Goal: Task Accomplishment & Management: Complete application form

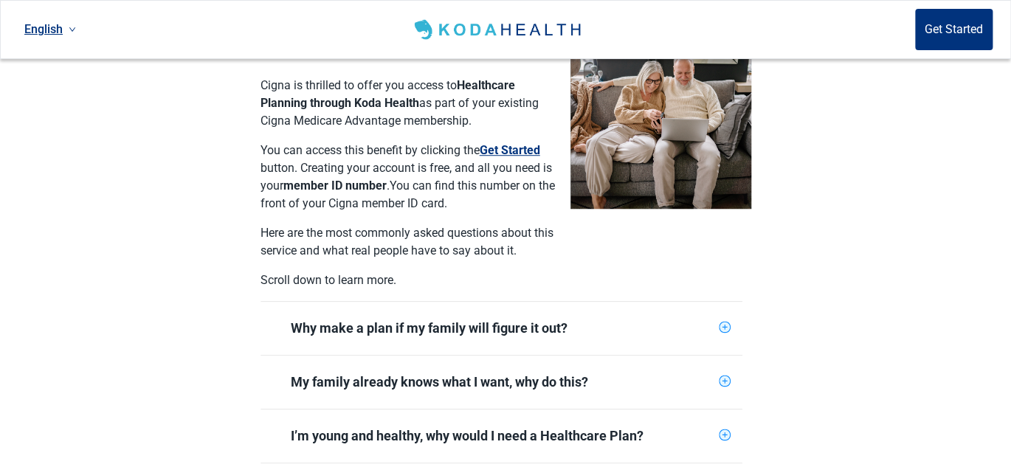
scroll to position [443, 0]
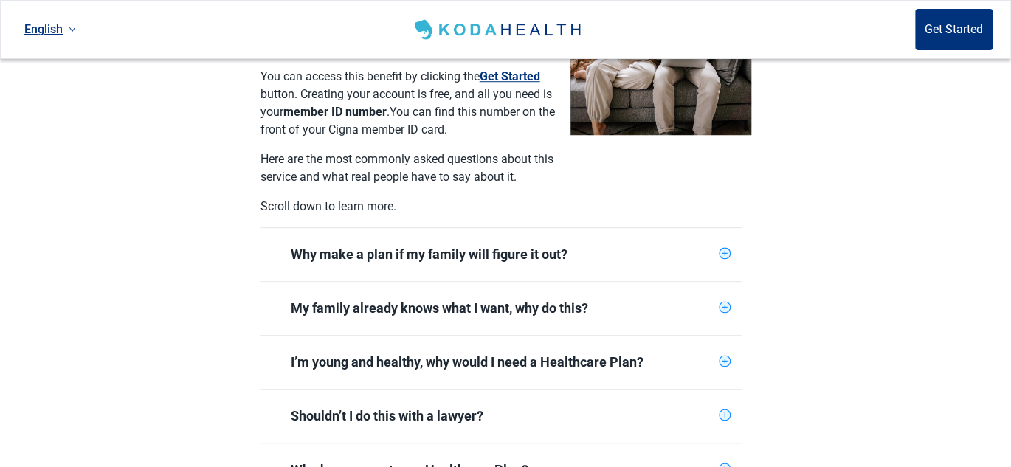
click at [612, 246] on div "Why make a plan if my family will figure it out?" at bounding box center [502, 255] width 422 height 18
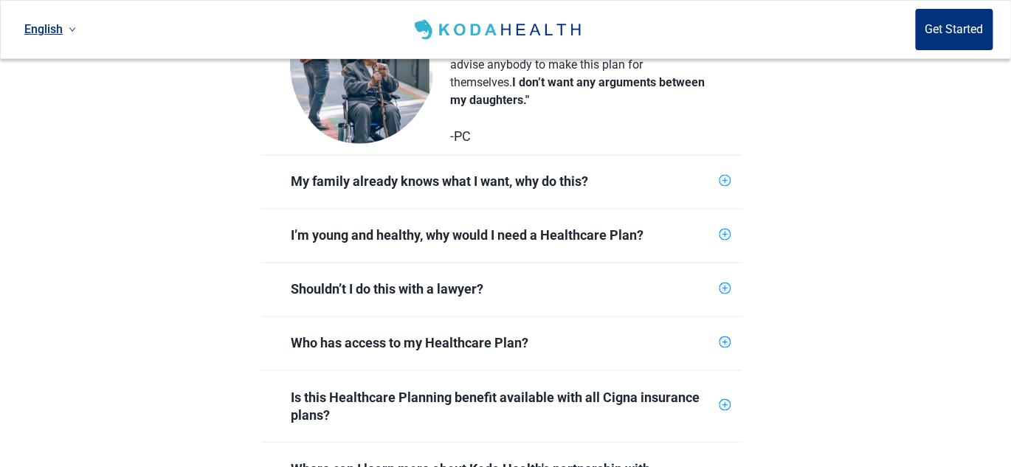
scroll to position [812, 0]
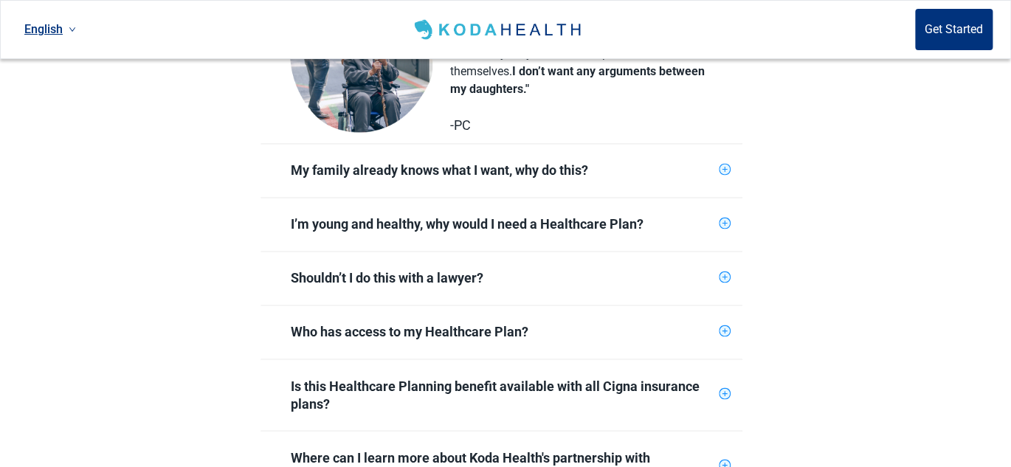
click at [432, 162] on div "My family already knows what I want, why do this?" at bounding box center [502, 171] width 422 height 18
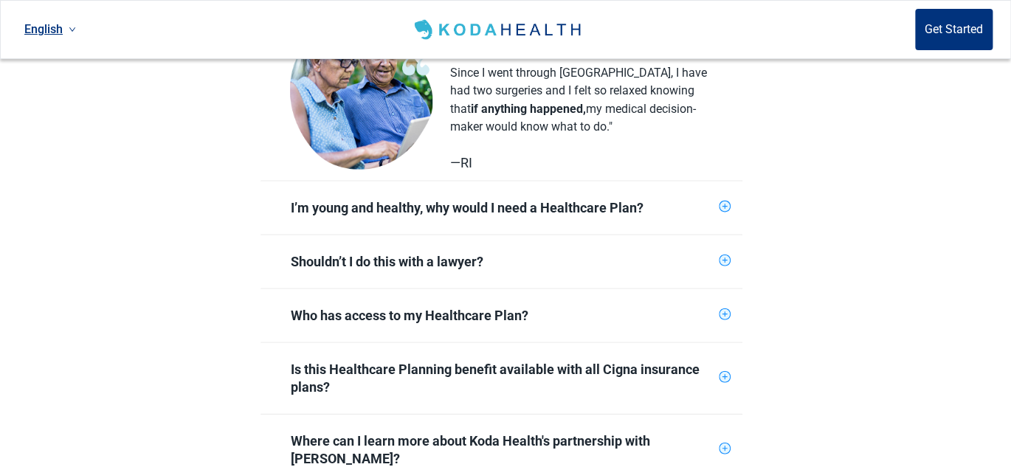
scroll to position [1107, 0]
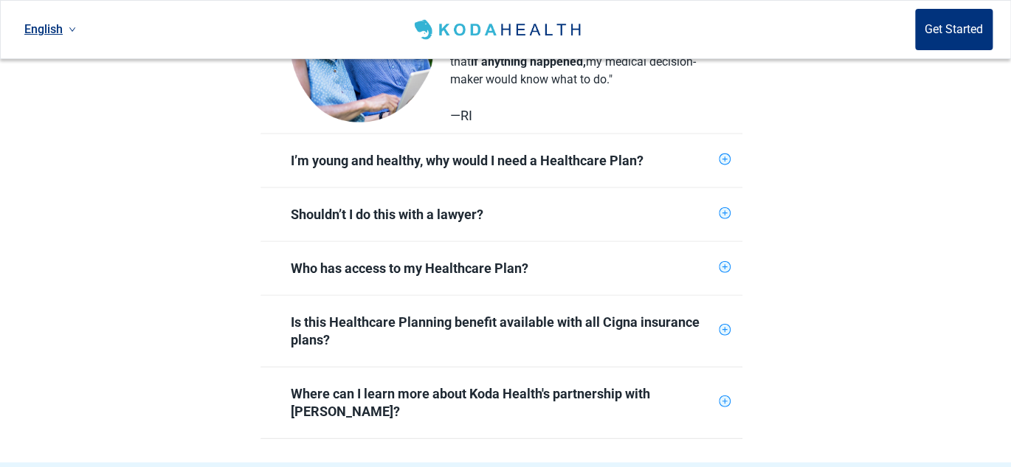
click at [459, 151] on div "I’m young and healthy, why would I need a Healthcare Plan?" at bounding box center [502, 160] width 422 height 18
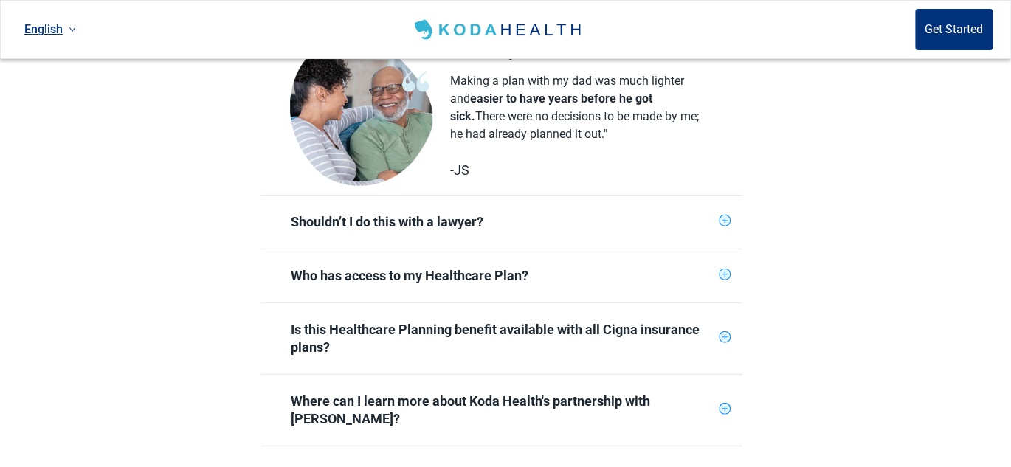
scroll to position [1328, 0]
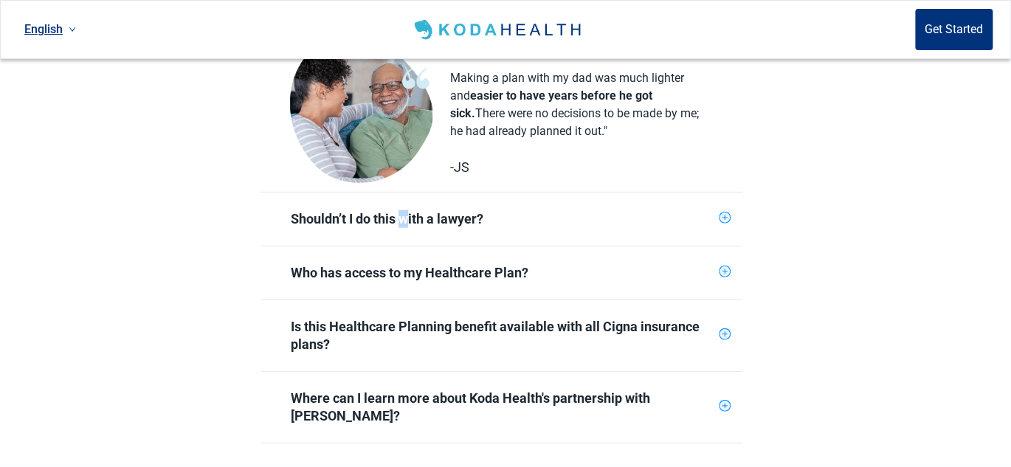
click at [405, 210] on div "Shouldn’t I do this with a lawyer?" at bounding box center [502, 219] width 422 height 18
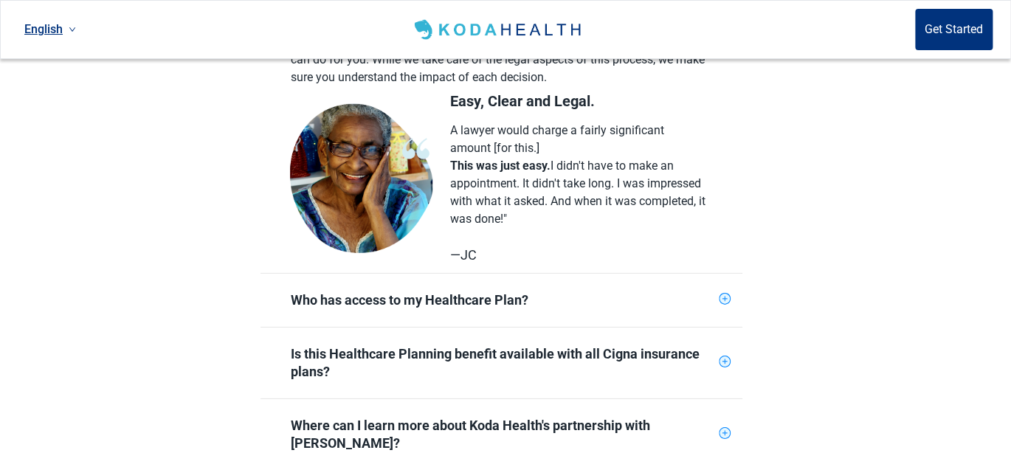
scroll to position [1623, 0]
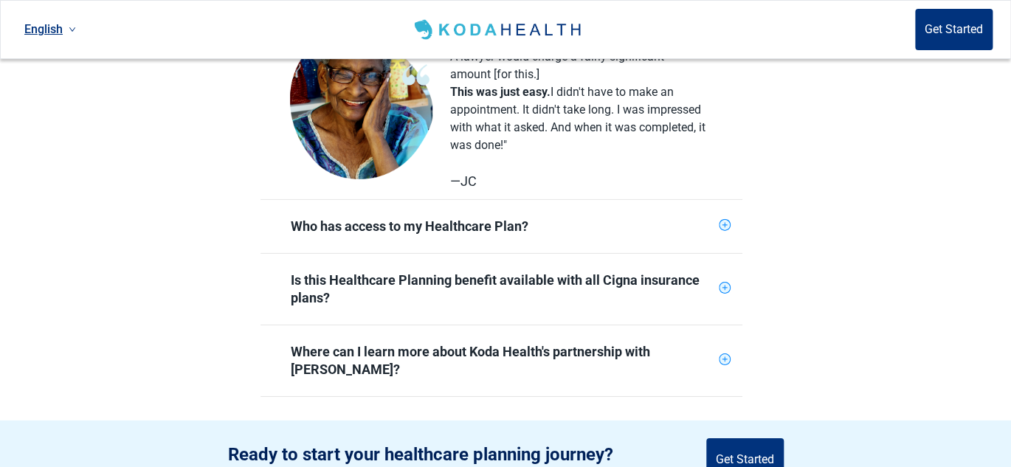
click at [456, 218] on div "Who has access to my Healthcare Plan?" at bounding box center [502, 227] width 422 height 18
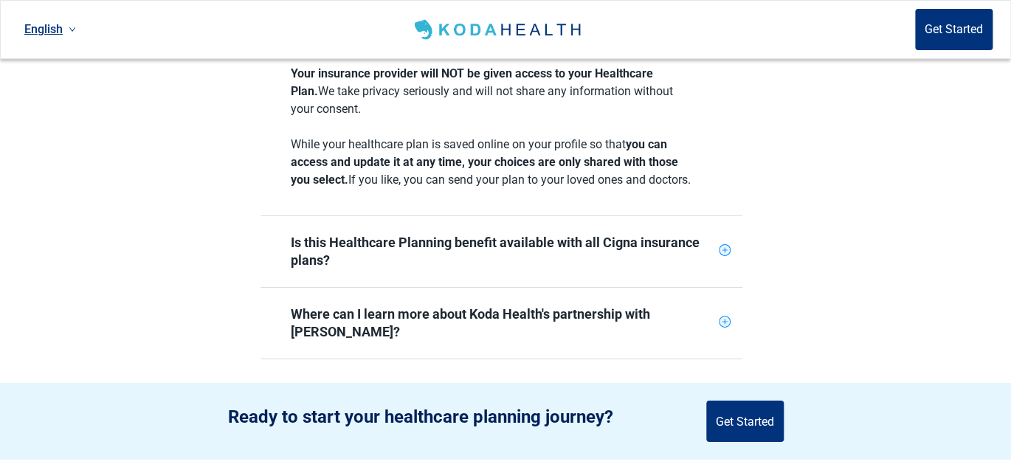
scroll to position [1844, 0]
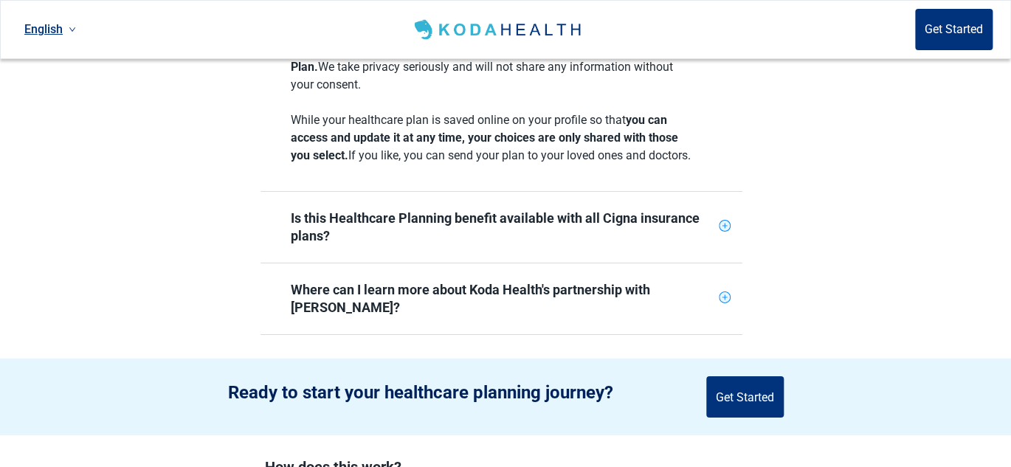
click at [455, 217] on div "Is this Healthcare Planning benefit available with all Cigna insurance plans?" at bounding box center [502, 227] width 422 height 35
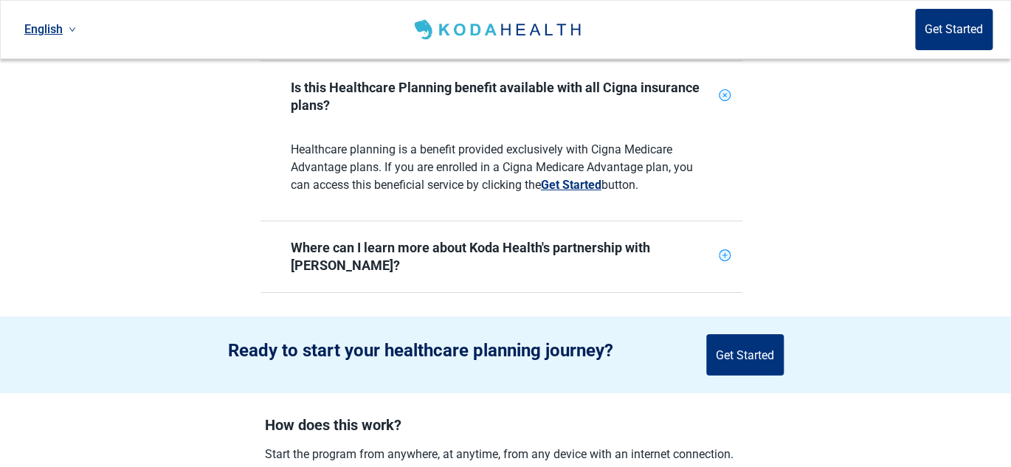
scroll to position [1992, 0]
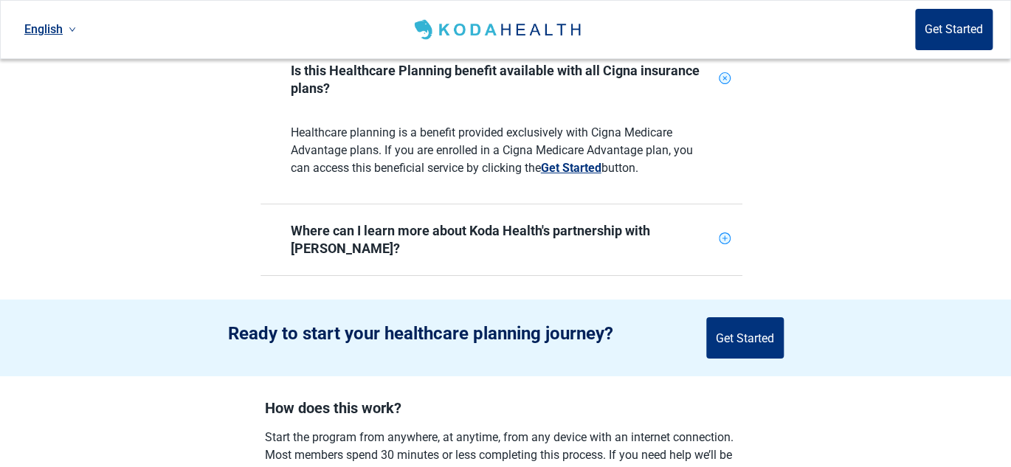
click at [536, 235] on div "Where can I learn more about Koda Health's partnership with [PERSON_NAME]?" at bounding box center [502, 239] width 422 height 35
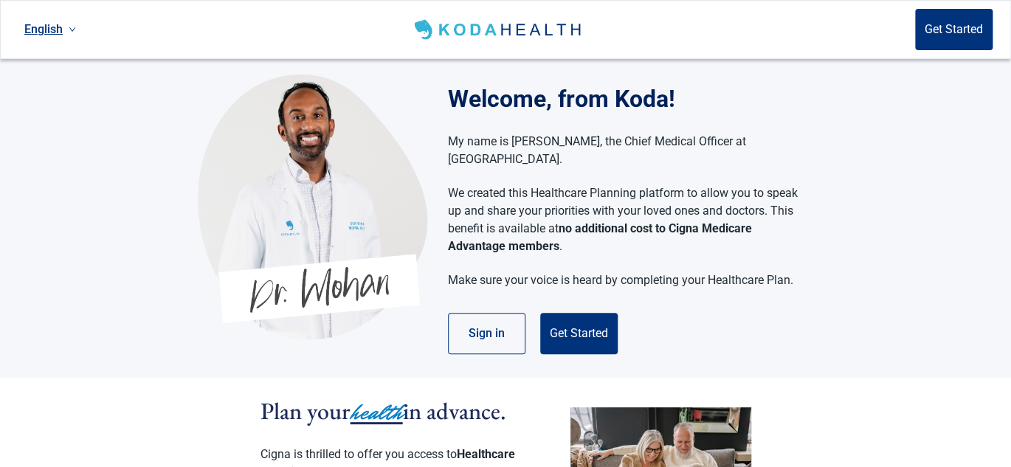
scroll to position [0, 0]
click at [578, 317] on button "Get Started" at bounding box center [578, 333] width 77 height 41
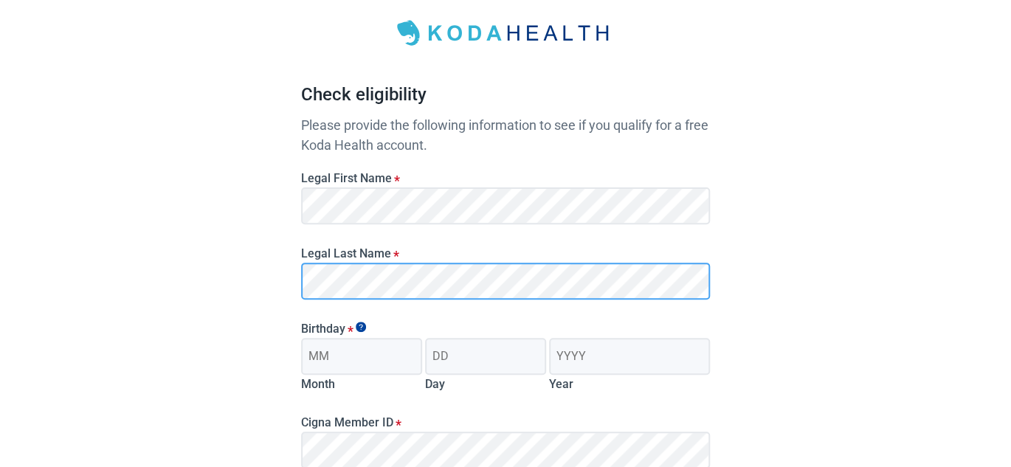
scroll to position [148, 0]
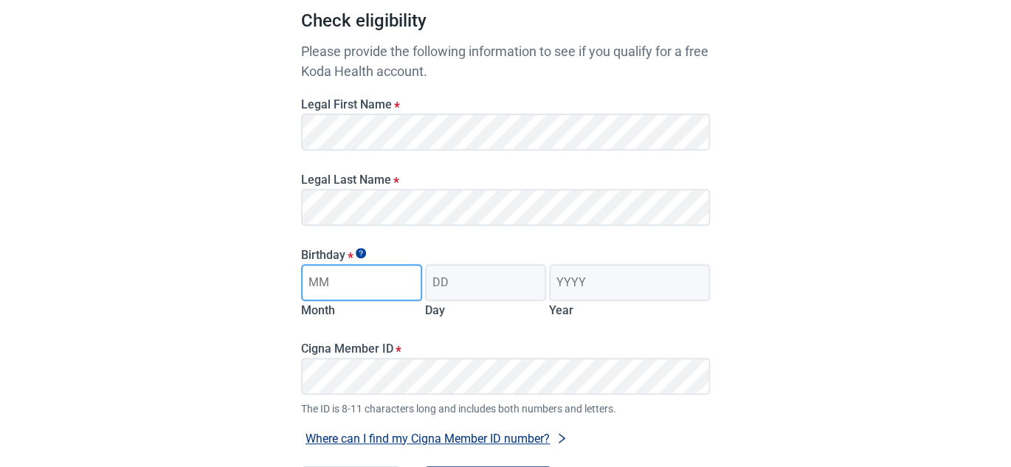
click at [376, 285] on input "Month" at bounding box center [361, 282] width 121 height 37
type input "08"
type input "05"
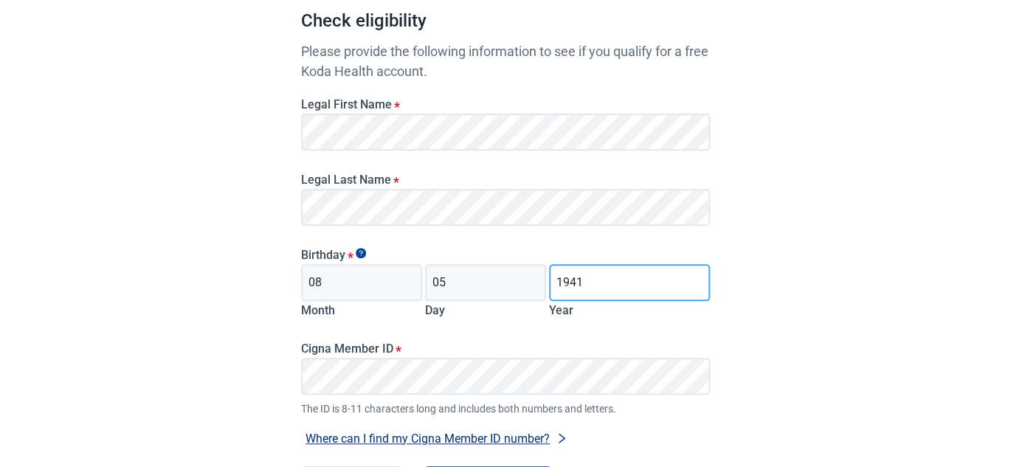
type input "1941"
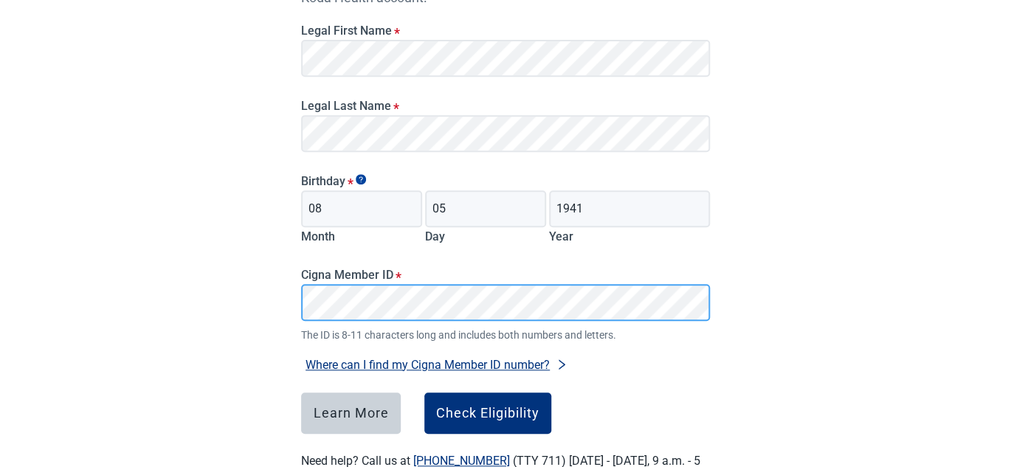
scroll to position [278, 0]
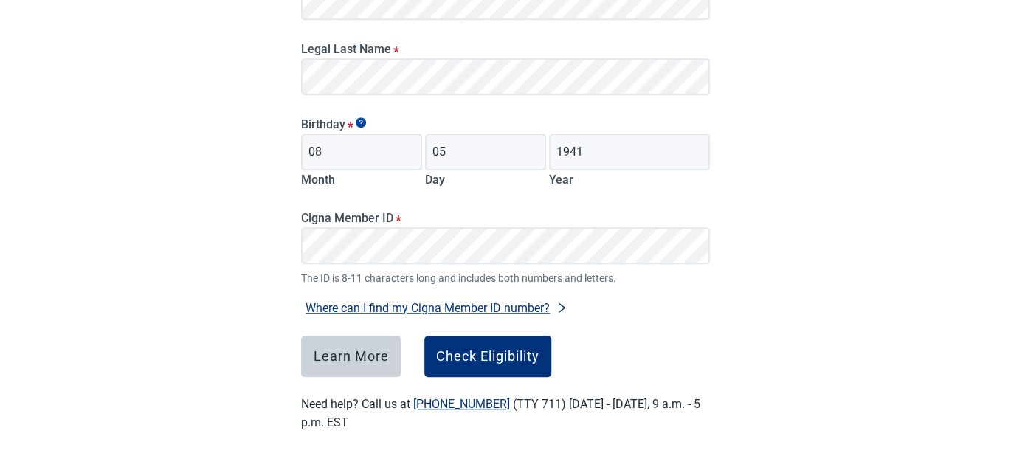
click at [443, 309] on button "Where can I find my Cigna Member ID number?" at bounding box center [436, 308] width 271 height 20
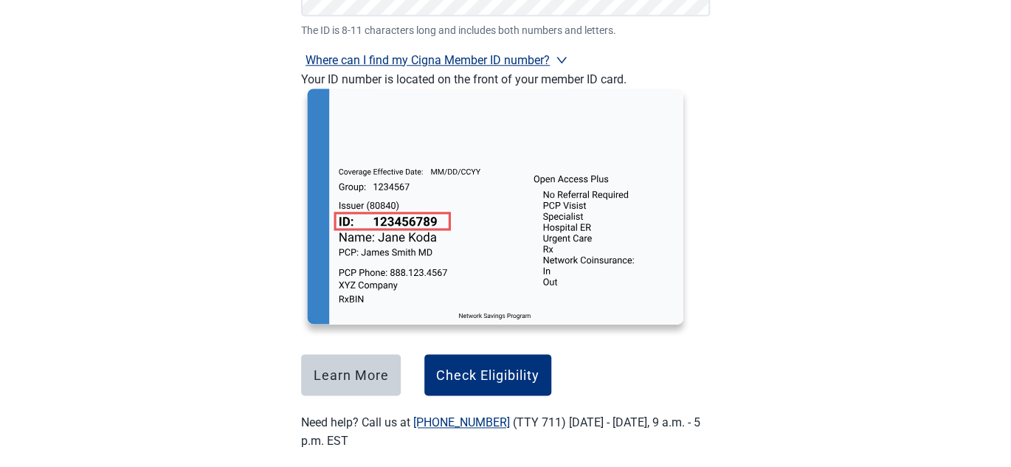
scroll to position [545, 0]
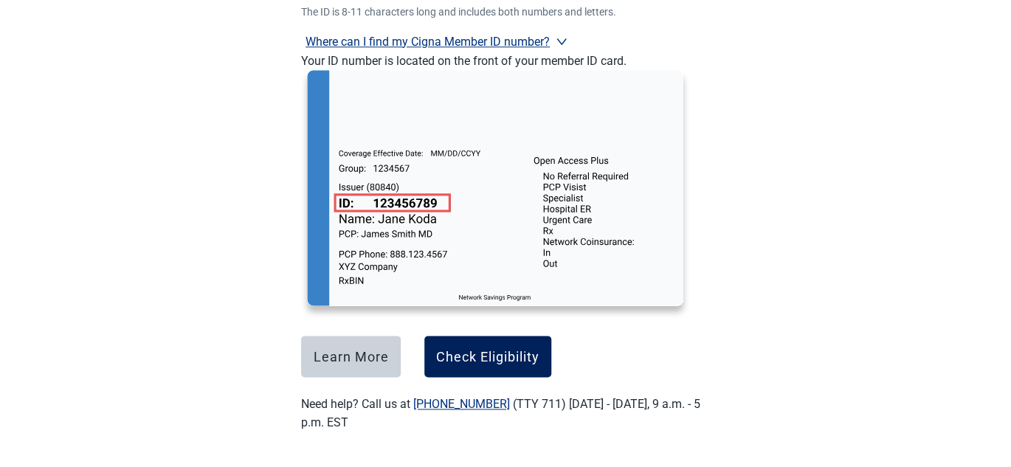
click at [501, 361] on div "Check Eligibility" at bounding box center [487, 356] width 103 height 15
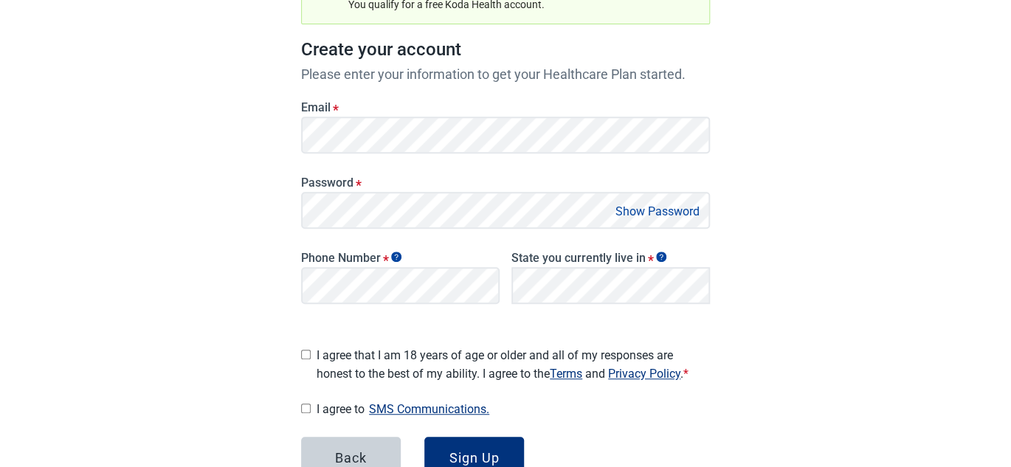
scroll to position [214, 0]
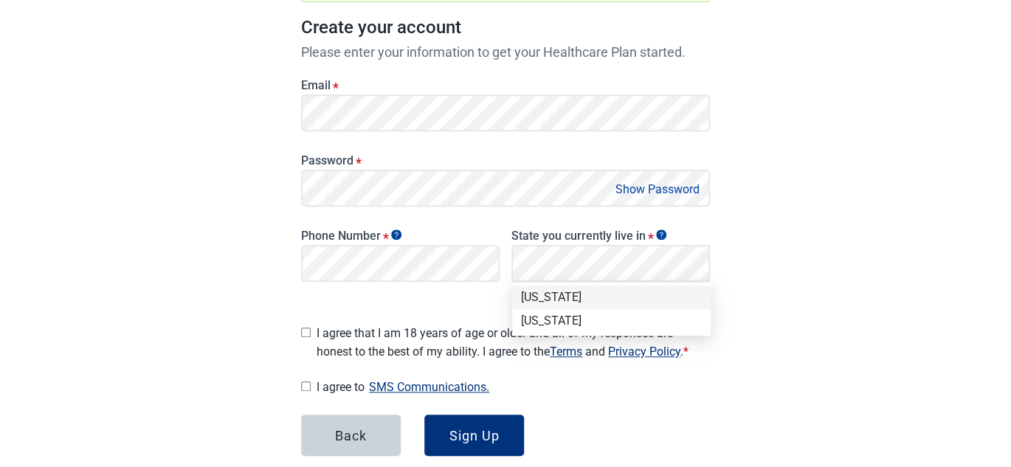
click at [407, 233] on label "Phone Number *" at bounding box center [400, 236] width 198 height 14
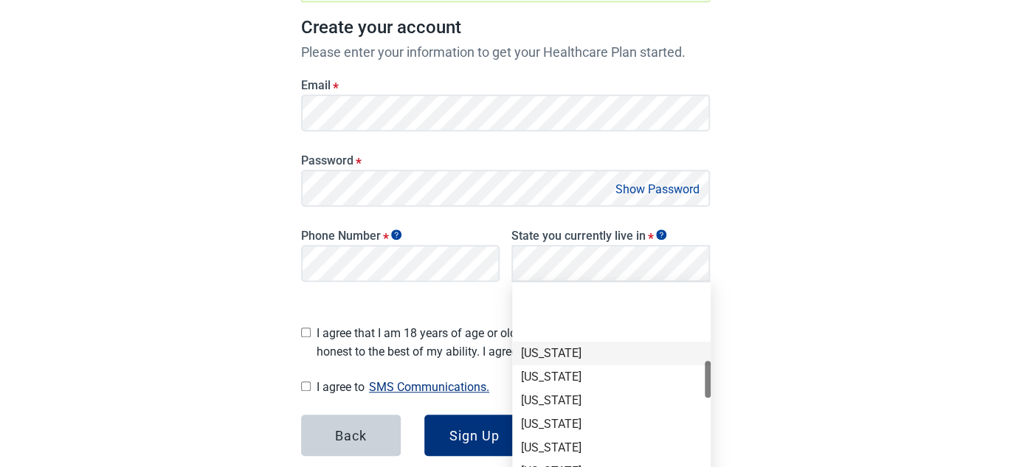
scroll to position [443, 0]
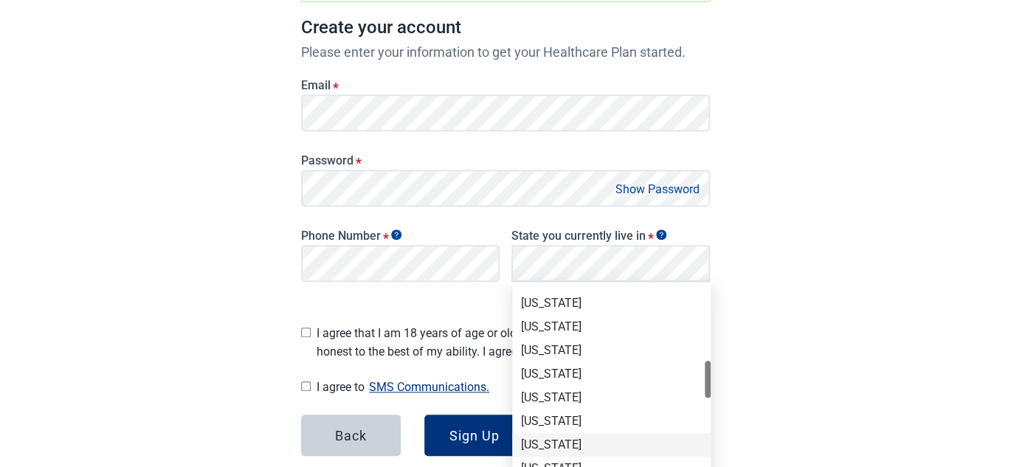
click at [543, 443] on div "[US_STATE]" at bounding box center [611, 445] width 181 height 16
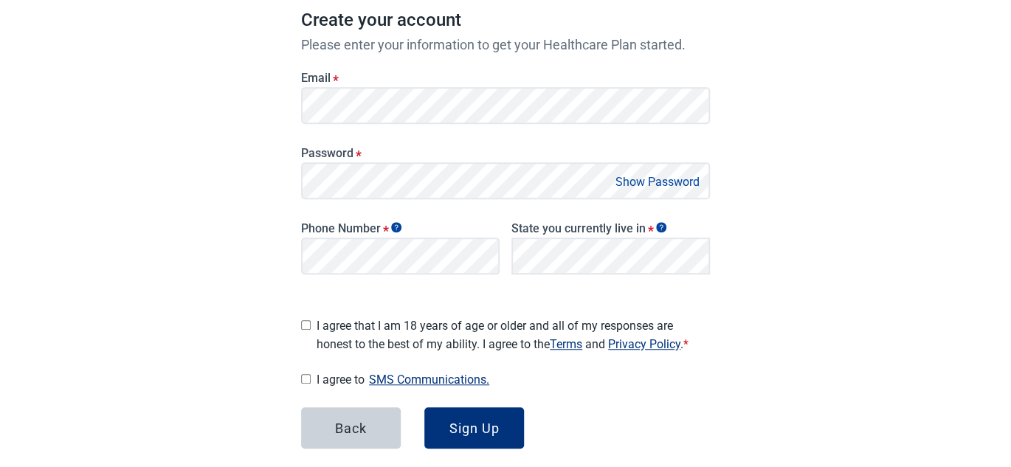
scroll to position [288, 0]
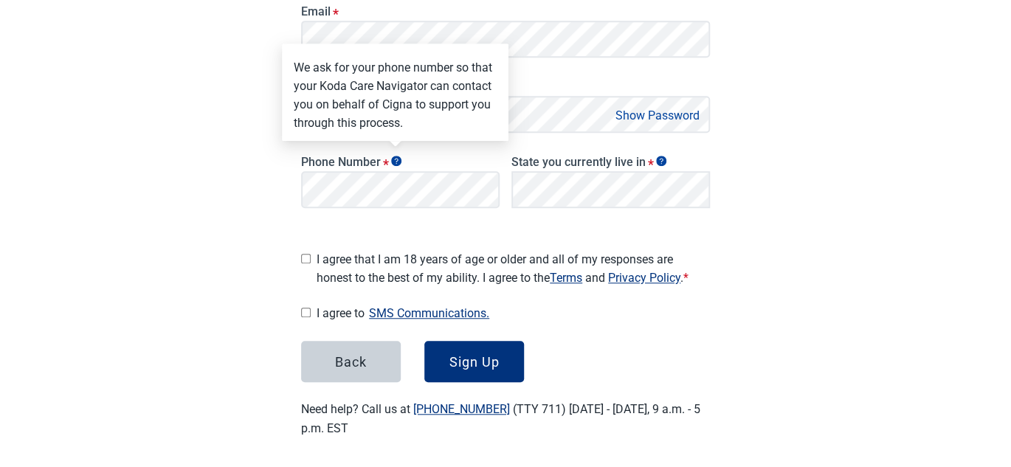
click at [398, 164] on icon "Show tooltip" at bounding box center [396, 161] width 10 height 10
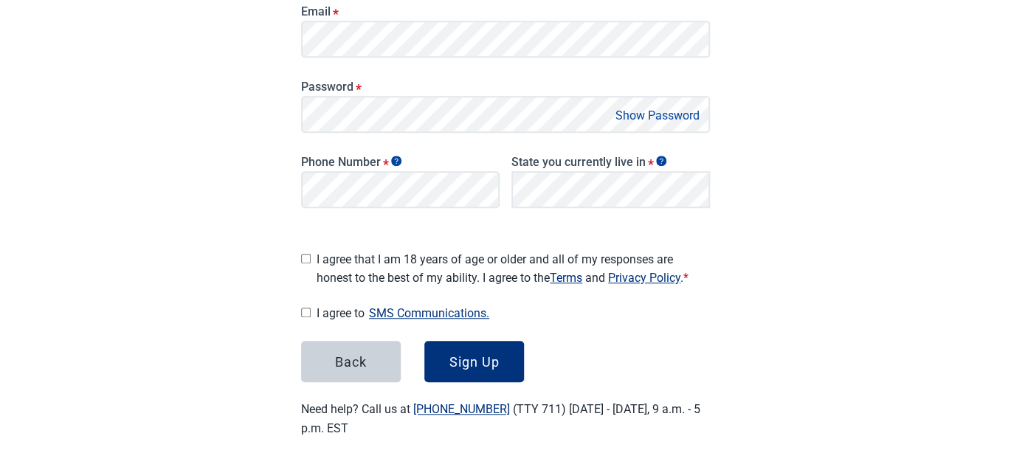
click at [398, 164] on icon "Show tooltip" at bounding box center [396, 161] width 10 height 10
click at [400, 161] on icon "Show tooltip" at bounding box center [396, 161] width 10 height 10
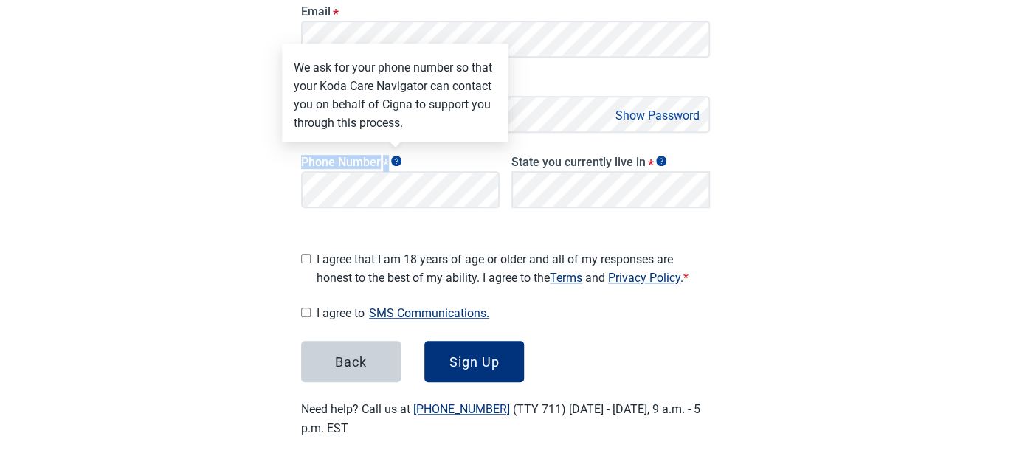
click at [400, 161] on icon "Show tooltip" at bounding box center [396, 161] width 10 height 10
click at [395, 159] on icon "Show tooltip" at bounding box center [396, 161] width 10 height 10
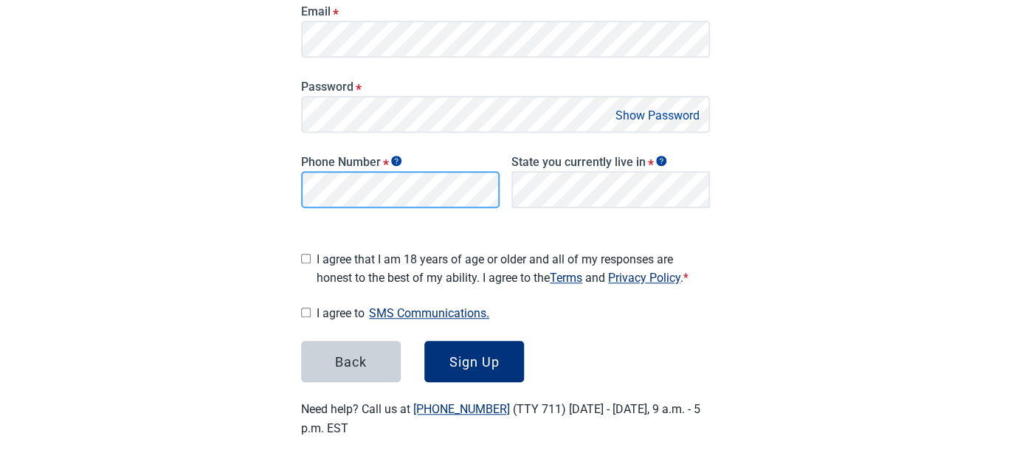
click at [283, 184] on main "Great News! You qualify for a free Koda Health account. Create your account Ple…" at bounding box center [506, 104] width 480 height 737
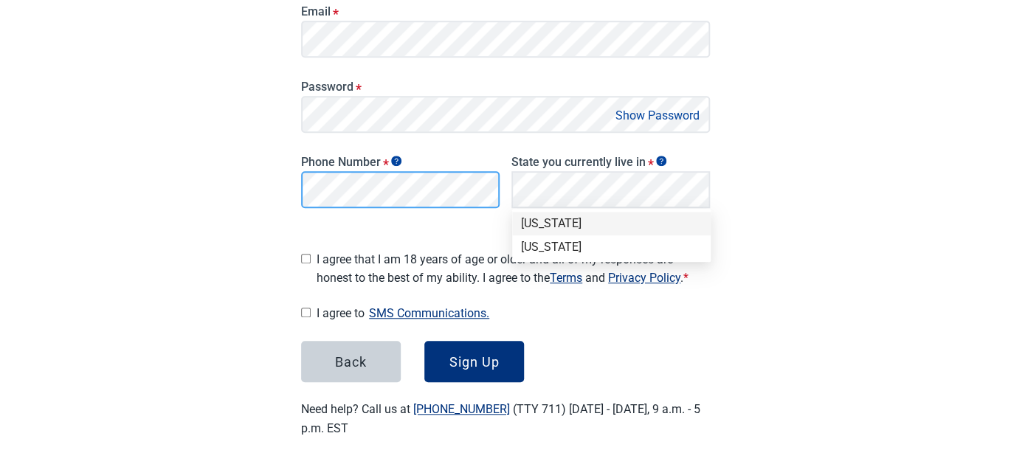
scroll to position [0, 0]
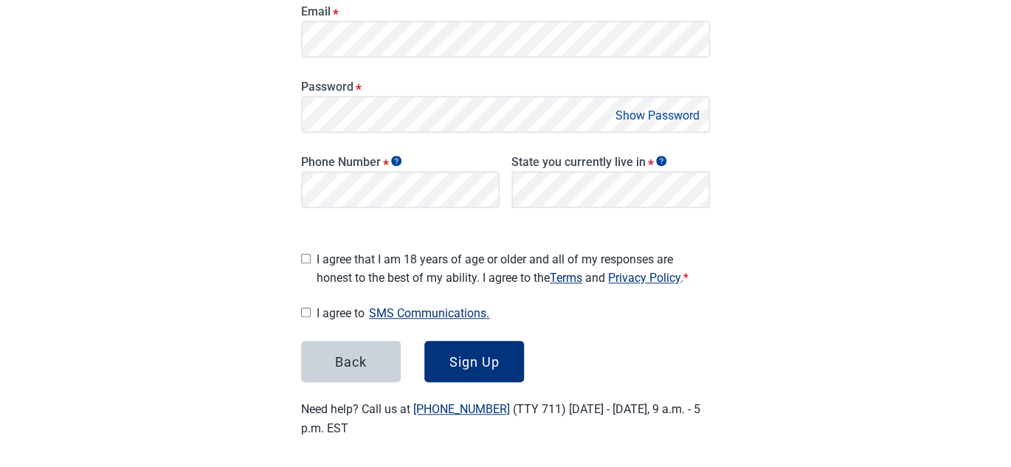
click at [307, 254] on input "I agree that I am 18 years of age or older and all of my responses are honest t…" at bounding box center [306, 259] width 10 height 10
checkbox input "true"
click at [421, 306] on button "SMS Communications." at bounding box center [428, 313] width 129 height 20
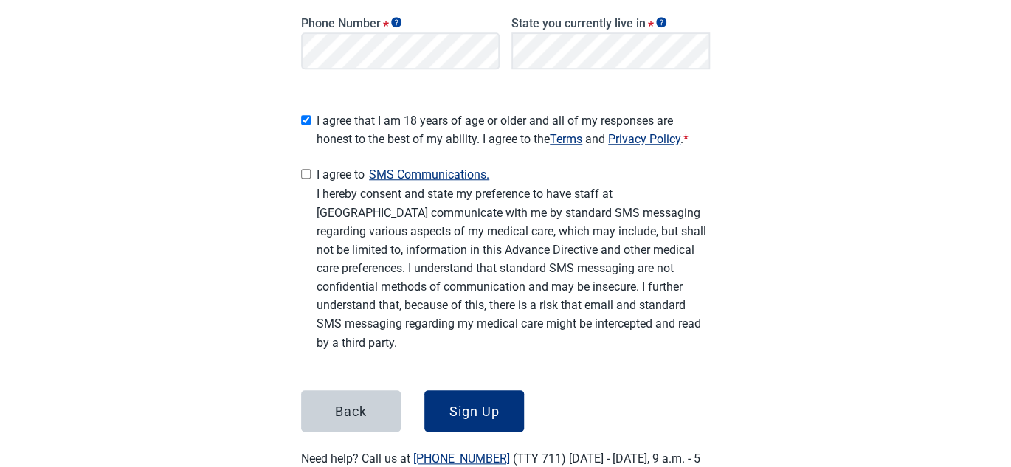
scroll to position [435, 0]
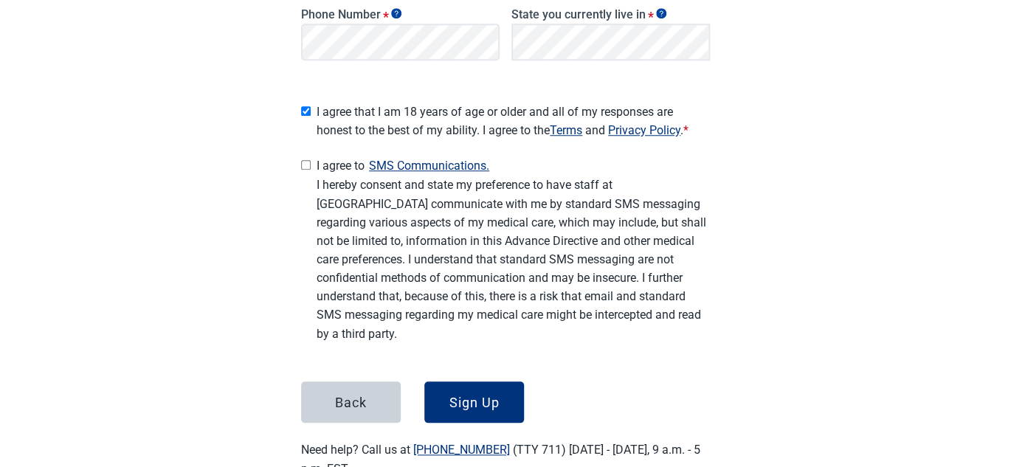
click at [305, 160] on input "I agree to SMS Communications." at bounding box center [306, 165] width 10 height 10
checkbox input "true"
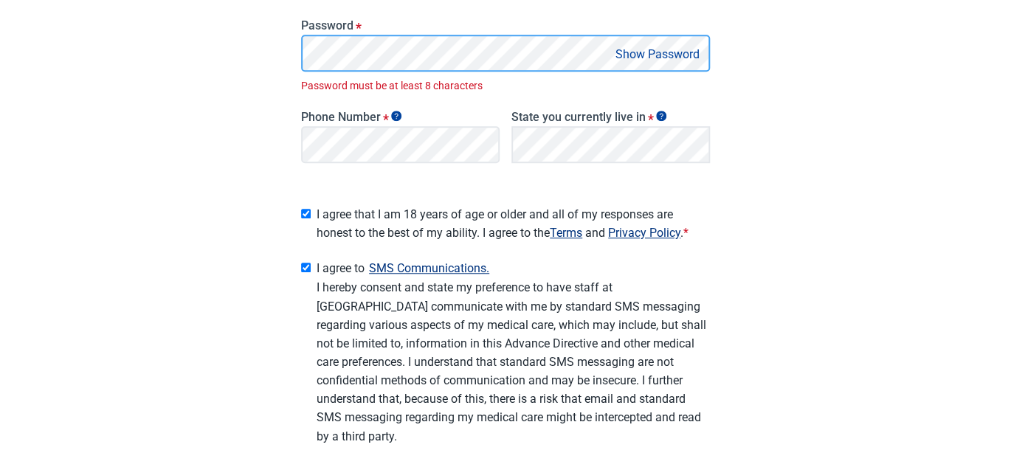
scroll to position [367, 0]
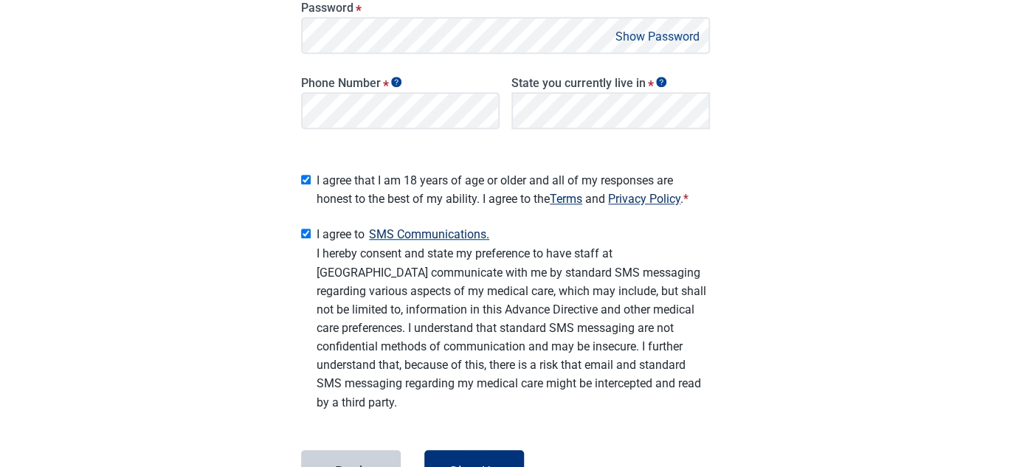
click at [657, 35] on button "Show Password" at bounding box center [657, 37] width 93 height 20
click at [657, 35] on button "Hide Password" at bounding box center [660, 37] width 87 height 20
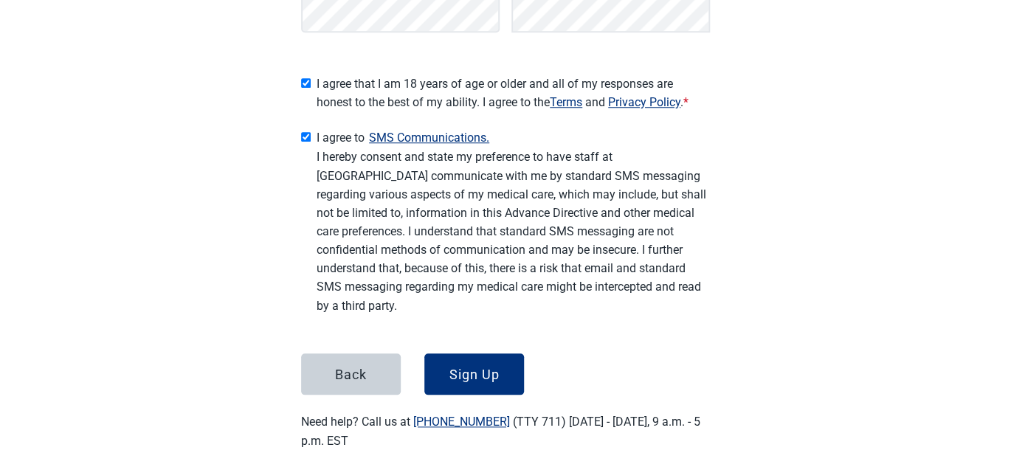
scroll to position [476, 0]
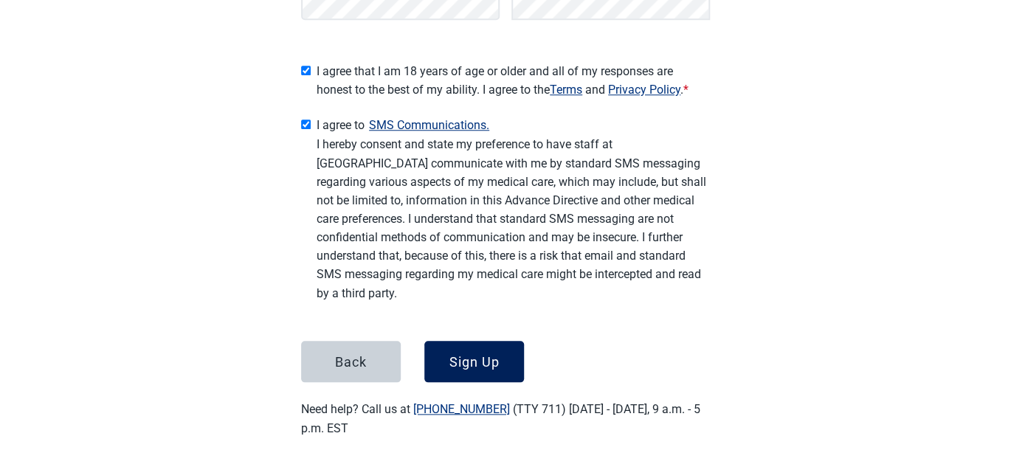
click at [469, 365] on button "Sign Up" at bounding box center [474, 361] width 100 height 41
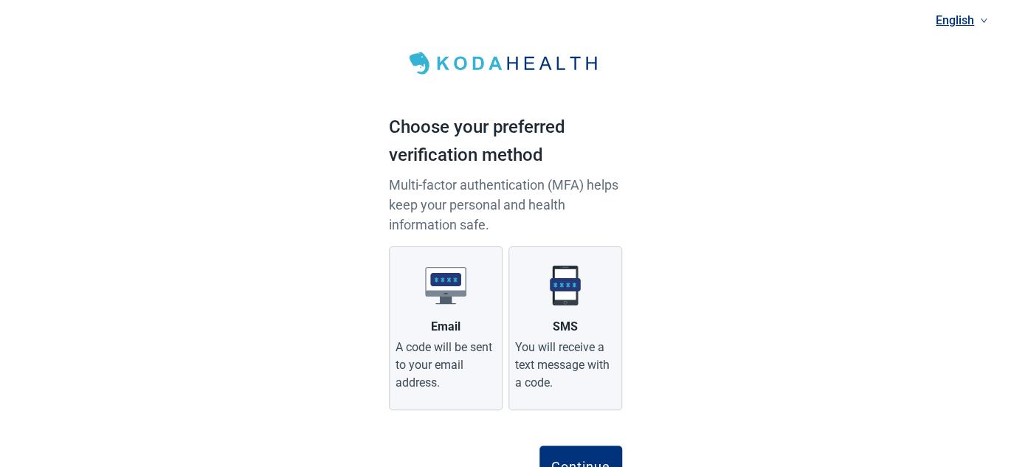
scroll to position [67, 0]
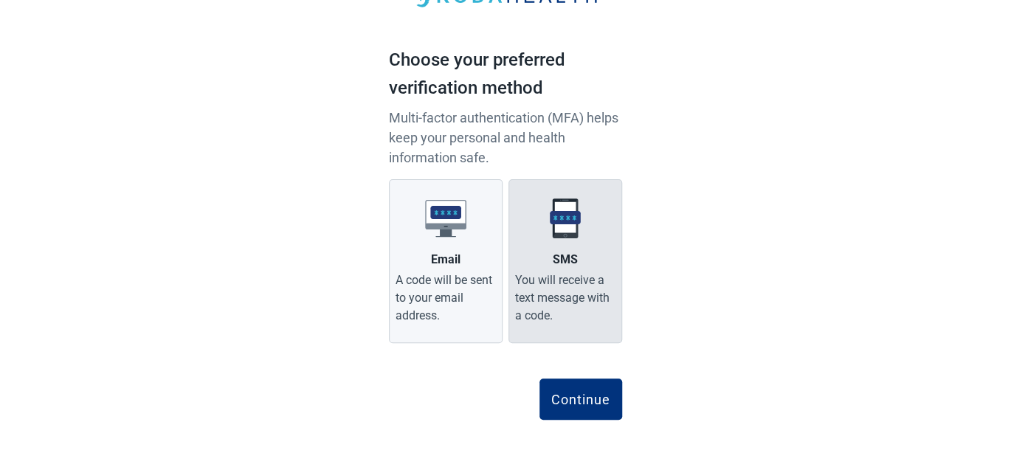
click at [560, 228] on img "Main content" at bounding box center [564, 218] width 41 height 41
click at [0, 0] on input "SMS You will receive a text message with a code." at bounding box center [0, 0] width 0 height 0
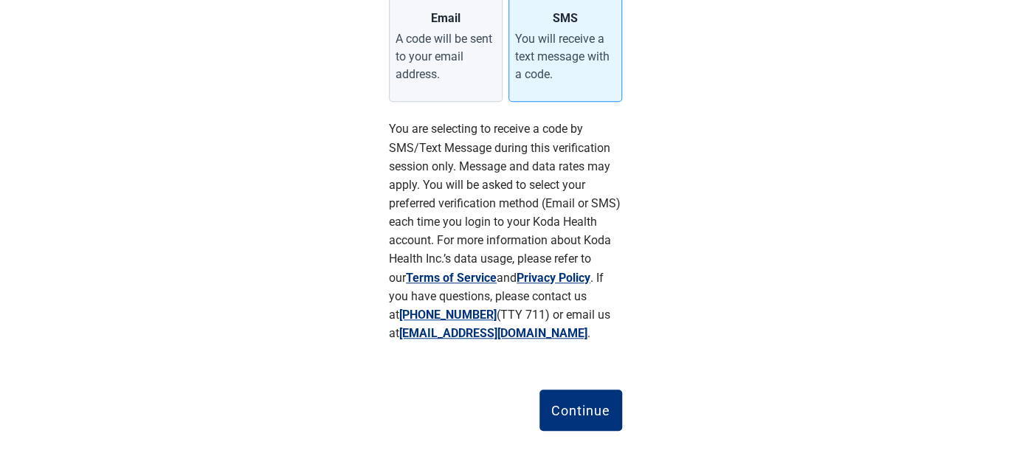
scroll to position [319, 0]
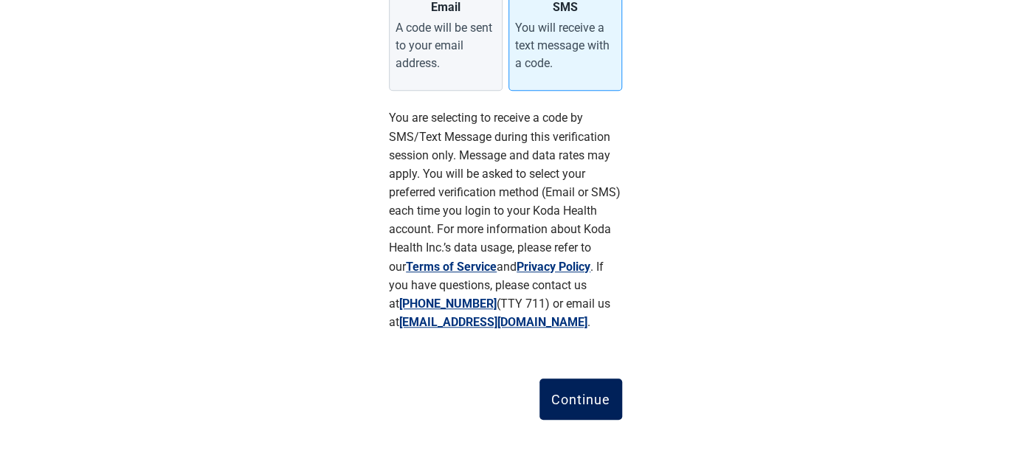
click at [587, 393] on div "Continue" at bounding box center [580, 399] width 59 height 15
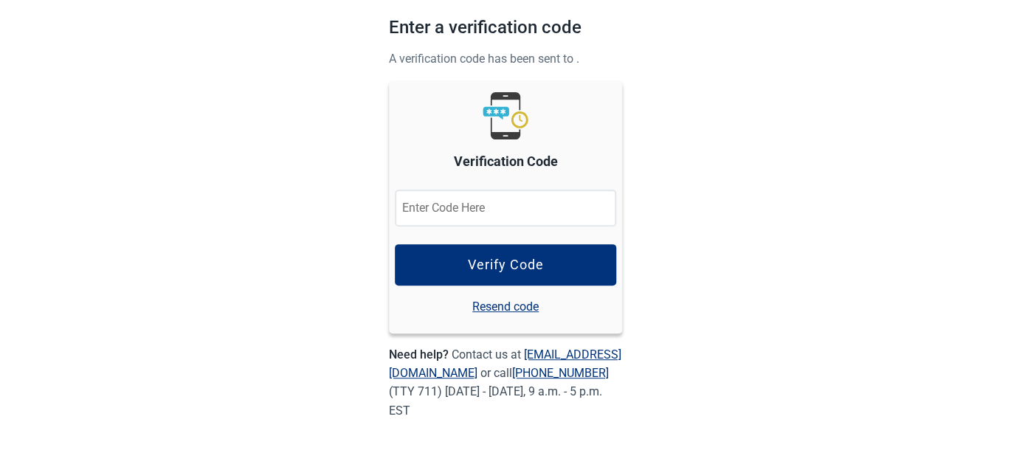
scroll to position [100, 0]
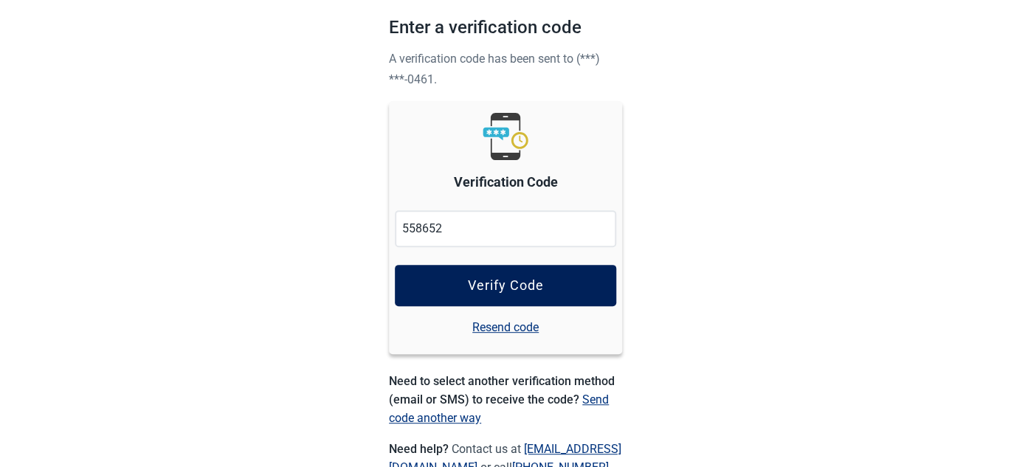
type input "558652"
click at [502, 290] on div "Verify Code" at bounding box center [506, 285] width 76 height 15
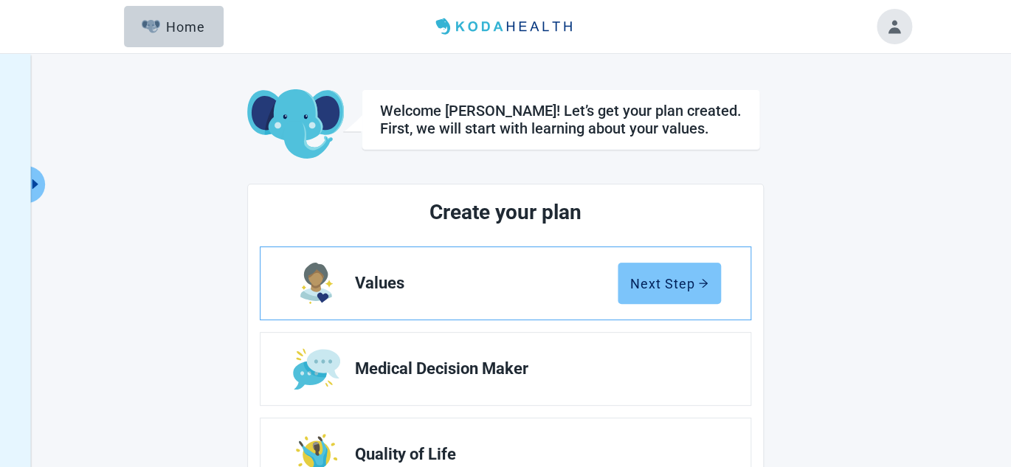
click at [679, 276] on div "Next Step" at bounding box center [669, 283] width 78 height 15
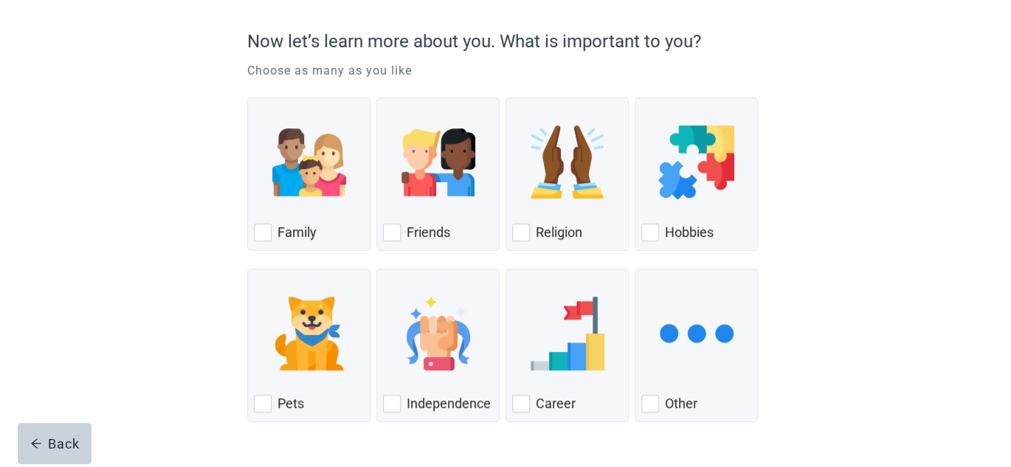
scroll to position [148, 0]
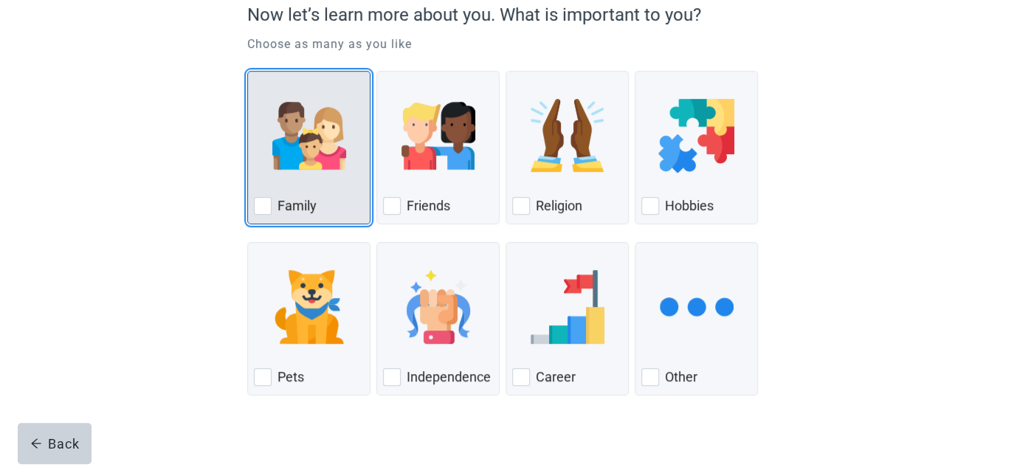
click at [297, 207] on label "Family" at bounding box center [296, 206] width 39 height 18
checkbox input "true"
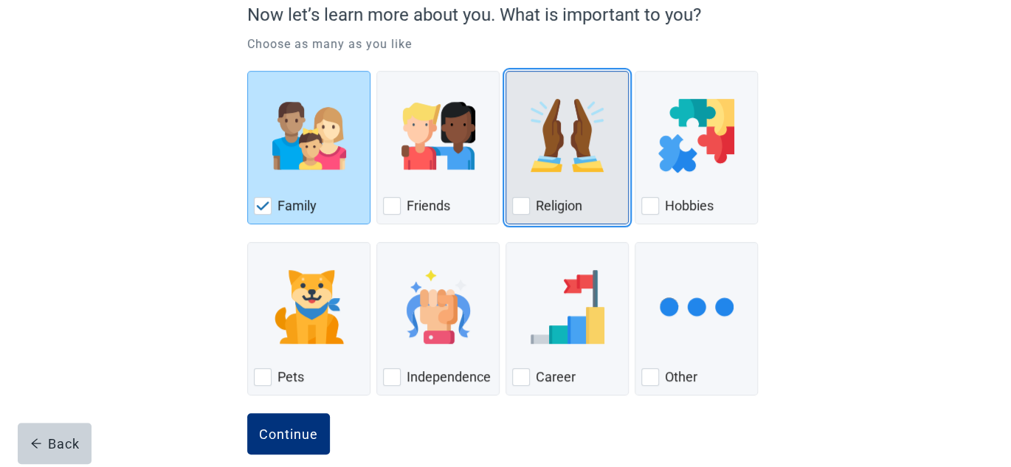
click at [564, 209] on label "Religion" at bounding box center [559, 206] width 46 height 18
checkbox input "true"
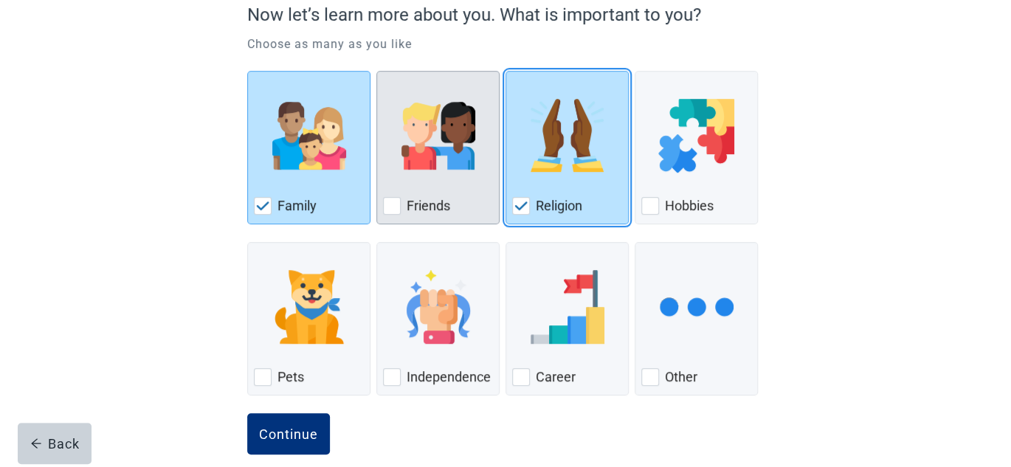
click at [440, 204] on label "Friends" at bounding box center [429, 206] width 44 height 18
checkbox input "true"
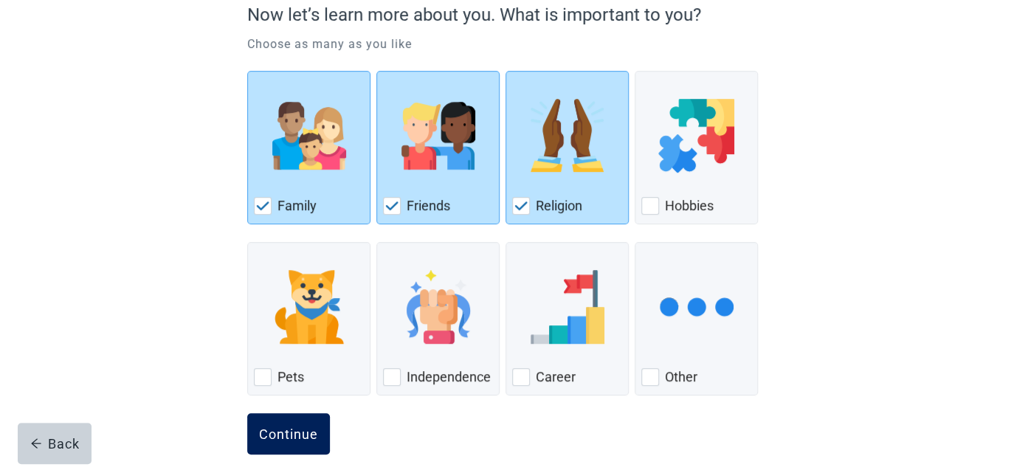
click at [292, 429] on div "Continue" at bounding box center [288, 433] width 59 height 15
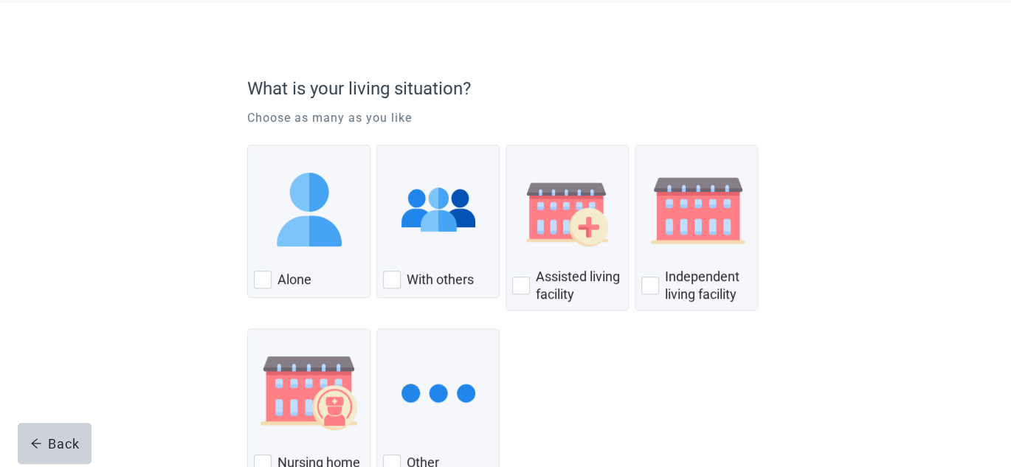
scroll to position [148, 0]
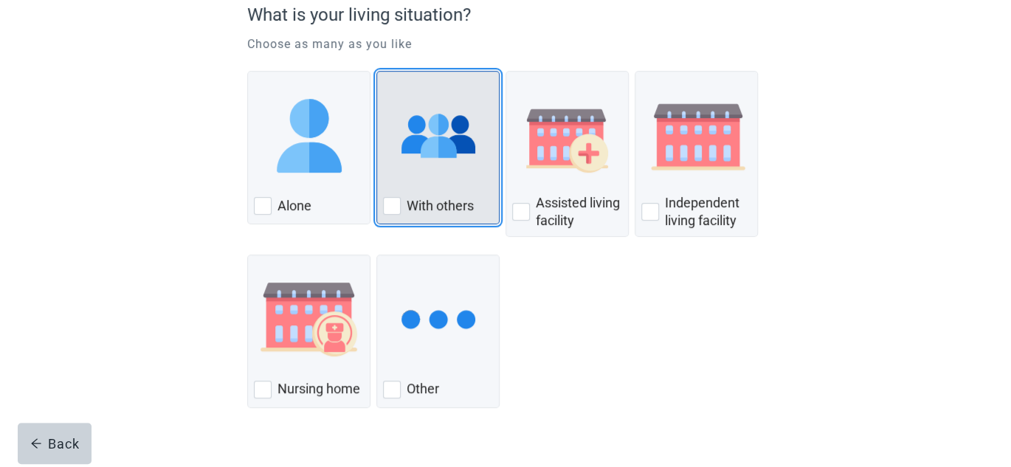
click at [393, 207] on div "With Others, checkbox, not checked" at bounding box center [392, 206] width 18 height 18
click at [377, 72] on input "With others" at bounding box center [376, 71] width 1 height 1
checkbox input "true"
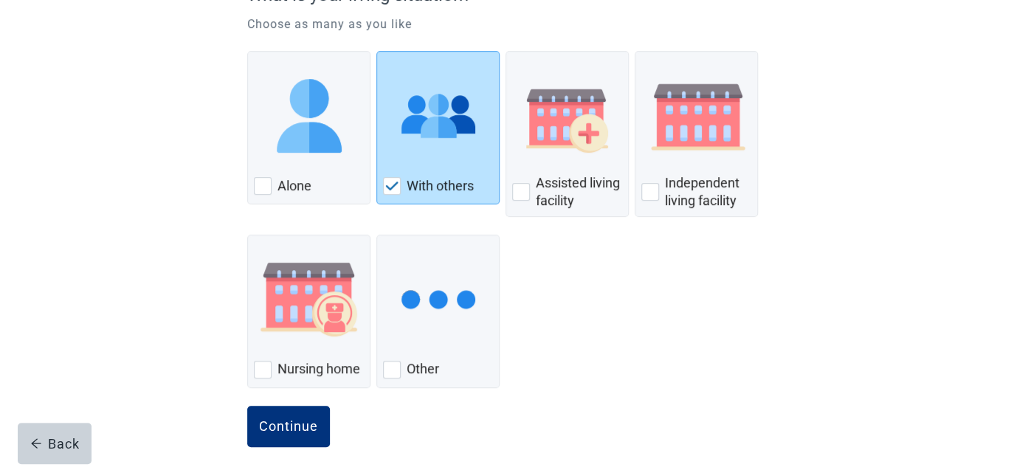
scroll to position [179, 0]
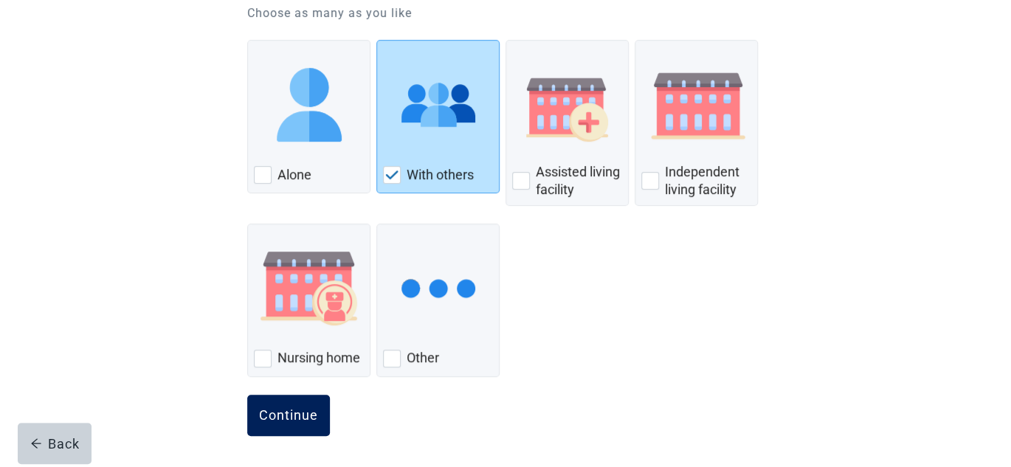
click at [288, 418] on div "Continue" at bounding box center [288, 415] width 59 height 15
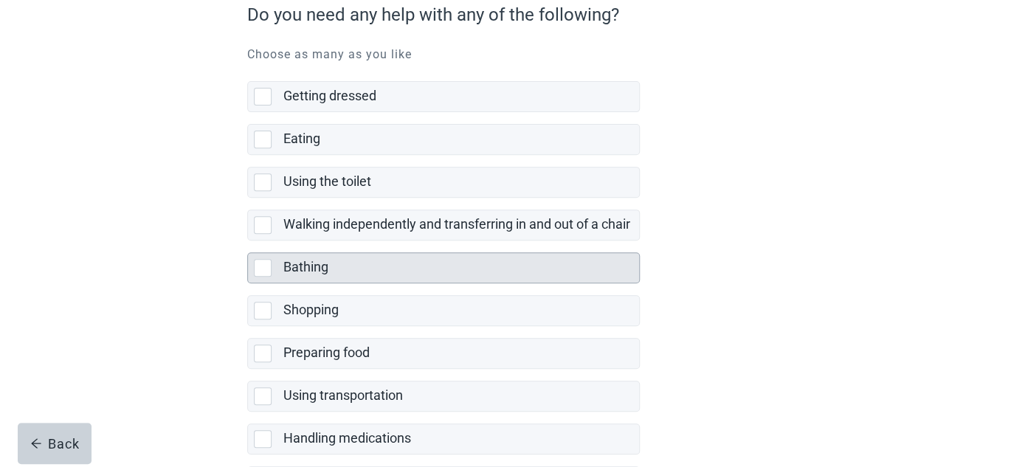
scroll to position [221, 0]
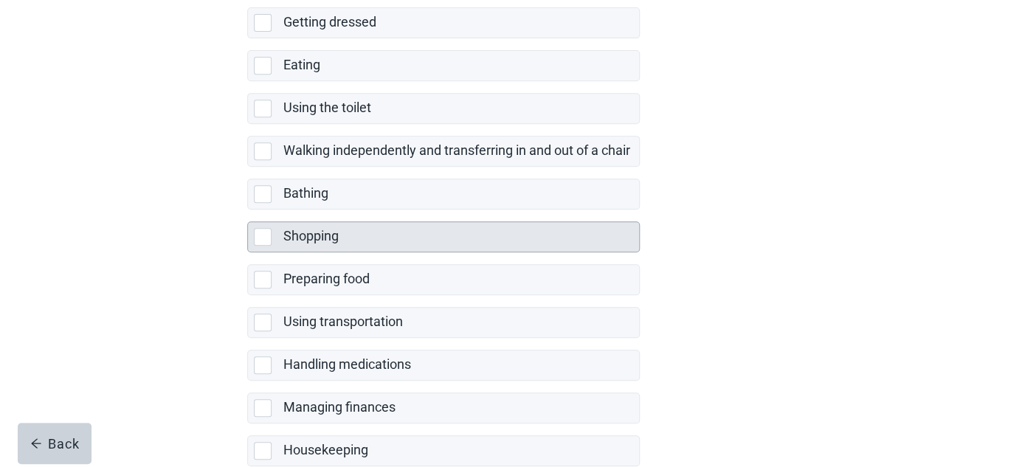
click at [263, 237] on div "Shopping, checkbox, not selected" at bounding box center [263, 237] width 18 height 18
click at [248, 210] on input "Shopping" at bounding box center [247, 210] width 1 height 1
checkbox input "true"
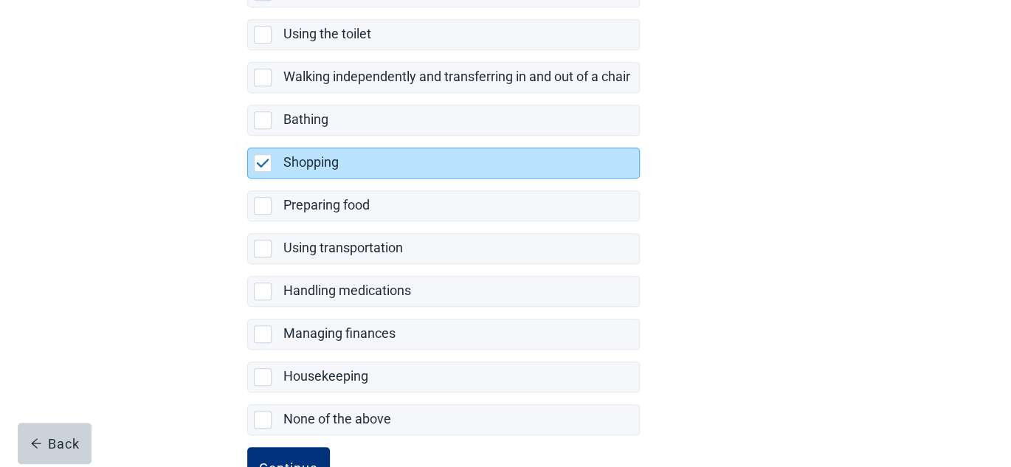
scroll to position [346, 0]
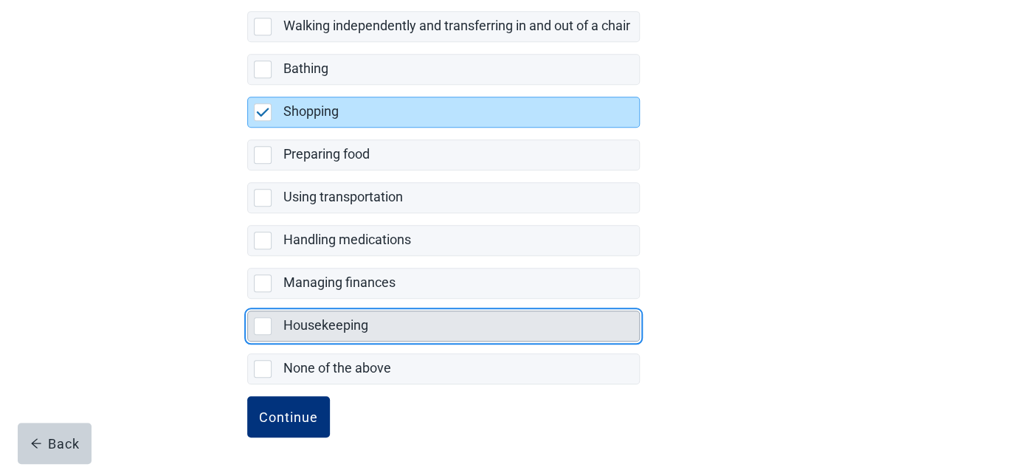
click at [269, 323] on div "Housekeeping, checkbox, not selected" at bounding box center [263, 326] width 18 height 18
click at [248, 300] on input "Housekeeping" at bounding box center [247, 299] width 1 height 1
checkbox input "true"
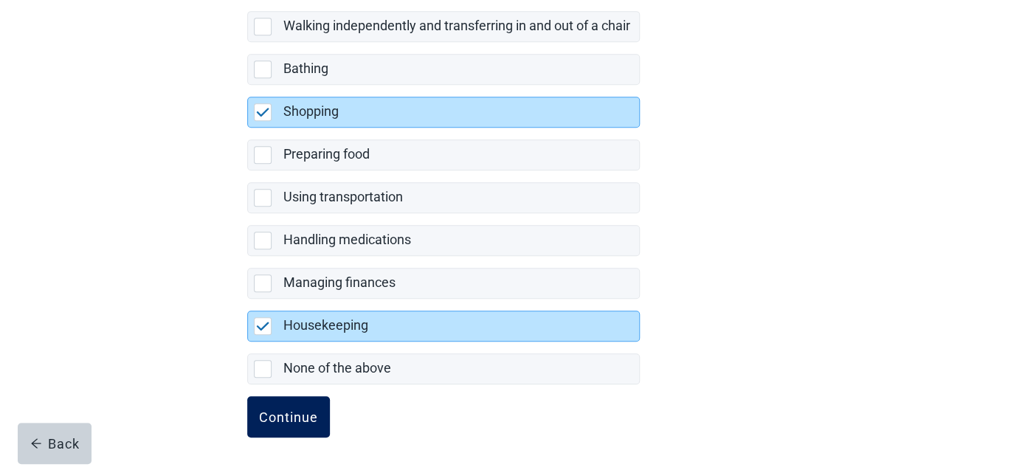
click at [294, 409] on div "Continue" at bounding box center [288, 416] width 59 height 15
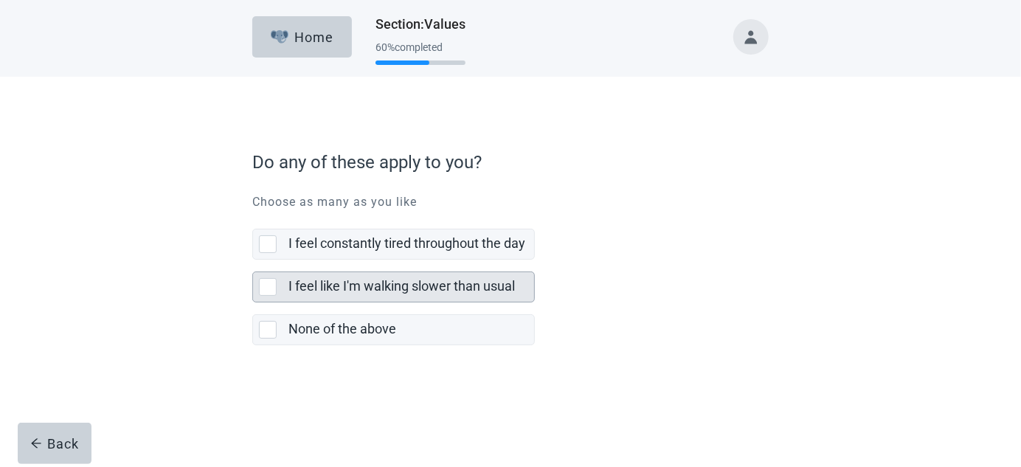
click at [271, 287] on div "I feel like I'm walking slower than usual, checkbox, not selected" at bounding box center [268, 287] width 18 height 18
click at [253, 260] on input "I feel like I'm walking slower than usual" at bounding box center [252, 260] width 1 height 1
checkbox input "true"
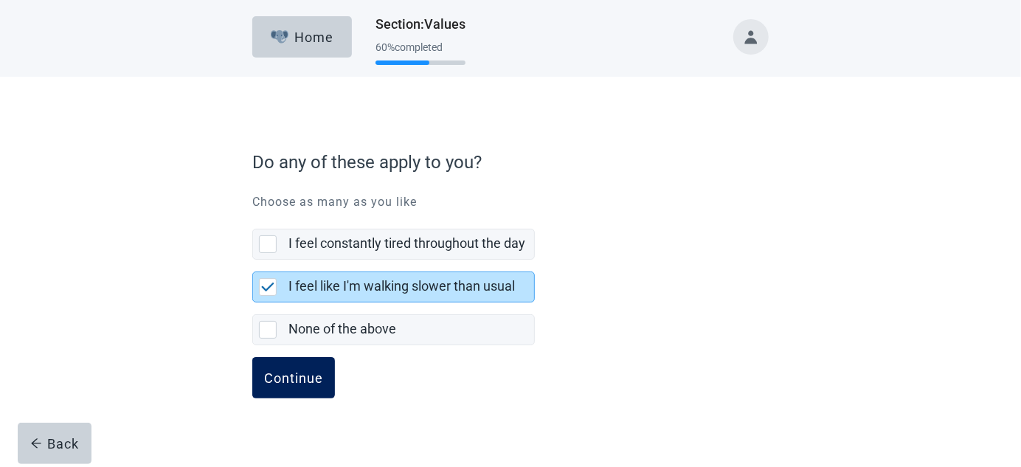
click at [292, 381] on div "Continue" at bounding box center [293, 377] width 59 height 15
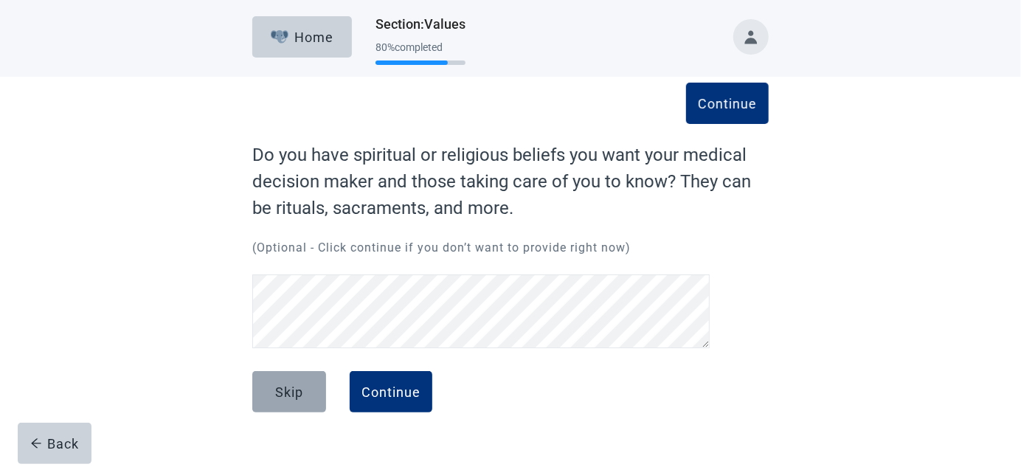
click at [281, 393] on div "Skip" at bounding box center [289, 391] width 28 height 15
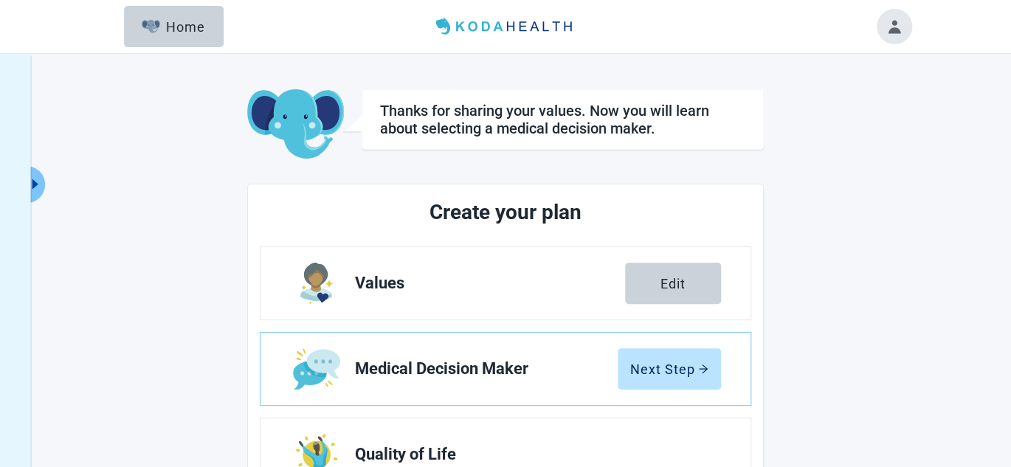
scroll to position [74, 0]
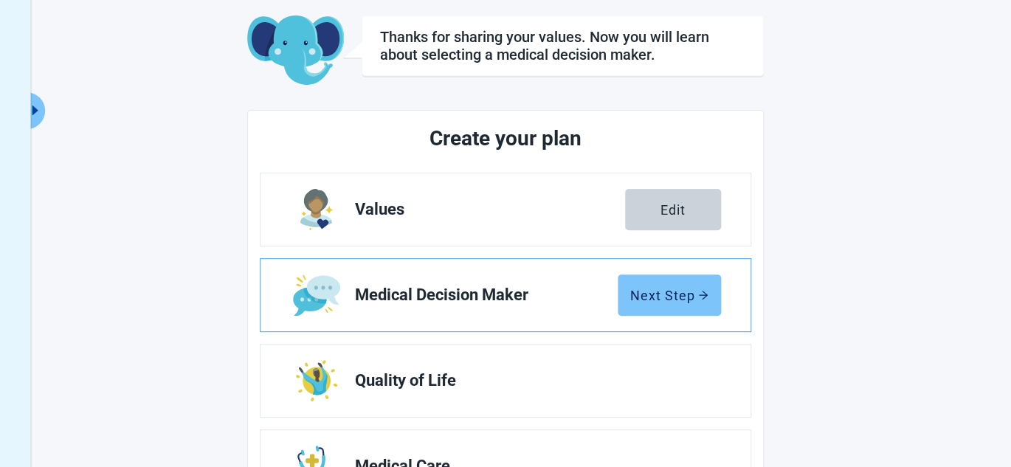
click at [656, 297] on div "Next Step" at bounding box center [669, 295] width 78 height 15
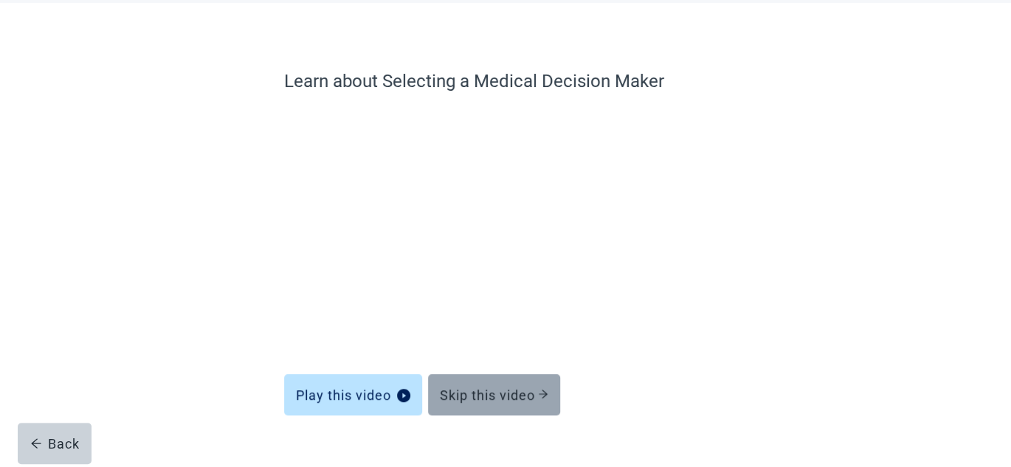
click at [486, 395] on div "Skip this video" at bounding box center [494, 394] width 108 height 15
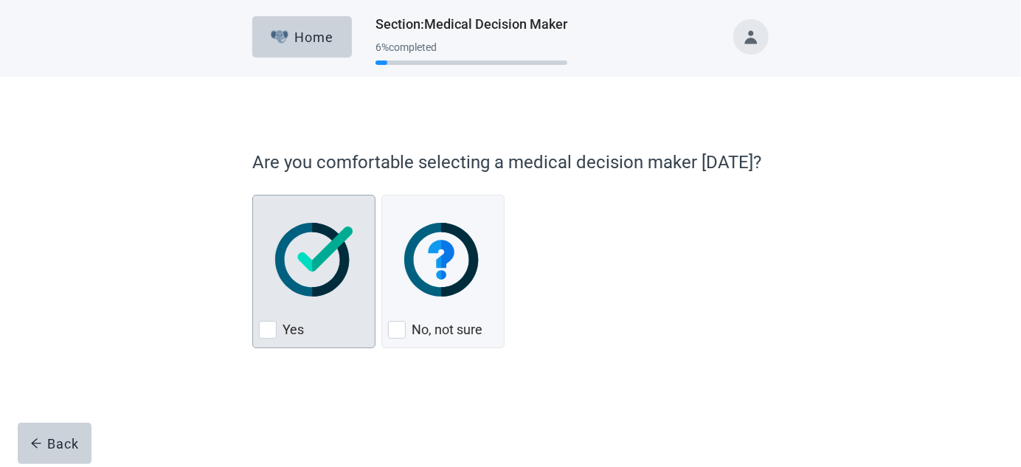
click at [317, 292] on img "Yes, checkbox, not checked" at bounding box center [313, 260] width 77 height 74
click at [253, 196] on input "Yes" at bounding box center [252, 195] width 1 height 1
checkbox input "true"
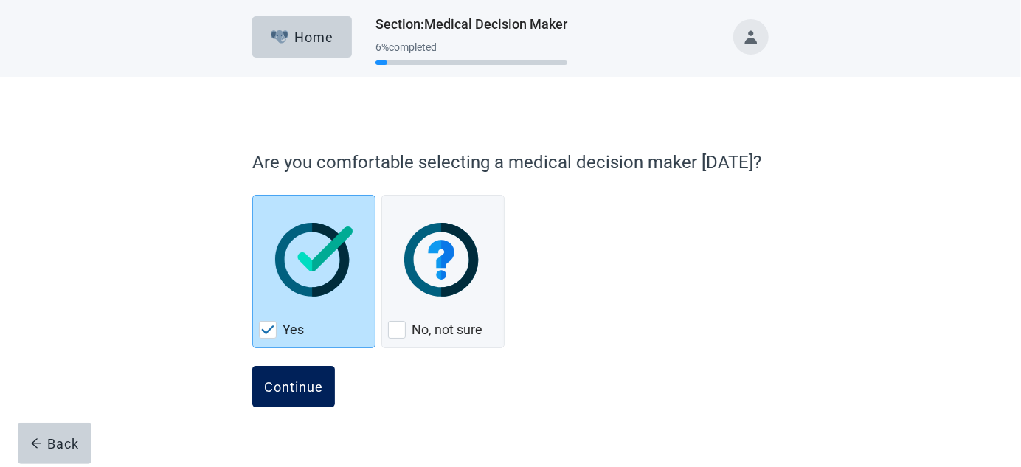
click at [322, 385] on div "Continue" at bounding box center [293, 386] width 59 height 15
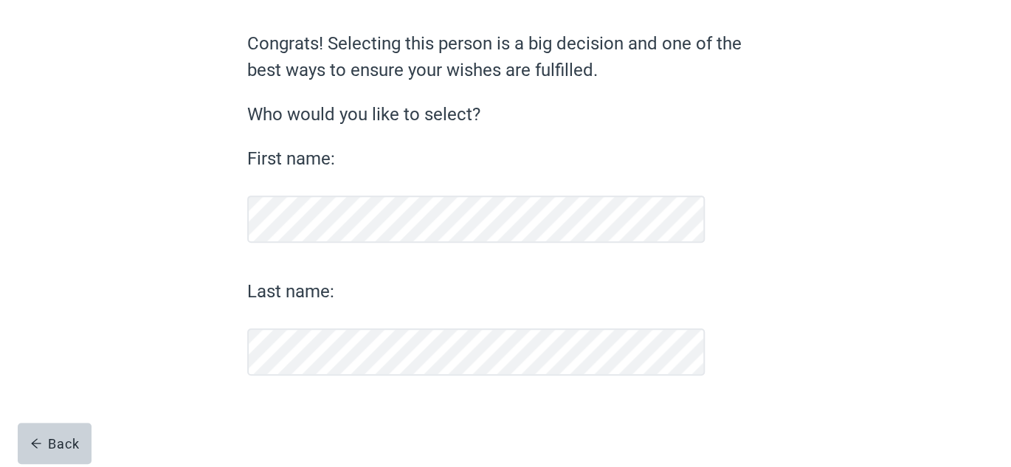
scroll to position [111, 0]
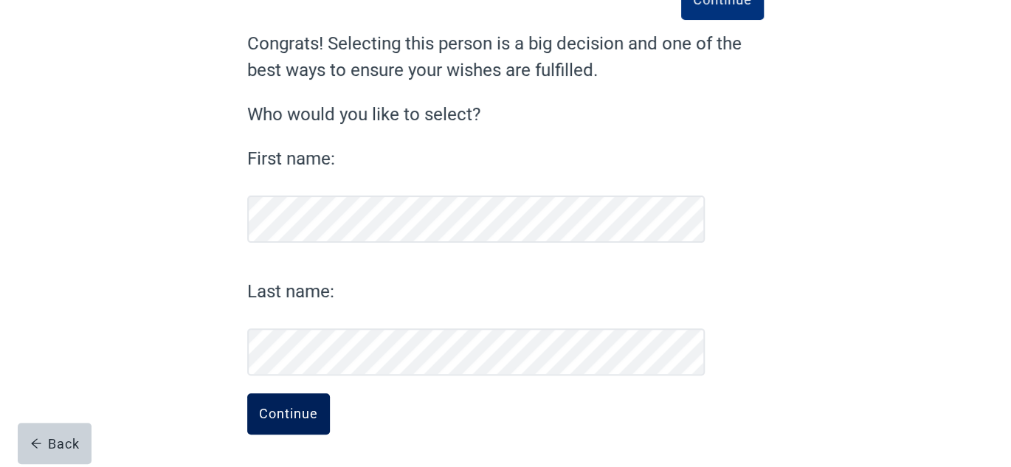
click at [293, 425] on button "Continue" at bounding box center [288, 413] width 83 height 41
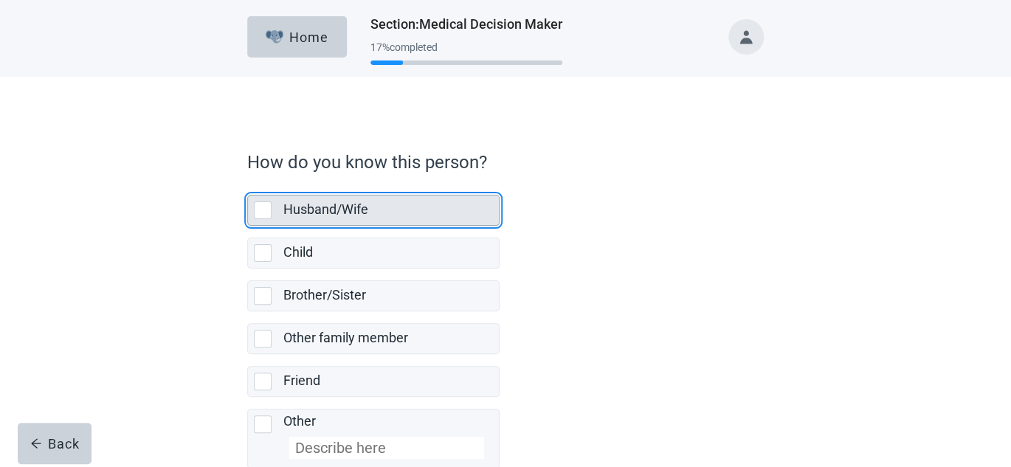
click at [267, 215] on div "Husband/Wife, checkbox, not selected" at bounding box center [263, 210] width 18 height 18
click at [248, 184] on input "Husband/Wife" at bounding box center [247, 183] width 1 height 1
checkbox input "true"
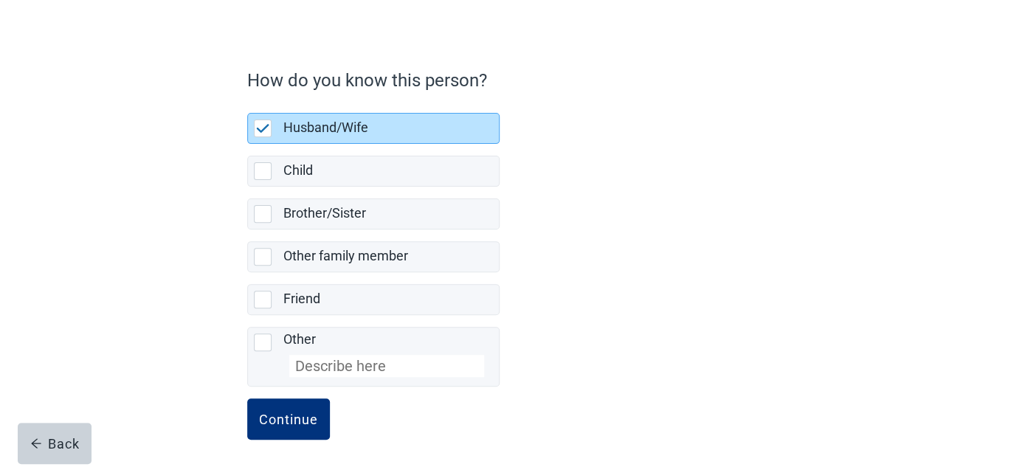
scroll to position [86, 0]
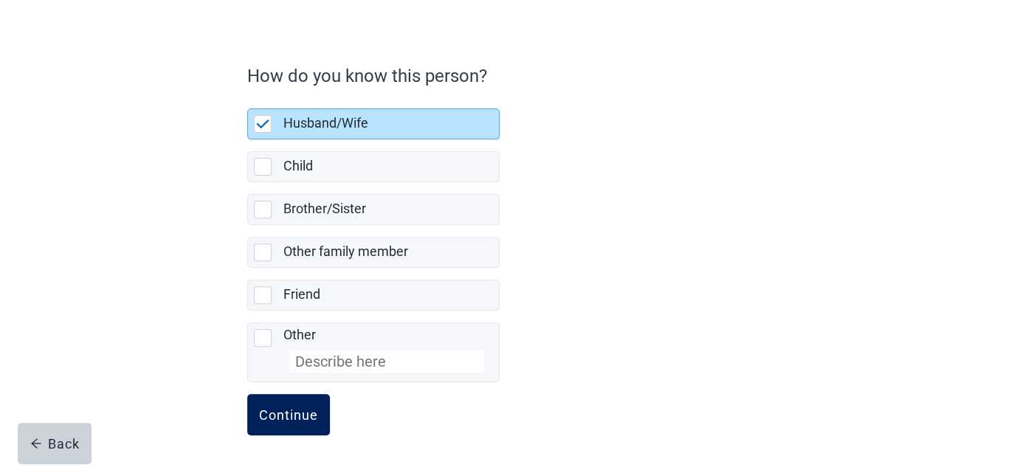
click at [297, 408] on div "Continue" at bounding box center [288, 414] width 59 height 15
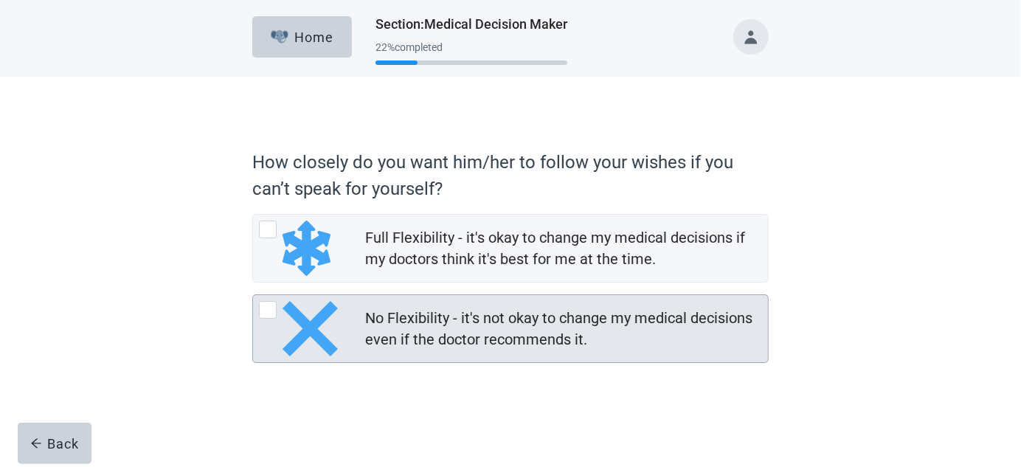
click at [301, 331] on img "No Flexibility - it's not okay to change my medical decisions even if the docto…" at bounding box center [310, 328] width 55 height 55
click at [253, 295] on input "No Flexibility - it's not okay to change my medical decisions even if the docto…" at bounding box center [252, 294] width 1 height 1
radio input "true"
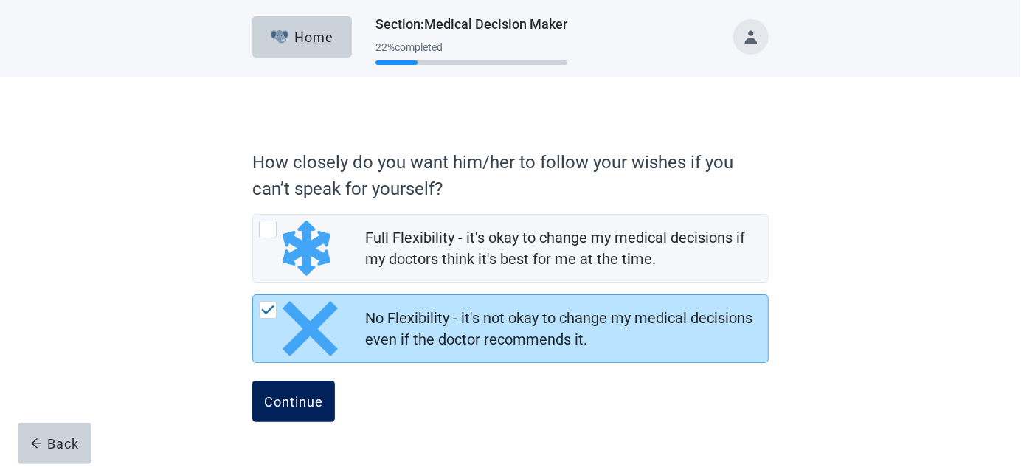
click at [305, 398] on div "Continue" at bounding box center [293, 401] width 59 height 15
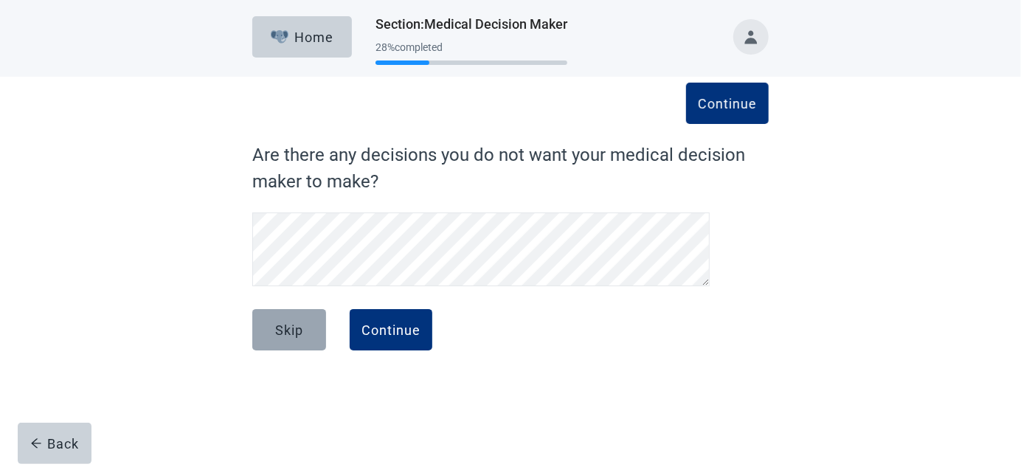
click at [280, 328] on div "Skip" at bounding box center [289, 329] width 28 height 15
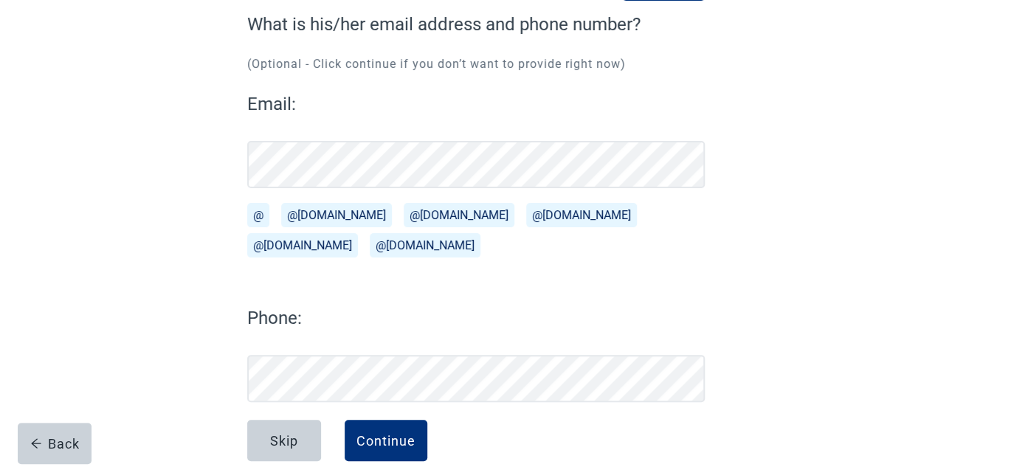
scroll to position [157, 0]
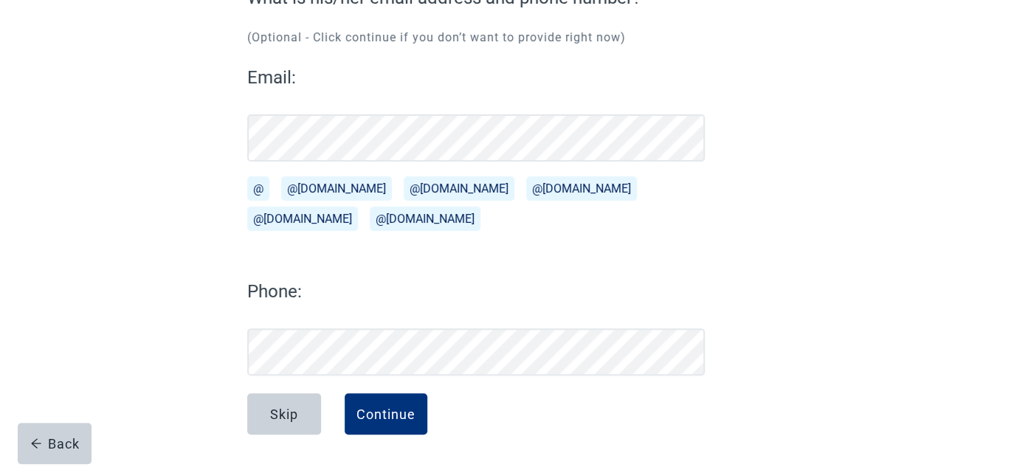
click at [330, 297] on label "Phone:" at bounding box center [475, 291] width 457 height 27
click at [407, 412] on div "Continue" at bounding box center [385, 414] width 59 height 15
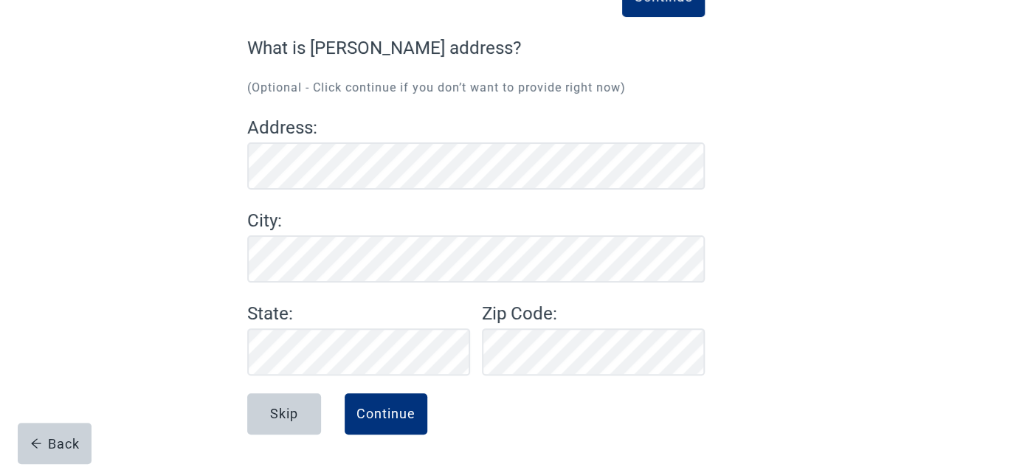
scroll to position [107, 0]
click at [373, 409] on div "Continue" at bounding box center [385, 414] width 59 height 15
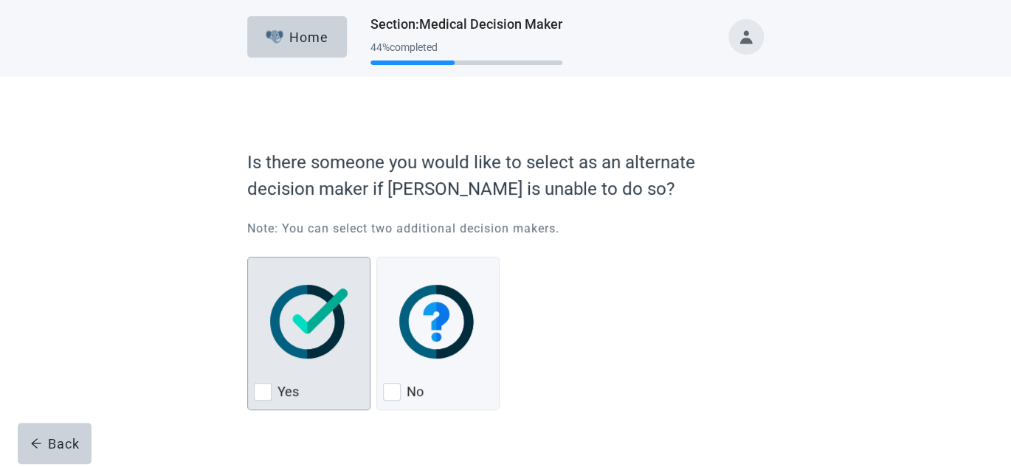
click at [308, 324] on img "Yes, checkbox, not checked" at bounding box center [308, 322] width 77 height 74
click at [248, 257] on input "Yes" at bounding box center [247, 257] width 1 height 1
checkbox input "true"
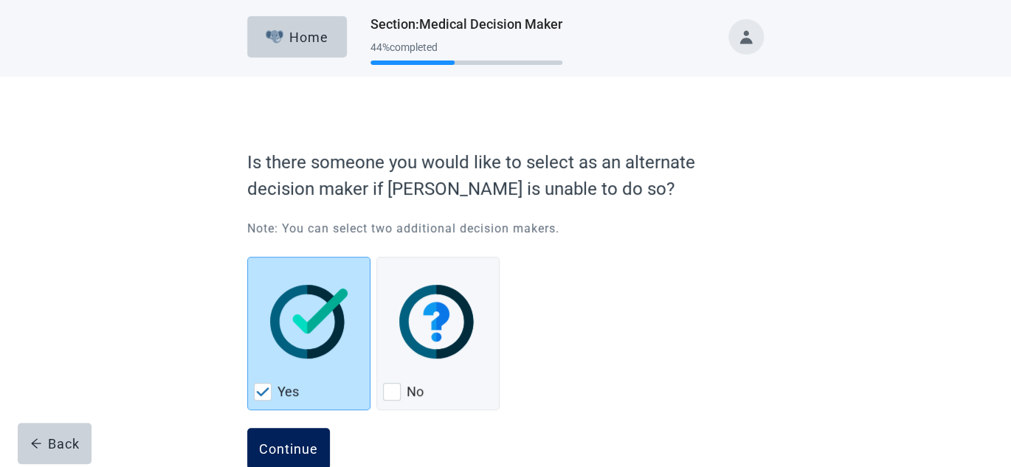
click at [298, 454] on div "Continue" at bounding box center [288, 448] width 59 height 15
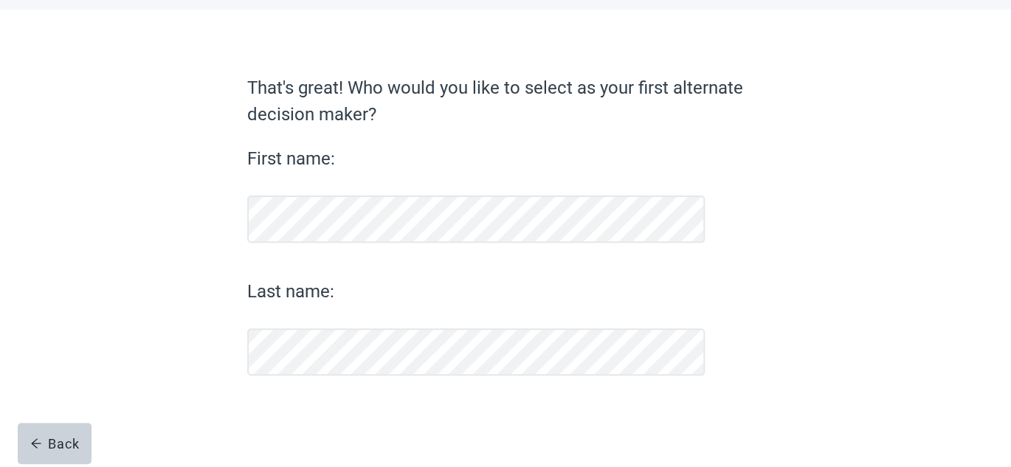
scroll to position [67, 0]
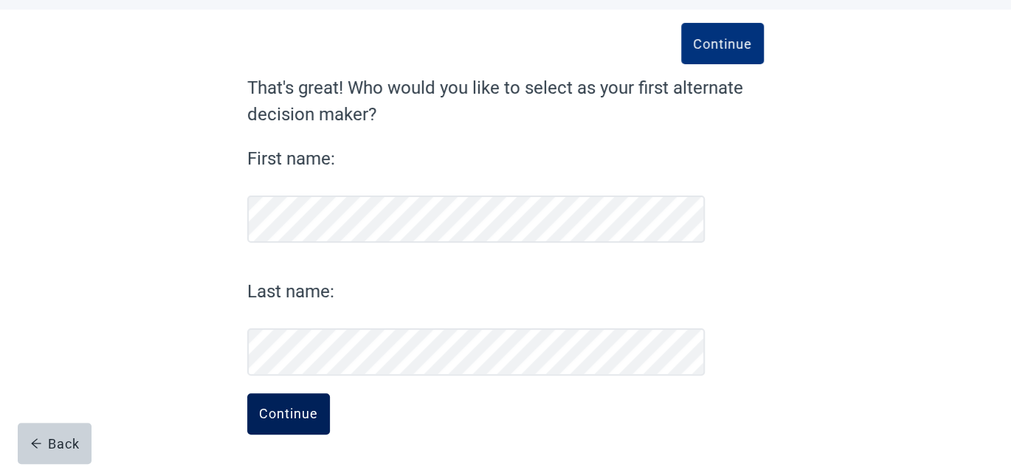
click at [288, 415] on div "Continue" at bounding box center [288, 414] width 59 height 15
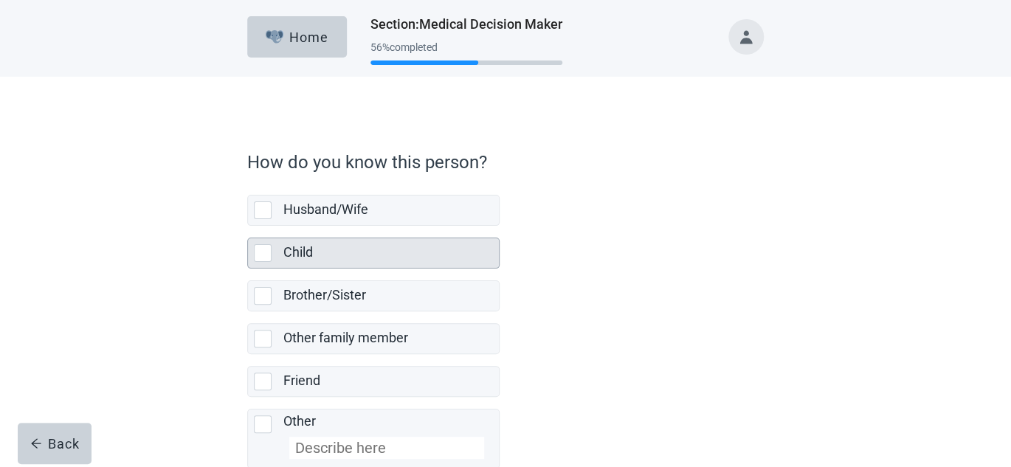
click at [266, 249] on div "Child, checkbox, not selected" at bounding box center [263, 253] width 18 height 18
click at [248, 227] on input "Child" at bounding box center [247, 226] width 1 height 1
checkbox input "true"
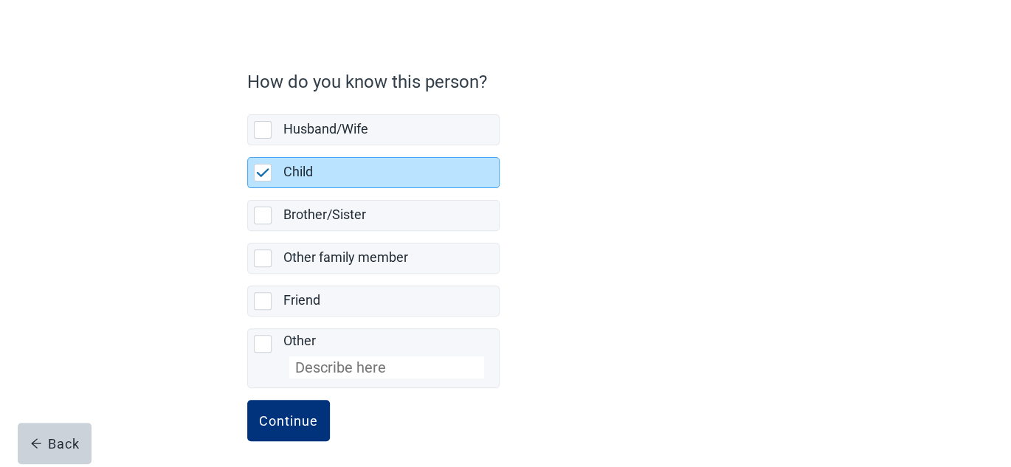
scroll to position [86, 0]
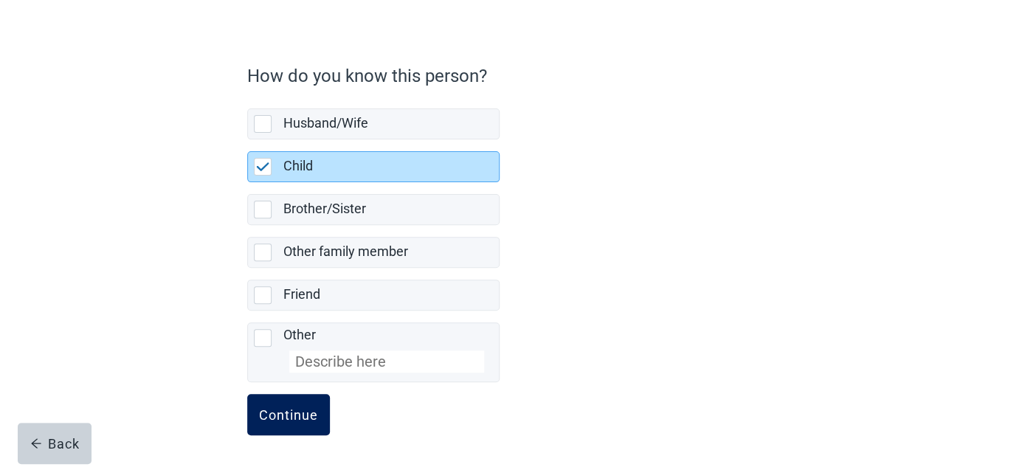
click at [291, 414] on div "Continue" at bounding box center [288, 414] width 59 height 15
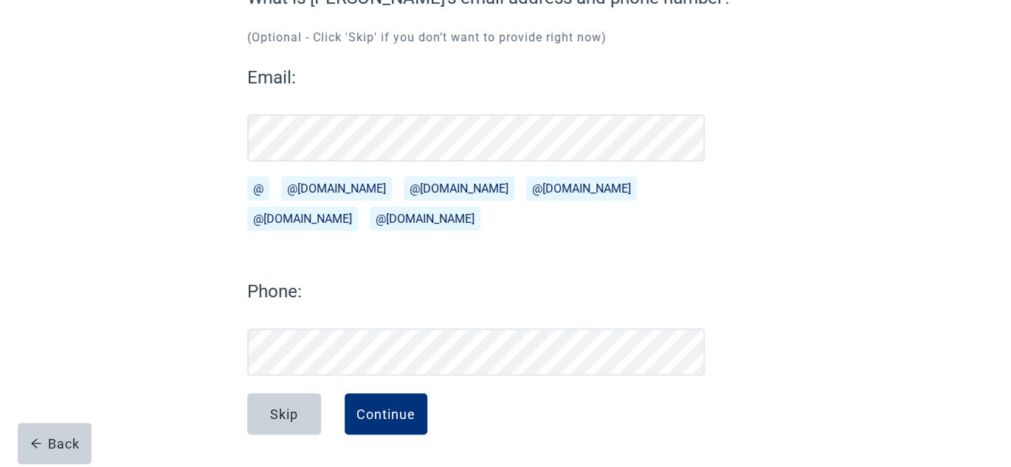
scroll to position [157, 0]
click at [331, 257] on div "Email: @ @[DOMAIN_NAME][EMAIL_ADDRESS][DOMAIN_NAME] @[DOMAIN_NAME][EMAIL_ADDRES…" at bounding box center [475, 219] width 457 height 311
click at [286, 287] on label "Phone:" at bounding box center [475, 291] width 457 height 27
click at [397, 420] on div "Continue" at bounding box center [385, 414] width 59 height 15
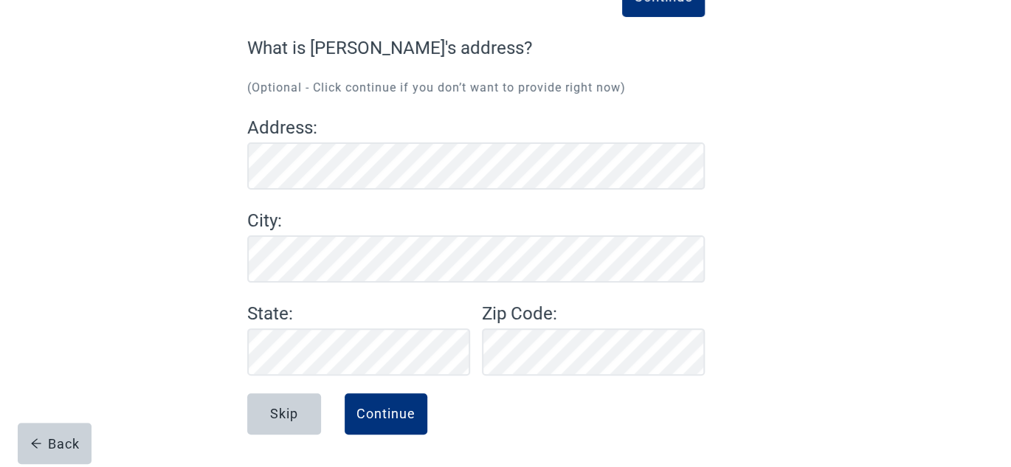
scroll to position [107, 0]
click at [278, 409] on div "Skip" at bounding box center [284, 414] width 28 height 15
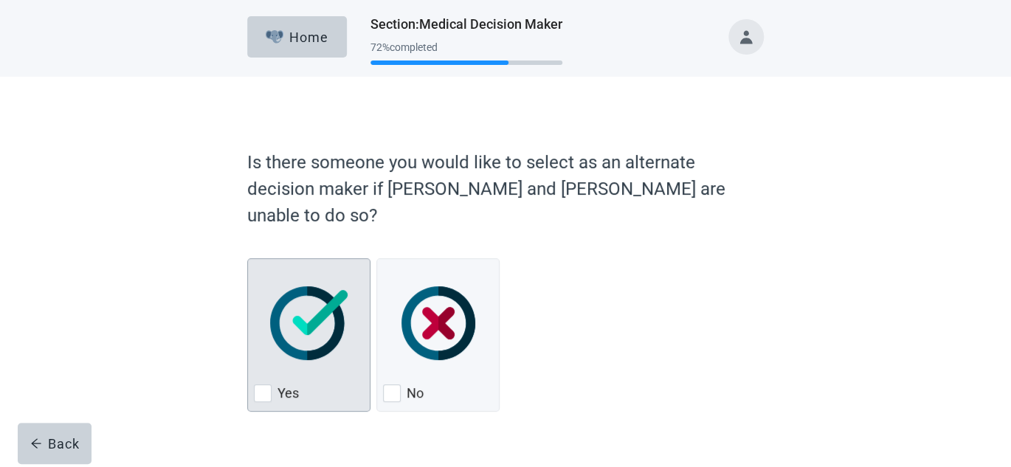
click at [298, 303] on img "Yes, checkbox, not checked" at bounding box center [308, 323] width 77 height 74
click at [248, 259] on input "Yes" at bounding box center [247, 258] width 1 height 1
checkbox input "true"
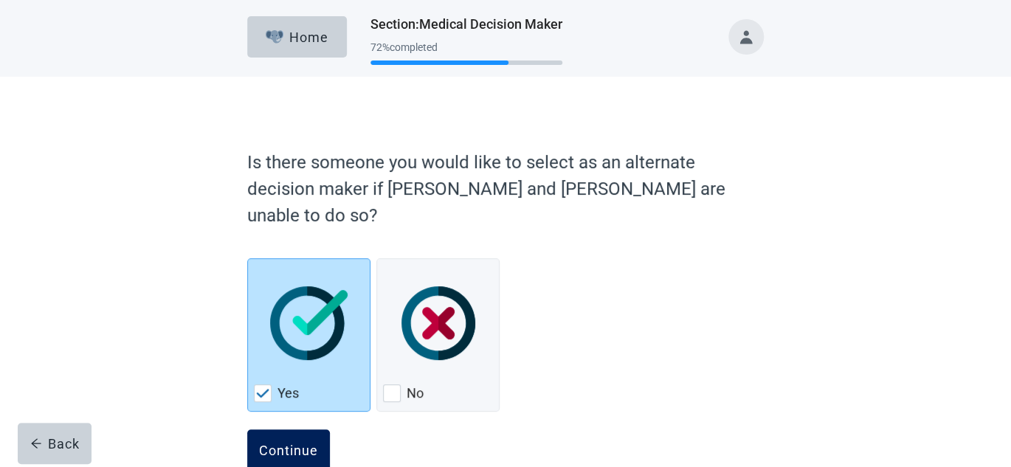
click at [308, 443] on div "Continue" at bounding box center [288, 450] width 59 height 15
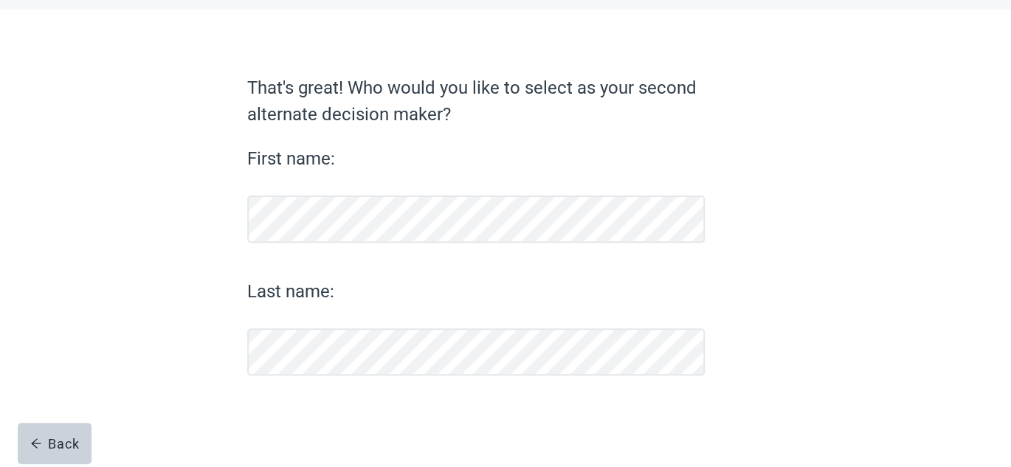
scroll to position [67, 0]
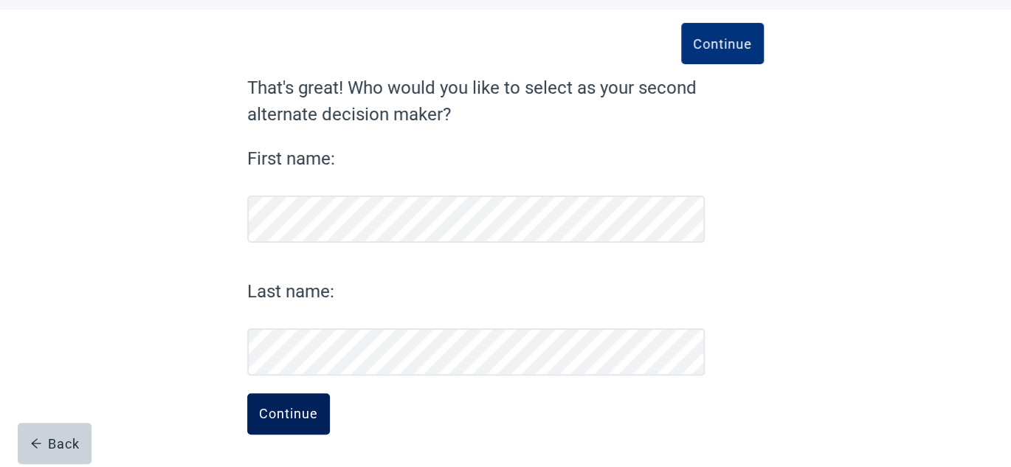
click at [314, 418] on div "Continue" at bounding box center [288, 414] width 59 height 15
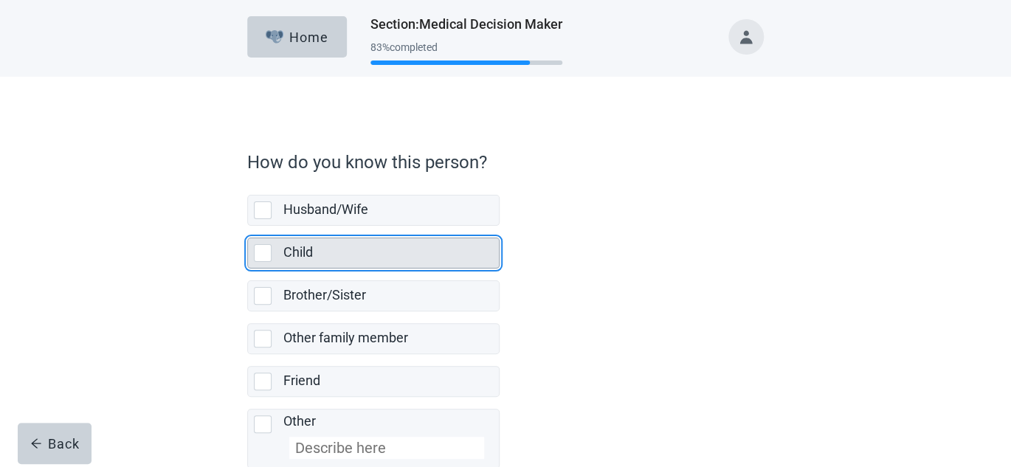
click at [260, 252] on div "Child, checkbox, not selected" at bounding box center [263, 253] width 18 height 18
click at [248, 227] on input "Child" at bounding box center [247, 226] width 1 height 1
checkbox input "true"
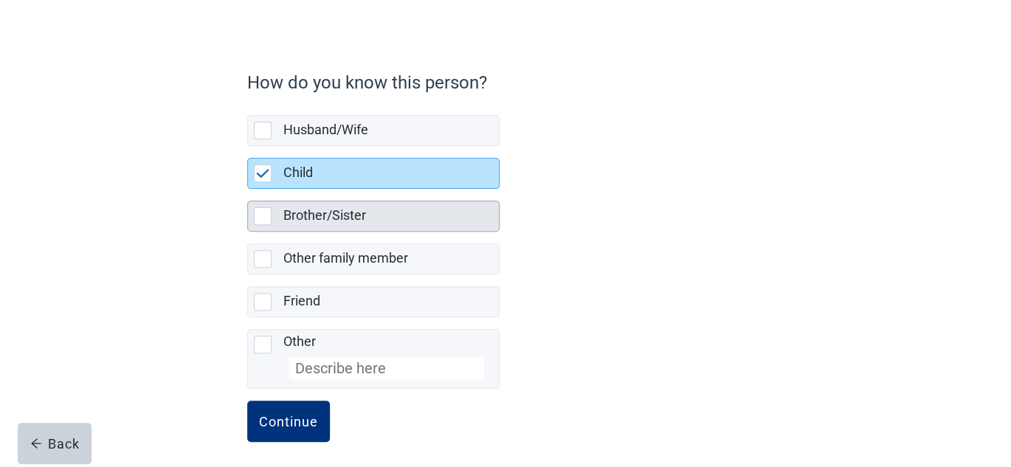
scroll to position [86, 0]
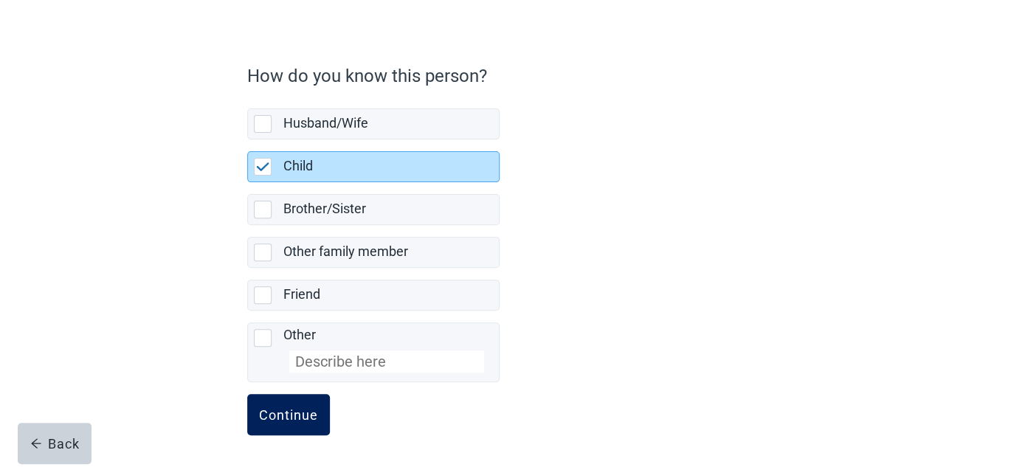
click at [289, 418] on div "Continue" at bounding box center [288, 414] width 59 height 15
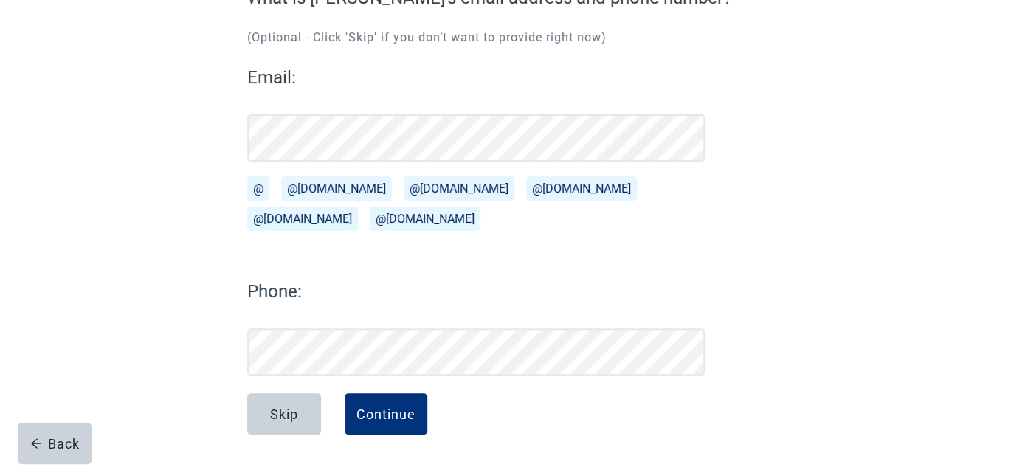
scroll to position [157, 0]
click at [322, 187] on button "@[DOMAIN_NAME]" at bounding box center [336, 188] width 111 height 24
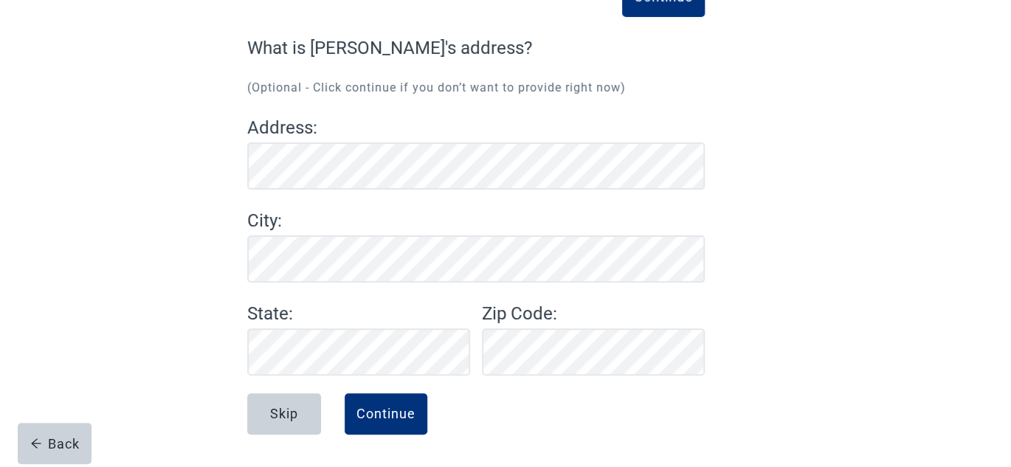
scroll to position [107, 0]
click at [270, 407] on div "Skip" at bounding box center [284, 414] width 28 height 15
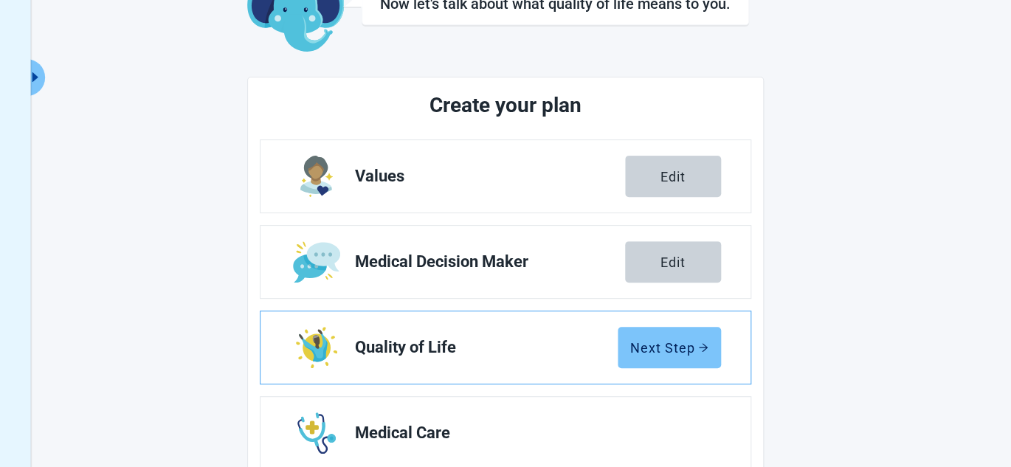
click at [649, 350] on div "Next Step" at bounding box center [669, 347] width 78 height 15
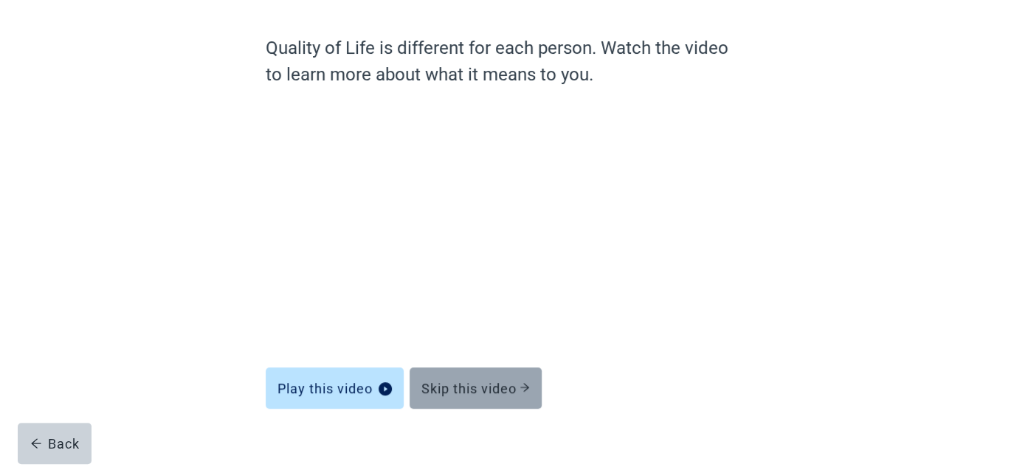
click at [446, 390] on div "Skip this video" at bounding box center [475, 388] width 108 height 15
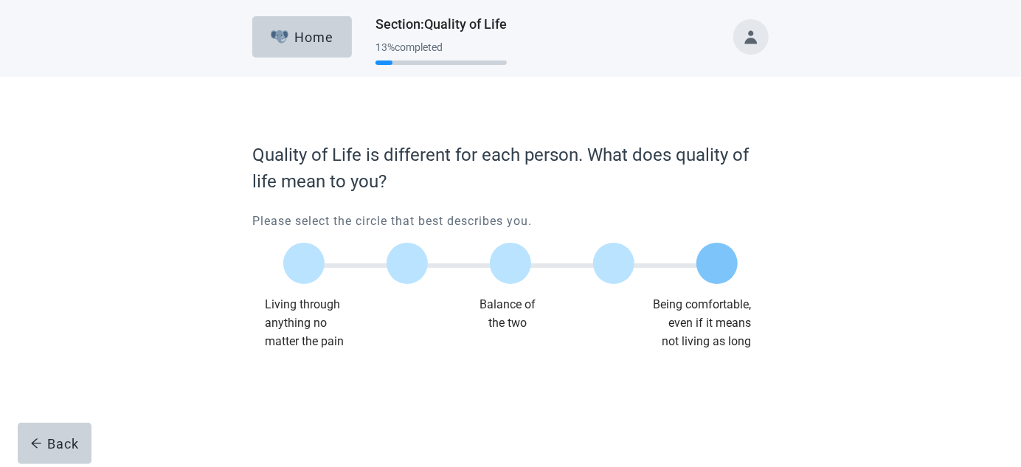
click at [713, 263] on label "Main content" at bounding box center [716, 263] width 41 height 41
click at [717, 263] on input "Quality of life scale: 100 out of 100. Being comfortable, even if it means not …" at bounding box center [717, 263] width 0 height 0
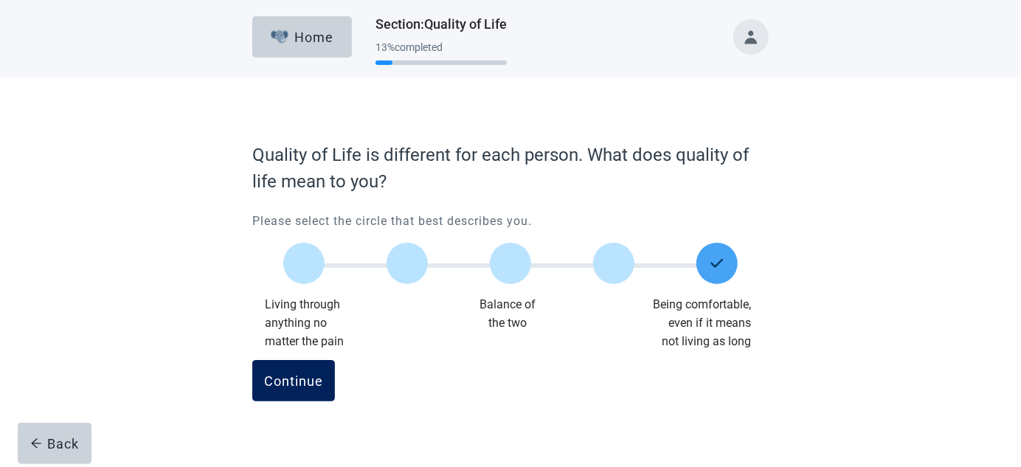
click at [302, 390] on button "Continue" at bounding box center [293, 380] width 83 height 41
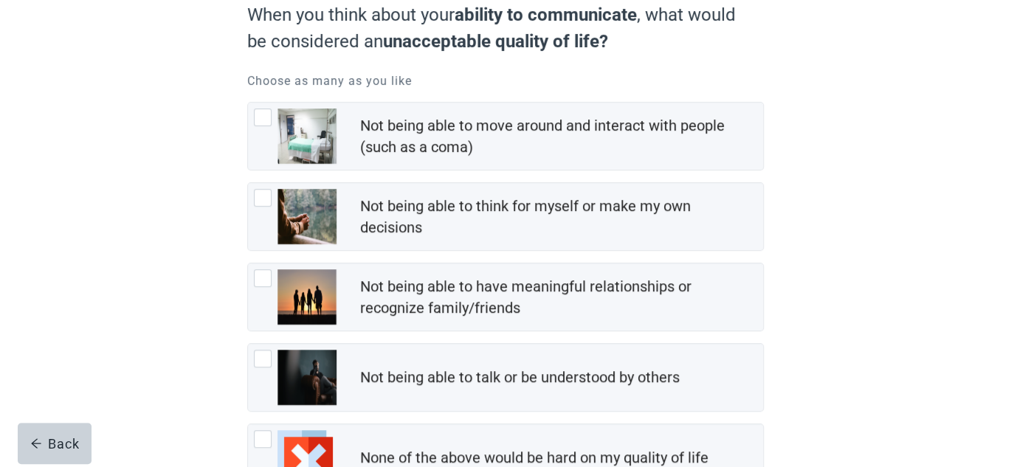
scroll to position [221, 0]
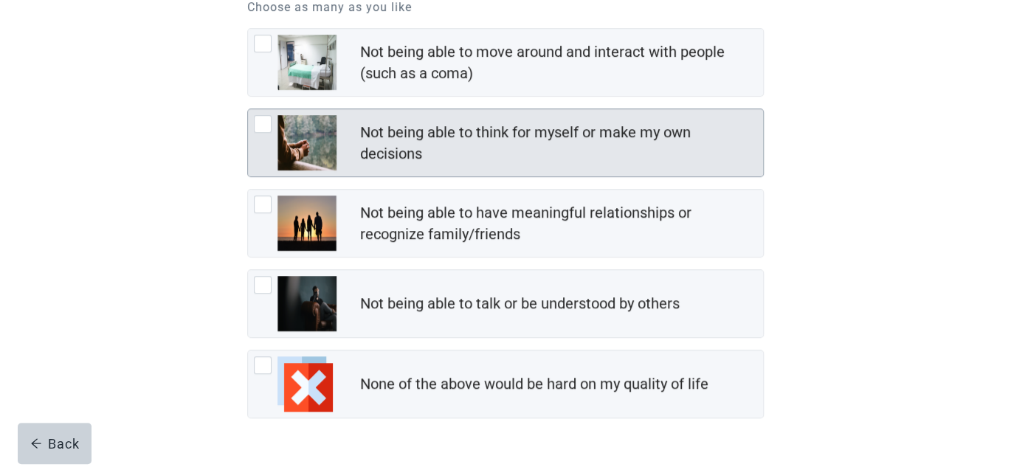
click at [334, 159] on img "Not being able to think for myself or make my own decisions, checkbox, not chec…" at bounding box center [306, 142] width 59 height 55
click at [248, 109] on input "Not being able to think for myself or make my own decisions" at bounding box center [247, 108] width 1 height 1
checkbox input "true"
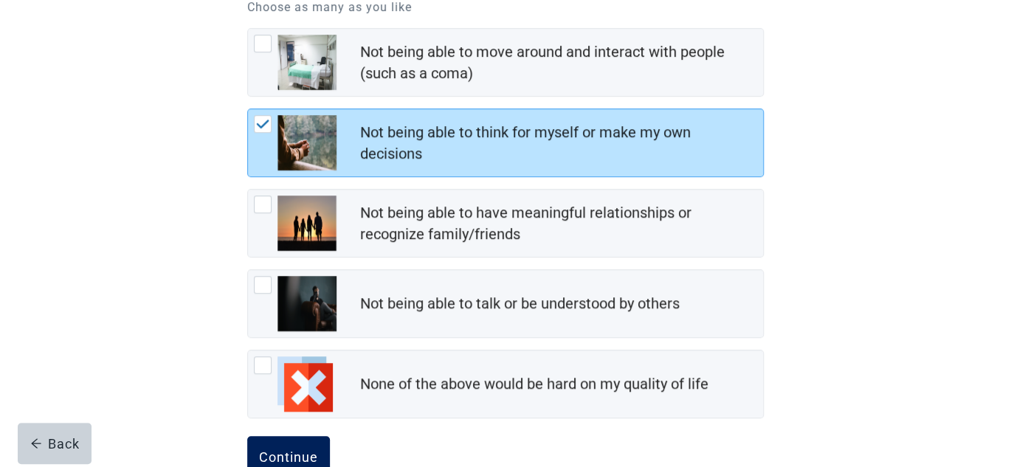
click at [298, 451] on div "Continue" at bounding box center [288, 456] width 59 height 15
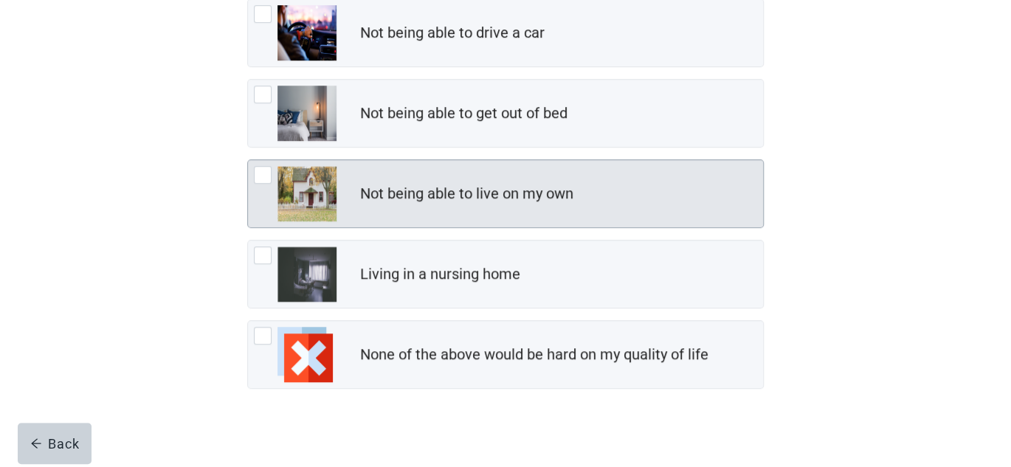
scroll to position [263, 0]
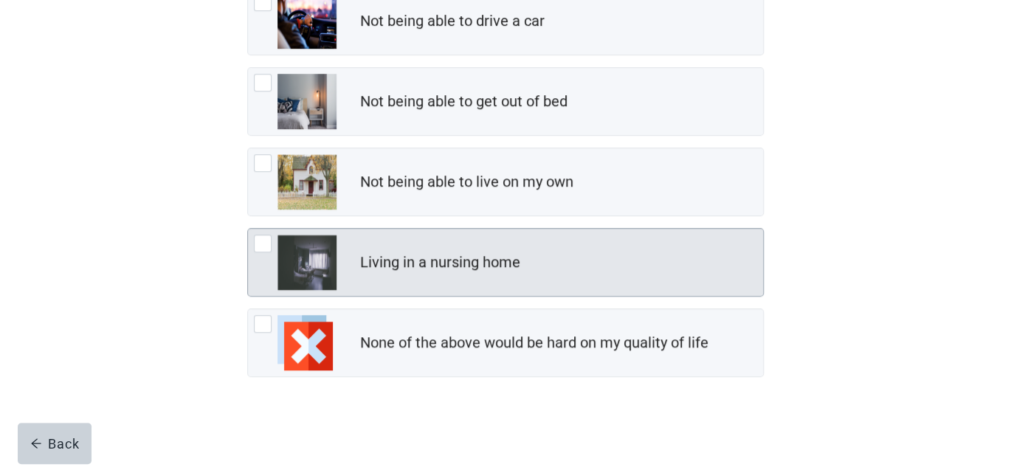
click at [313, 263] on img "Living in a nursing home, checkbox, not checked" at bounding box center [306, 262] width 59 height 55
click at [248, 229] on input "Living in a nursing home" at bounding box center [247, 228] width 1 height 1
checkbox input "true"
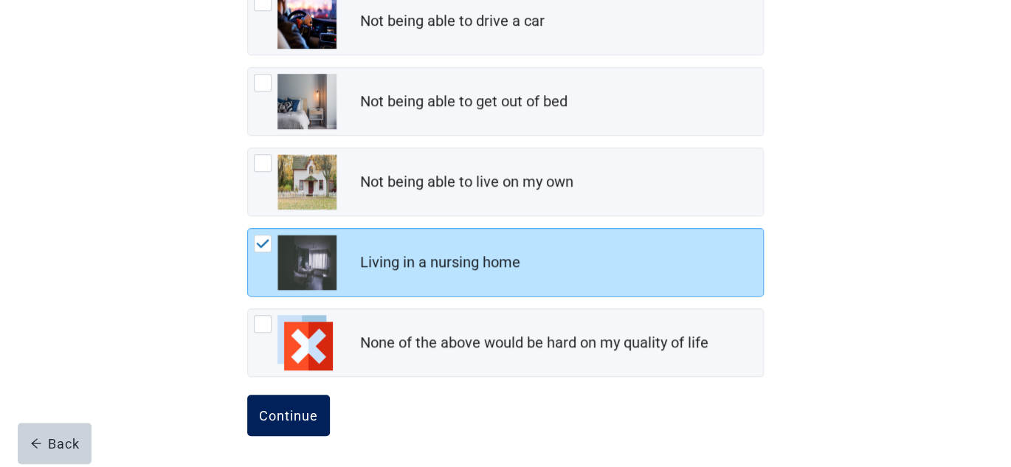
click at [291, 414] on div "Continue" at bounding box center [288, 415] width 59 height 15
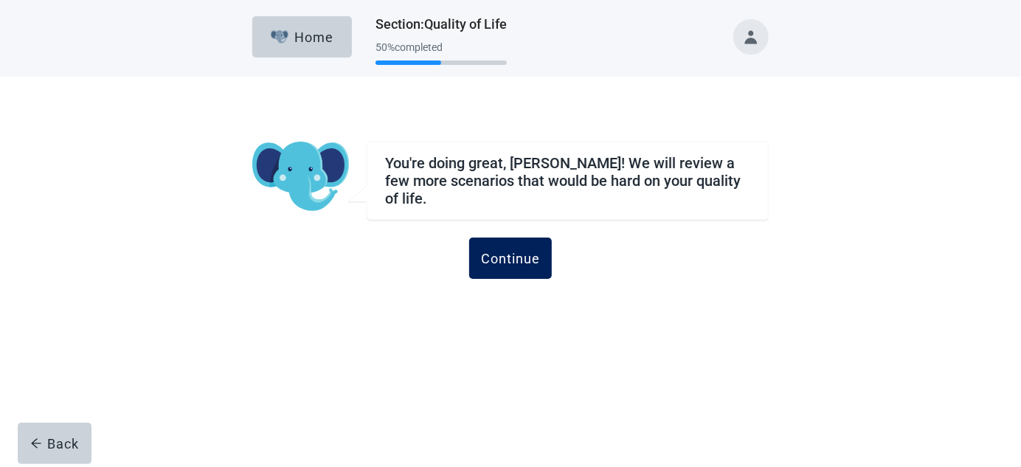
click at [510, 251] on div "Continue" at bounding box center [510, 258] width 59 height 15
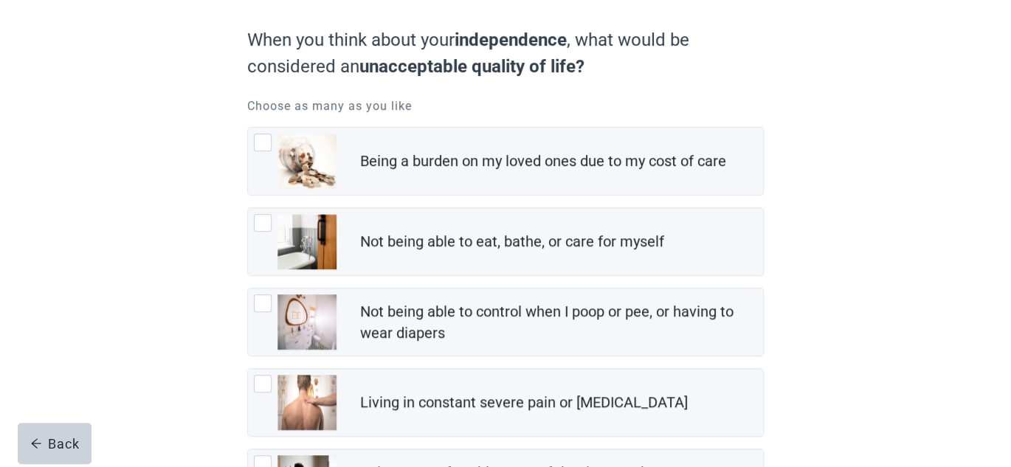
scroll to position [148, 0]
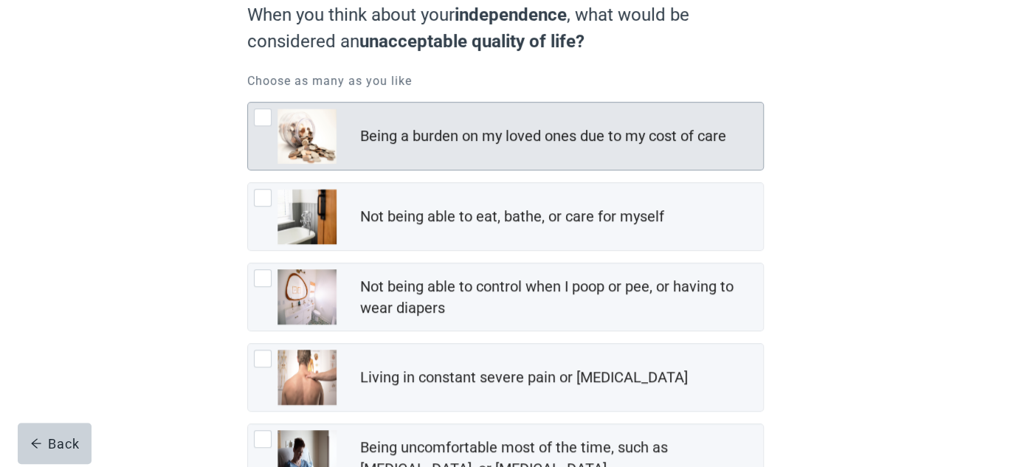
click at [284, 146] on img "Being a burden on my loved ones due to my cost of care, checkbox, not checked" at bounding box center [306, 135] width 59 height 55
click at [248, 103] on input "Being a burden on my loved ones due to my cost of care" at bounding box center [247, 102] width 1 height 1
checkbox input "true"
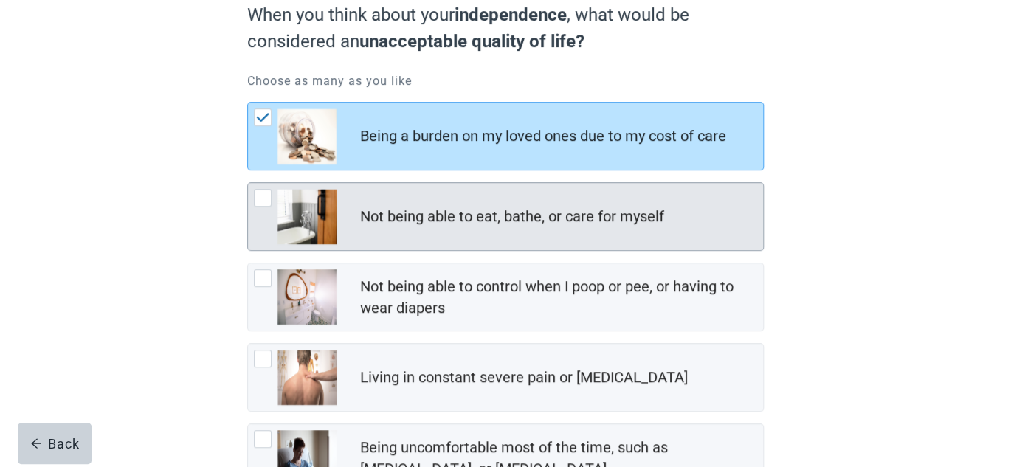
click at [311, 224] on img "Not being able to eat, bathe, or care for myself, checkbox, not checked" at bounding box center [306, 216] width 59 height 55
click at [248, 183] on input "Not being able to eat, bathe, or care for myself" at bounding box center [247, 182] width 1 height 1
checkbox input "true"
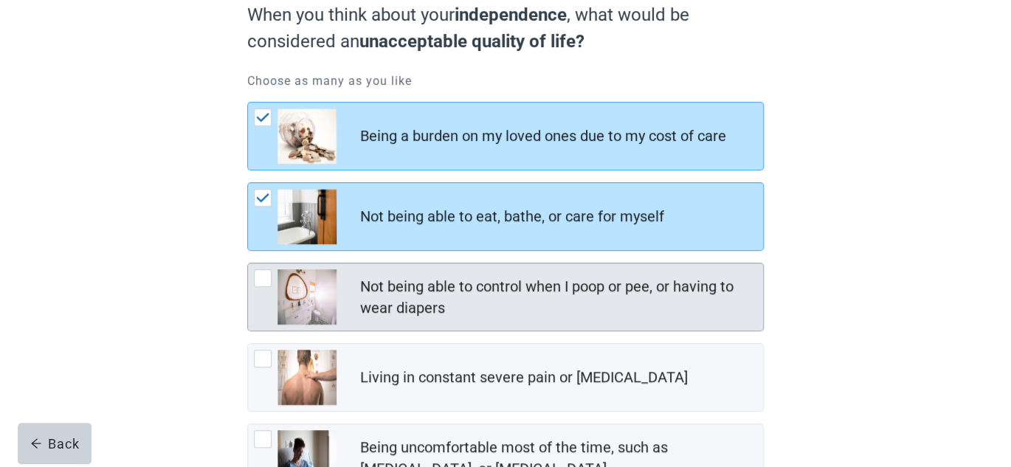
click at [317, 293] on img "Not being able to control when I poop or pee, or having to wear diapers, checkb…" at bounding box center [306, 296] width 59 height 55
click at [248, 263] on input "Not being able to control when I poop or pee, or having to wear diapers" at bounding box center [247, 263] width 1 height 1
checkbox input "true"
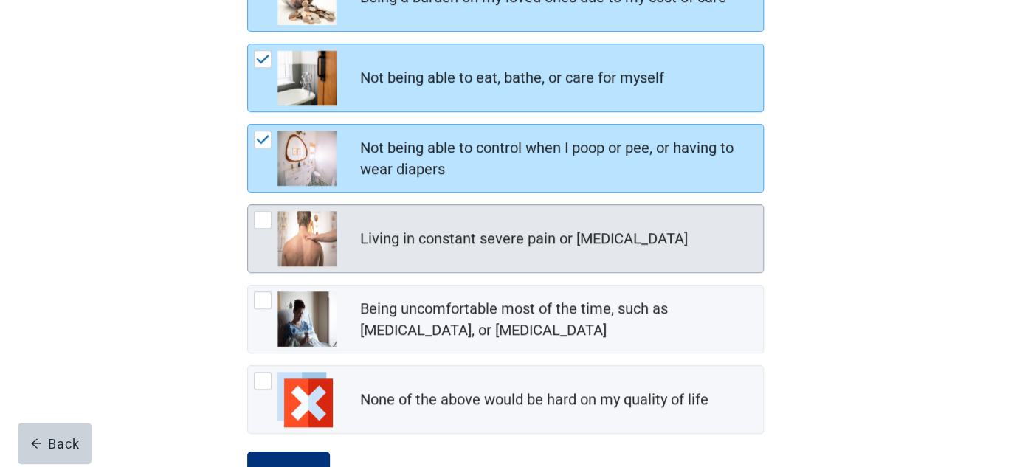
scroll to position [295, 0]
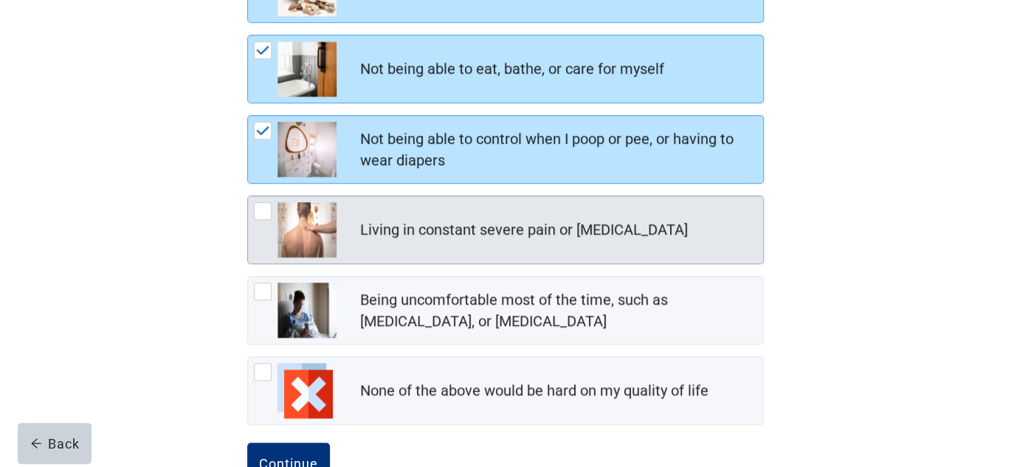
click at [297, 237] on img "Living in constant severe pain or shortness of breath, checkbox, not checked" at bounding box center [306, 229] width 59 height 55
click at [248, 196] on input "Living in constant severe pain or [MEDICAL_DATA]" at bounding box center [247, 196] width 1 height 1
checkbox input "true"
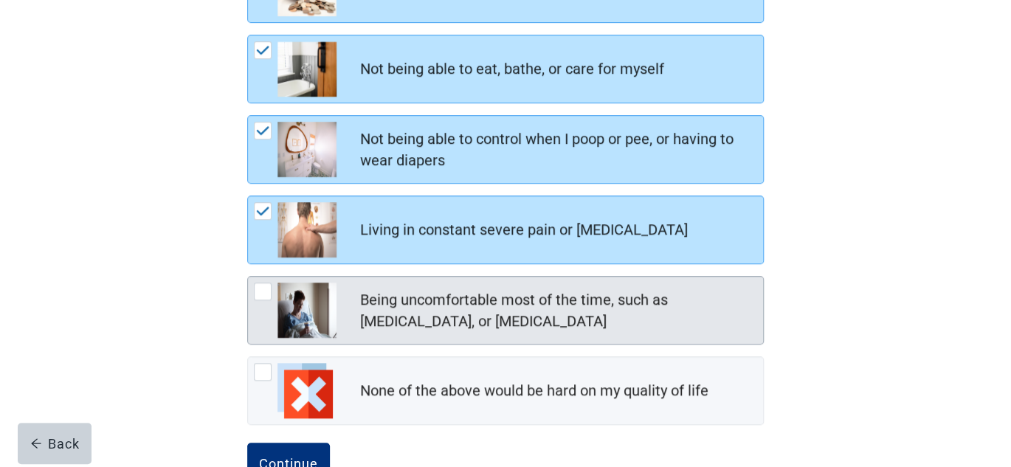
click at [321, 311] on img "Being uncomfortable most of the time, such as nausea, vomiting, or diarrhea, ch…" at bounding box center [306, 310] width 59 height 55
click at [248, 277] on input "Being uncomfortable most of the time, such as [MEDICAL_DATA], or [MEDICAL_DATA]" at bounding box center [247, 276] width 1 height 1
checkbox input "true"
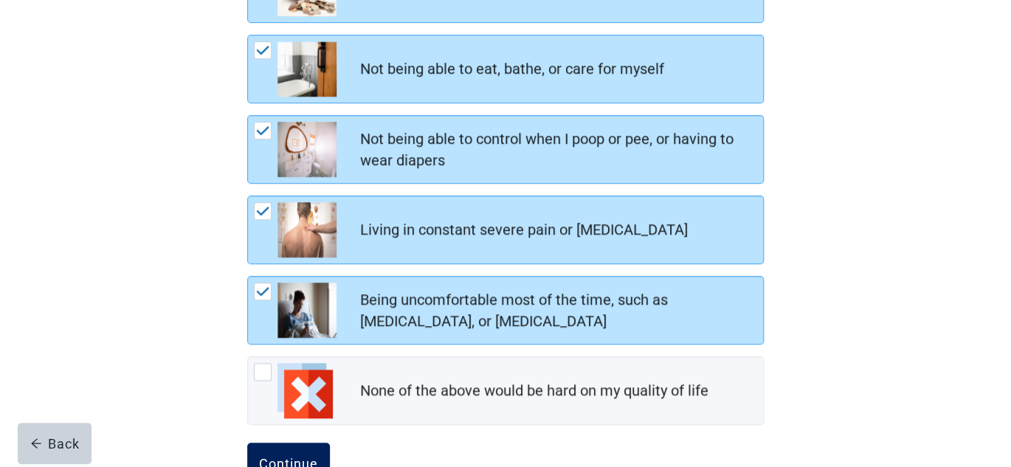
click at [303, 453] on button "Continue" at bounding box center [288, 463] width 83 height 41
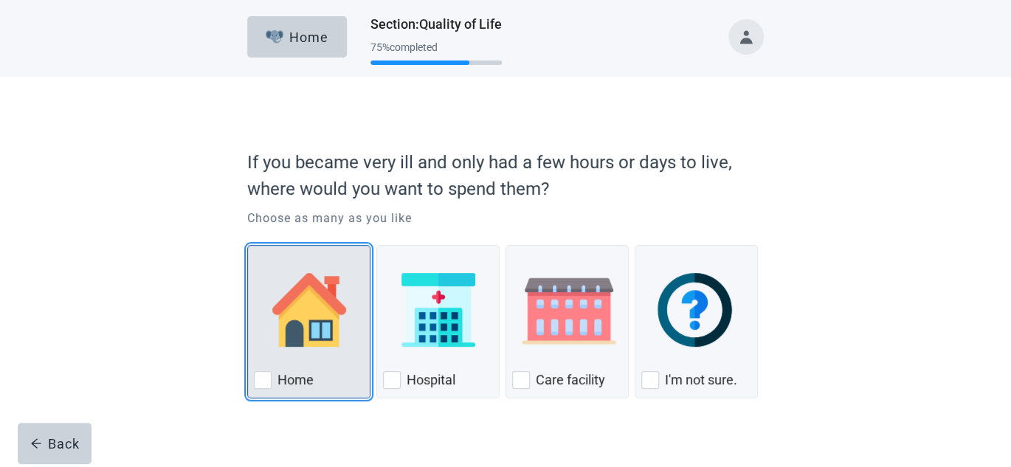
click at [305, 331] on img "Home, checkbox, not checked" at bounding box center [309, 310] width 74 height 74
click at [248, 246] on input "Home" at bounding box center [247, 245] width 1 height 1
checkbox input "true"
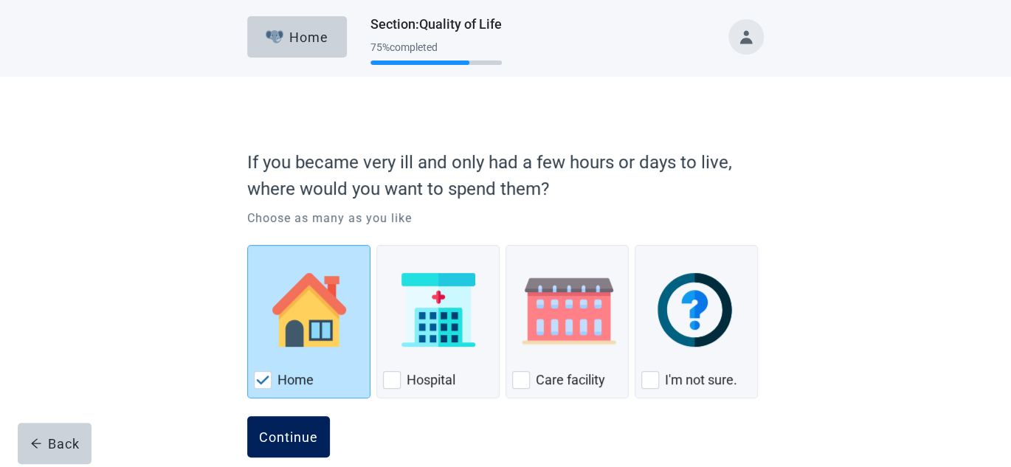
click at [281, 441] on div "Continue" at bounding box center [288, 436] width 59 height 15
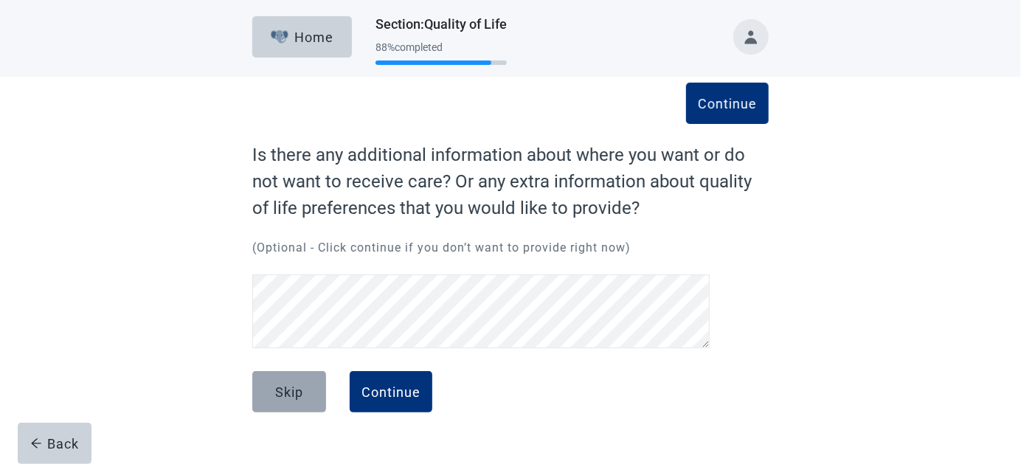
click at [299, 395] on div "Skip" at bounding box center [289, 391] width 28 height 15
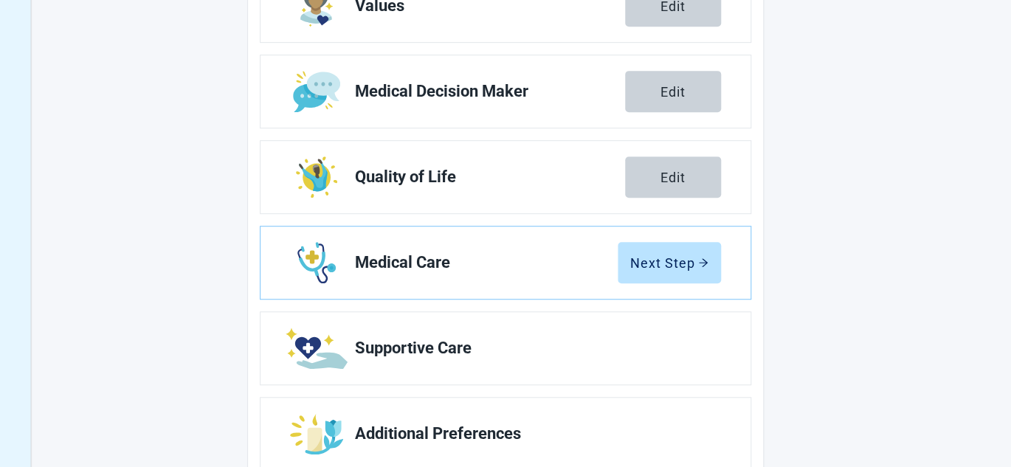
scroll to position [295, 0]
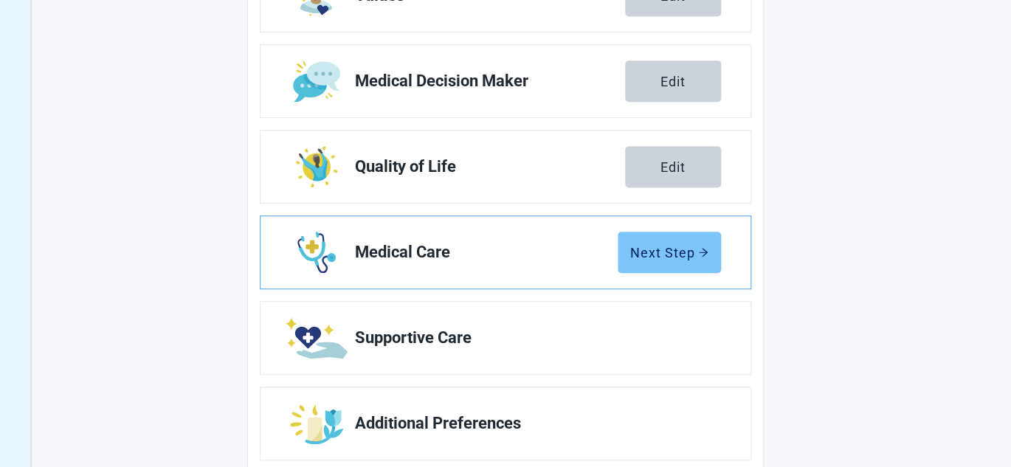
click at [691, 252] on div "Next Step" at bounding box center [669, 252] width 78 height 15
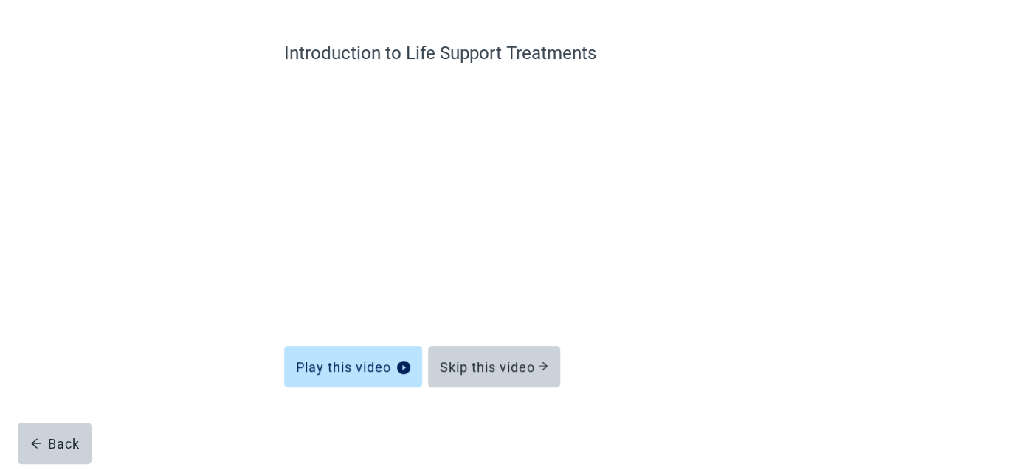
scroll to position [102, 0]
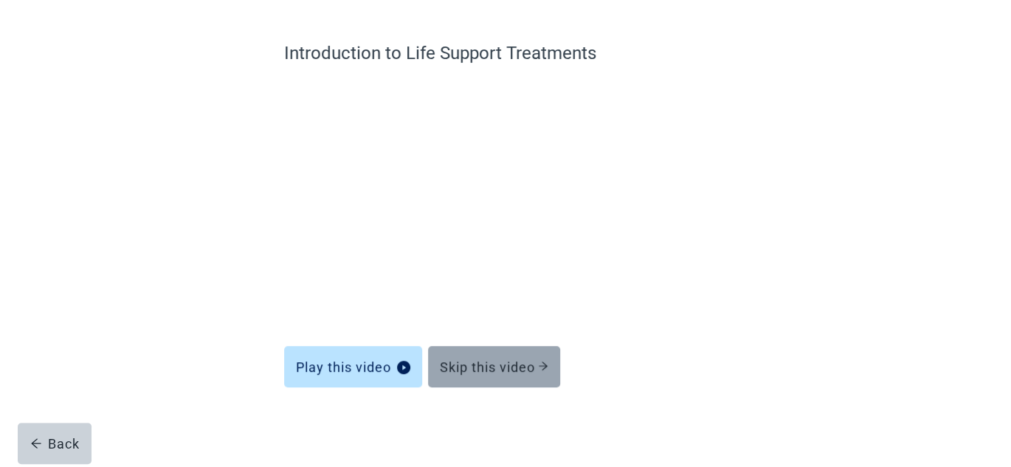
click at [522, 360] on div "Skip this video" at bounding box center [494, 366] width 108 height 15
click at [490, 370] on div "Skip this video" at bounding box center [494, 366] width 108 height 15
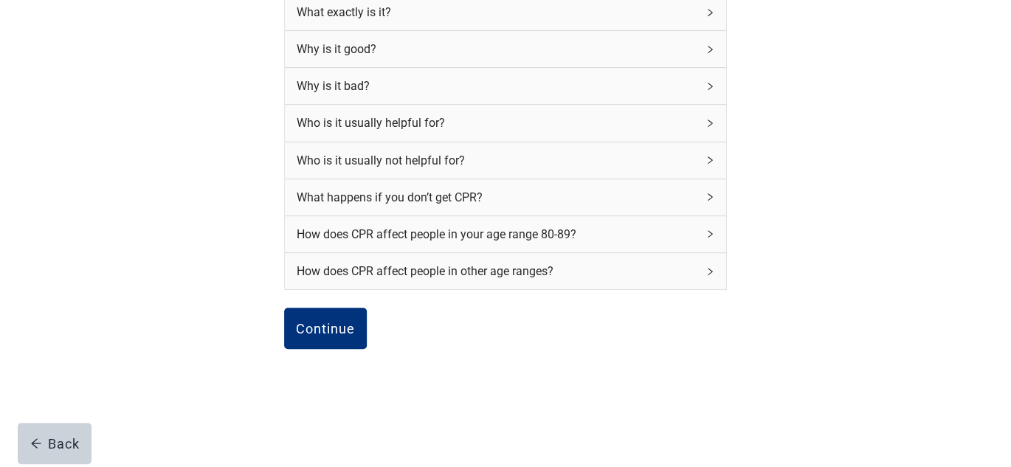
scroll to position [243, 0]
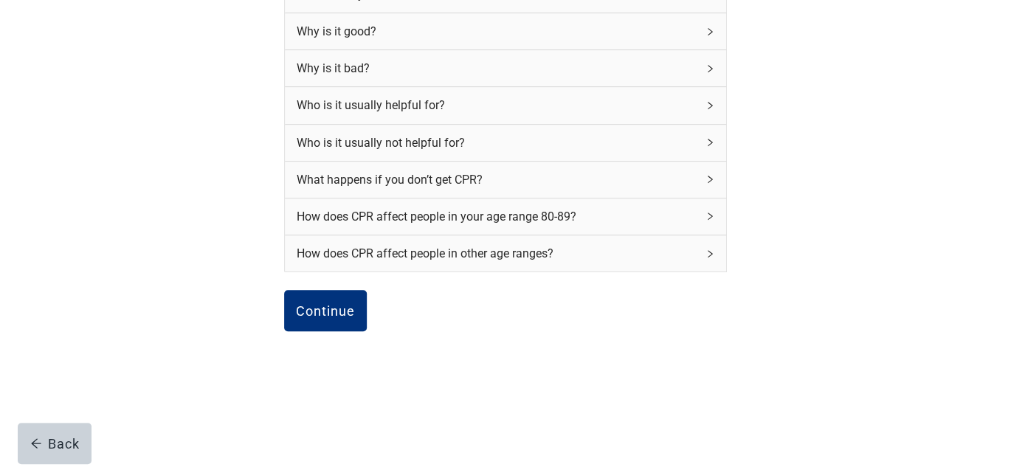
click at [716, 216] on div "How does CPR affect people in your age range 80-89?" at bounding box center [505, 216] width 441 height 36
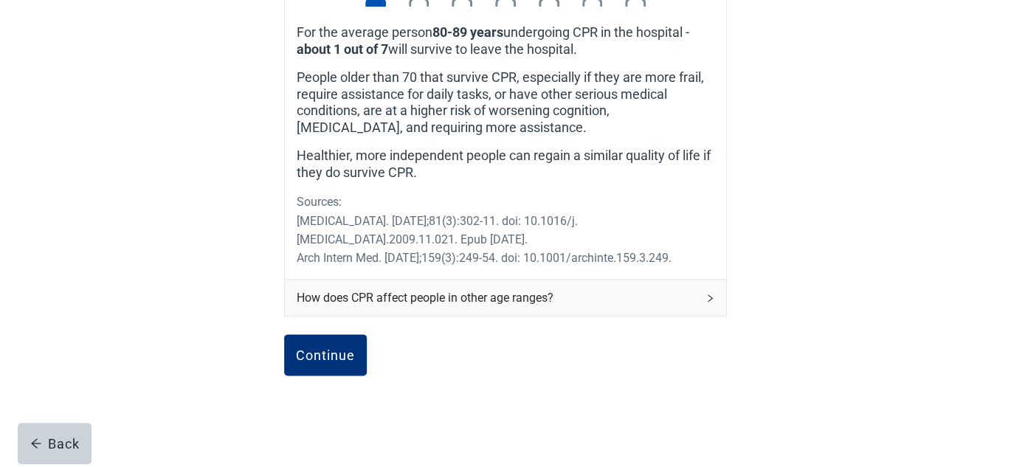
scroll to position [612, 0]
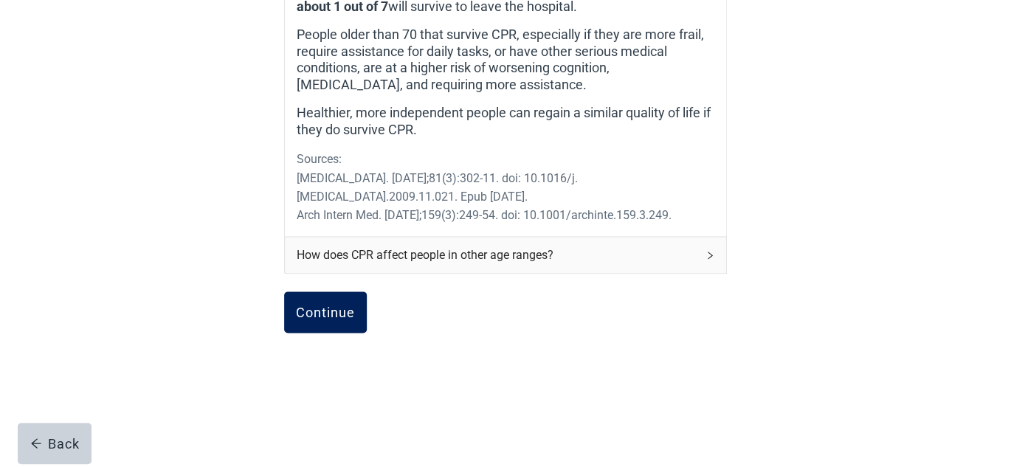
click at [312, 319] on div "Continue" at bounding box center [325, 312] width 59 height 15
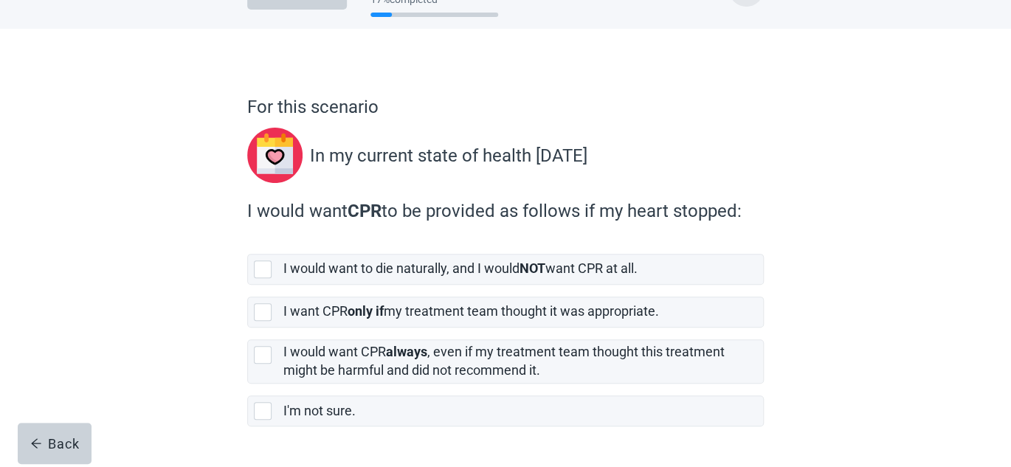
scroll to position [74, 0]
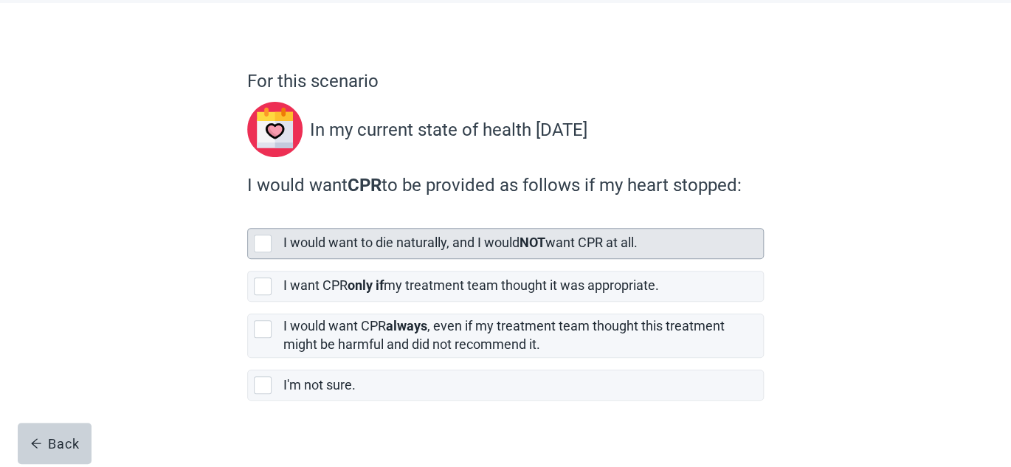
click at [260, 241] on div "[object Object], checkbox, not selected" at bounding box center [263, 244] width 18 height 18
click at [248, 217] on input "I would want to die naturally, and I would NOT want CPR at all." at bounding box center [247, 216] width 1 height 1
checkbox input "true"
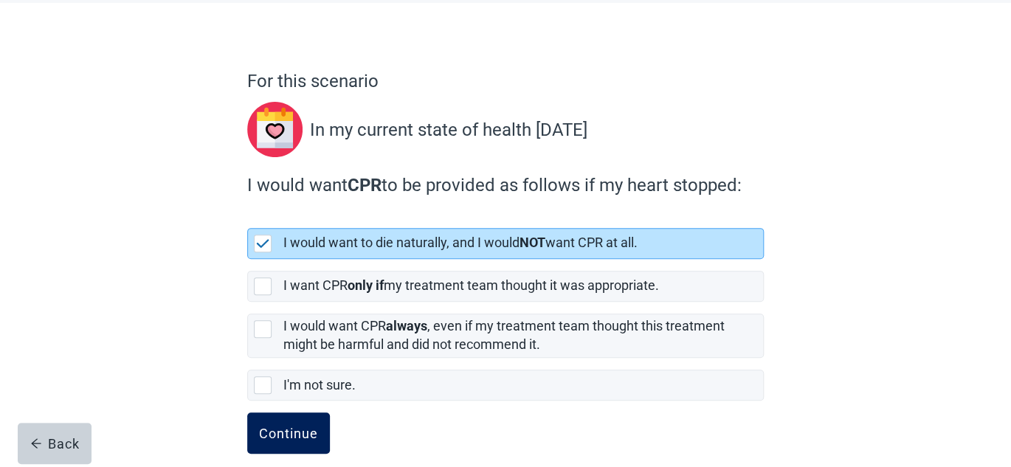
click at [274, 435] on div "Continue" at bounding box center [288, 433] width 59 height 15
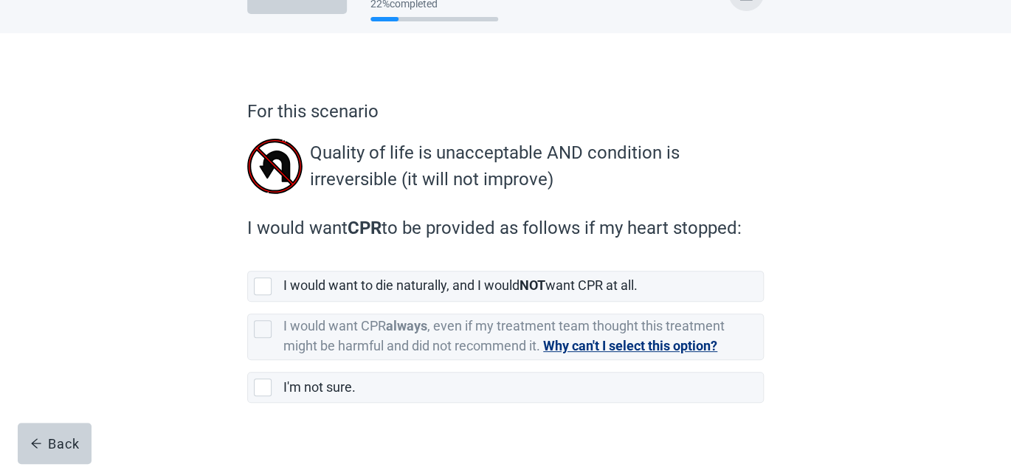
scroll to position [65, 0]
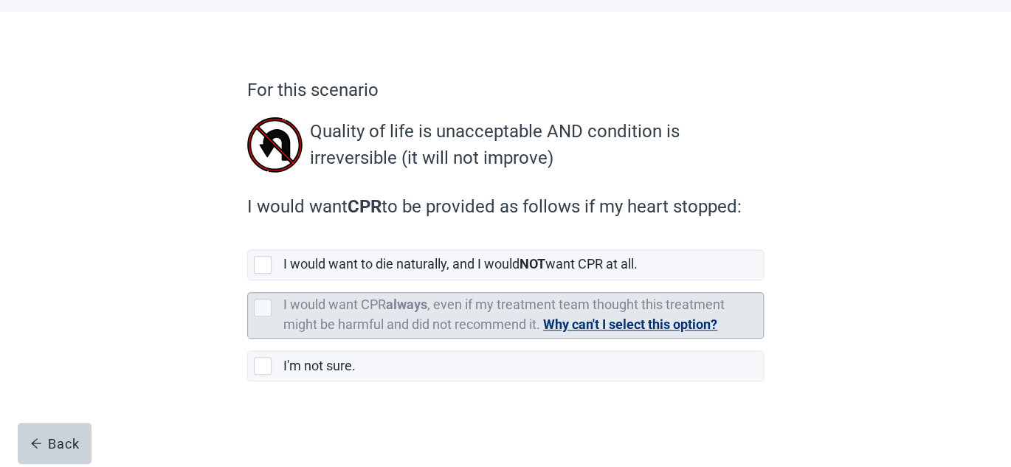
click at [636, 326] on button "Why can't I select this option?" at bounding box center [630, 324] width 174 height 21
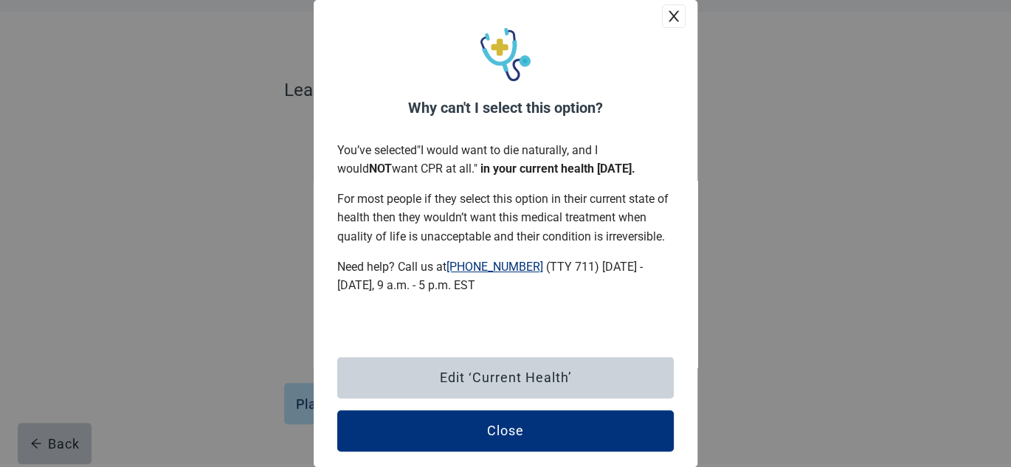
scroll to position [25, 0]
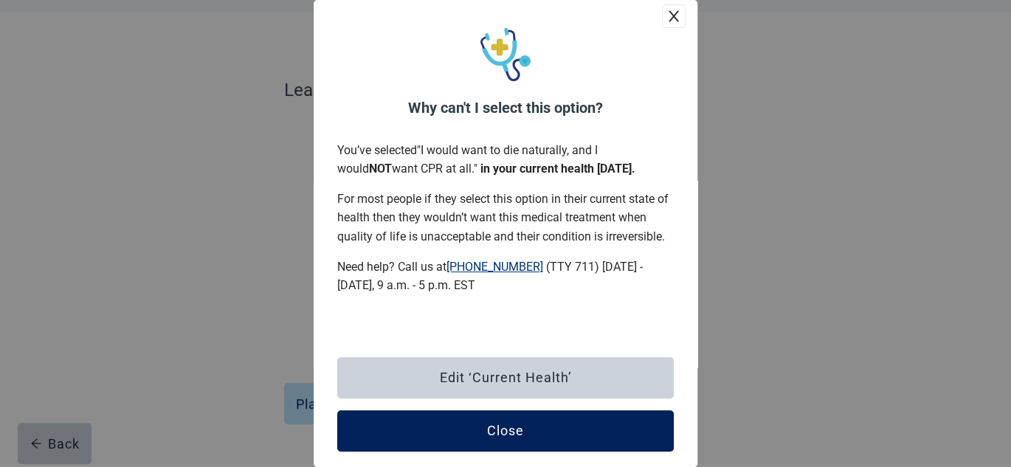
click at [508, 438] on div "Close" at bounding box center [505, 430] width 37 height 15
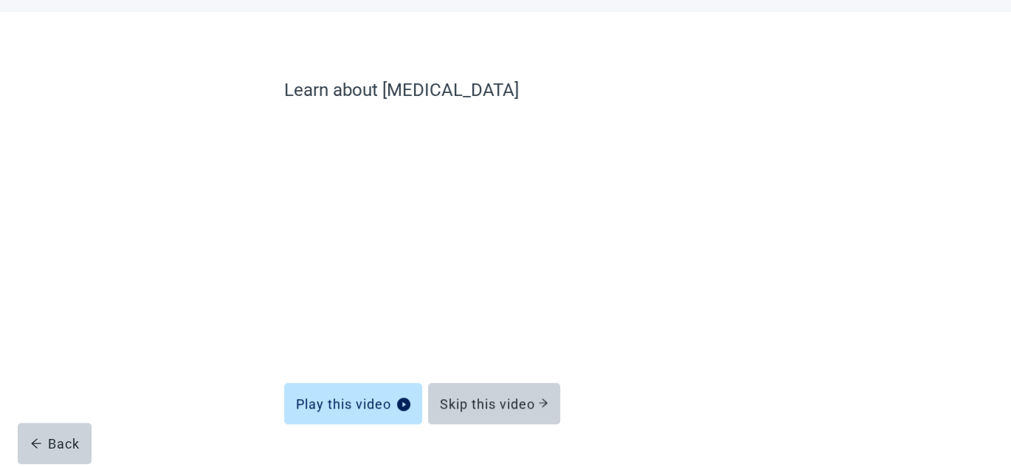
scroll to position [102, 0]
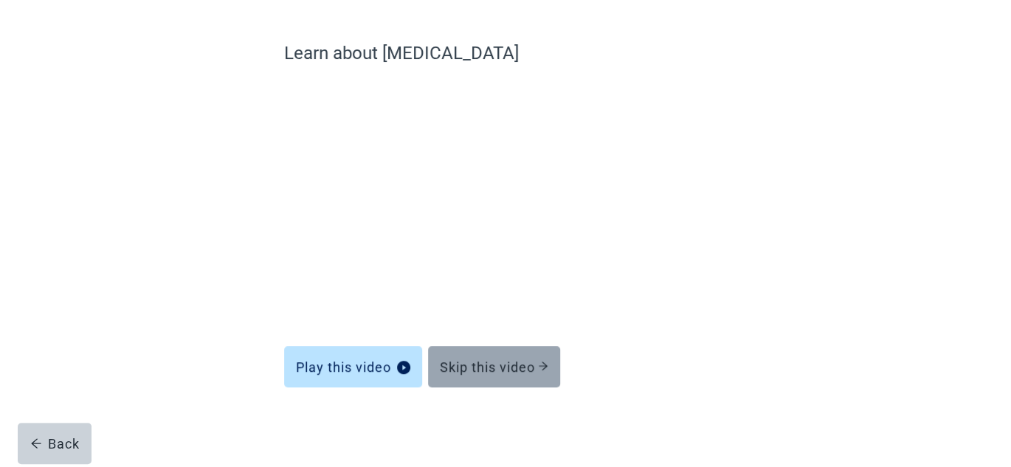
click at [491, 369] on div "Skip this video" at bounding box center [494, 366] width 108 height 15
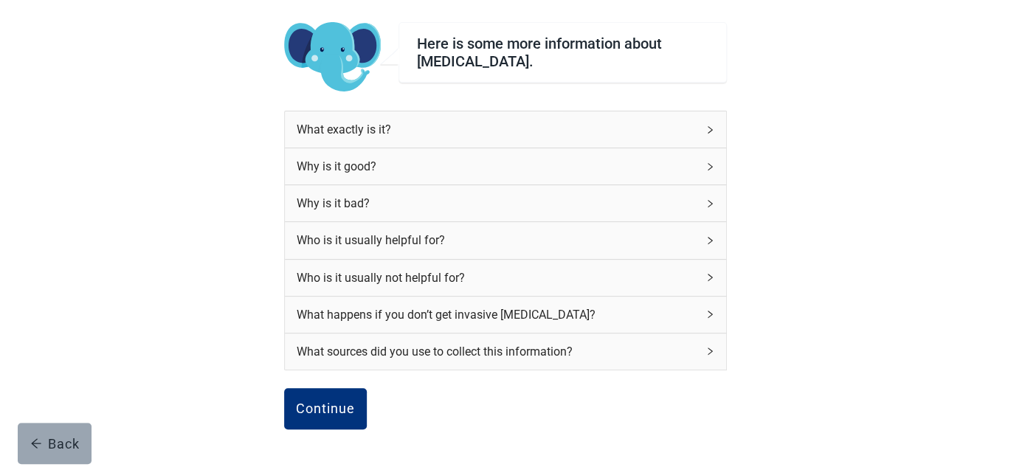
click at [56, 436] on div "Back" at bounding box center [54, 443] width 49 height 15
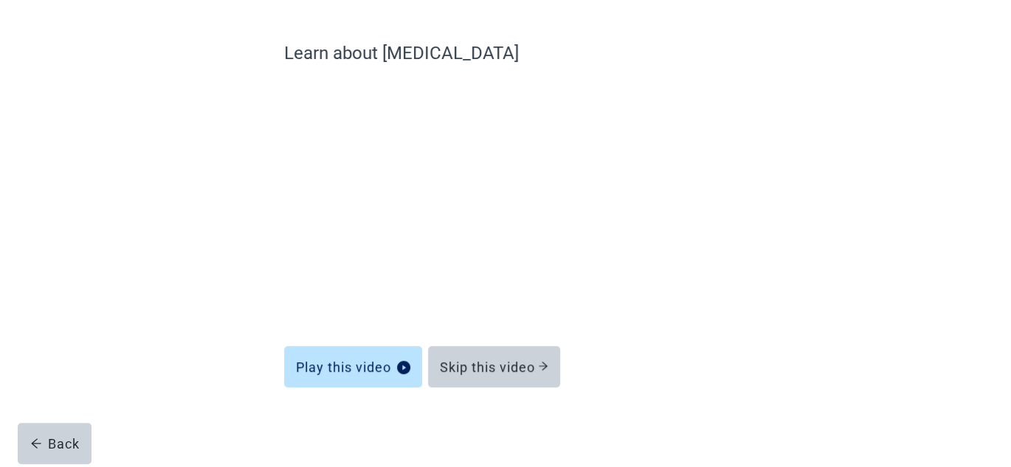
click at [56, 436] on div "Back" at bounding box center [54, 443] width 49 height 15
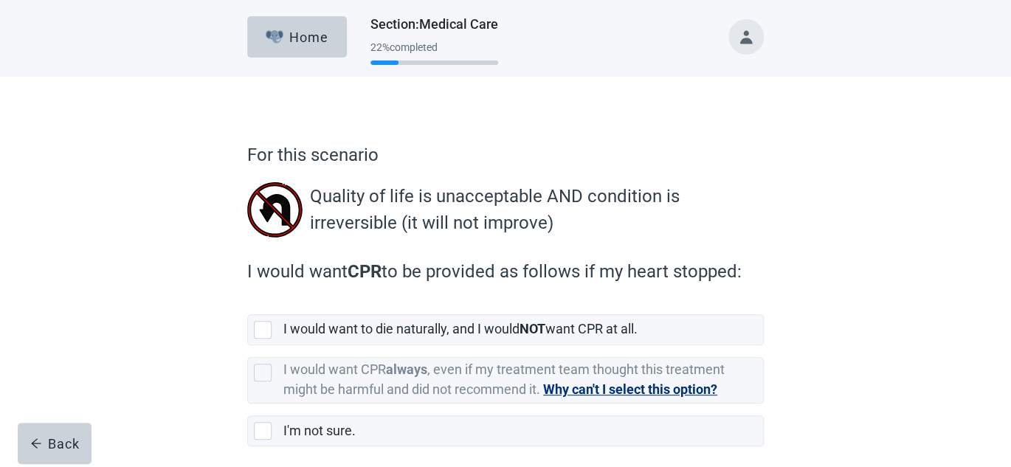
click at [56, 436] on div "Back" at bounding box center [54, 443] width 49 height 15
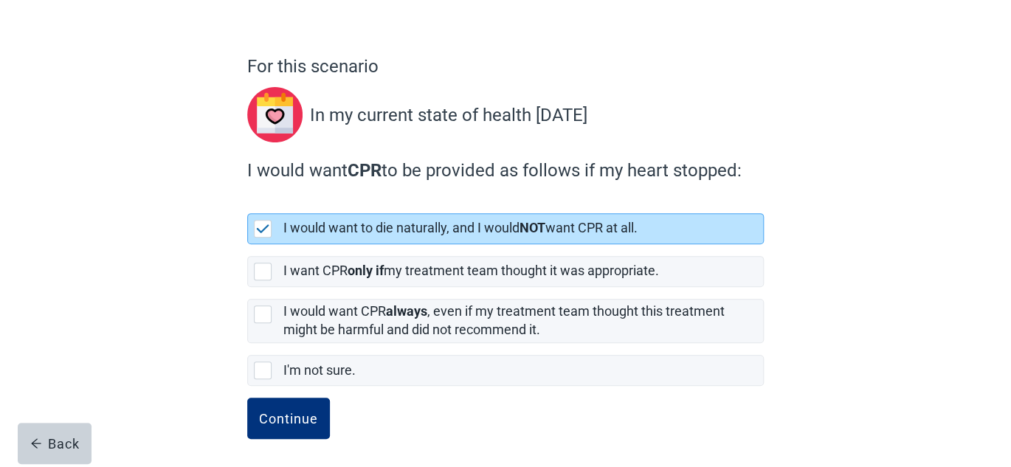
scroll to position [93, 0]
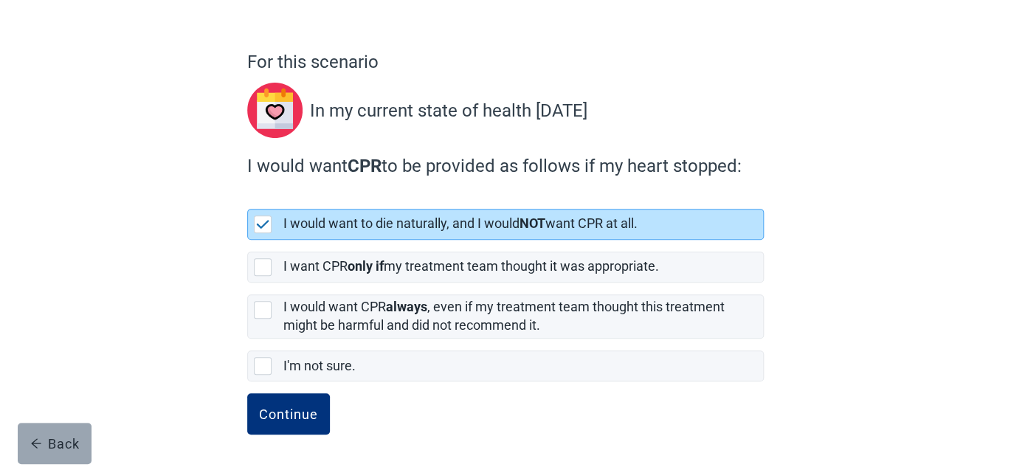
click at [38, 440] on icon "arrow-left" at bounding box center [36, 444] width 12 height 12
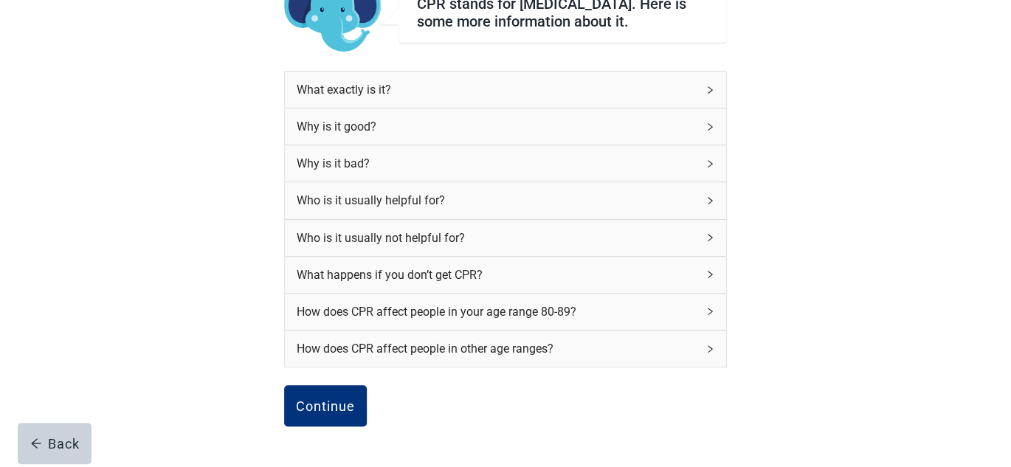
scroll to position [167, 0]
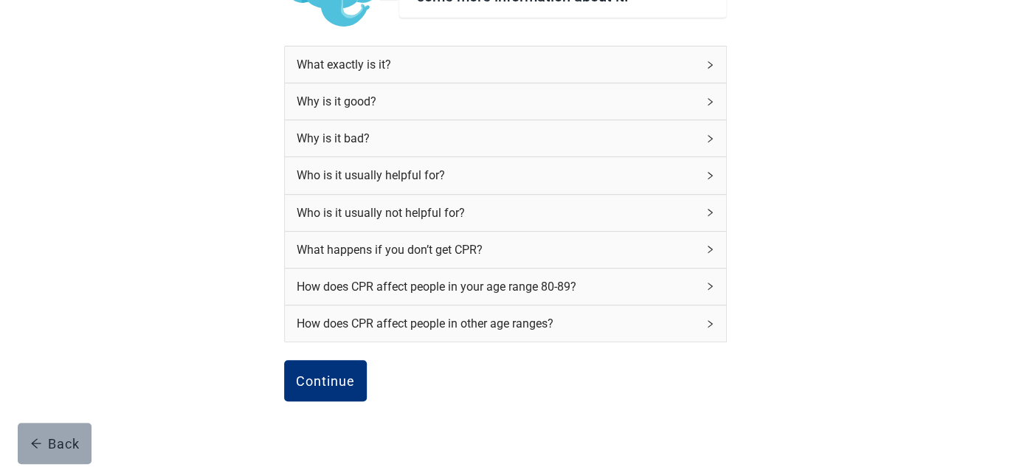
click at [37, 444] on icon "arrow-left" at bounding box center [36, 444] width 12 height 12
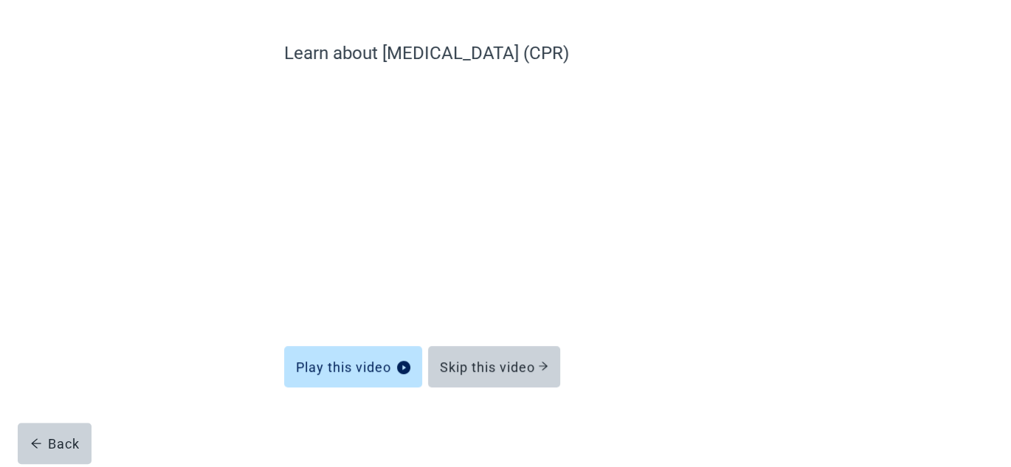
scroll to position [102, 0]
click at [33, 440] on icon "arrow-left" at bounding box center [36, 444] width 10 height 10
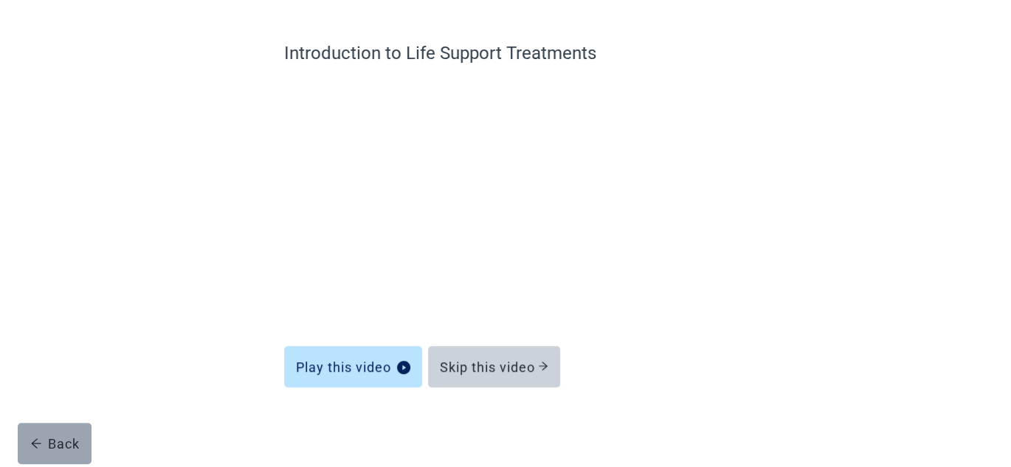
click at [65, 439] on div "Back" at bounding box center [54, 443] width 49 height 15
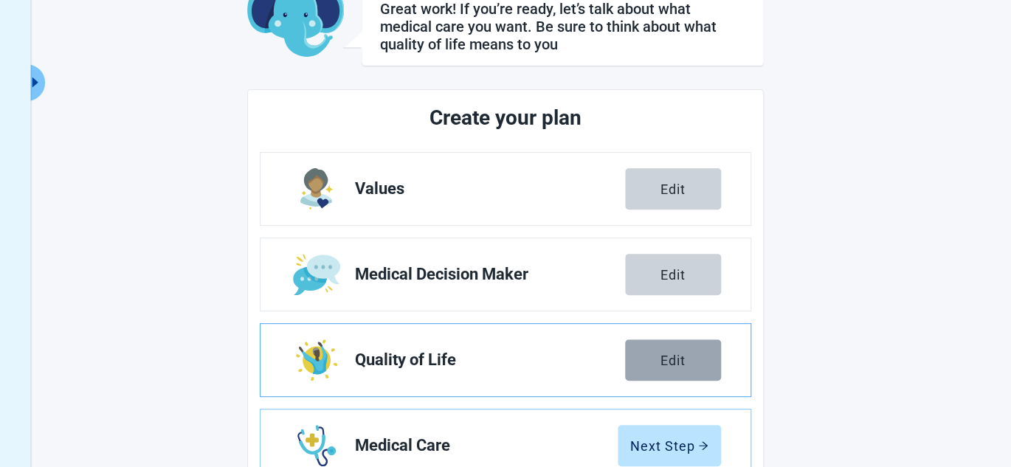
click at [665, 367] on div "Edit" at bounding box center [672, 360] width 25 height 15
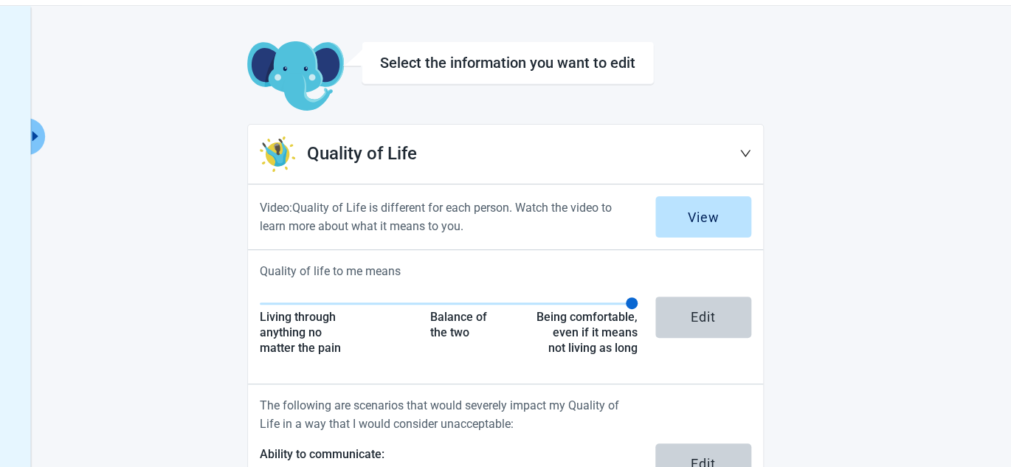
scroll to position [74, 0]
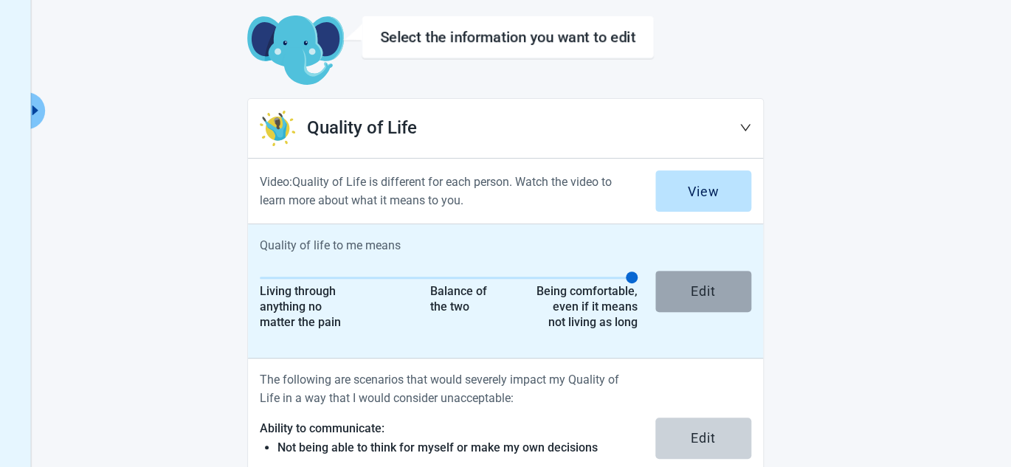
click at [719, 296] on button "Edit" at bounding box center [703, 291] width 96 height 41
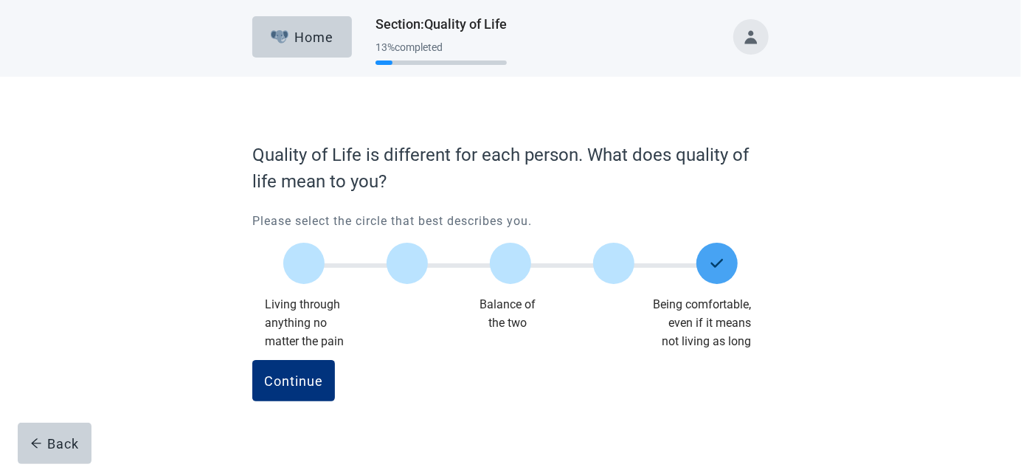
click at [716, 265] on img "Main content" at bounding box center [717, 264] width 18 height 18
click at [717, 263] on input "Quality of life scale: 100 out of 100. Being comfortable, even if it means not …" at bounding box center [717, 263] width 0 height 0
click at [302, 378] on div "Continue" at bounding box center [293, 380] width 59 height 15
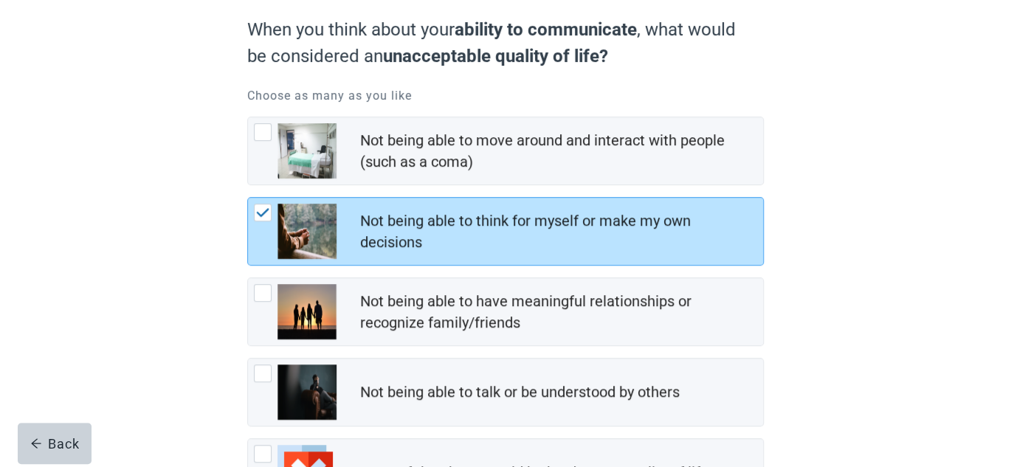
scroll to position [148, 0]
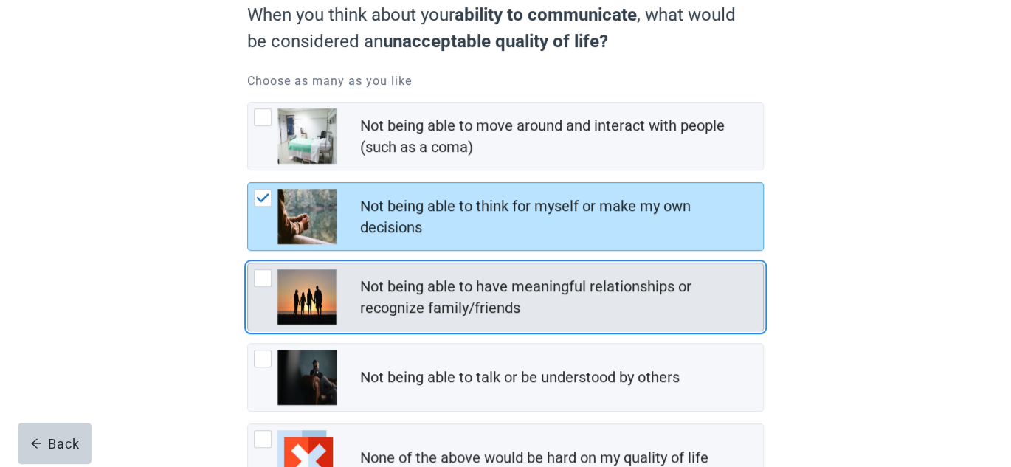
click at [302, 302] on img "Not being able to have meaningful relationships or recognize family/friends, ch…" at bounding box center [306, 296] width 59 height 55
click at [248, 263] on input "Not being able to have meaningful relationships or recognize family/friends" at bounding box center [247, 263] width 1 height 1
checkbox input "true"
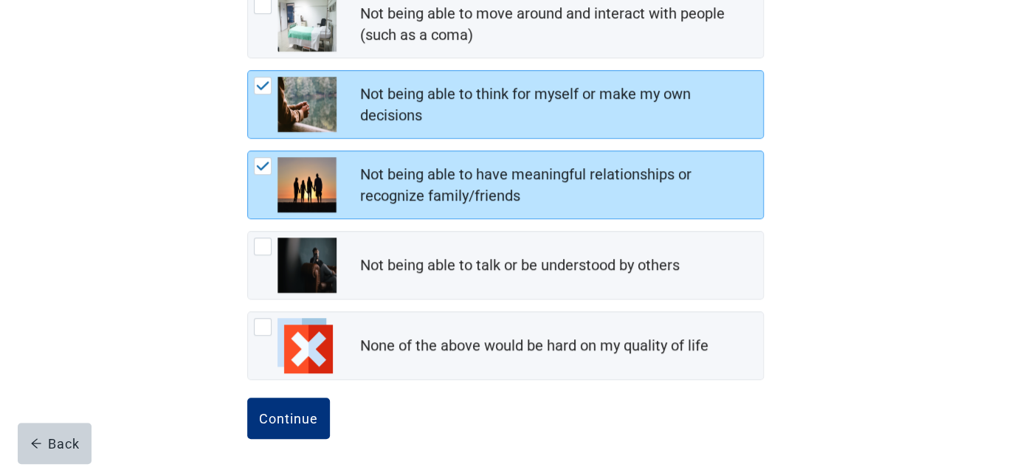
scroll to position [263, 0]
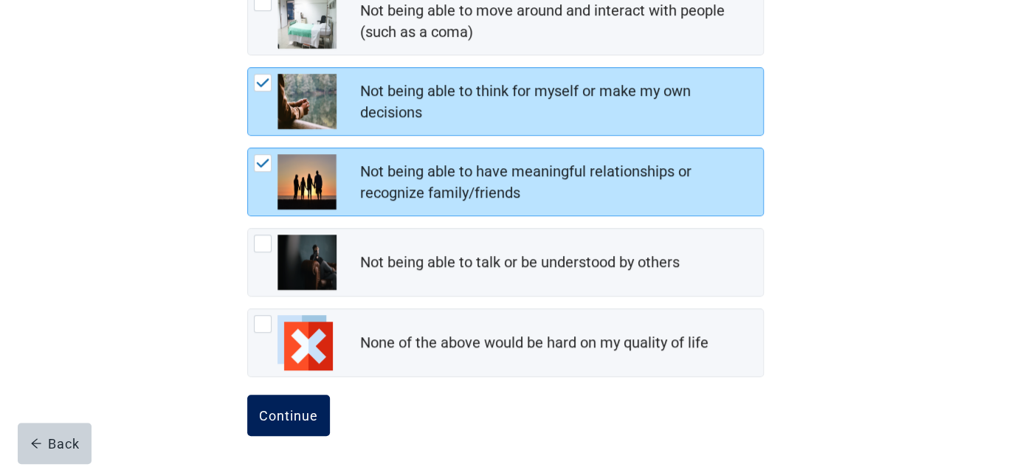
click at [303, 409] on div "Continue" at bounding box center [288, 415] width 59 height 15
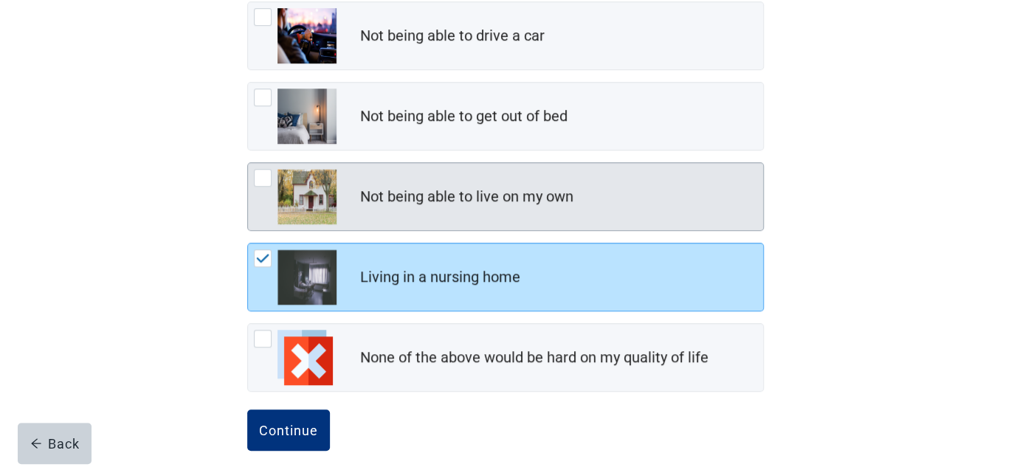
scroll to position [263, 0]
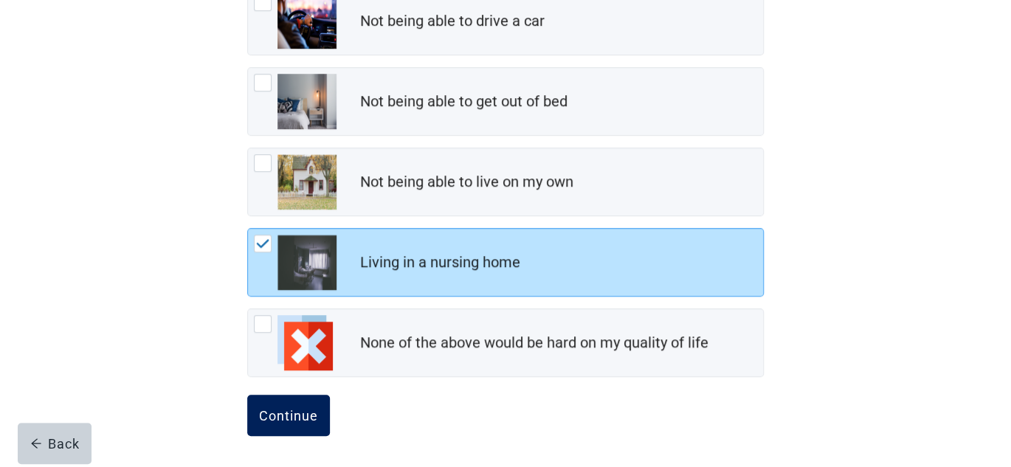
click at [302, 412] on div "Continue" at bounding box center [288, 415] width 59 height 15
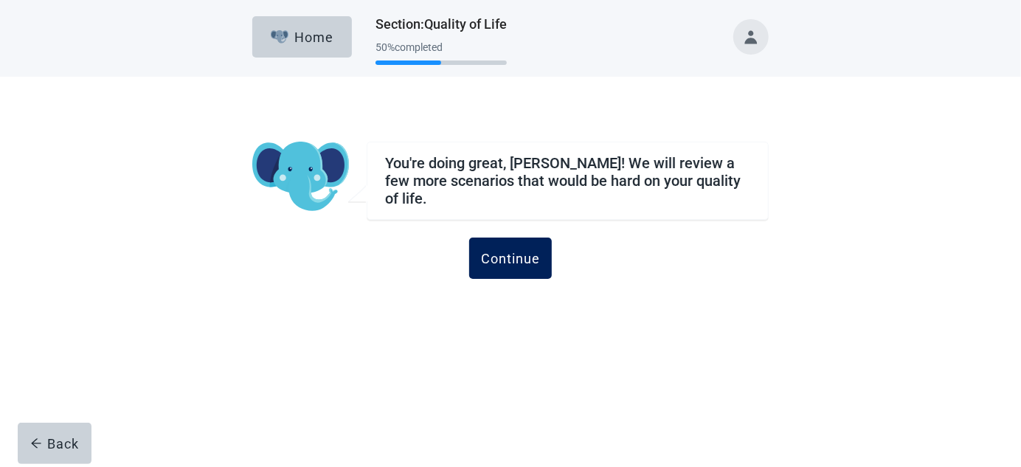
click at [509, 251] on div "Continue" at bounding box center [510, 258] width 59 height 15
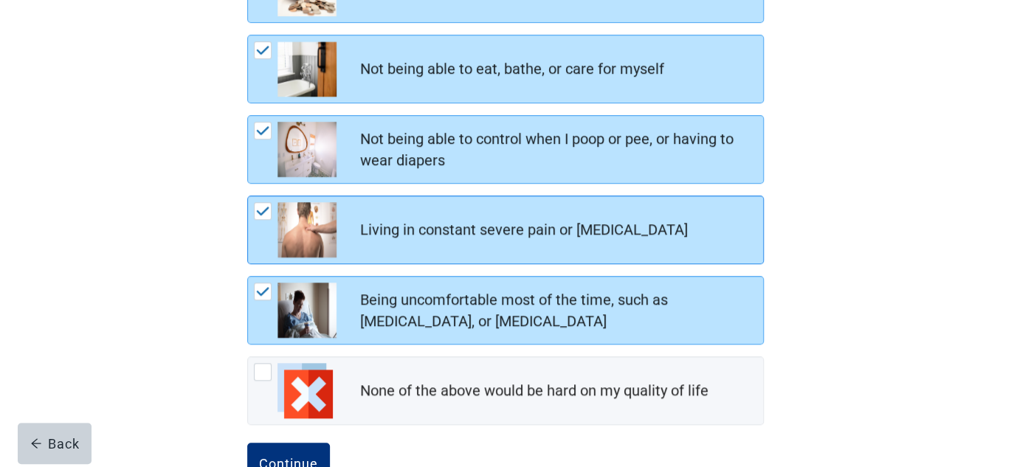
scroll to position [343, 0]
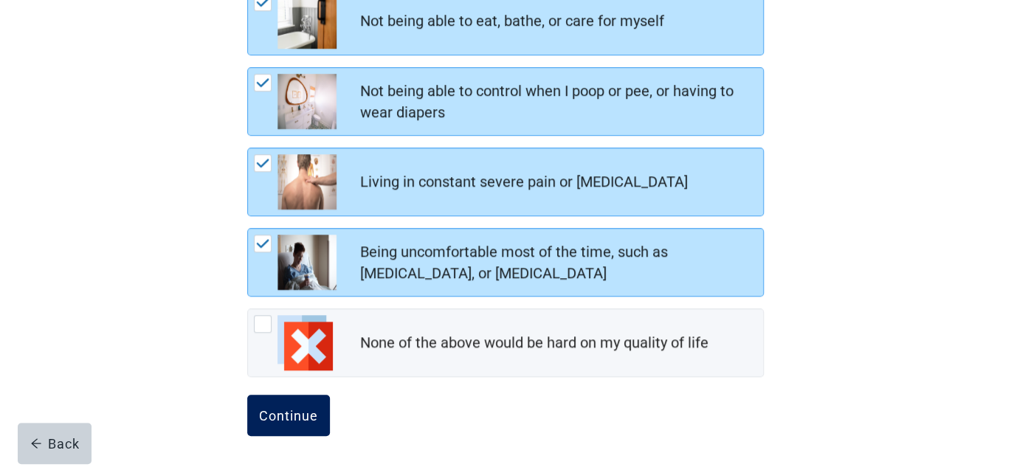
click at [292, 415] on div "Continue" at bounding box center [288, 415] width 59 height 15
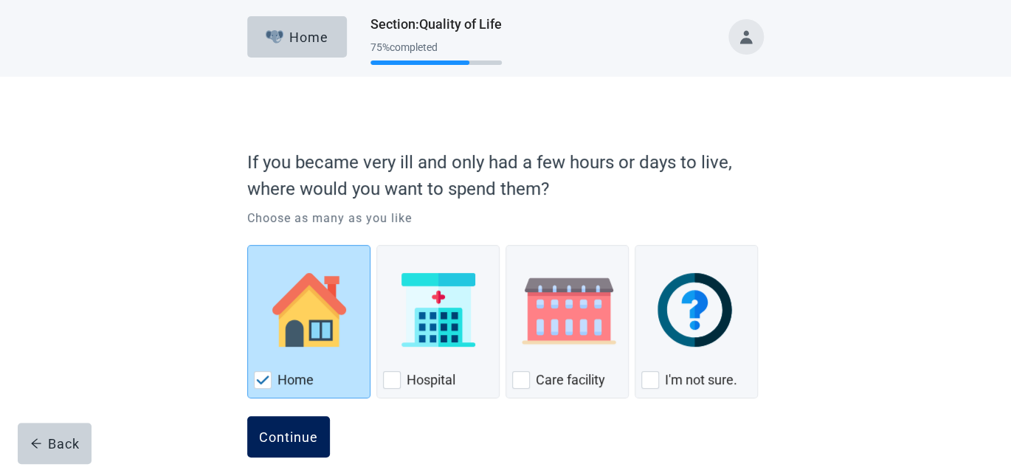
click at [287, 434] on div "Continue" at bounding box center [288, 436] width 59 height 15
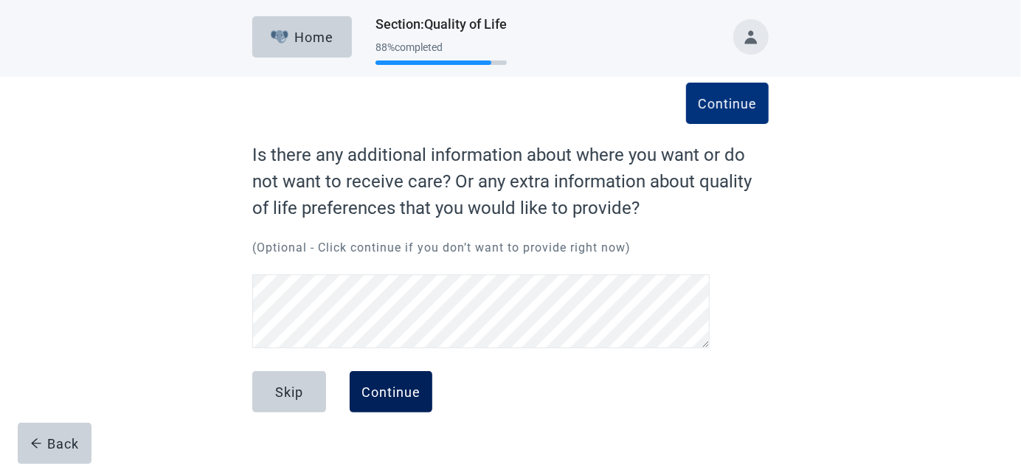
click at [404, 394] on div "Continue" at bounding box center [391, 391] width 59 height 15
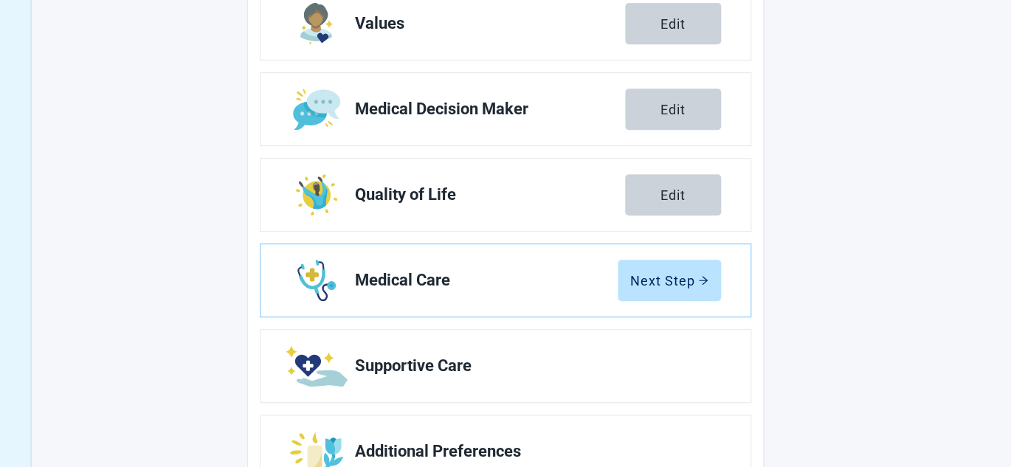
scroll to position [295, 0]
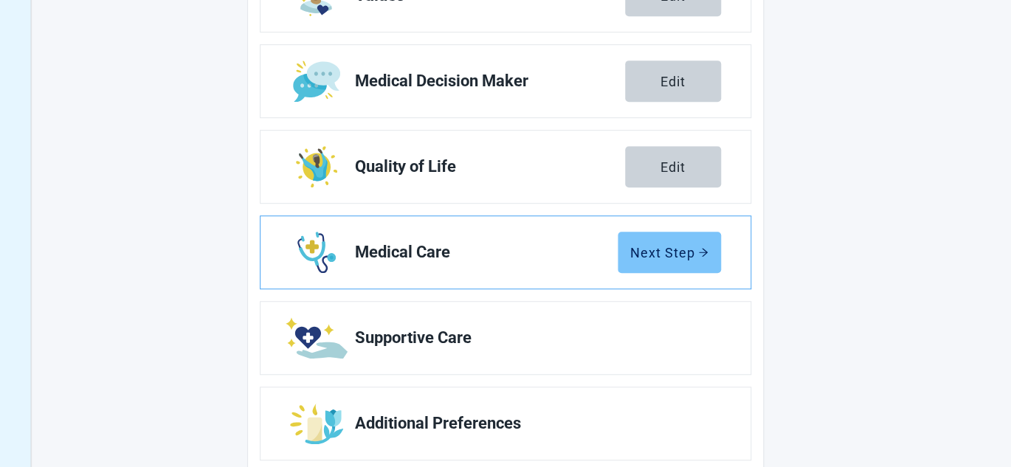
click at [663, 250] on div "Next Step" at bounding box center [669, 252] width 78 height 15
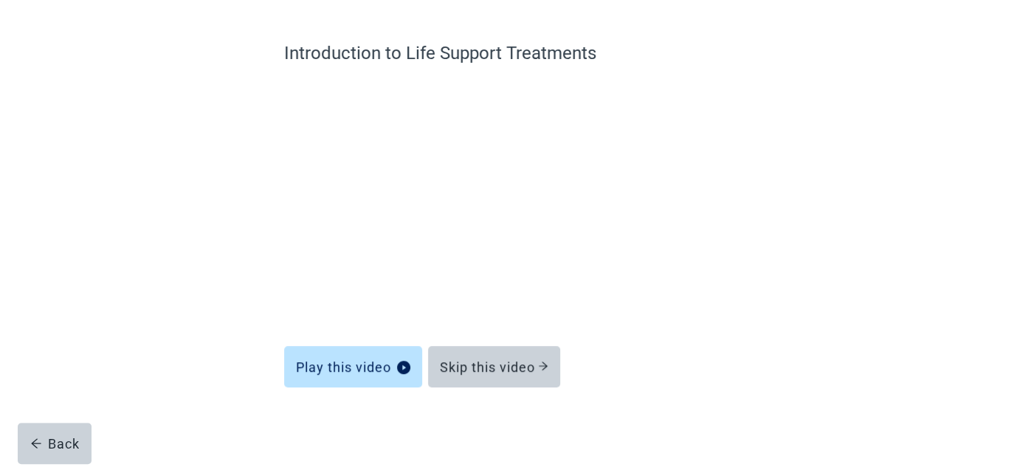
scroll to position [102, 0]
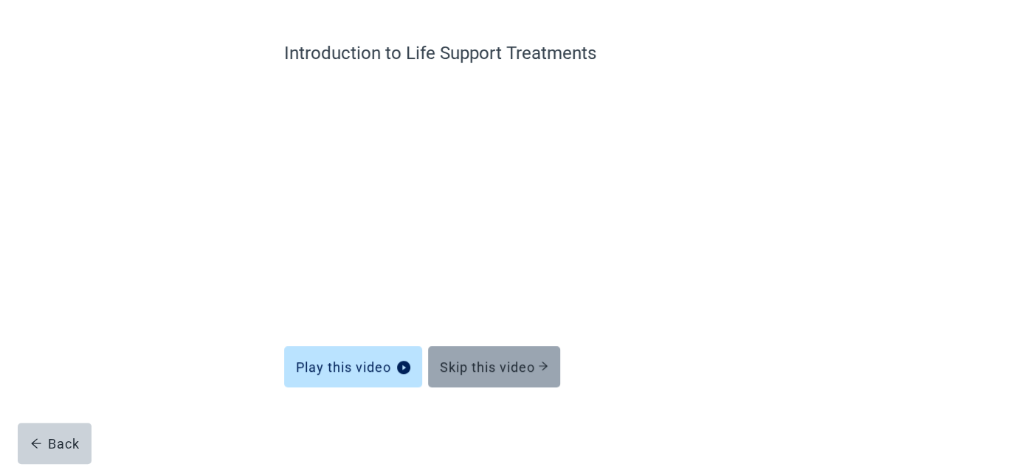
click at [506, 357] on button "Skip this video" at bounding box center [494, 366] width 132 height 41
click at [490, 366] on div "Skip this video" at bounding box center [494, 366] width 108 height 15
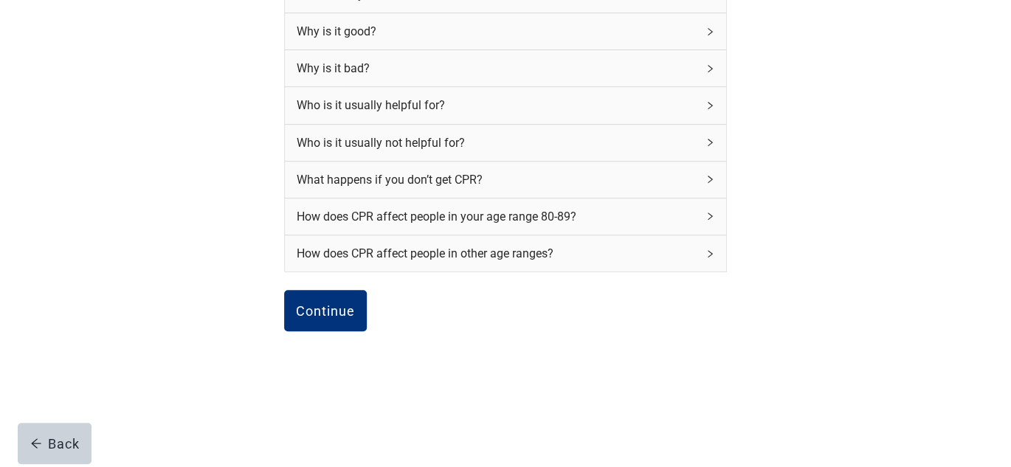
scroll to position [243, 0]
click at [337, 311] on div "Continue" at bounding box center [325, 310] width 59 height 15
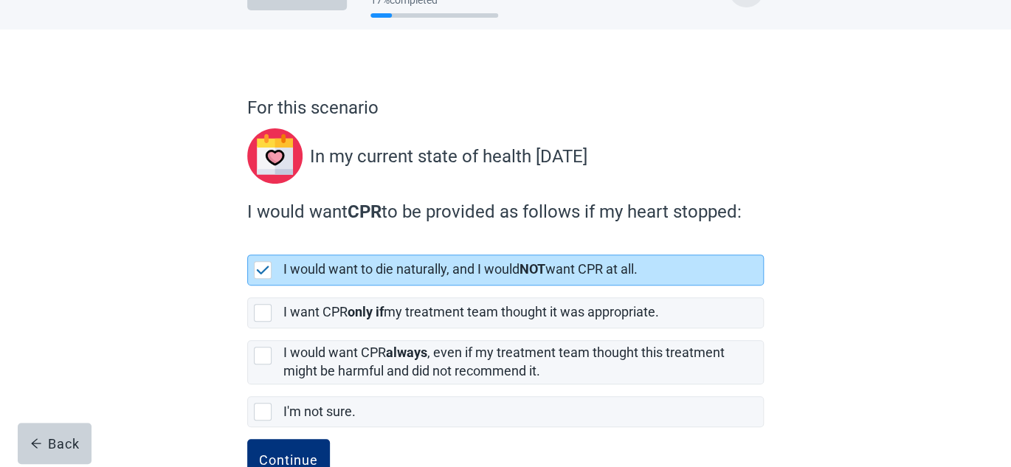
scroll to position [74, 0]
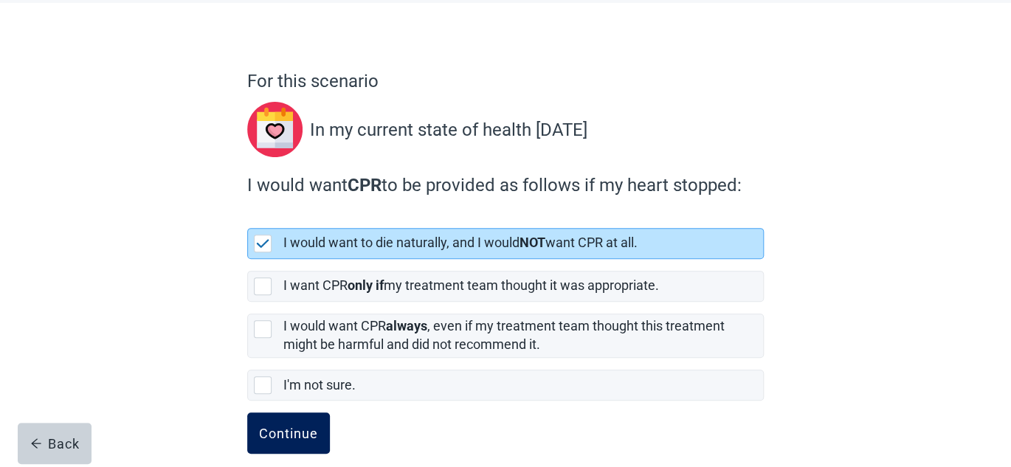
click at [282, 436] on div "Continue" at bounding box center [288, 433] width 59 height 15
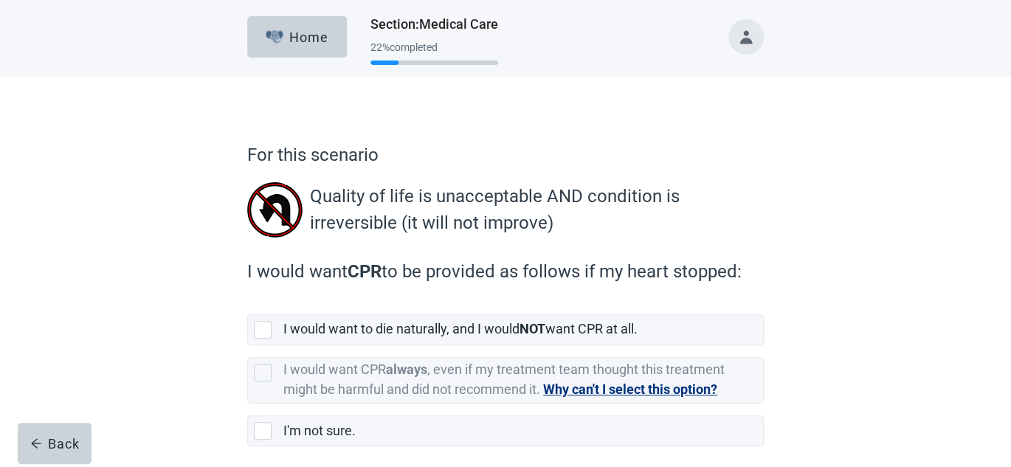
scroll to position [65, 0]
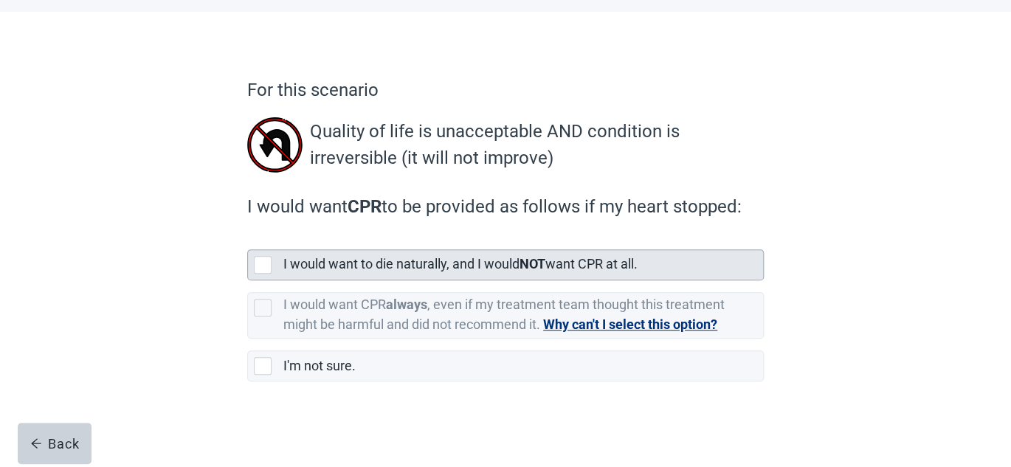
click at [258, 265] on div "[object Object], checkbox, not selected" at bounding box center [263, 265] width 18 height 18
click at [248, 238] on input "I would want to die naturally, and I would NOT want CPR at all." at bounding box center [247, 238] width 1 height 1
checkbox input "true"
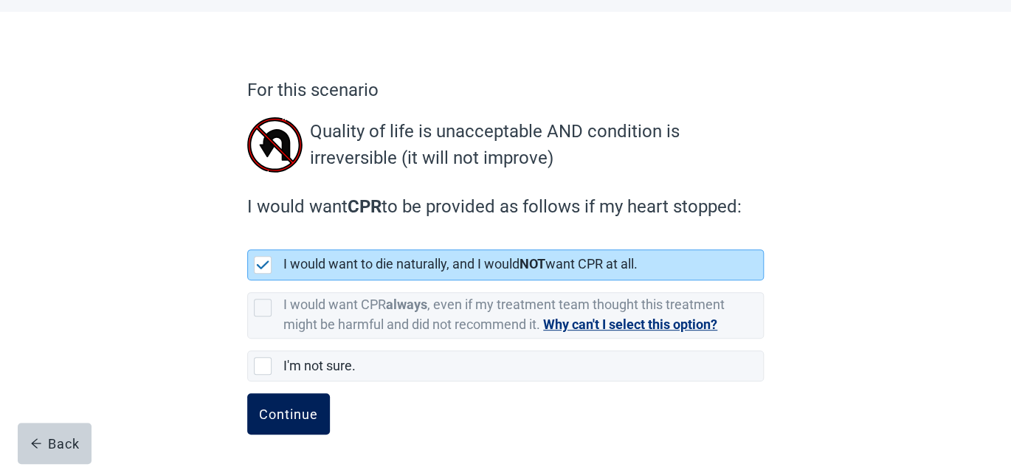
click at [281, 415] on div "Continue" at bounding box center [288, 414] width 59 height 15
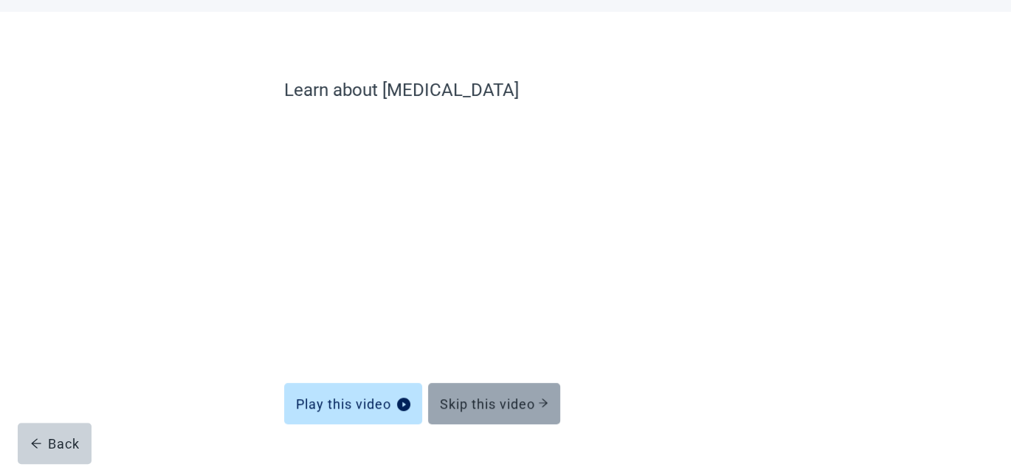
click at [488, 397] on div "Skip this video" at bounding box center [494, 403] width 108 height 15
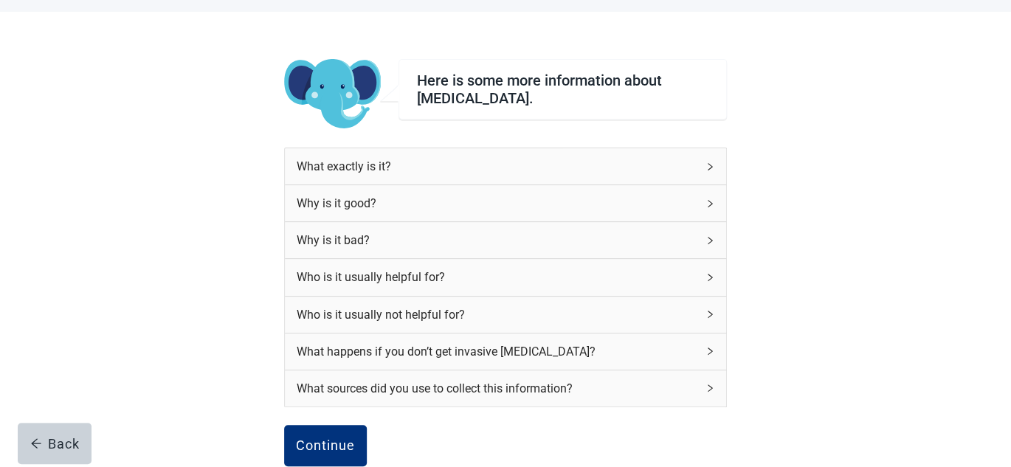
scroll to position [139, 0]
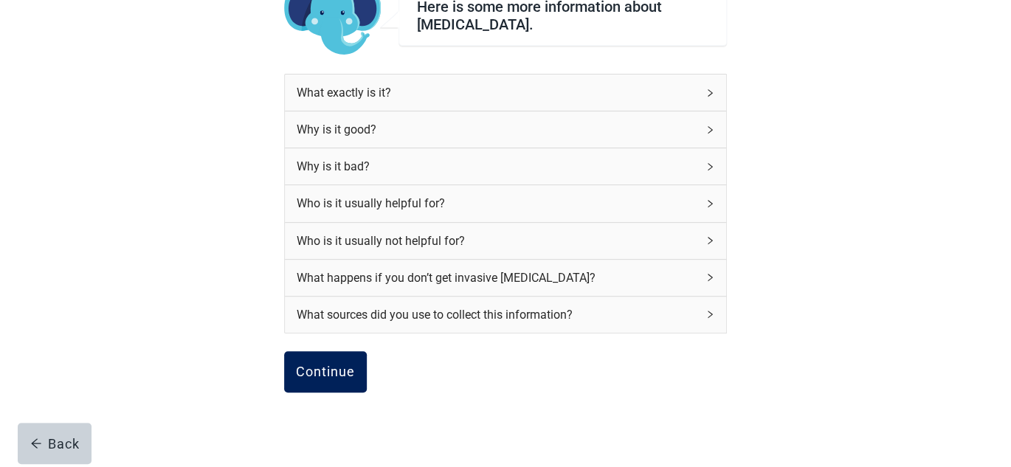
click at [331, 376] on div "Continue" at bounding box center [325, 371] width 59 height 15
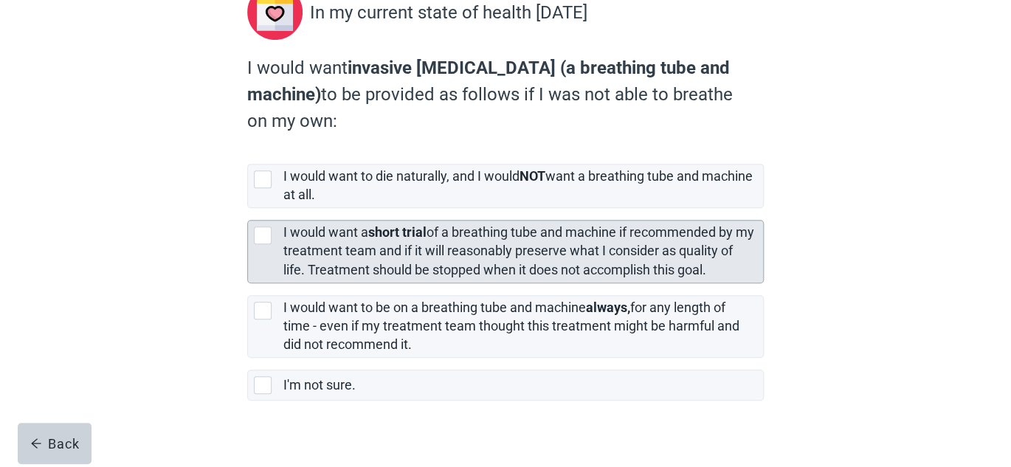
scroll to position [215, 0]
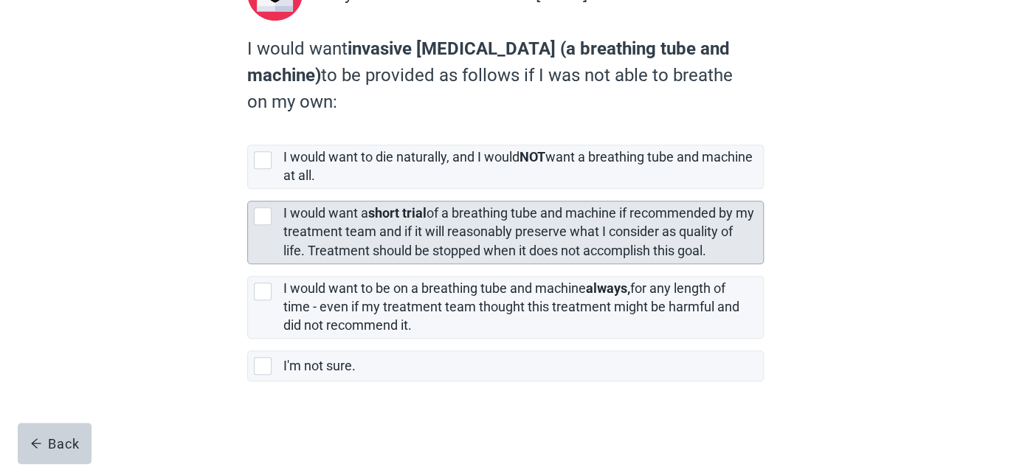
click at [259, 213] on div "[object Object], checkbox, not selected" at bounding box center [263, 216] width 18 height 18
click at [248, 190] on input "I would want a short trial of a breathing tube and machine if recommended by my…" at bounding box center [247, 189] width 1 height 1
checkbox input "true"
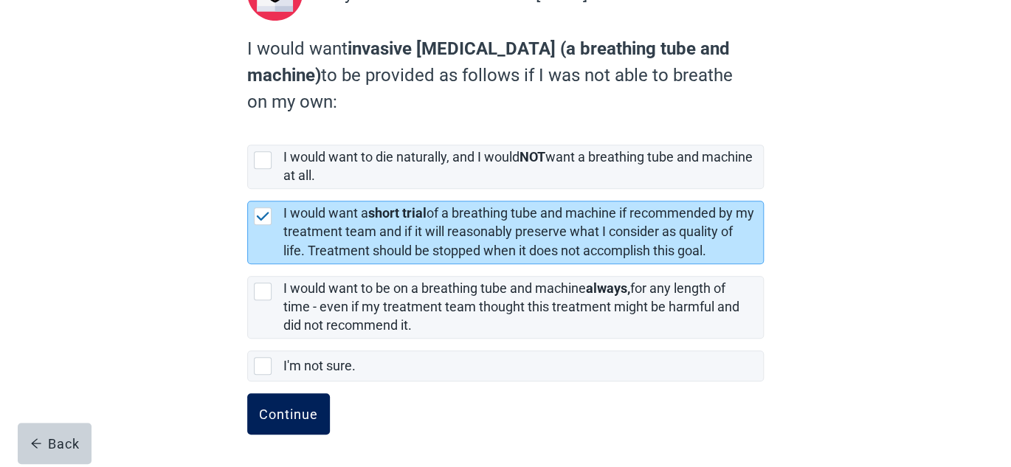
click at [296, 419] on div "Continue" at bounding box center [288, 414] width 59 height 15
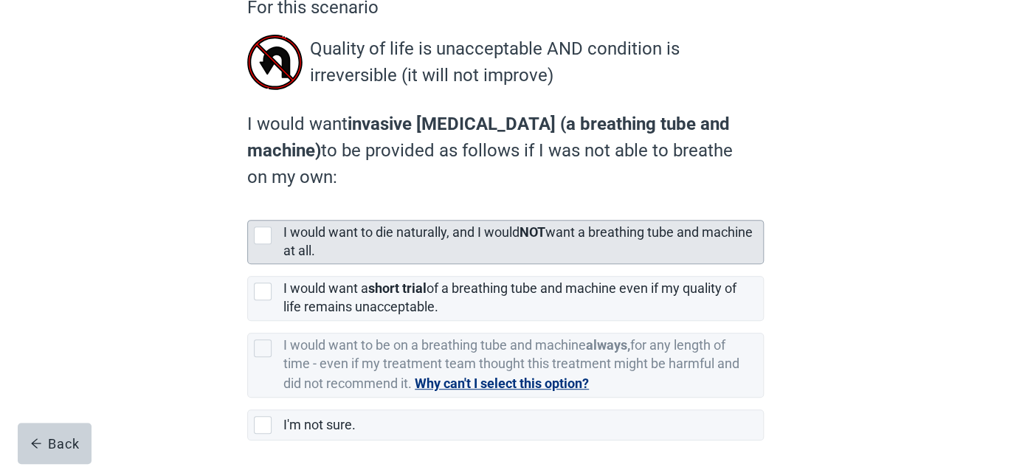
scroll to position [210, 0]
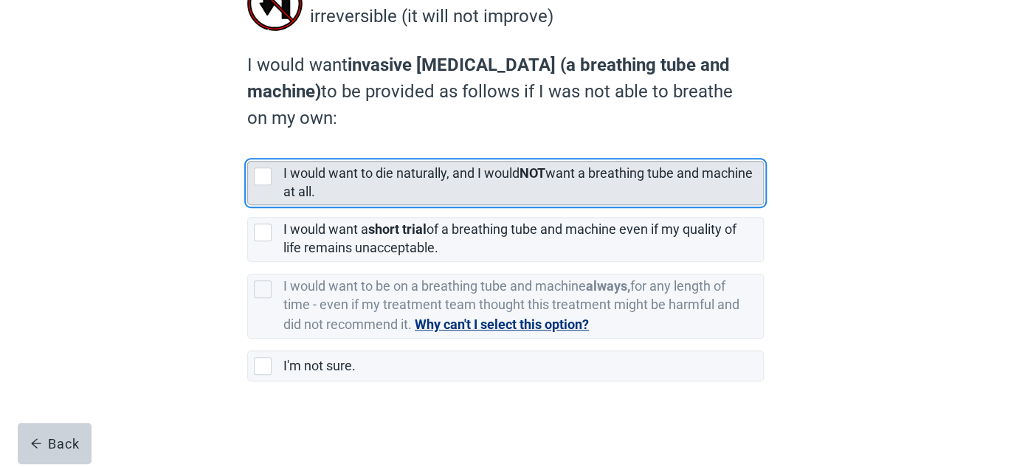
click at [266, 173] on div "[object Object], checkbox, not selected" at bounding box center [263, 176] width 18 height 18
click at [248, 150] on input "I would want to die naturally, and I would NOT want a breathing tube and machin…" at bounding box center [247, 149] width 1 height 1
checkbox input "true"
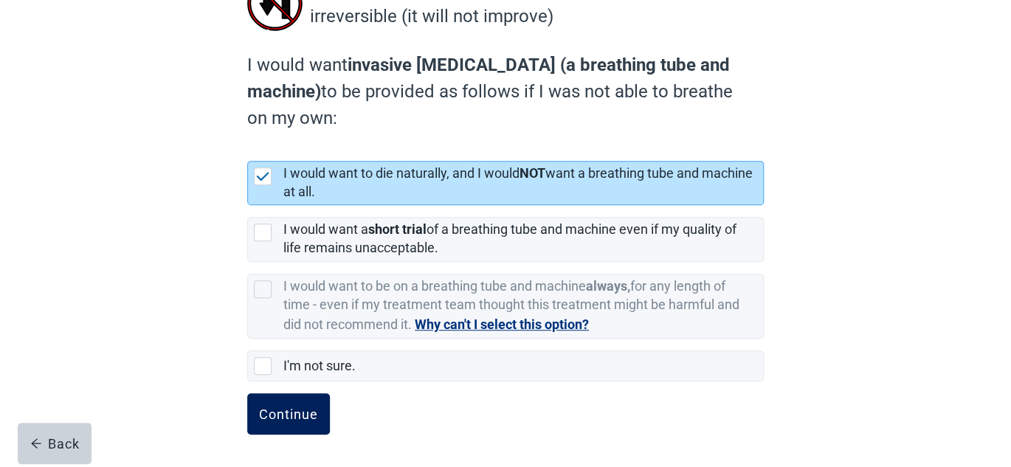
click at [286, 419] on div "Continue" at bounding box center [288, 414] width 59 height 15
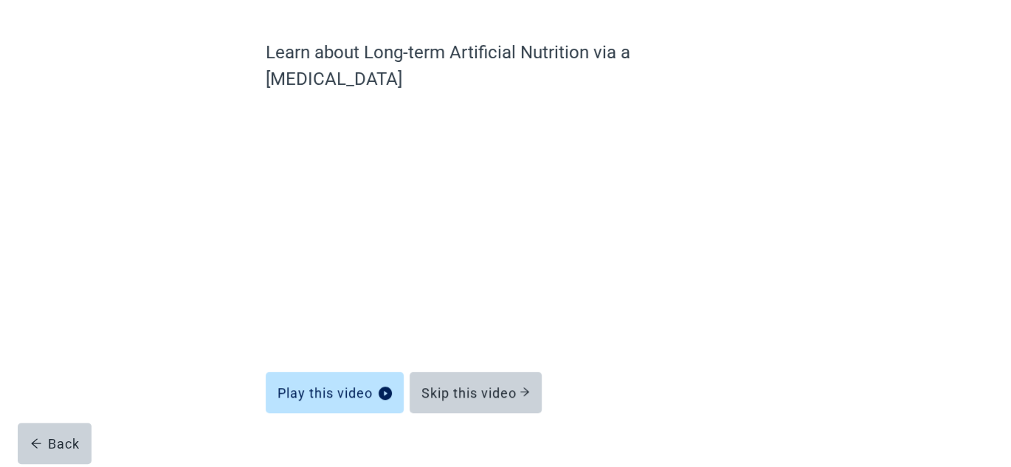
scroll to position [102, 0]
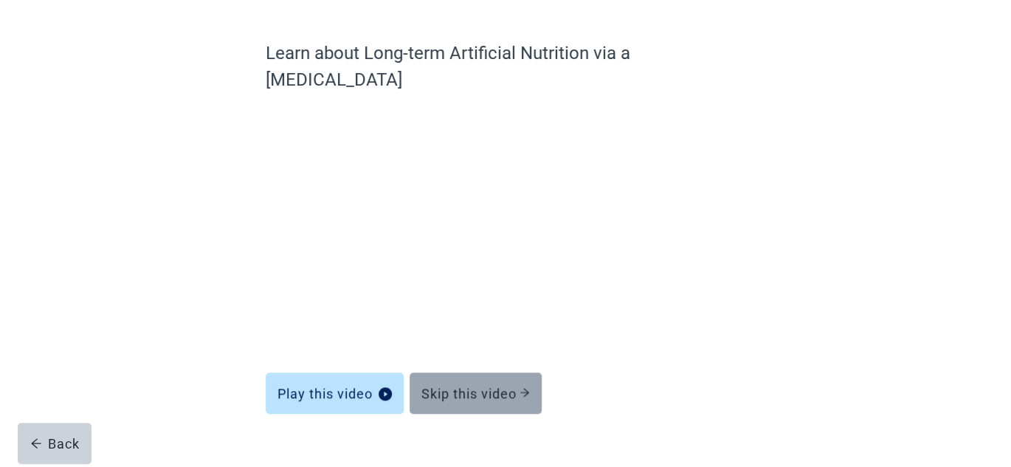
click at [476, 386] on div "Skip this video" at bounding box center [475, 393] width 108 height 15
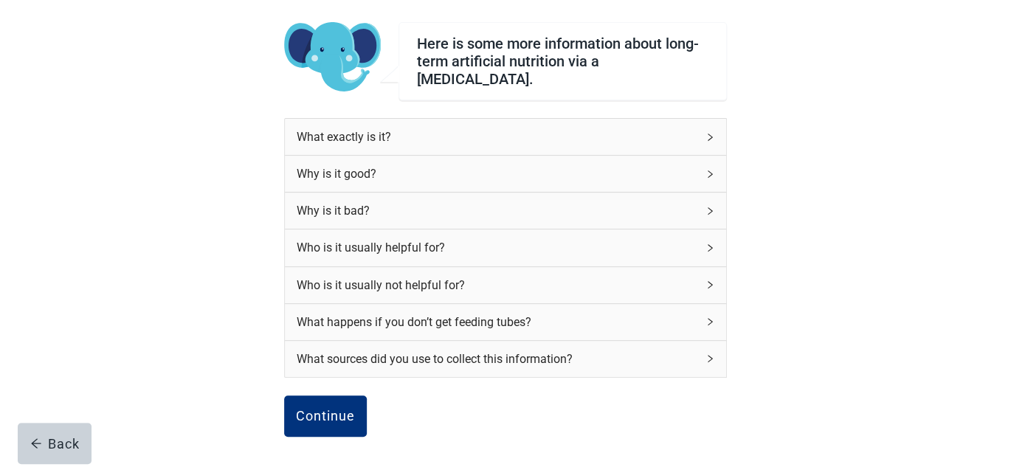
click at [704, 315] on div "What happens if you don’t get feeding tubes?" at bounding box center [505, 322] width 441 height 36
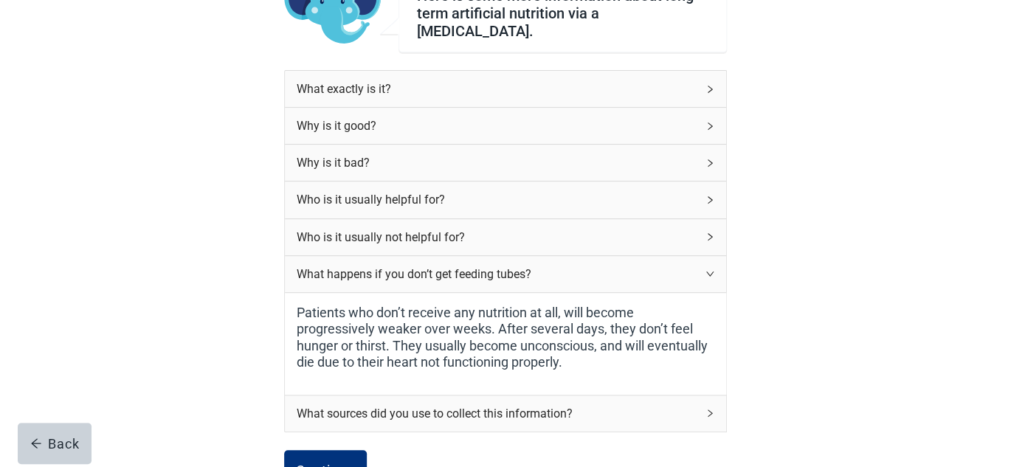
scroll to position [176, 0]
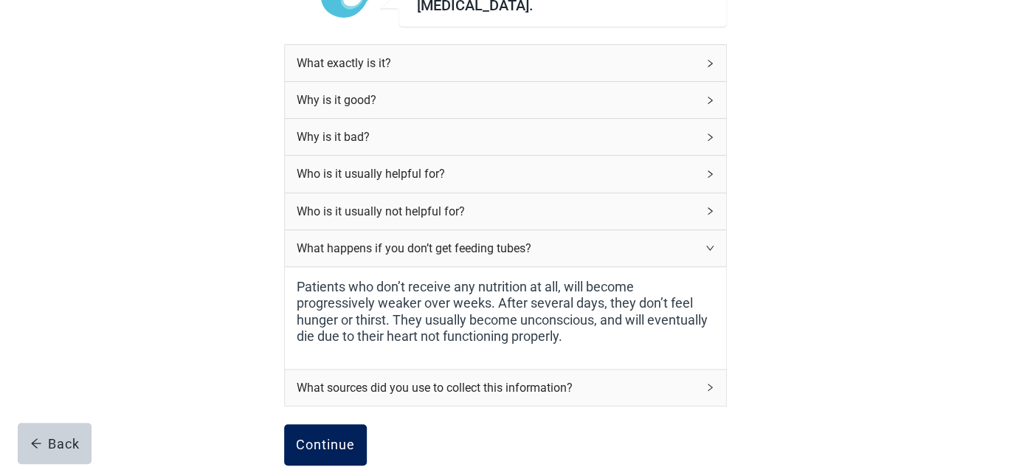
click at [320, 438] on div "Continue" at bounding box center [325, 445] width 59 height 15
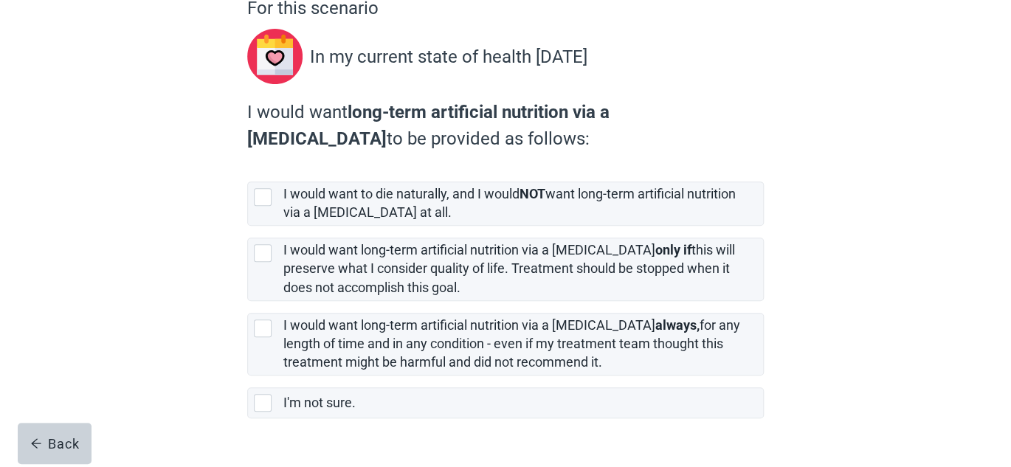
scroll to position [148, 0]
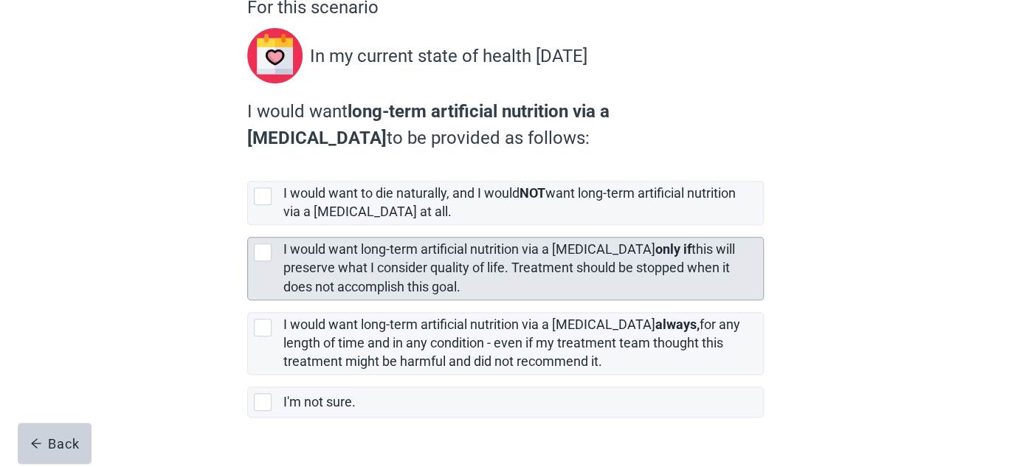
click at [262, 254] on div "[object Object], checkbox, not selected" at bounding box center [263, 252] width 18 height 18
click at [248, 226] on input "I would want long-term artificial nutrition via a [MEDICAL_DATA] only if this w…" at bounding box center [247, 225] width 1 height 1
checkbox input "true"
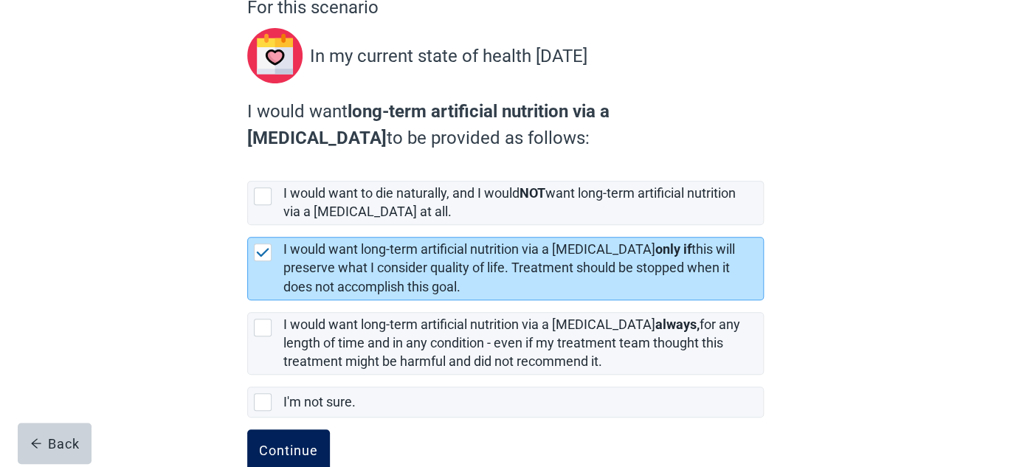
click at [286, 457] on div "Continue" at bounding box center [288, 450] width 59 height 15
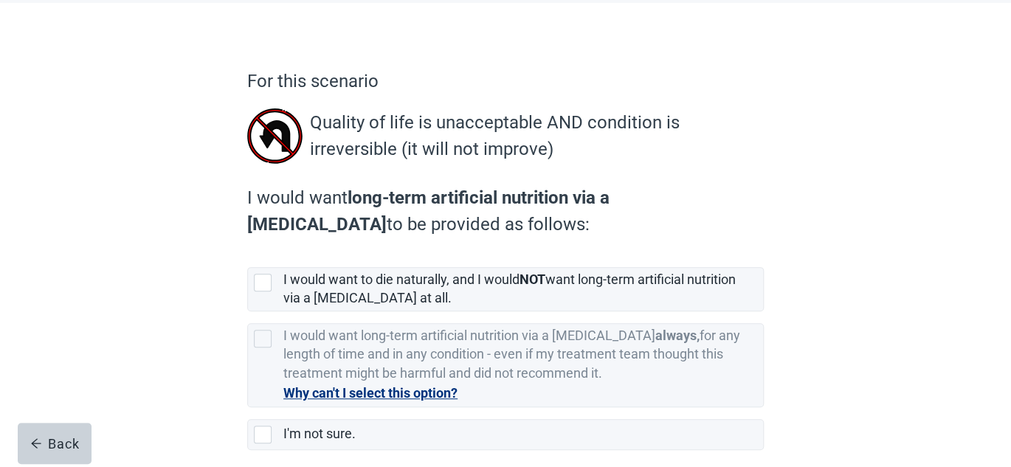
scroll to position [145, 0]
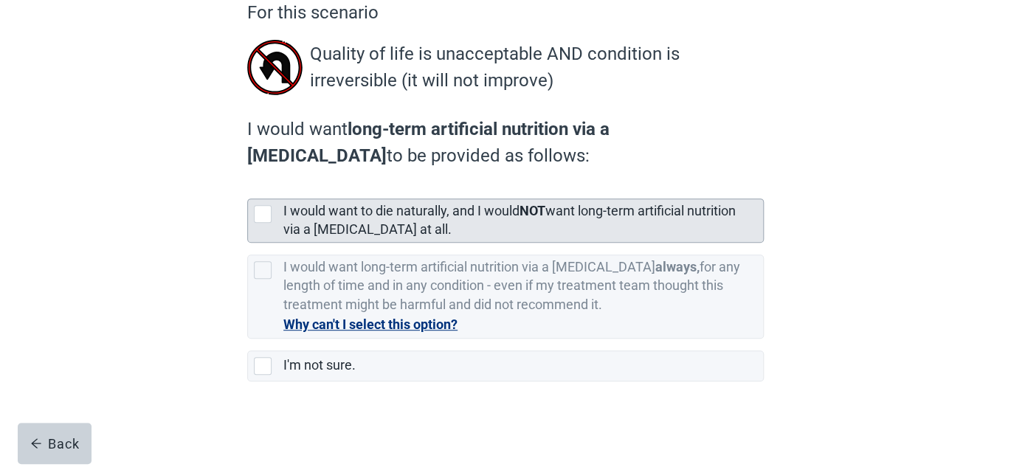
click at [269, 212] on div "[object Object], checkbox, not selected" at bounding box center [263, 214] width 18 height 18
click at [248, 187] on input "I would want to die naturally, and I would NOT want long-term artificial nutrit…" at bounding box center [247, 187] width 1 height 1
checkbox input "true"
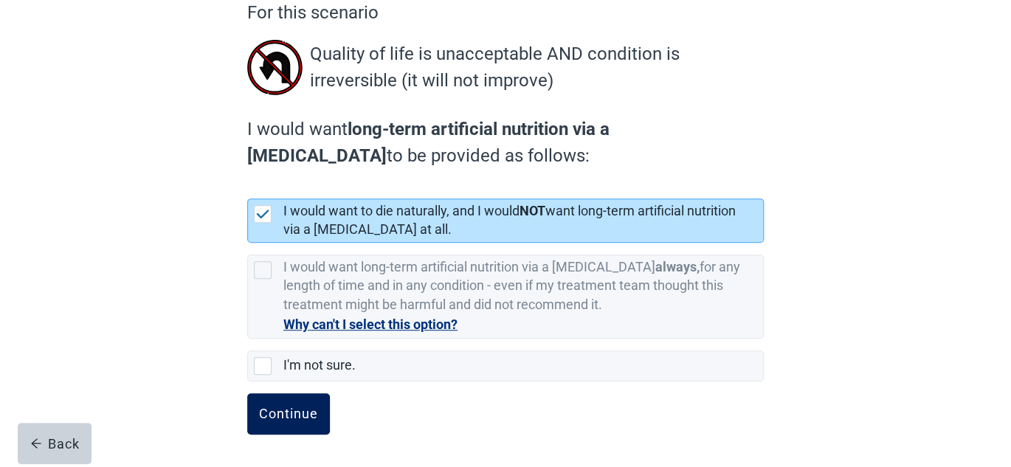
click at [288, 408] on div "Continue" at bounding box center [288, 414] width 59 height 15
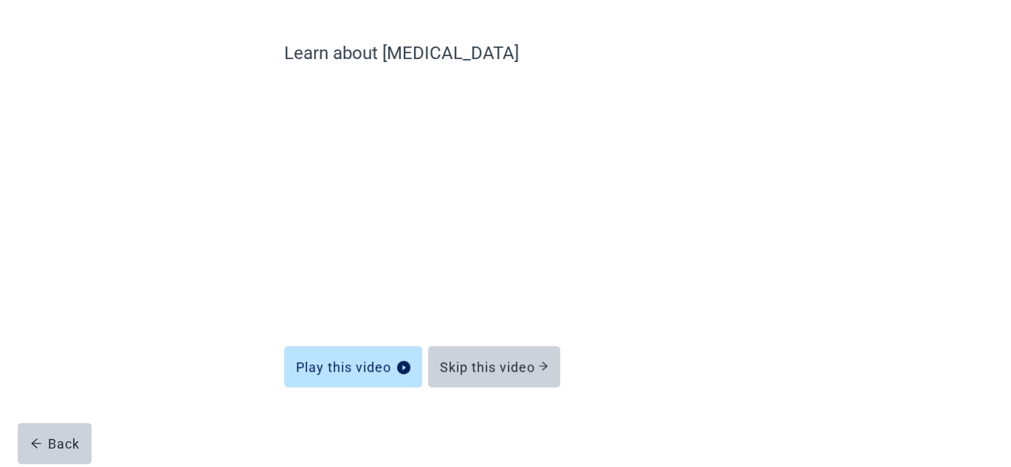
scroll to position [102, 0]
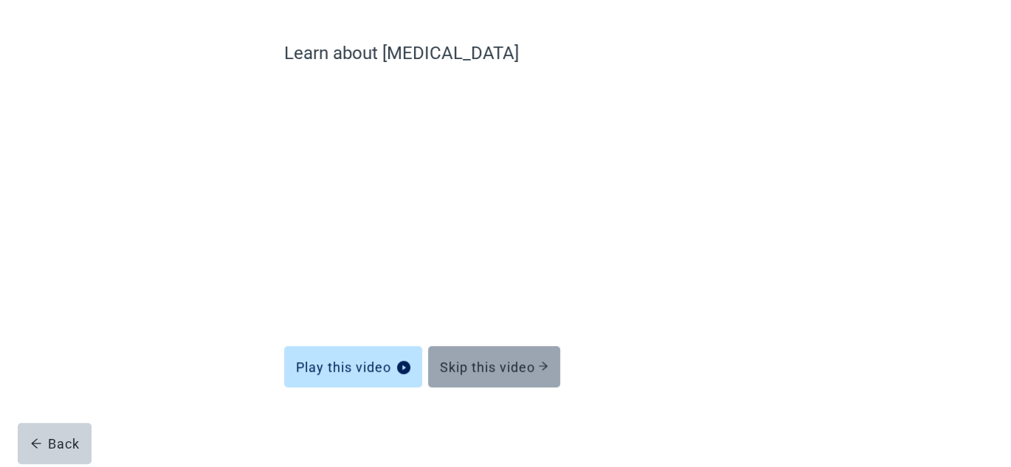
click at [526, 370] on div "Skip this video" at bounding box center [494, 366] width 108 height 15
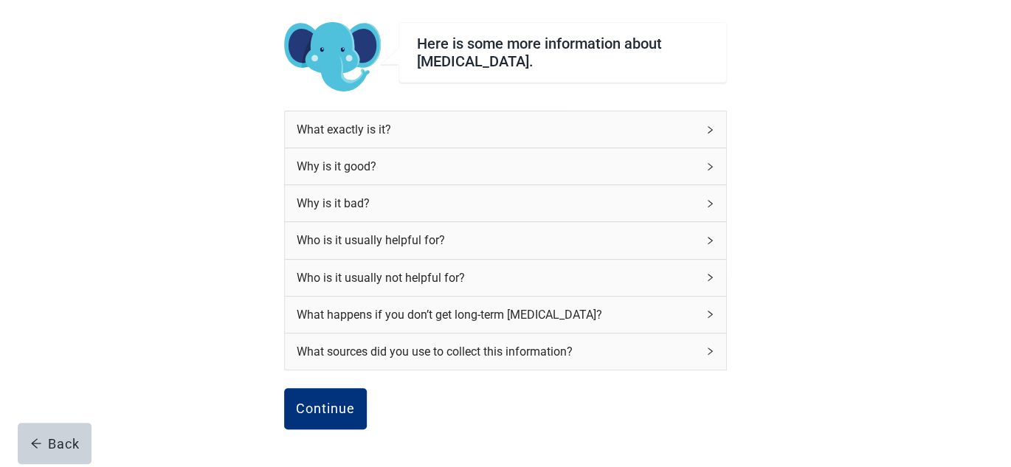
click at [715, 308] on div "What happens if you don’t get long-term [MEDICAL_DATA]?" at bounding box center [505, 315] width 441 height 36
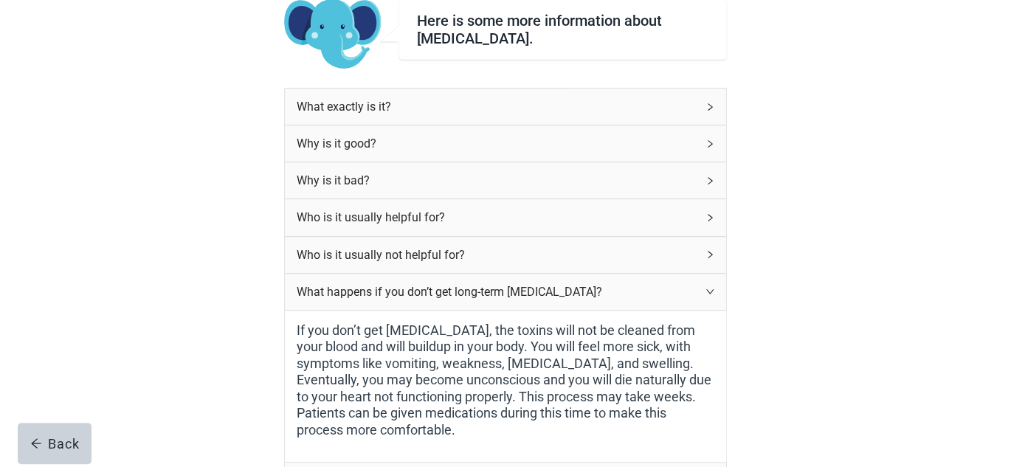
scroll to position [148, 0]
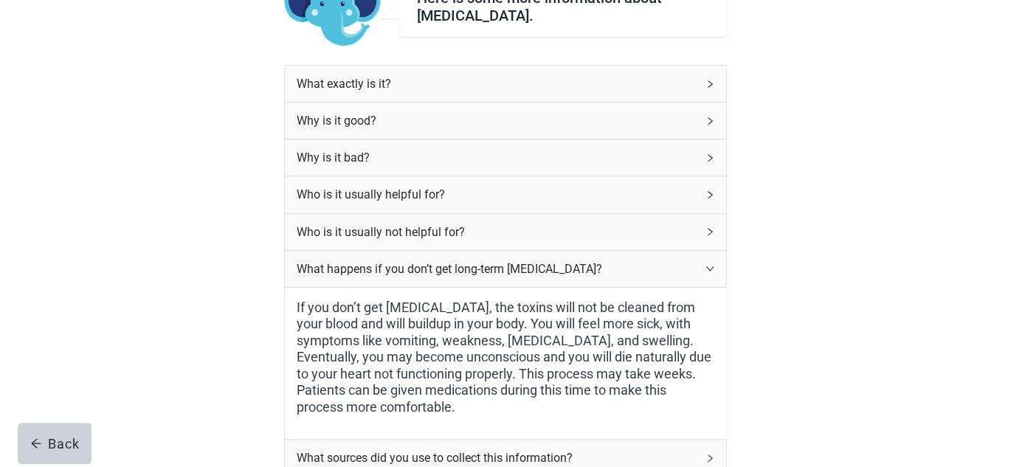
click at [697, 195] on div "Who is it usually helpful for?" at bounding box center [505, 194] width 441 height 36
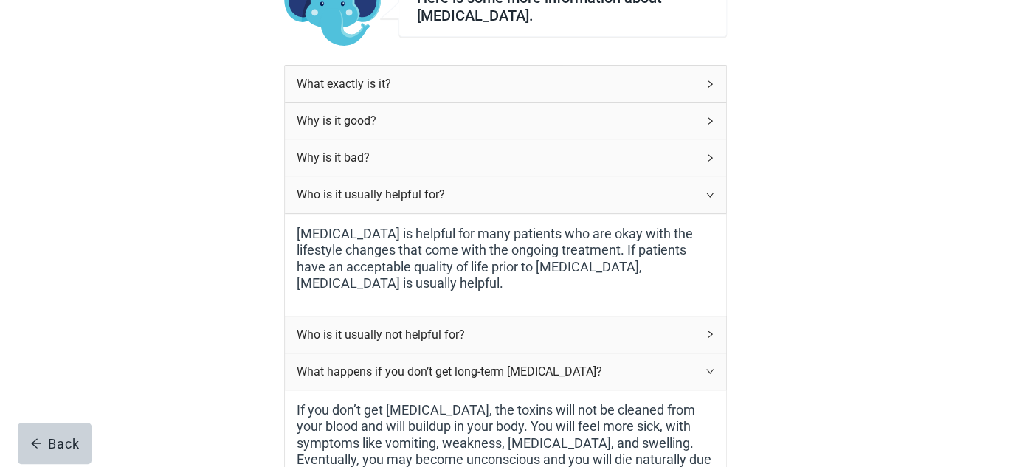
click at [699, 317] on div "Who is it usually not helpful for?" at bounding box center [505, 335] width 441 height 36
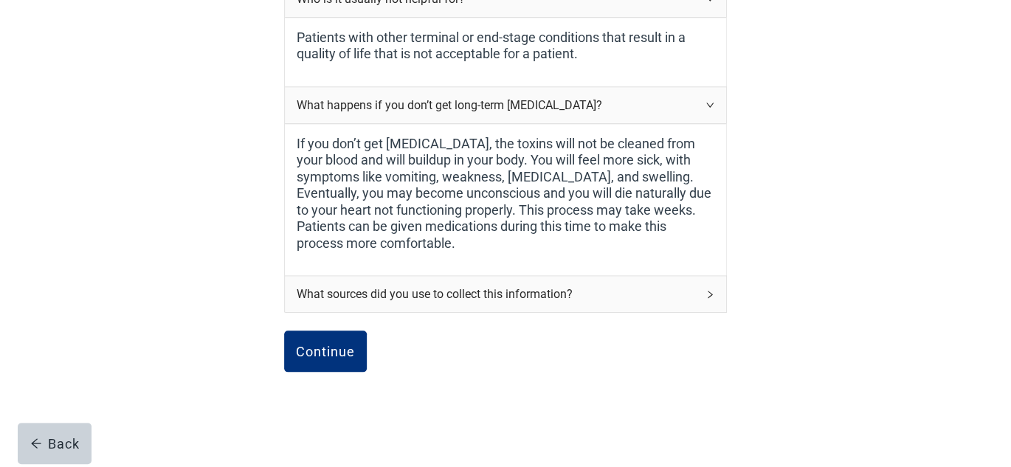
scroll to position [506, 0]
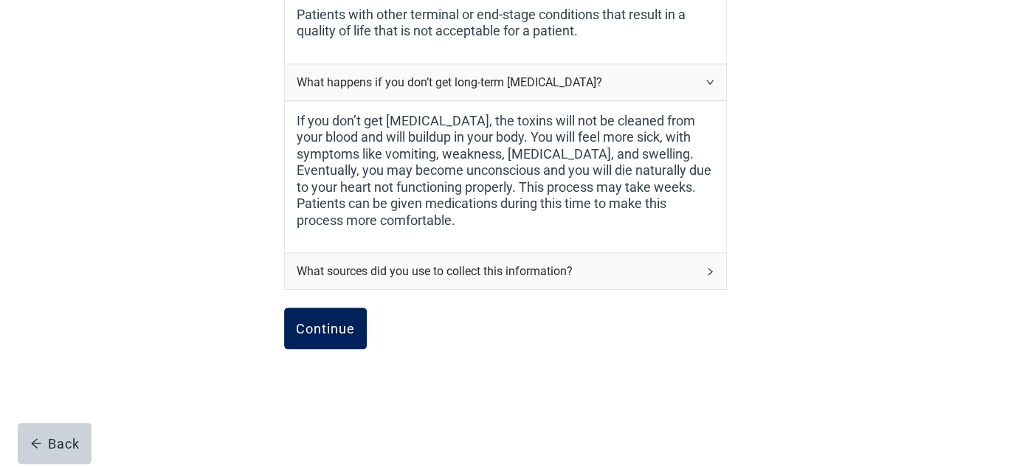
click at [337, 321] on div "Continue" at bounding box center [325, 328] width 59 height 15
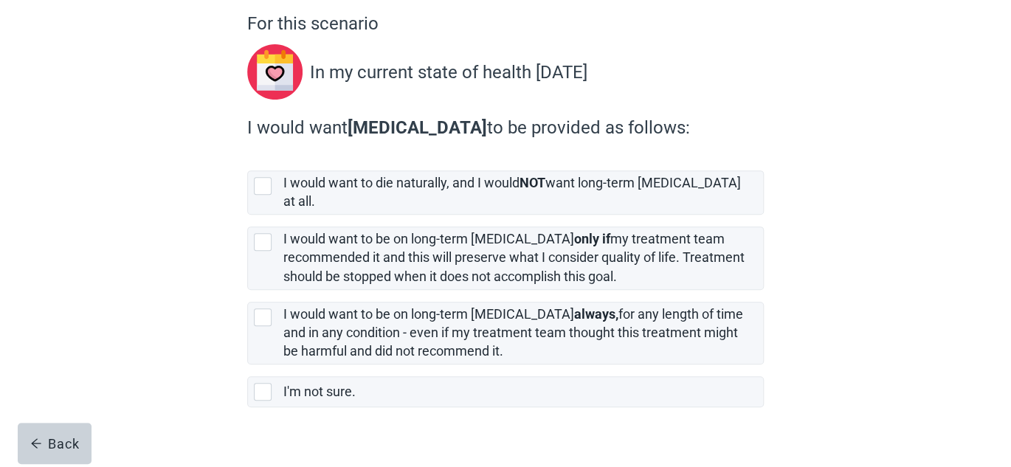
scroll to position [147, 0]
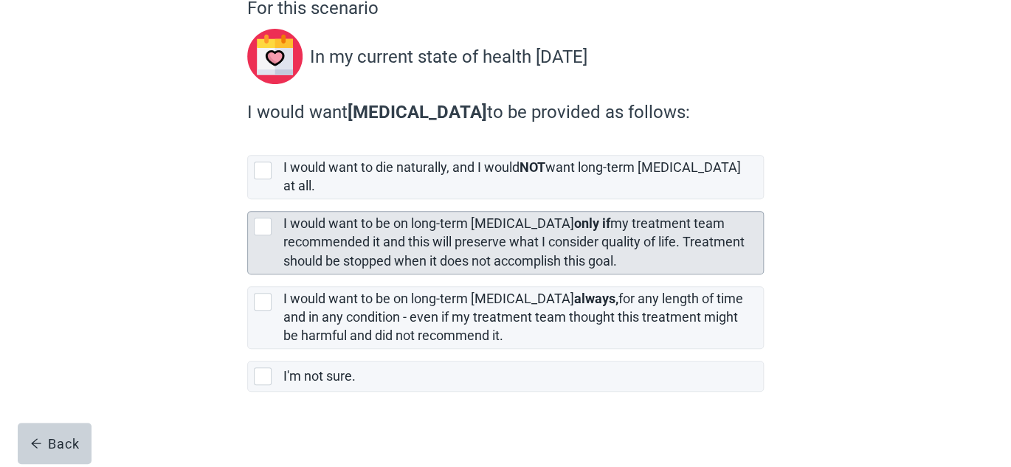
click at [267, 218] on div "[object Object], checkbox, not selected" at bounding box center [263, 227] width 18 height 18
click at [248, 200] on input "I would want to be on long-term [MEDICAL_DATA] only if my treatment team recomm…" at bounding box center [247, 199] width 1 height 1
checkbox input "true"
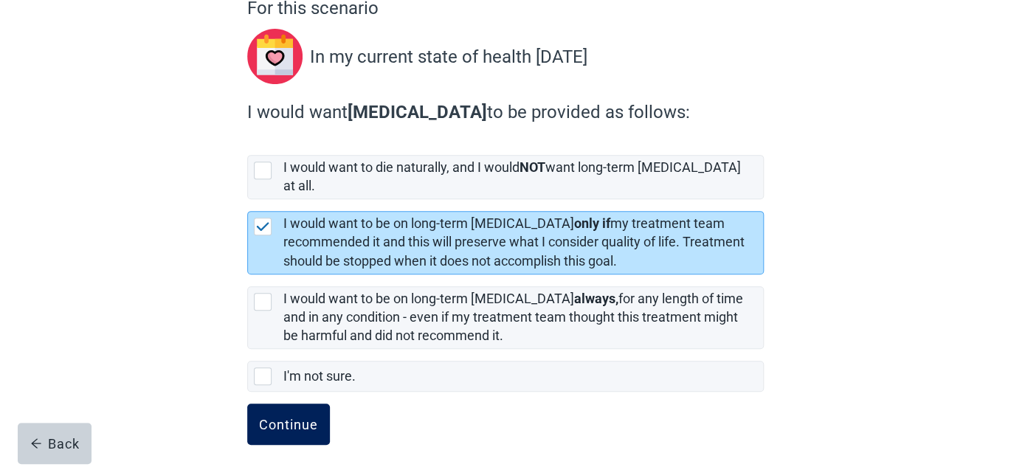
click at [305, 418] on div "Continue" at bounding box center [288, 424] width 59 height 15
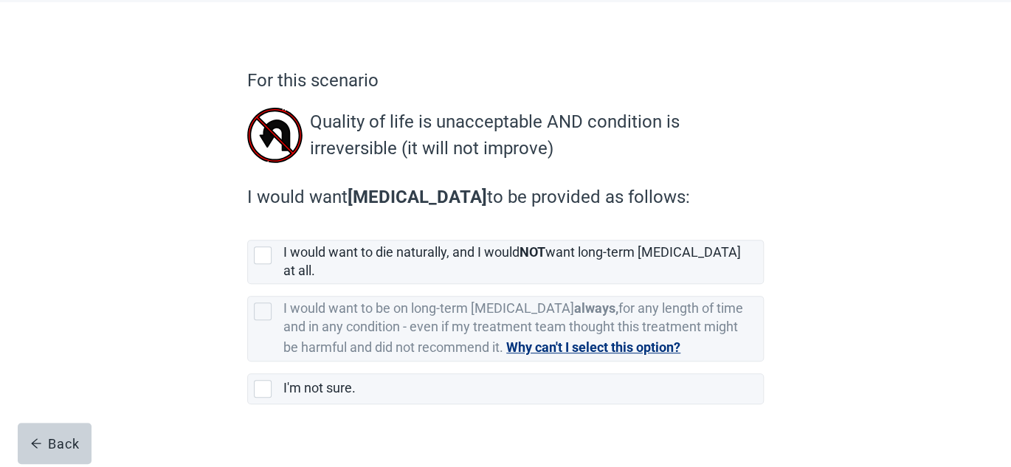
scroll to position [84, 0]
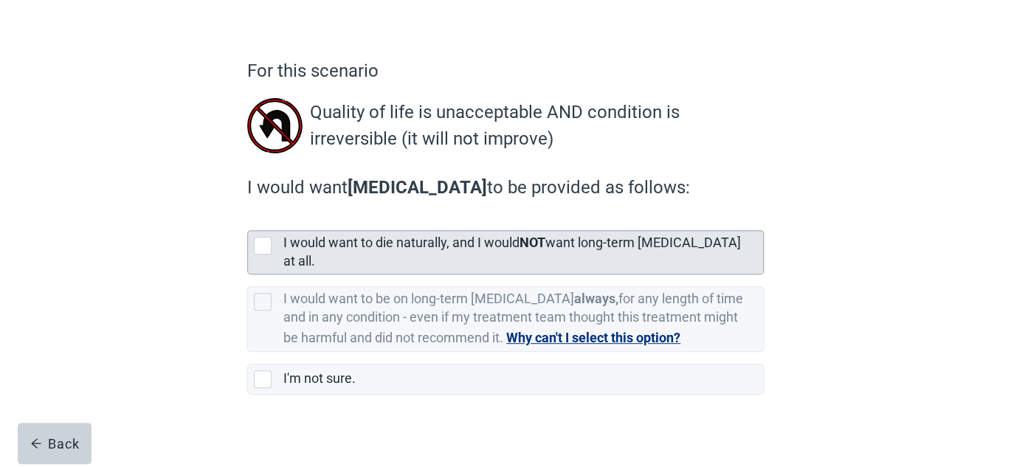
click at [263, 247] on div "[object Object], checkbox, not selected" at bounding box center [263, 246] width 18 height 18
click at [248, 219] on input "I would want to die naturally, and I would NOT want long-term [MEDICAL_DATA] at…" at bounding box center [247, 218] width 1 height 1
checkbox input "true"
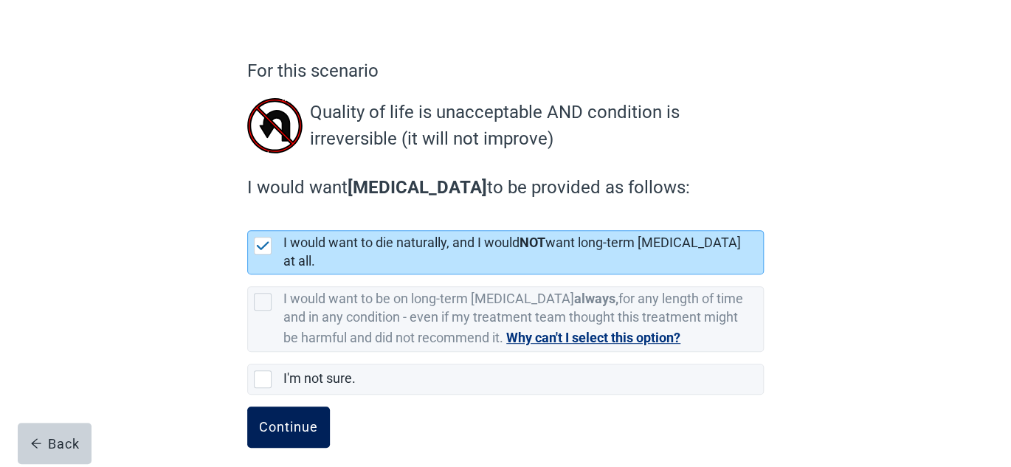
click at [296, 407] on button "Continue" at bounding box center [288, 427] width 83 height 41
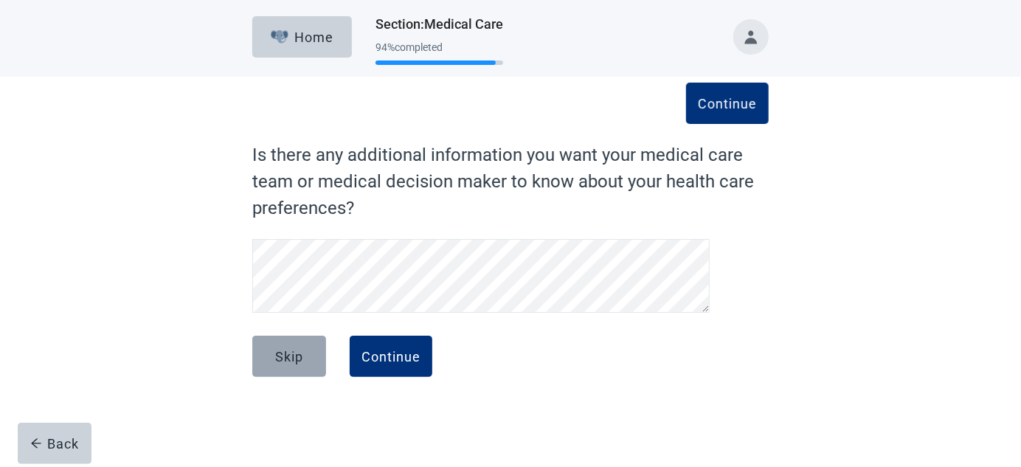
click at [304, 351] on button "Skip" at bounding box center [289, 356] width 74 height 41
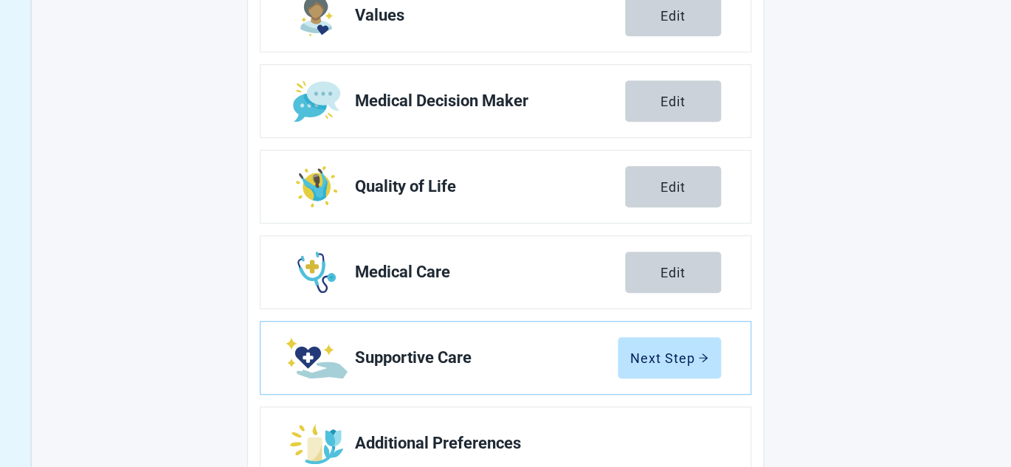
scroll to position [295, 0]
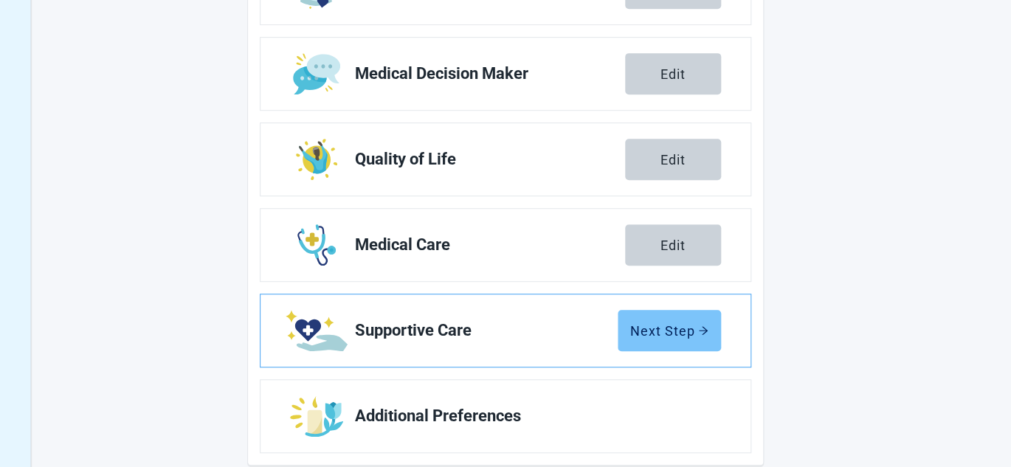
click at [674, 333] on div "Next Step" at bounding box center [669, 330] width 78 height 15
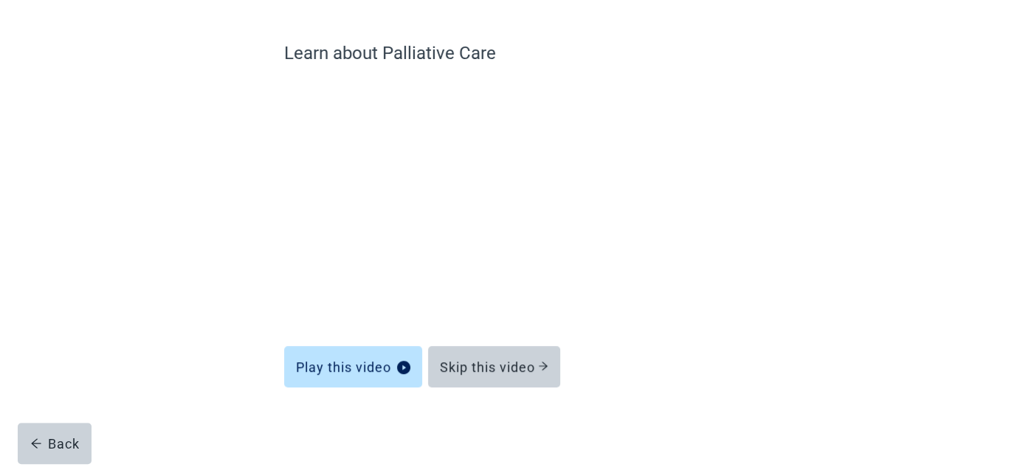
scroll to position [102, 0]
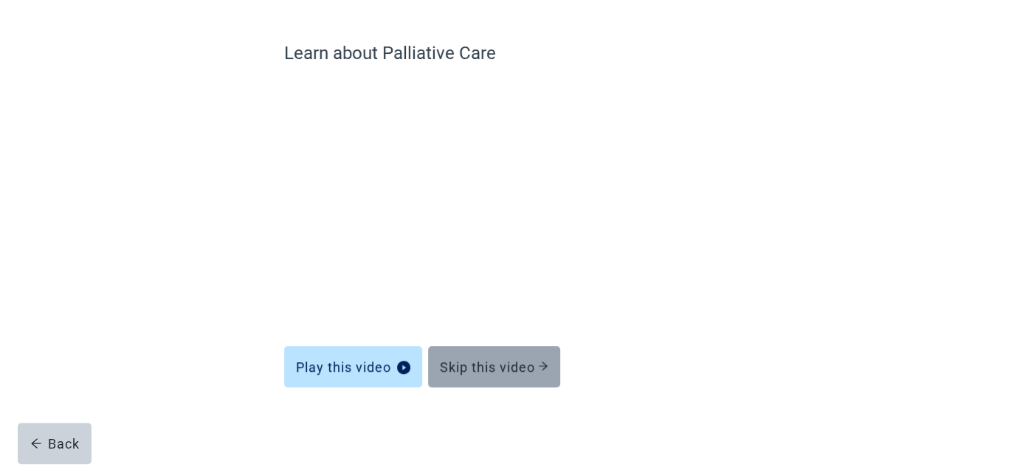
click at [523, 373] on div "Skip this video" at bounding box center [494, 366] width 108 height 15
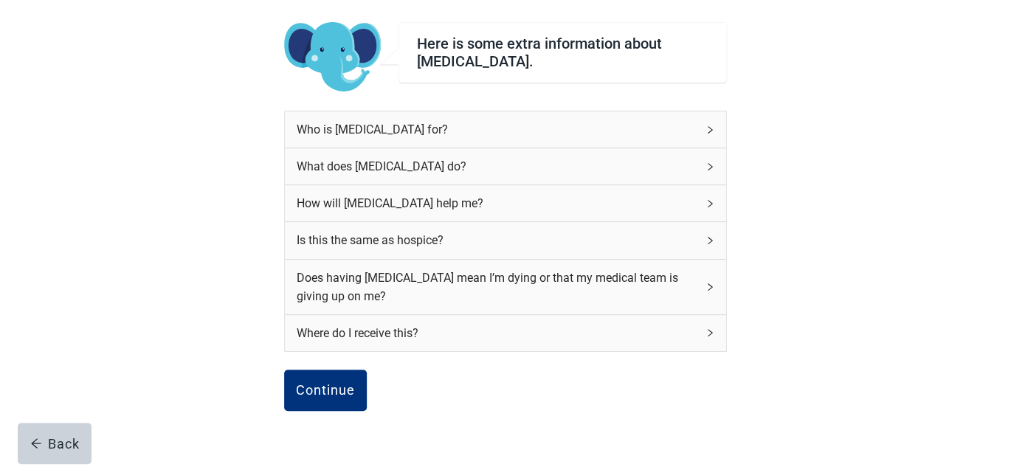
click at [699, 130] on div "Who is [MEDICAL_DATA] for?" at bounding box center [505, 129] width 441 height 36
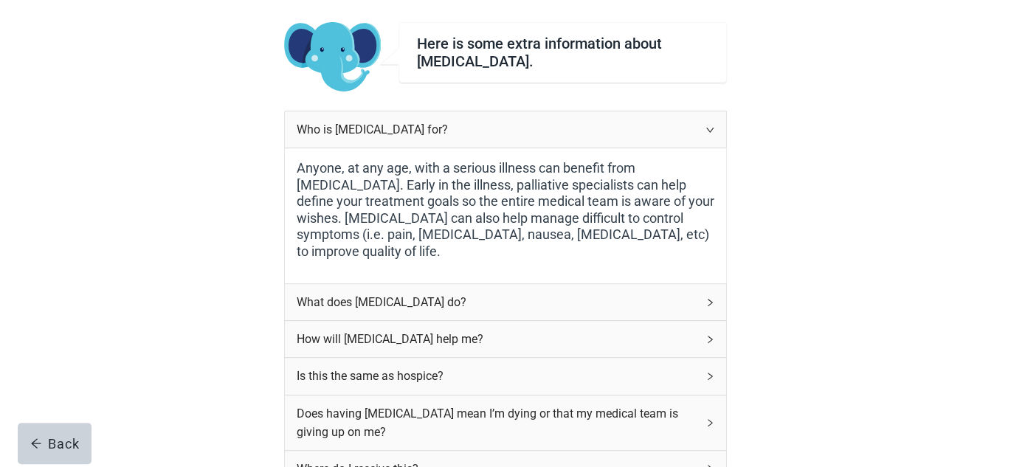
click at [712, 298] on icon "right" at bounding box center [709, 302] width 9 height 9
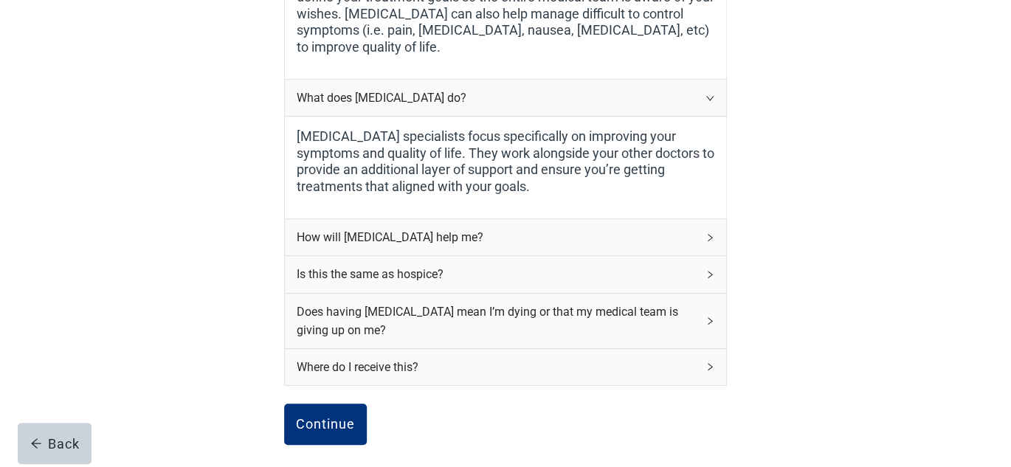
scroll to position [323, 0]
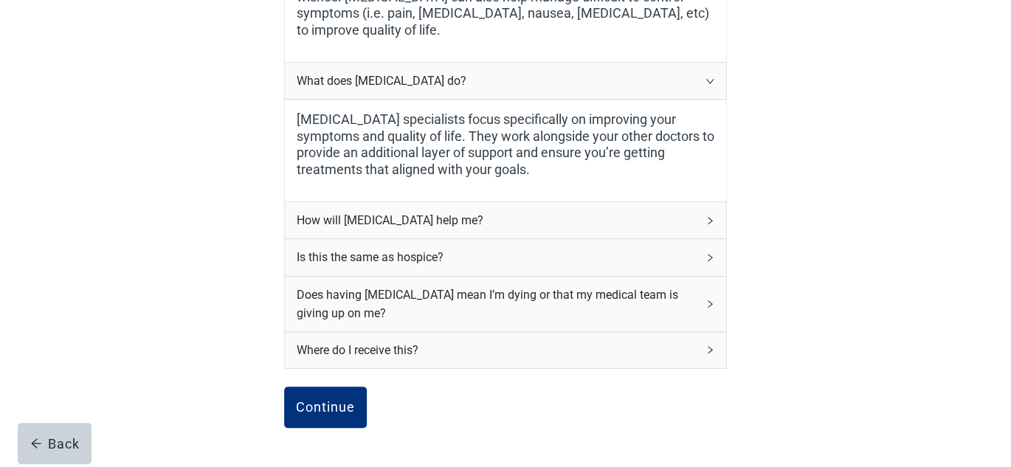
click at [707, 218] on icon "right" at bounding box center [709, 220] width 9 height 9
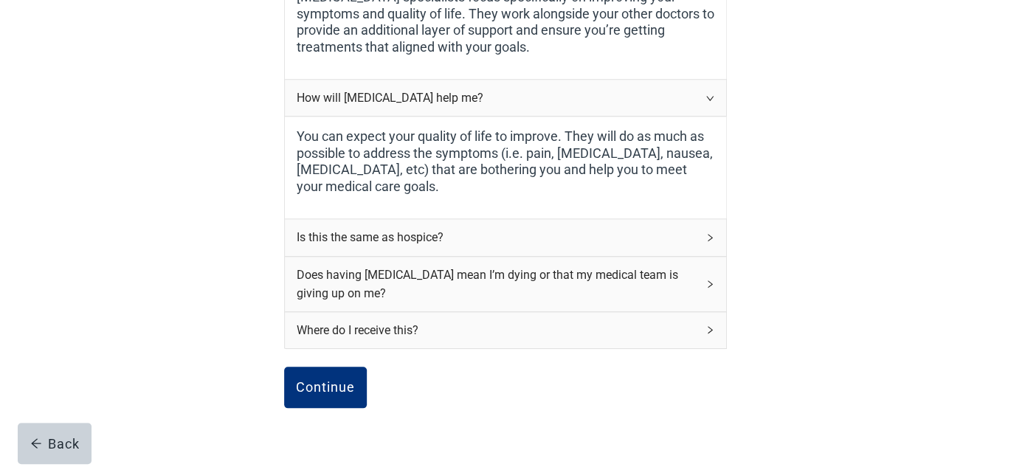
scroll to position [471, 0]
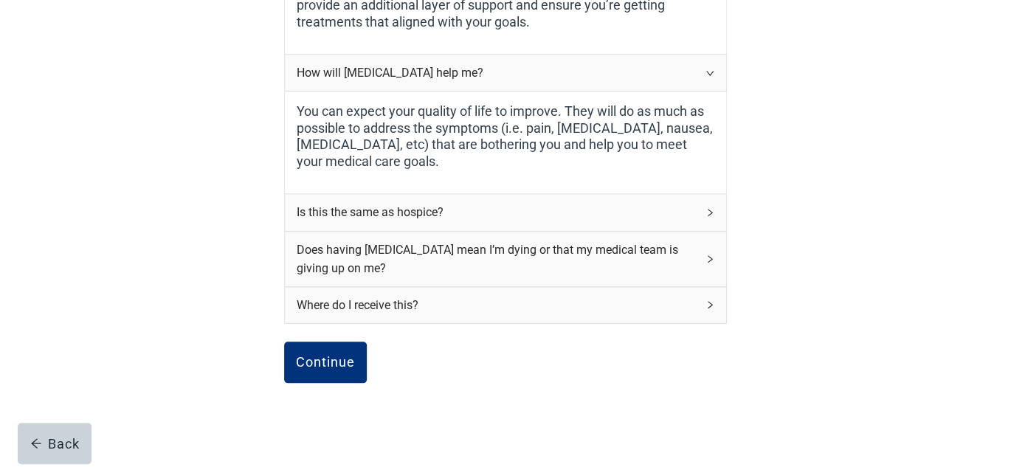
click at [716, 212] on div "Is this the same as hospice?" at bounding box center [505, 212] width 441 height 36
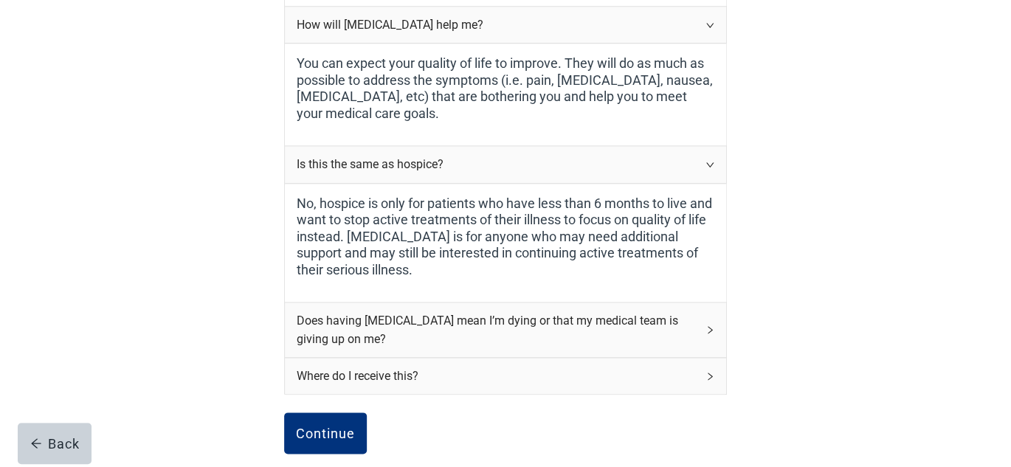
scroll to position [544, 0]
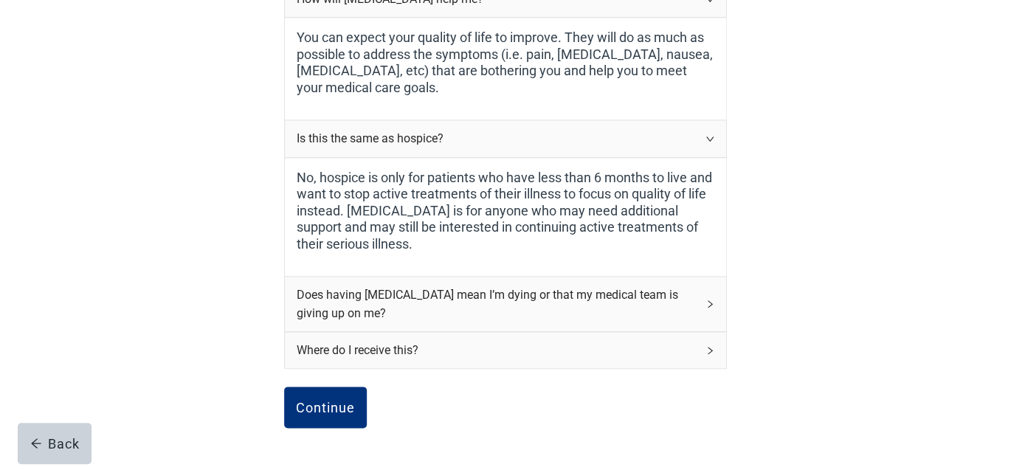
click at [711, 301] on icon "right" at bounding box center [709, 304] width 9 height 9
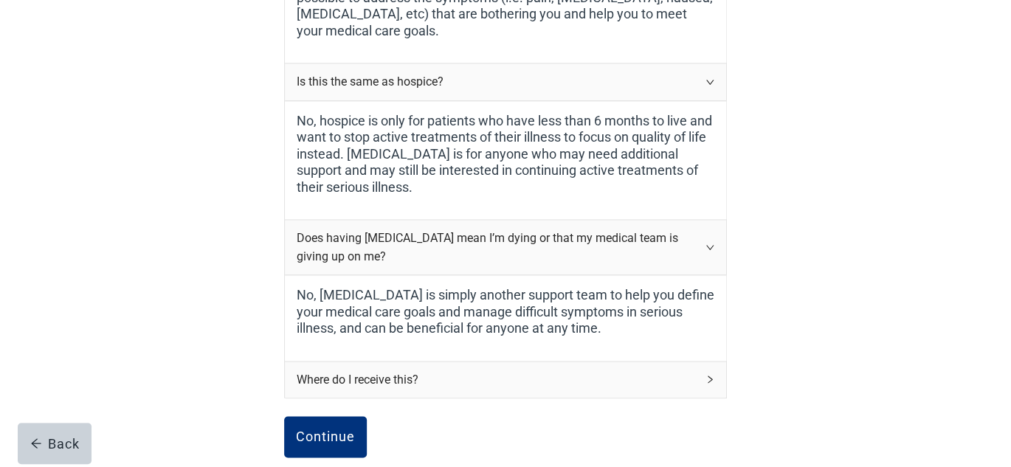
scroll to position [618, 0]
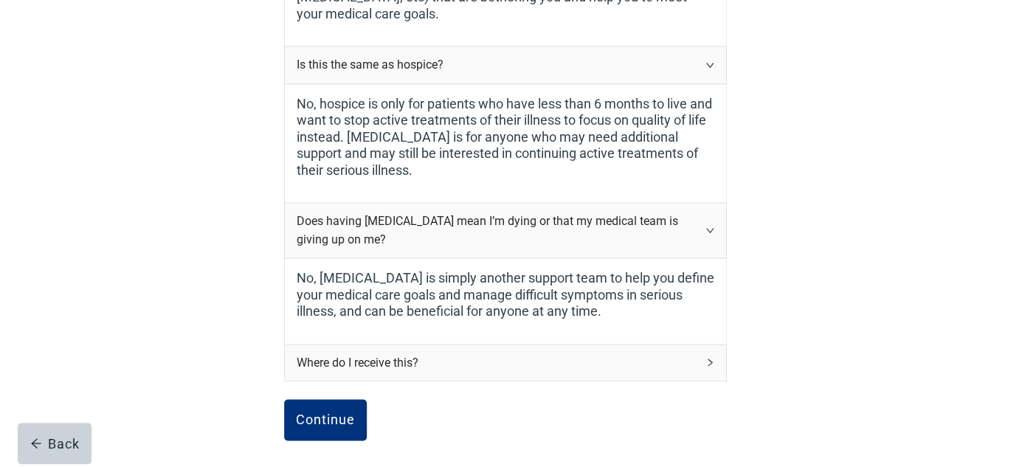
click at [699, 359] on div "Where do I receive this?" at bounding box center [505, 363] width 441 height 36
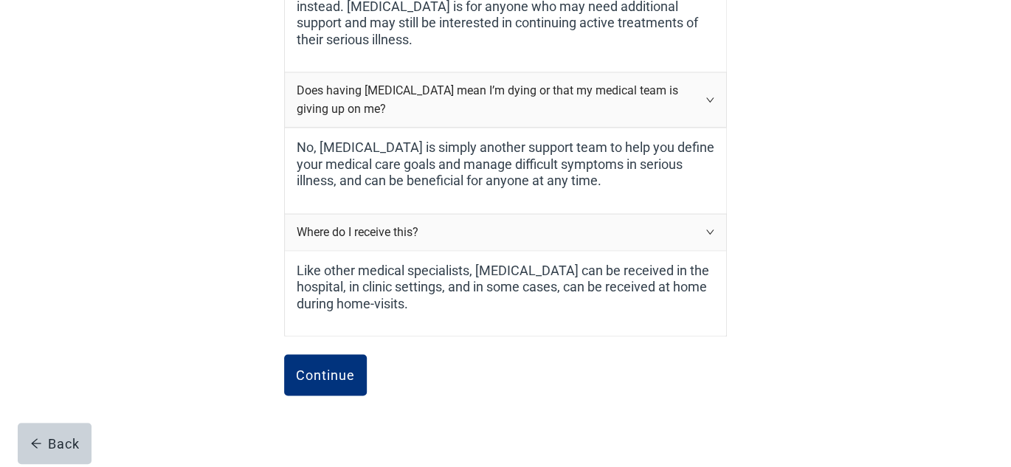
scroll to position [766, 0]
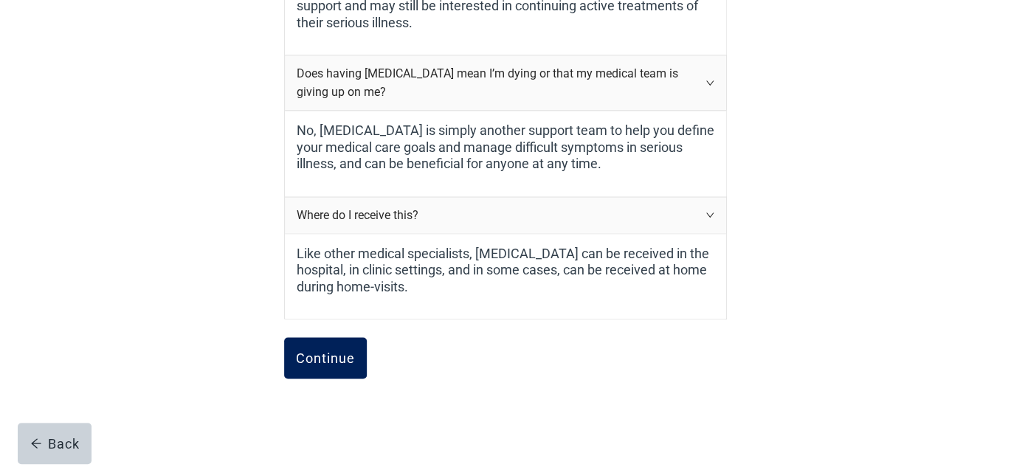
click at [345, 359] on div "Continue" at bounding box center [325, 357] width 59 height 15
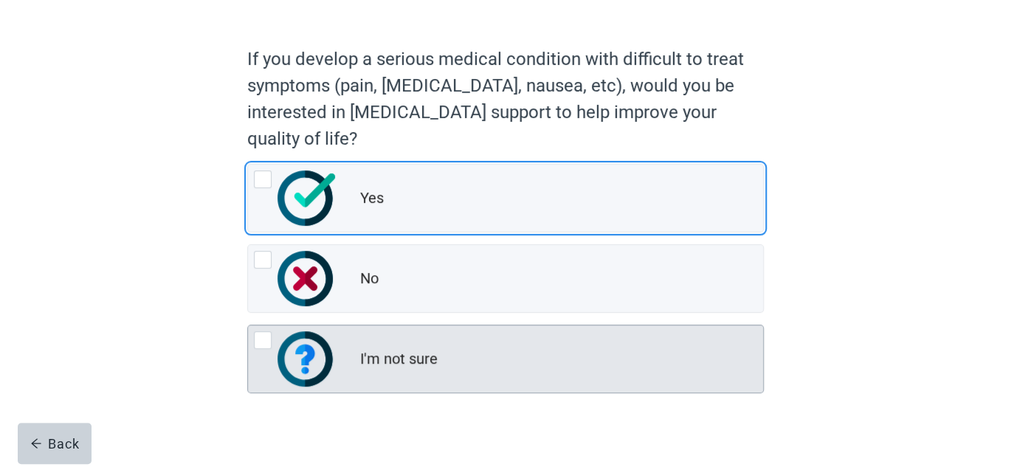
scroll to position [120, 0]
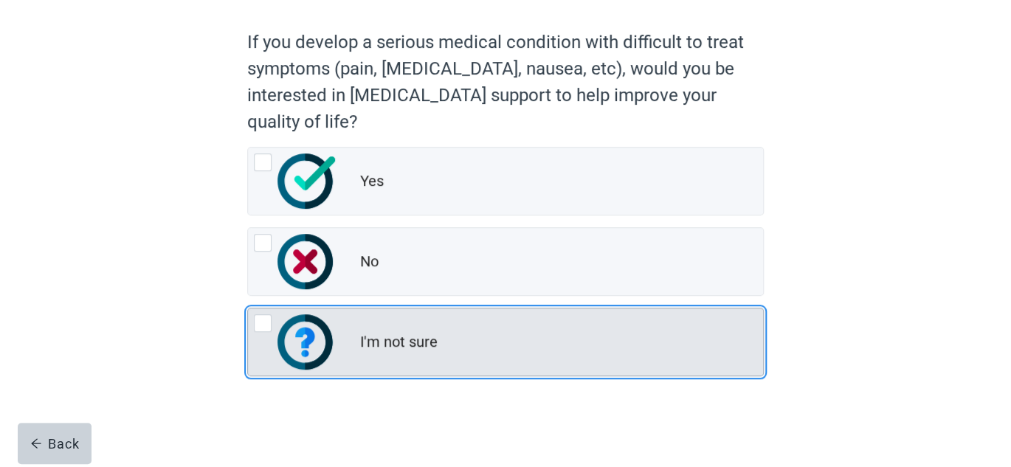
click at [307, 356] on img "I'm not sure, radio button, not checked" at bounding box center [306, 341] width 58 height 55
click at [248, 308] on input "I'm not sure" at bounding box center [247, 308] width 1 height 1
radio input "true"
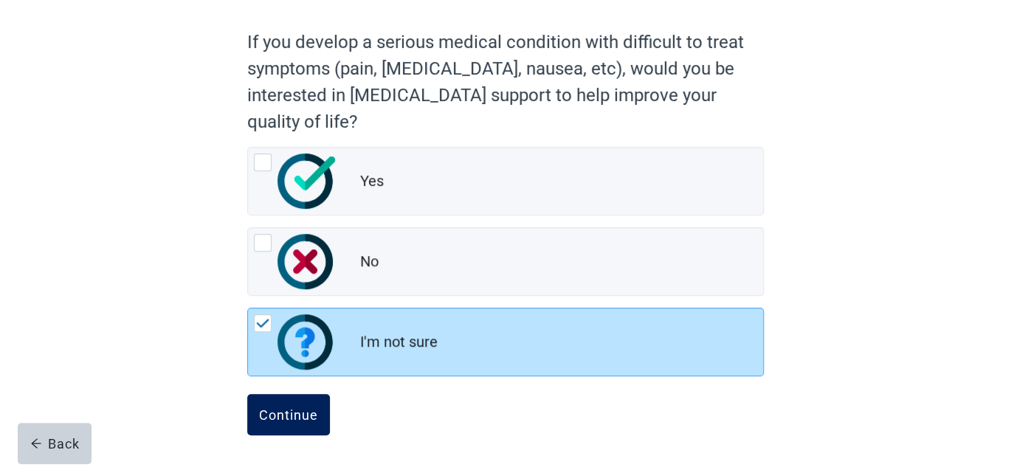
click at [304, 415] on div "Continue" at bounding box center [288, 414] width 59 height 15
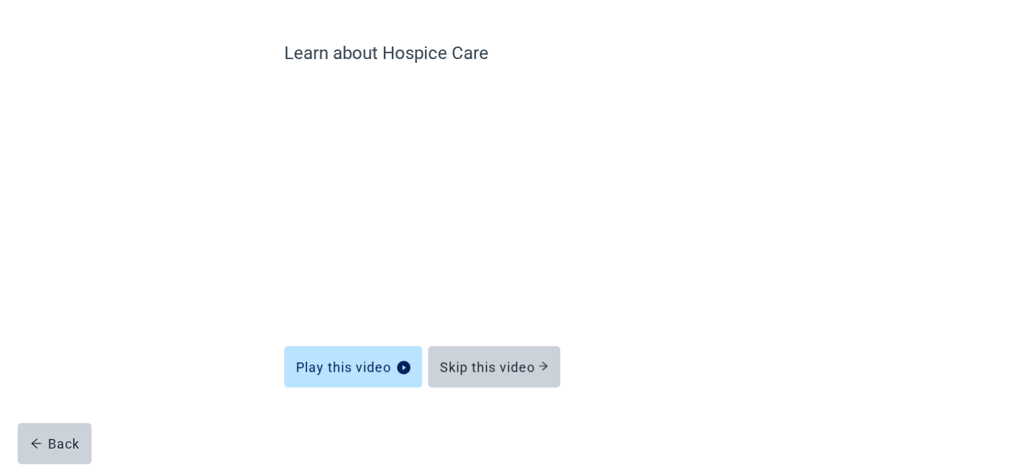
scroll to position [102, 0]
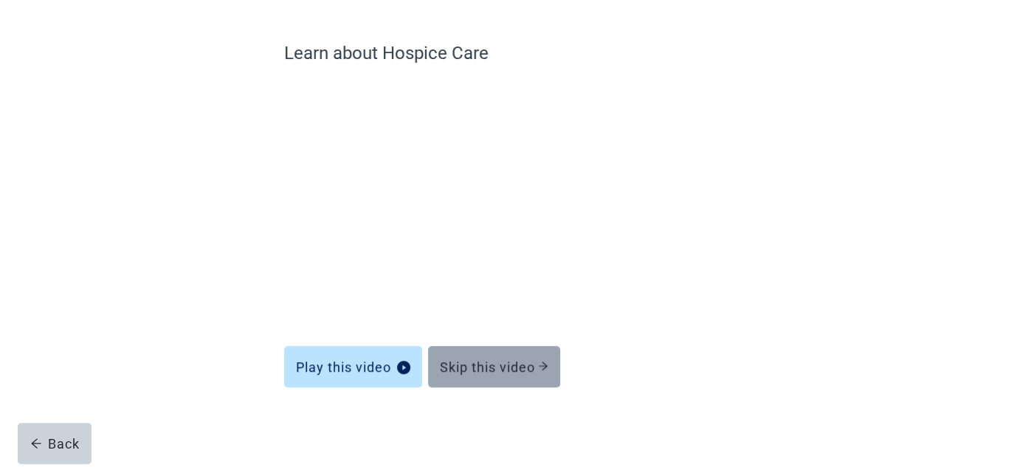
click at [530, 371] on div "Skip this video" at bounding box center [494, 366] width 108 height 15
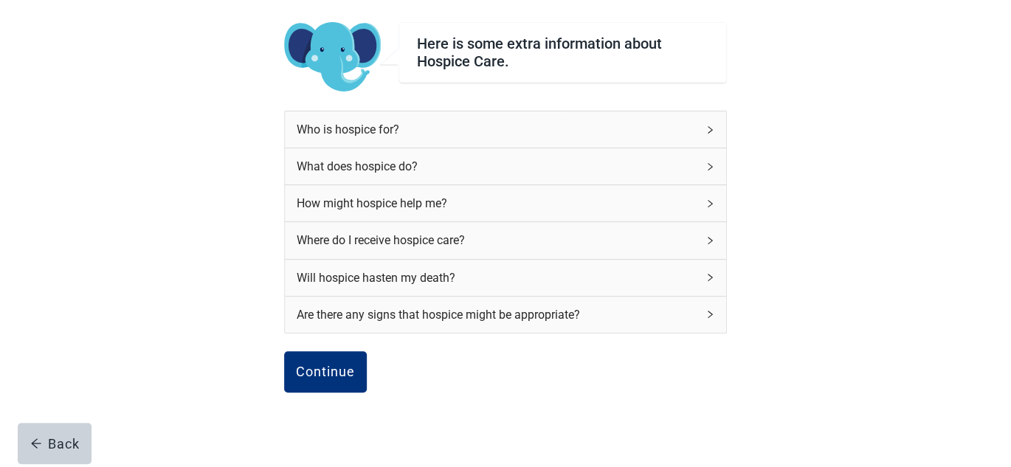
click at [707, 125] on icon "right" at bounding box center [709, 129] width 9 height 9
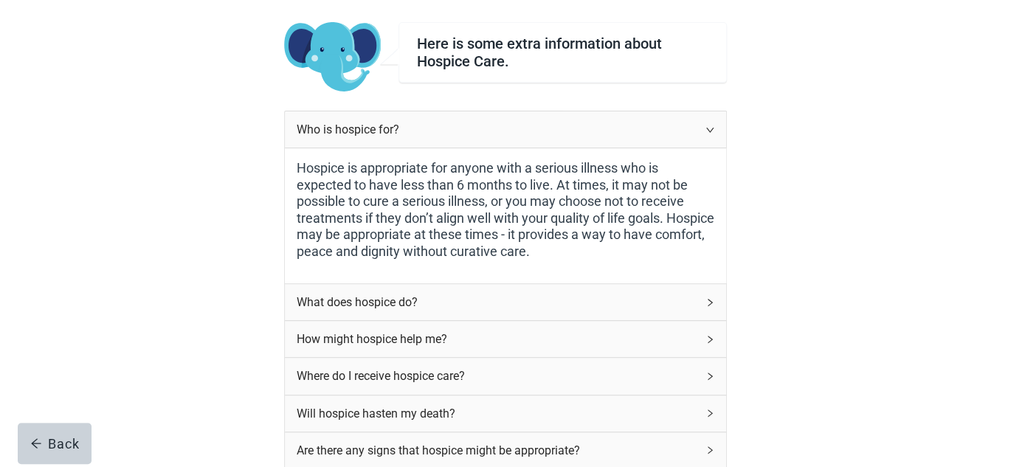
scroll to position [176, 0]
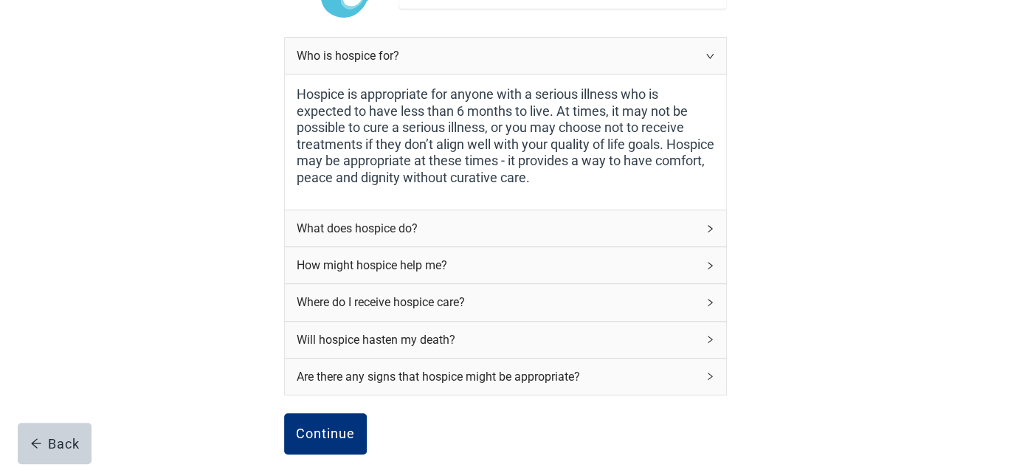
click at [708, 226] on icon "right" at bounding box center [709, 228] width 9 height 9
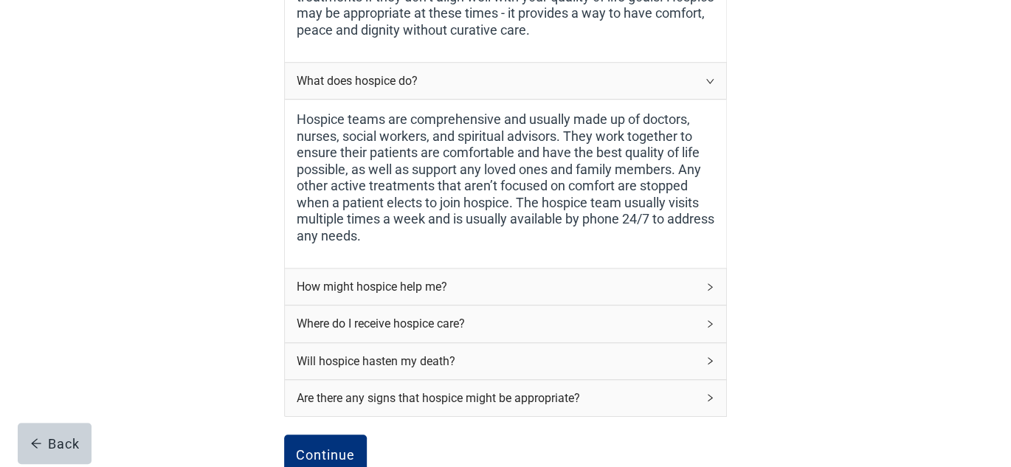
scroll to position [397, 0]
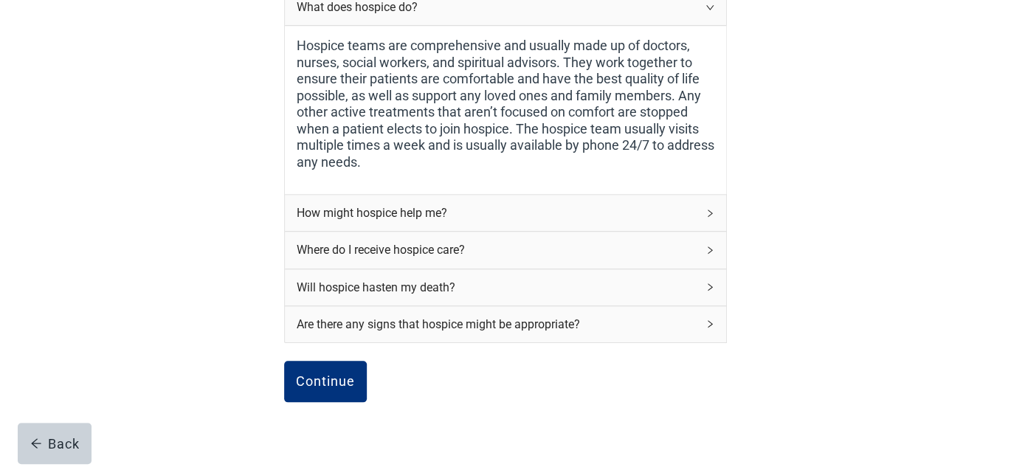
click at [705, 210] on icon "right" at bounding box center [709, 213] width 9 height 9
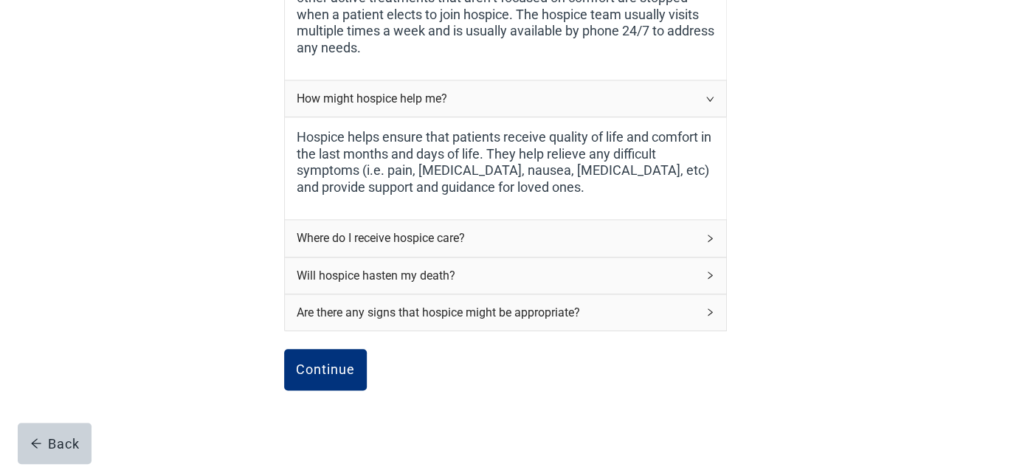
scroll to position [544, 0]
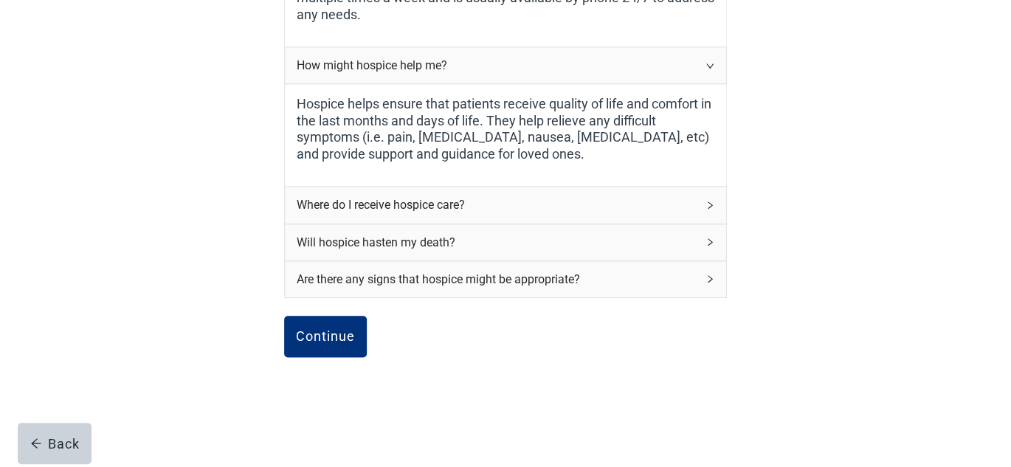
click at [708, 210] on div "Where do I receive hospice care?" at bounding box center [505, 205] width 441 height 36
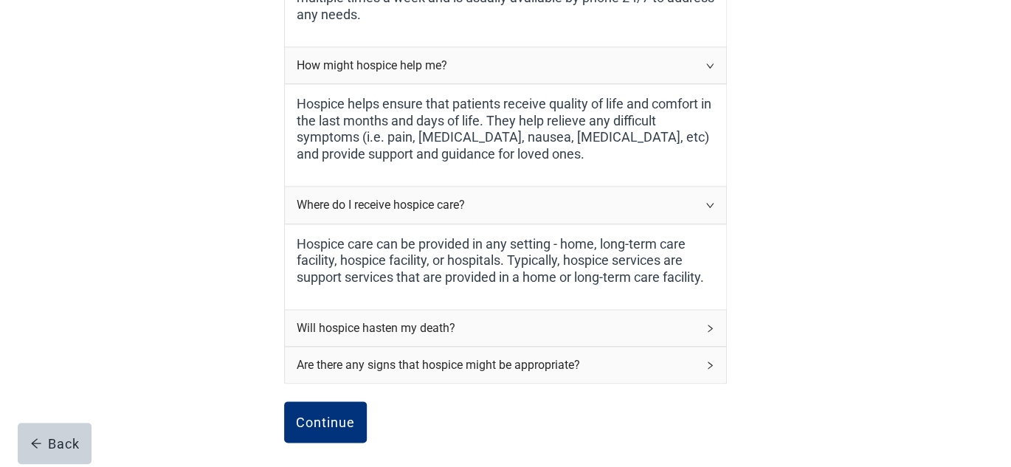
click at [710, 325] on icon "right" at bounding box center [710, 328] width 4 height 7
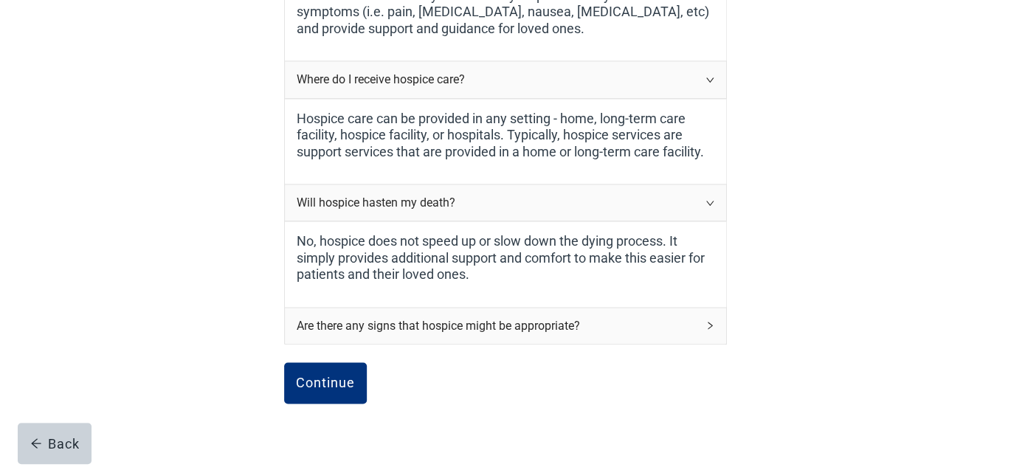
scroll to position [692, 0]
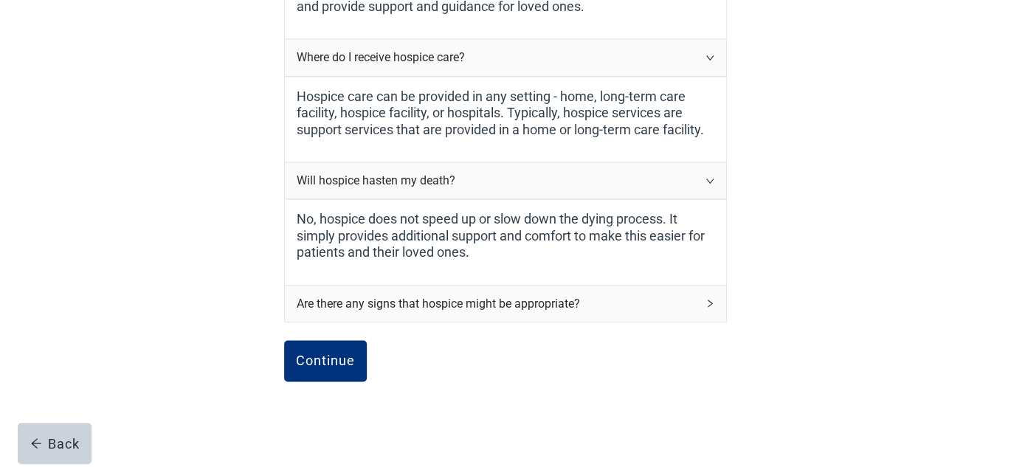
click at [712, 300] on icon "right" at bounding box center [709, 303] width 9 height 9
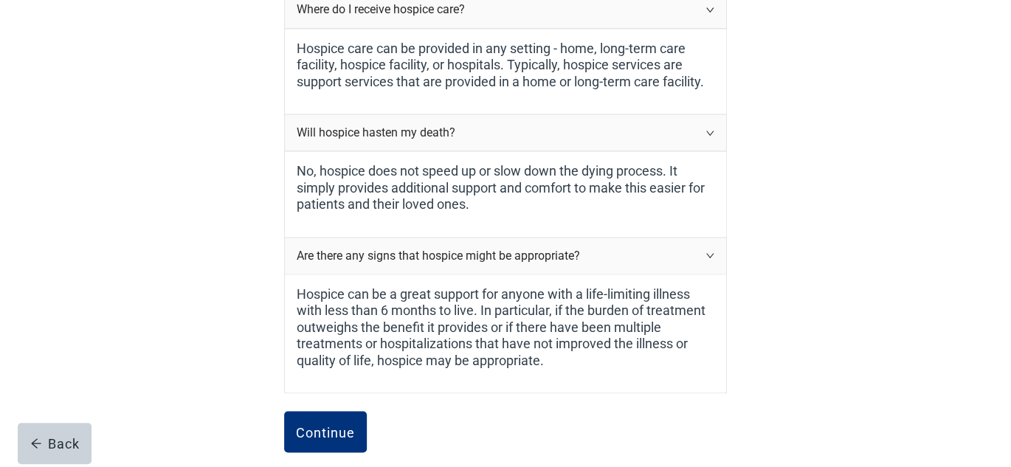
scroll to position [766, 0]
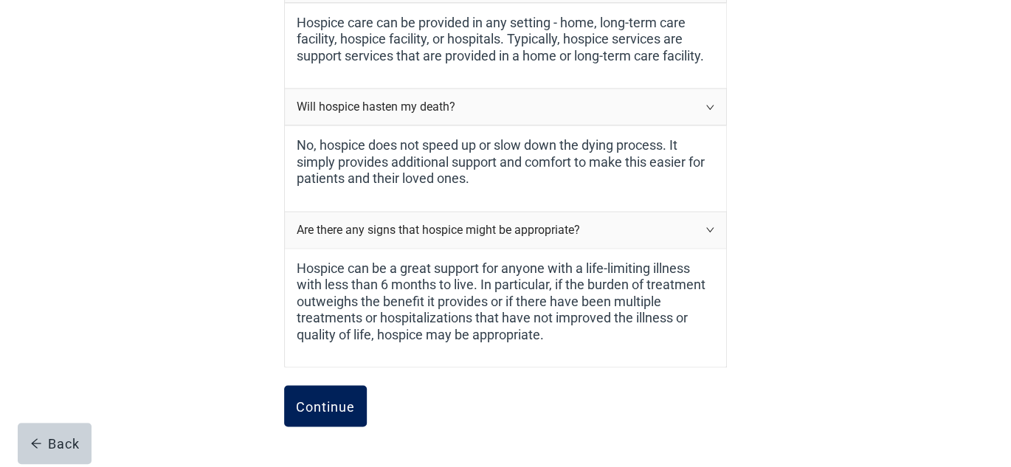
click at [328, 403] on div "Continue" at bounding box center [325, 405] width 59 height 15
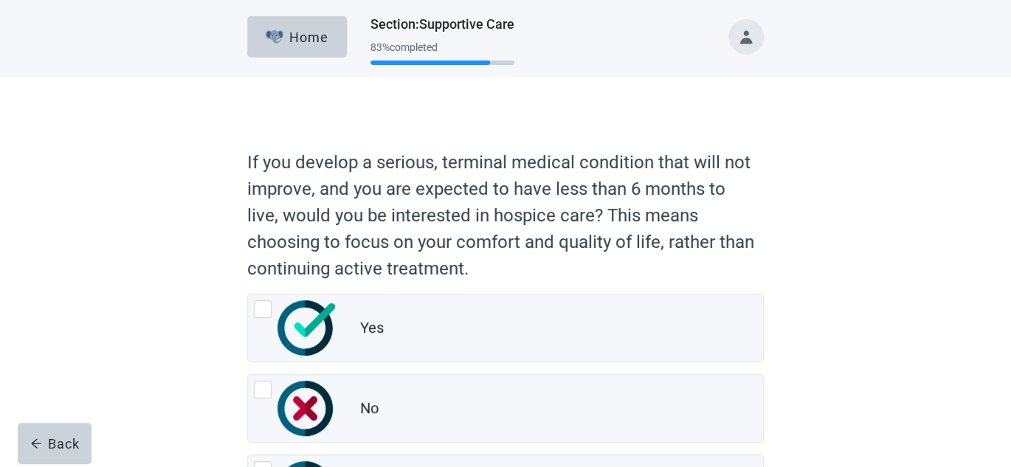
scroll to position [74, 0]
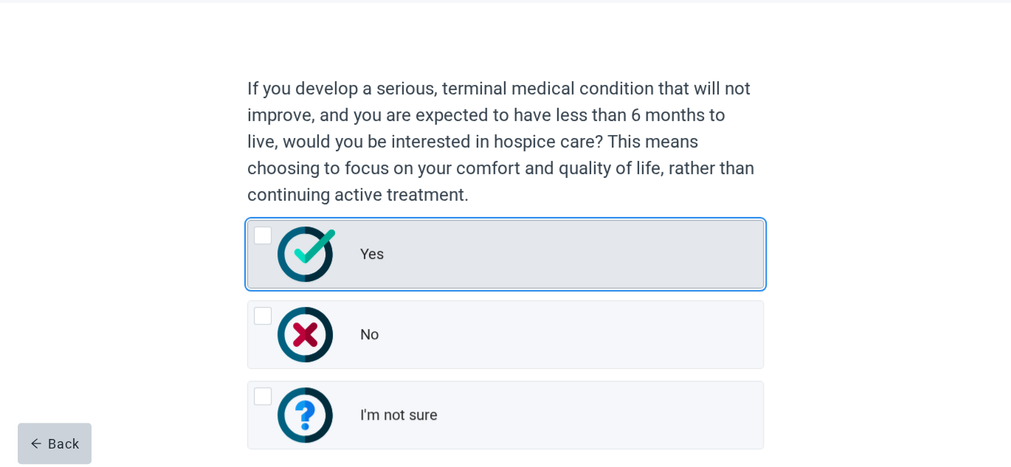
click at [263, 234] on div "Yes, radio button, not checked" at bounding box center [263, 236] width 18 height 18
click at [248, 221] on input "Yes" at bounding box center [247, 220] width 1 height 1
radio input "true"
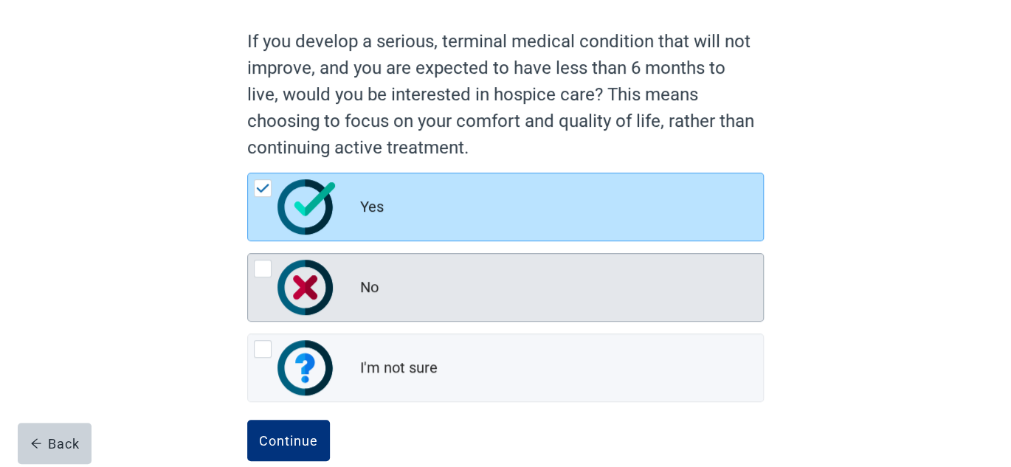
scroll to position [147, 0]
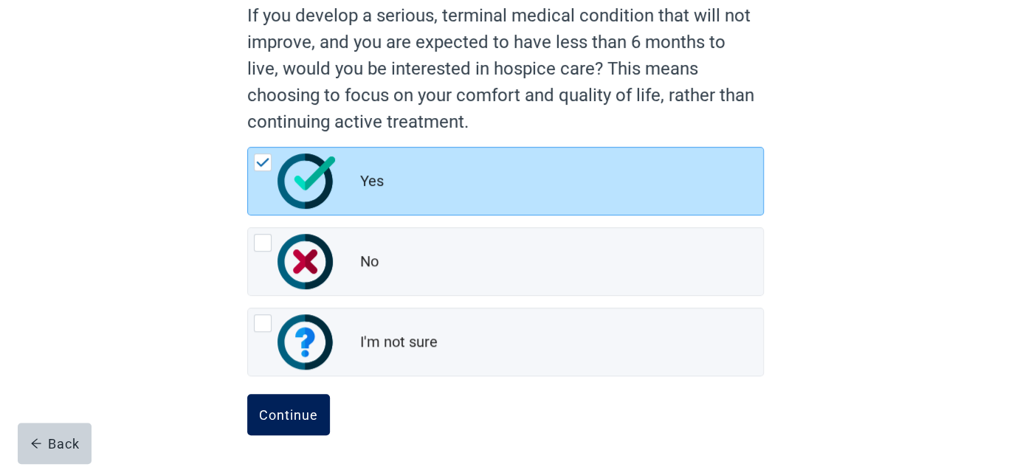
click at [285, 409] on div "Continue" at bounding box center [288, 414] width 59 height 15
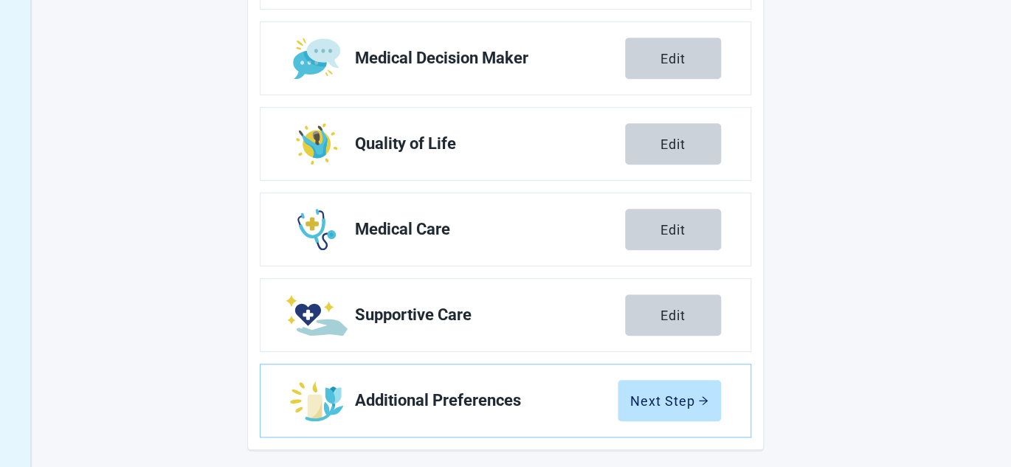
scroll to position [317, 0]
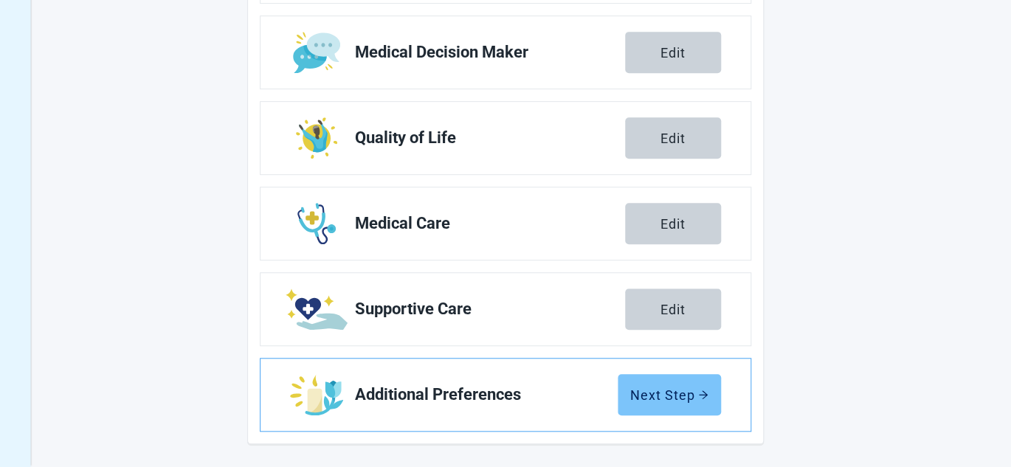
click at [669, 397] on div "Next Step" at bounding box center [669, 394] width 78 height 15
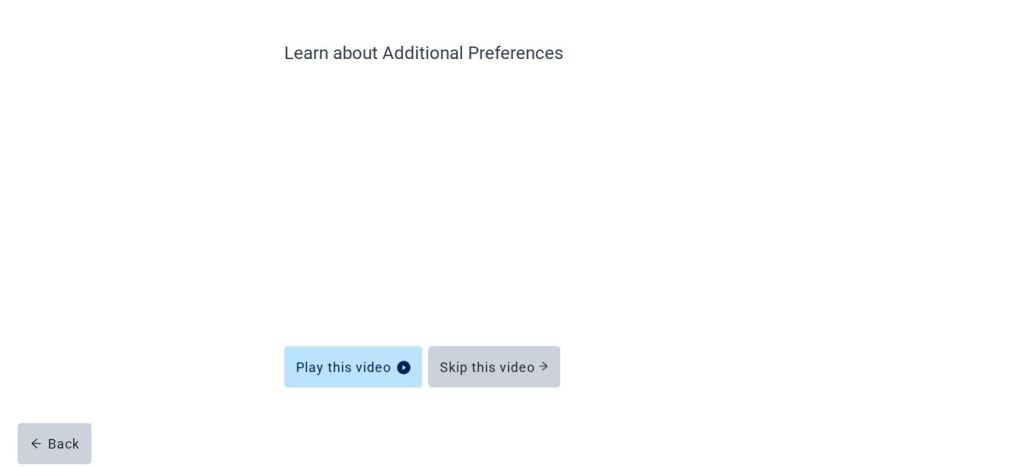
scroll to position [102, 0]
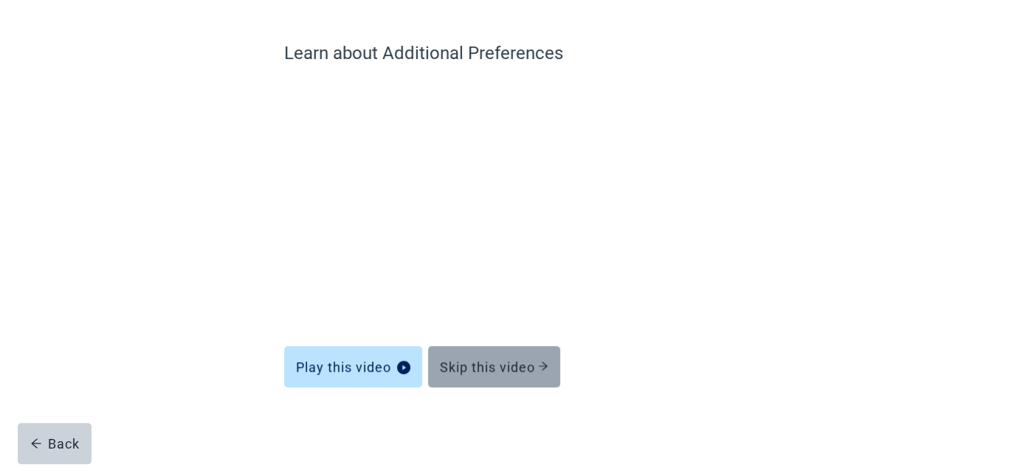
click at [494, 366] on div "Skip this video" at bounding box center [494, 366] width 108 height 15
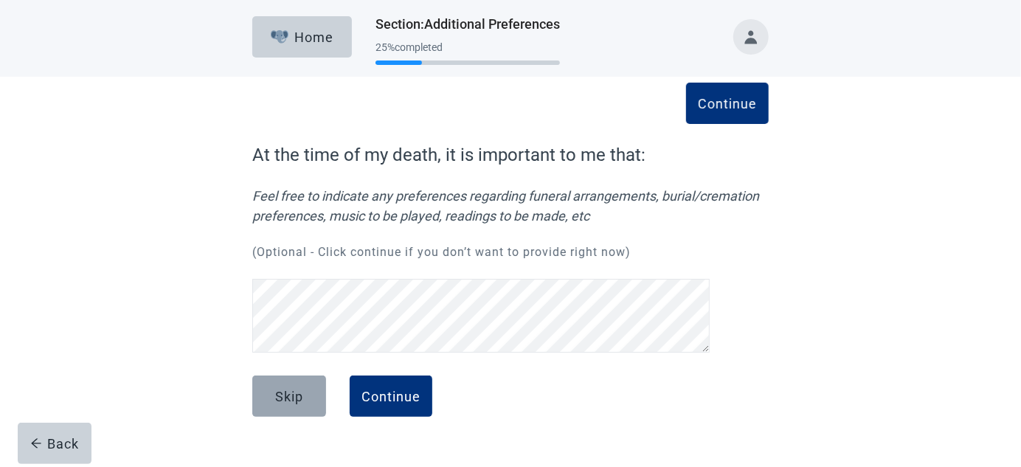
click at [297, 395] on div "Skip" at bounding box center [289, 396] width 28 height 15
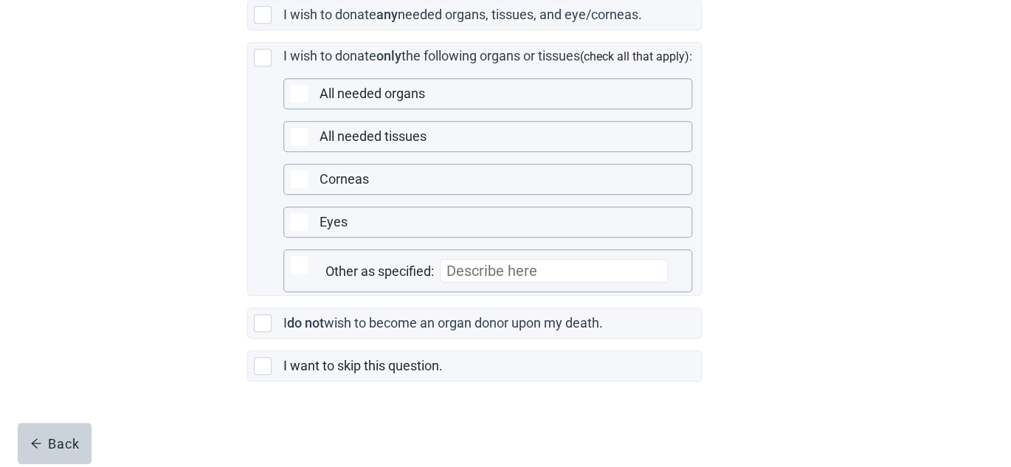
scroll to position [441, 0]
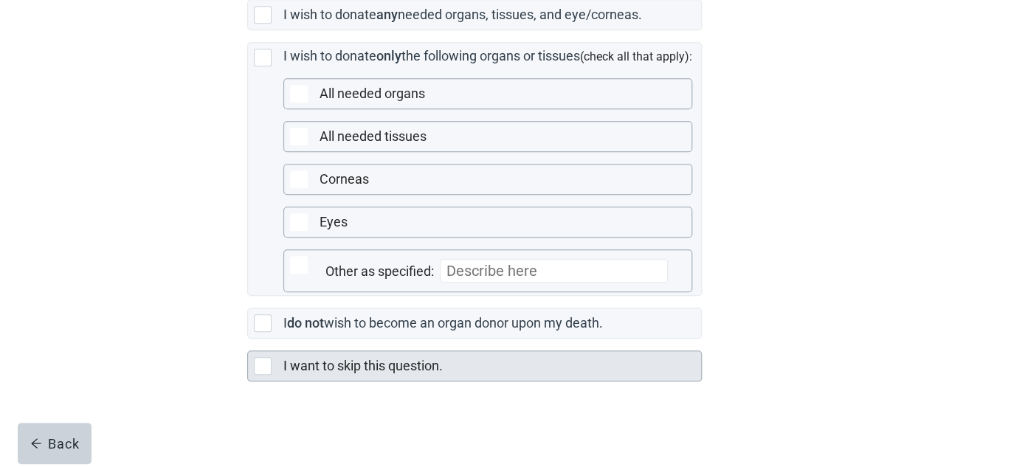
click at [267, 368] on div "Main content" at bounding box center [263, 366] width 18 height 18
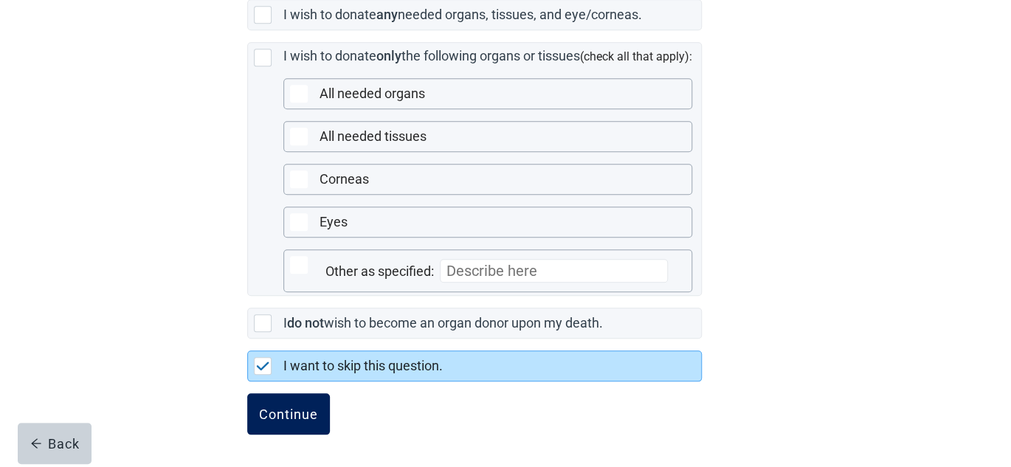
click at [302, 412] on div "Continue" at bounding box center [288, 414] width 59 height 15
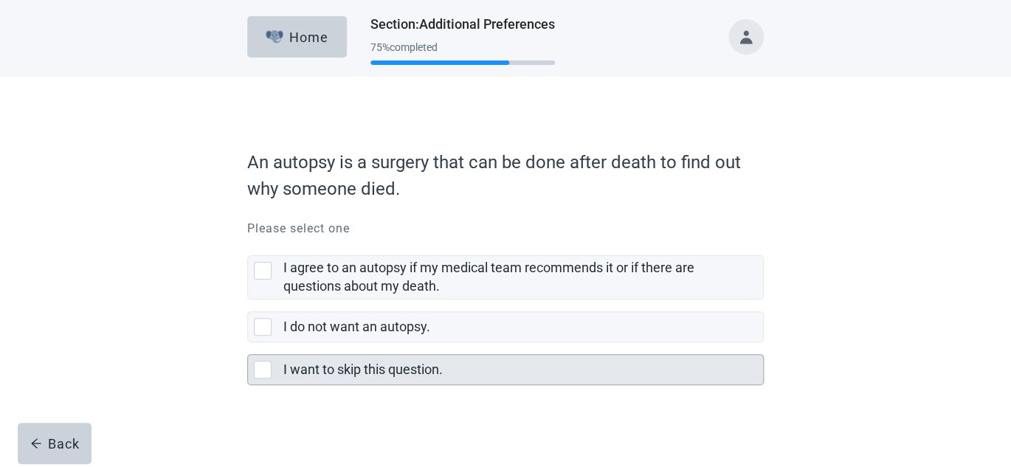
click at [266, 377] on div "I want to skip this question., checkbox, not selected" at bounding box center [263, 370] width 18 height 18
click at [248, 343] on input "I want to skip this question." at bounding box center [247, 342] width 1 height 1
checkbox input "true"
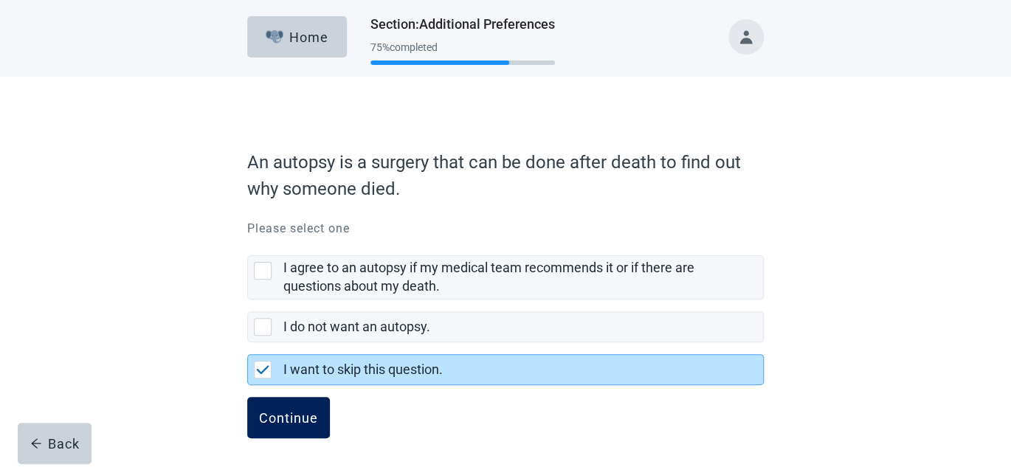
click at [287, 414] on div "Continue" at bounding box center [288, 417] width 59 height 15
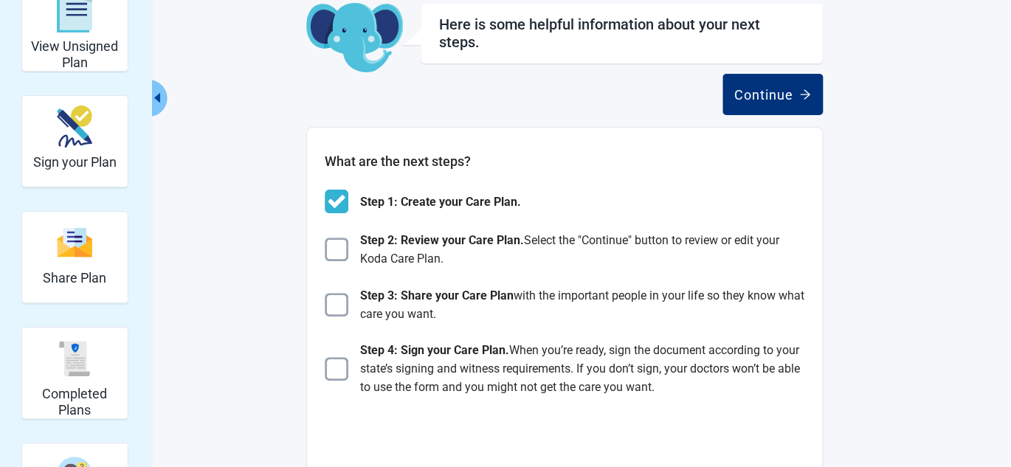
scroll to position [74, 0]
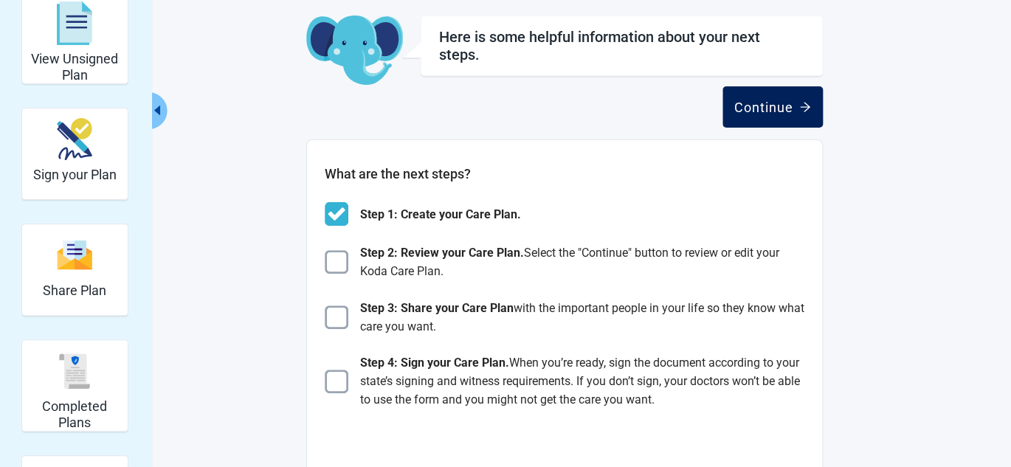
click at [782, 103] on div "Continue" at bounding box center [772, 107] width 77 height 15
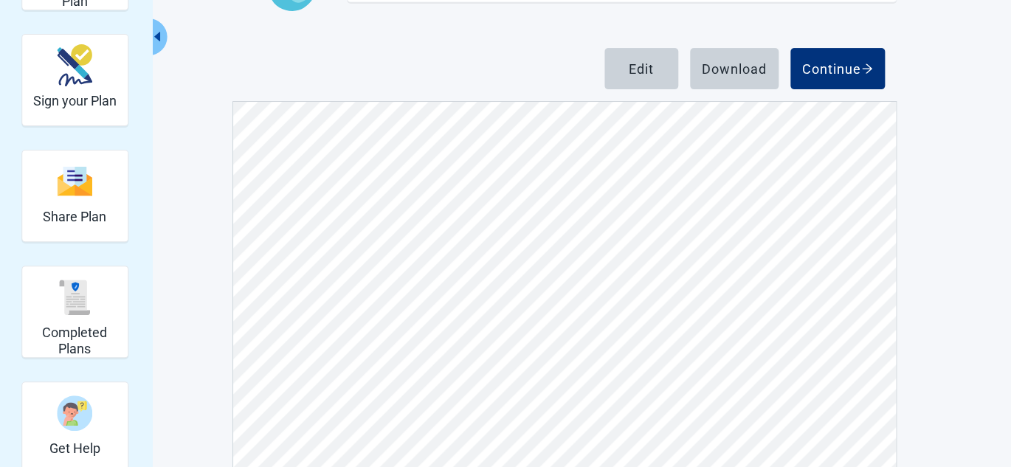
scroll to position [180, 0]
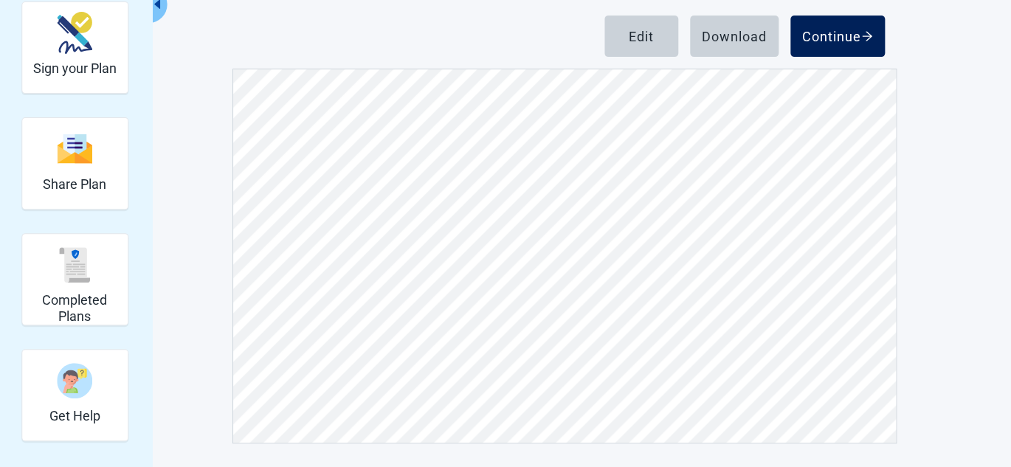
click at [831, 37] on div "Continue" at bounding box center [837, 36] width 71 height 15
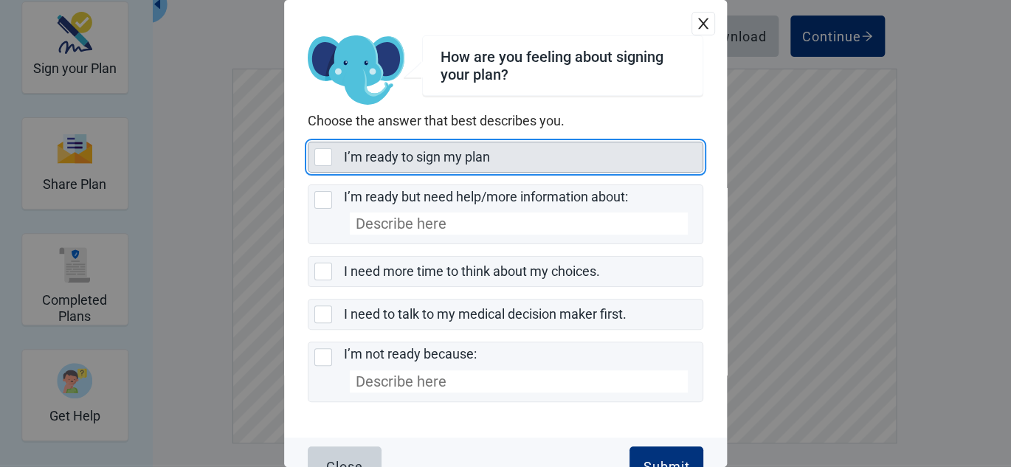
click at [325, 159] on div "I’m ready to sign my plan, checkbox, not selected" at bounding box center [323, 157] width 18 height 18
click at [308, 142] on input "I’m ready to sign my plan" at bounding box center [308, 142] width 1 height 1
checkbox input "true"
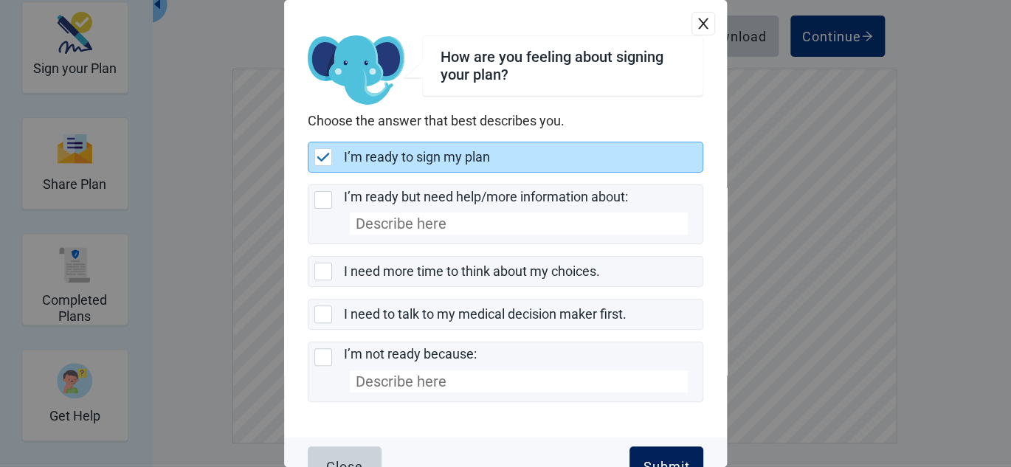
click at [660, 457] on button "Submit" at bounding box center [666, 466] width 74 height 41
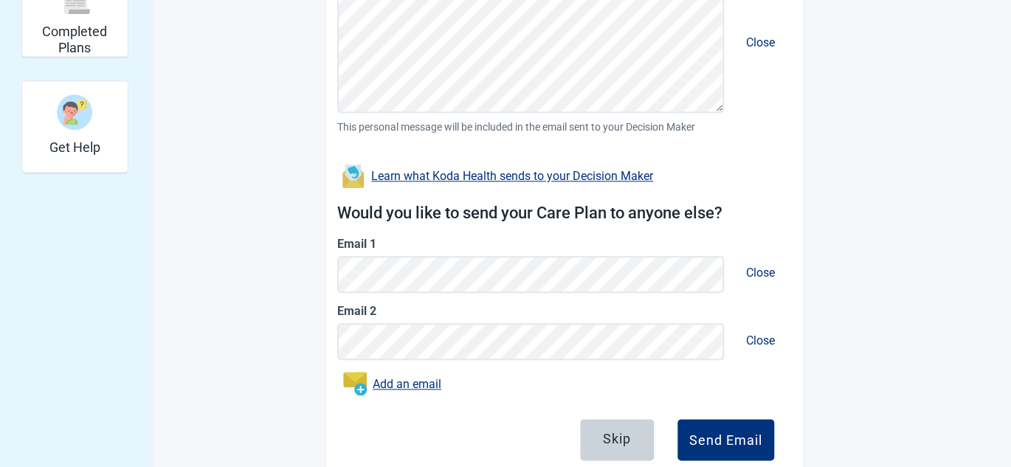
scroll to position [475, 0]
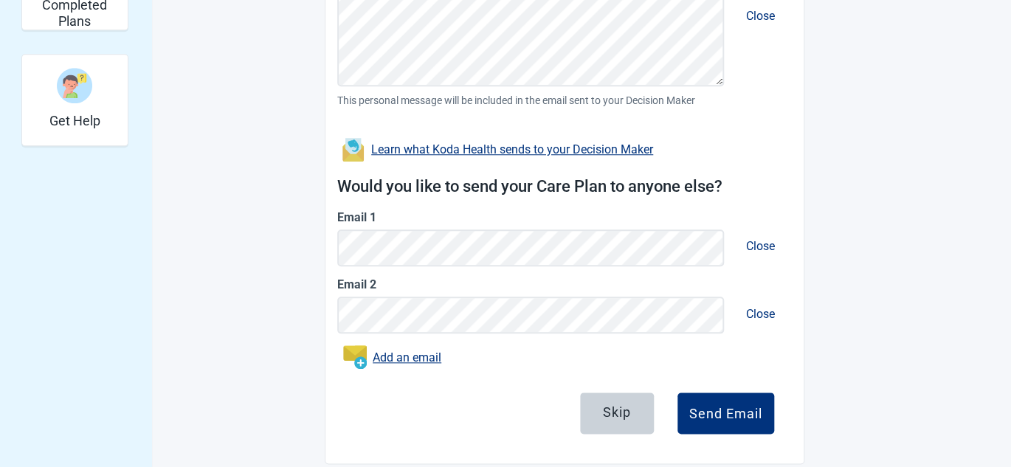
click at [765, 248] on span "Close" at bounding box center [760, 246] width 52 height 38
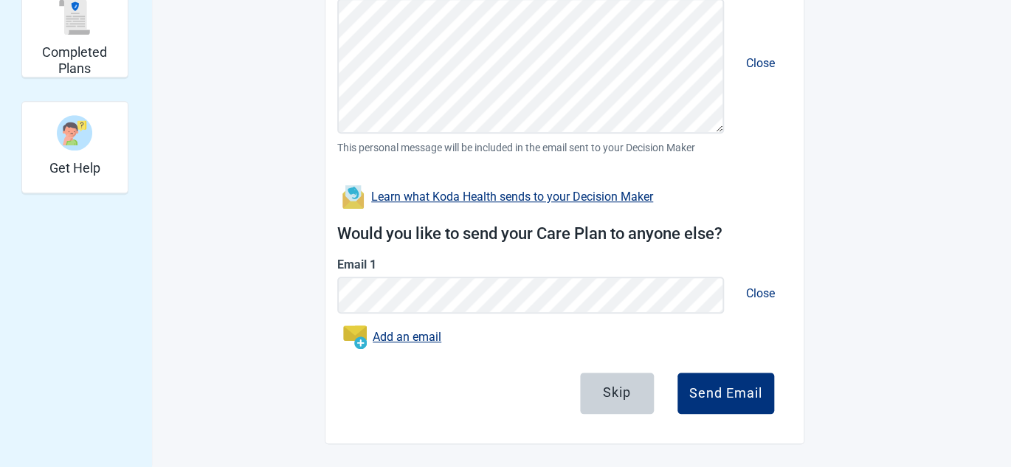
click at [509, 193] on div "Learn what Koda Health sends to your Decision Maker" at bounding box center [512, 197] width 282 height 12
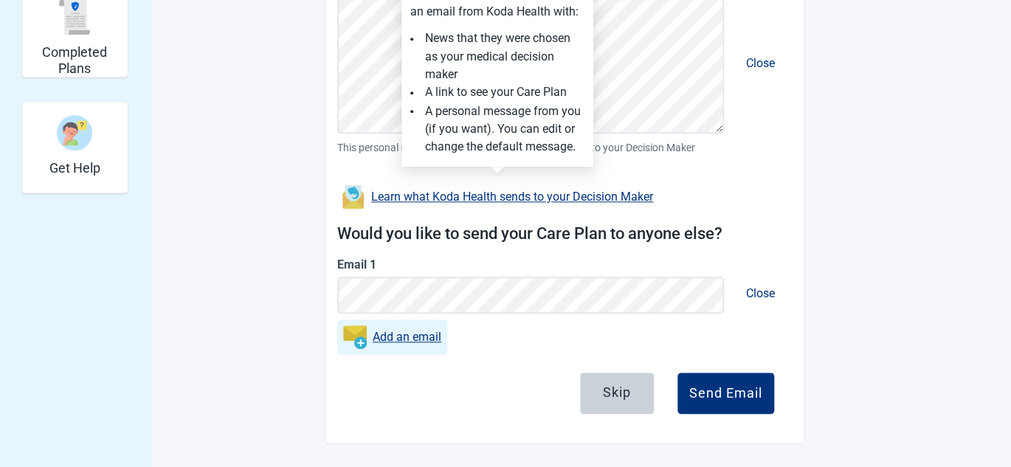
click at [352, 323] on button "Add an email" at bounding box center [392, 336] width 110 height 35
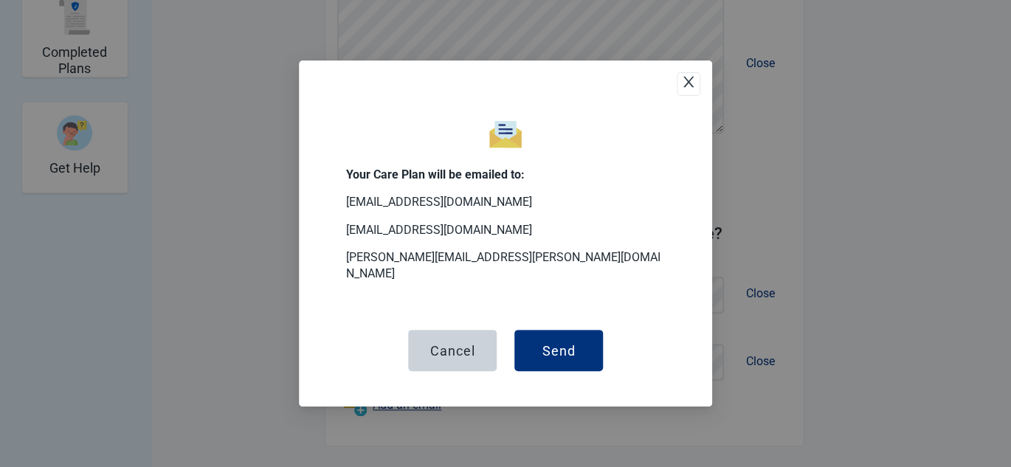
click at [686, 87] on icon "close" at bounding box center [688, 82] width 10 height 11
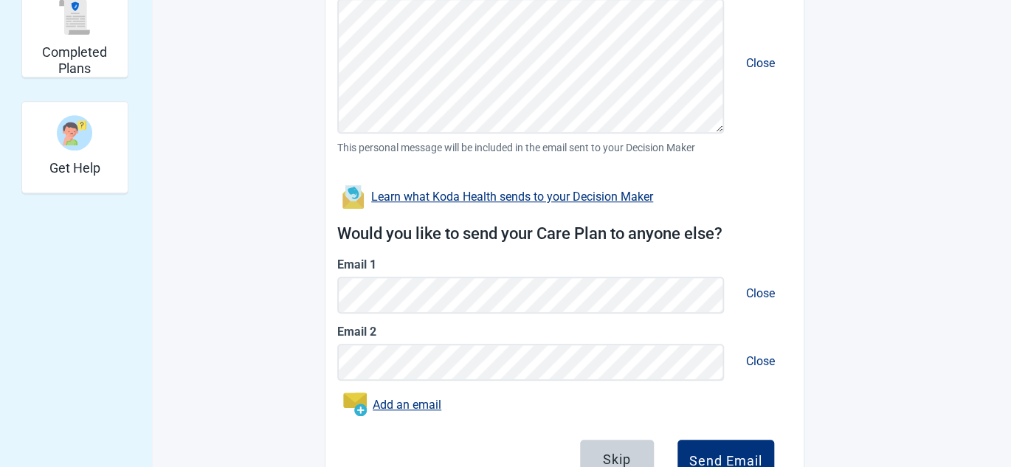
click at [376, 331] on label "Email 2" at bounding box center [564, 331] width 454 height 18
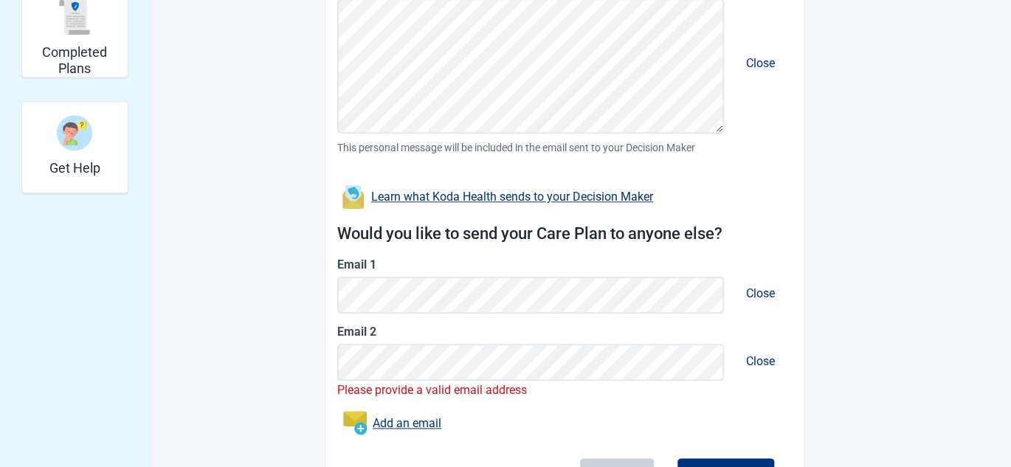
click at [487, 393] on p "Please provide a valid email address" at bounding box center [564, 390] width 454 height 18
click at [407, 424] on link "Add an email" at bounding box center [407, 423] width 69 height 18
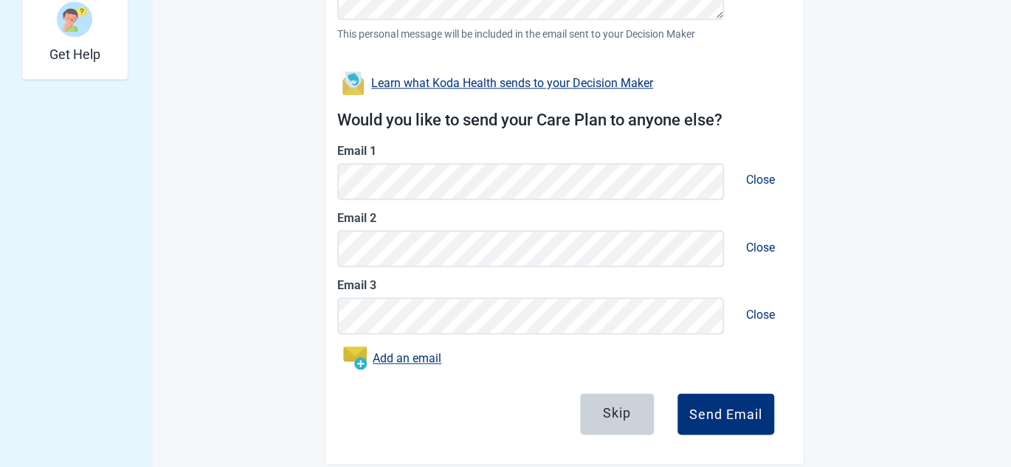
scroll to position [562, 0]
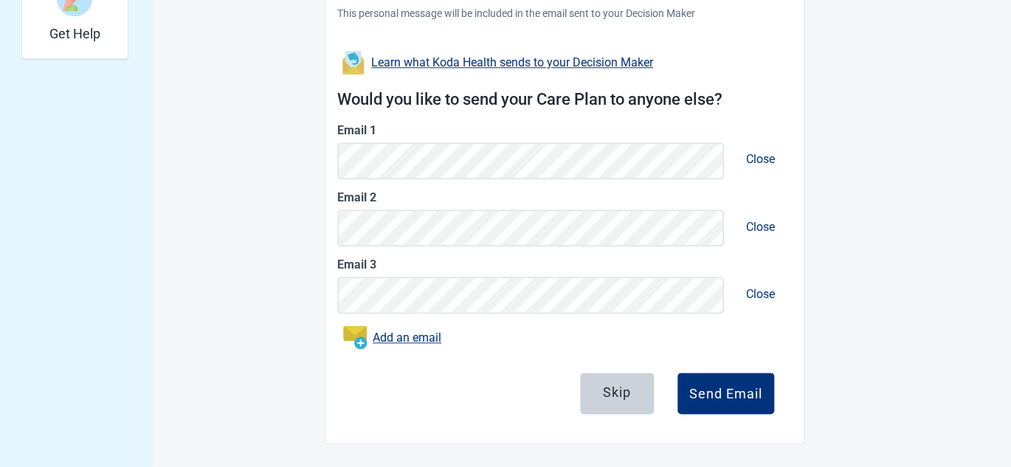
click at [760, 298] on span "Close" at bounding box center [760, 294] width 52 height 38
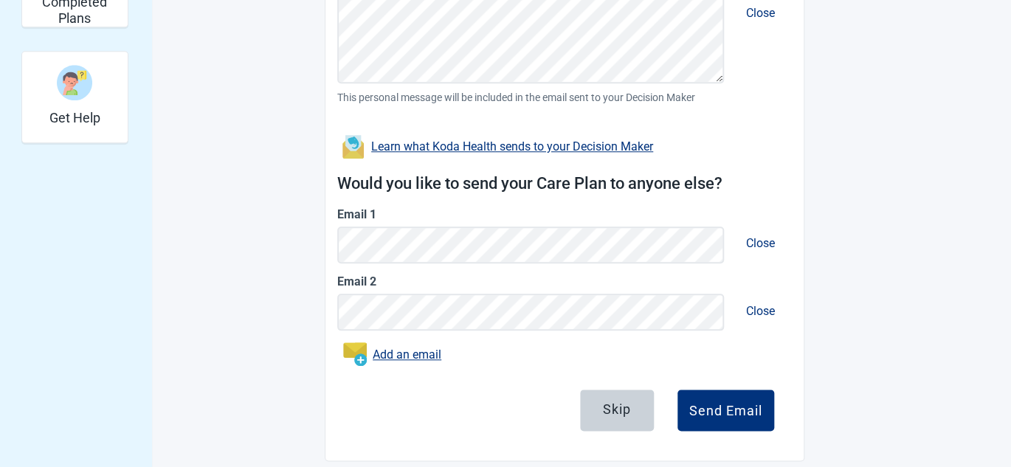
scroll to position [495, 0]
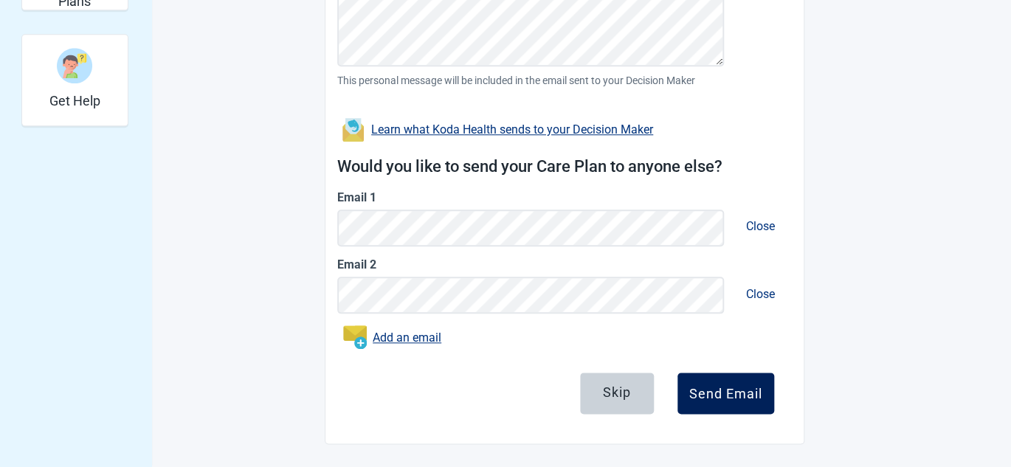
click at [703, 398] on div "Send Email" at bounding box center [725, 393] width 73 height 15
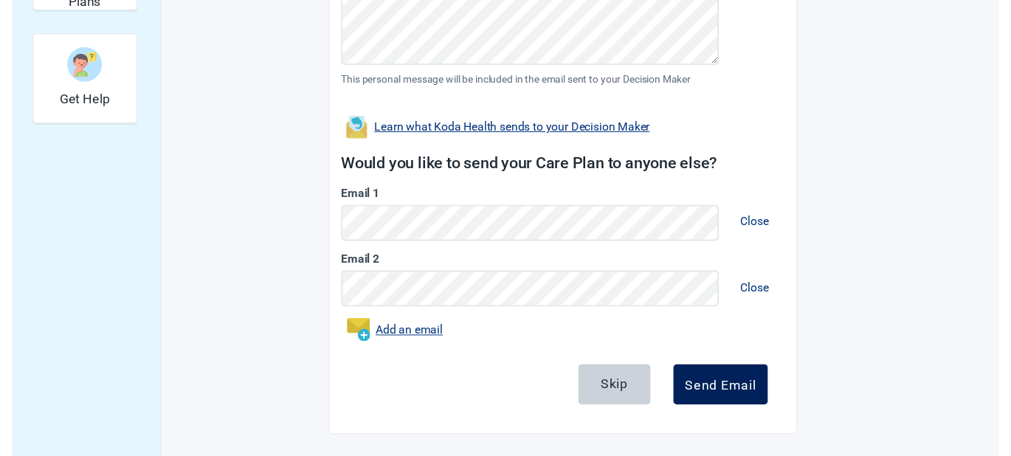
scroll to position [430, 0]
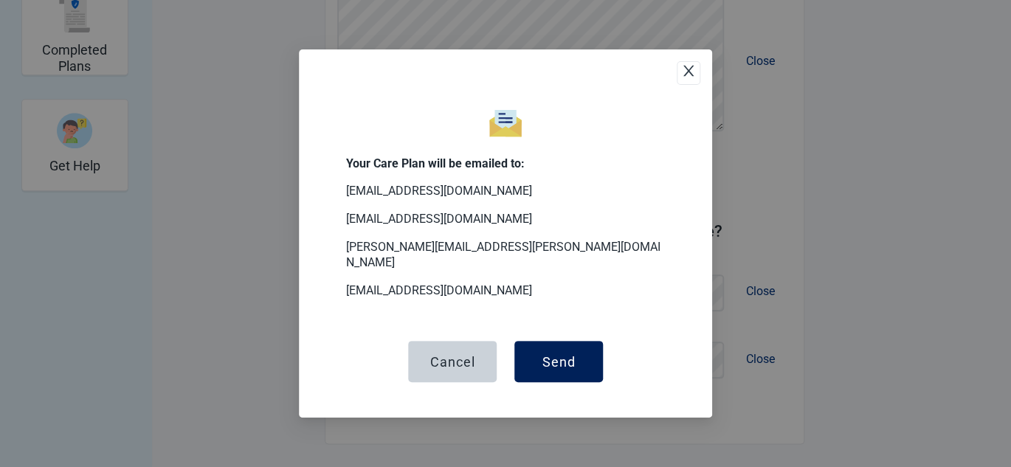
click at [566, 361] on div "Send" at bounding box center [558, 361] width 33 height 15
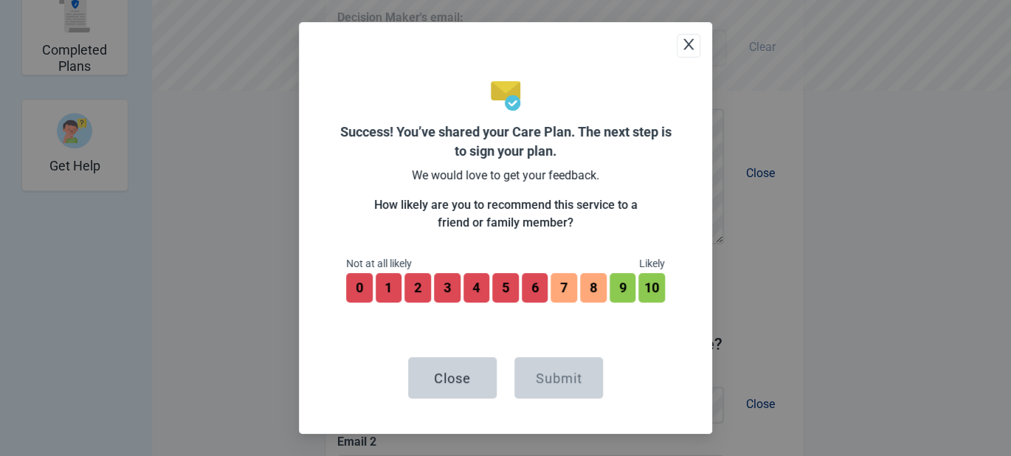
scroll to position [542, 0]
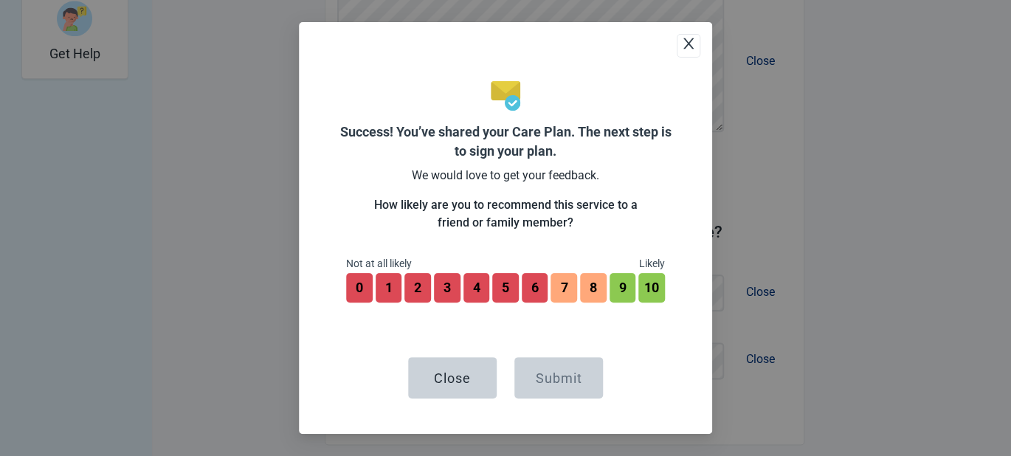
click at [683, 46] on icon "close" at bounding box center [688, 43] width 15 height 15
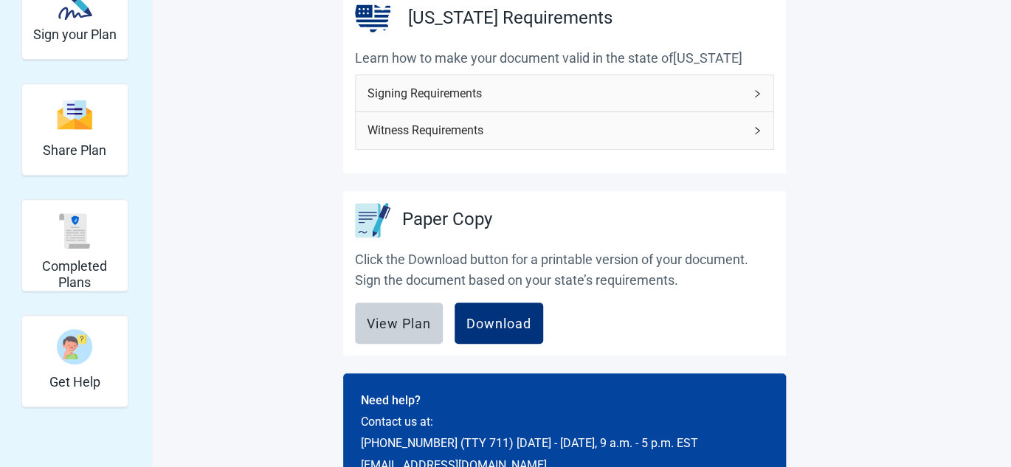
scroll to position [187, 0]
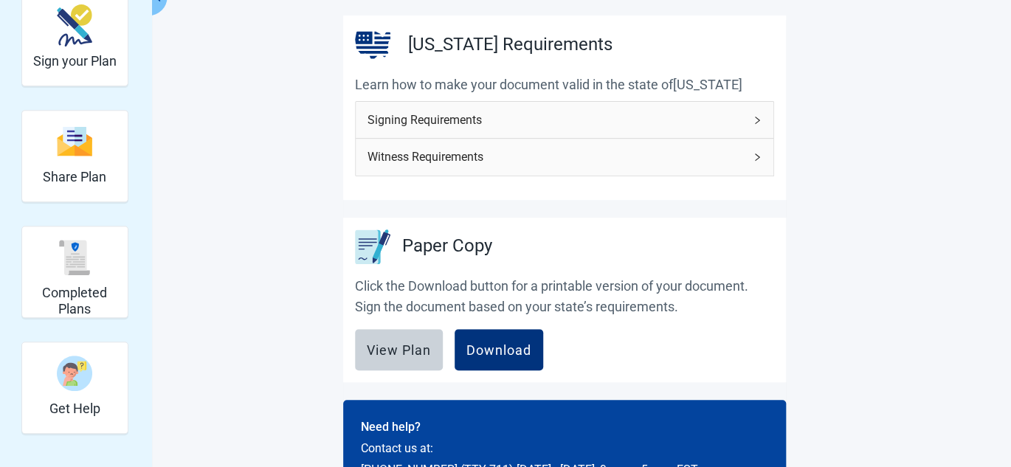
click at [755, 117] on icon "right" at bounding box center [757, 120] width 9 height 9
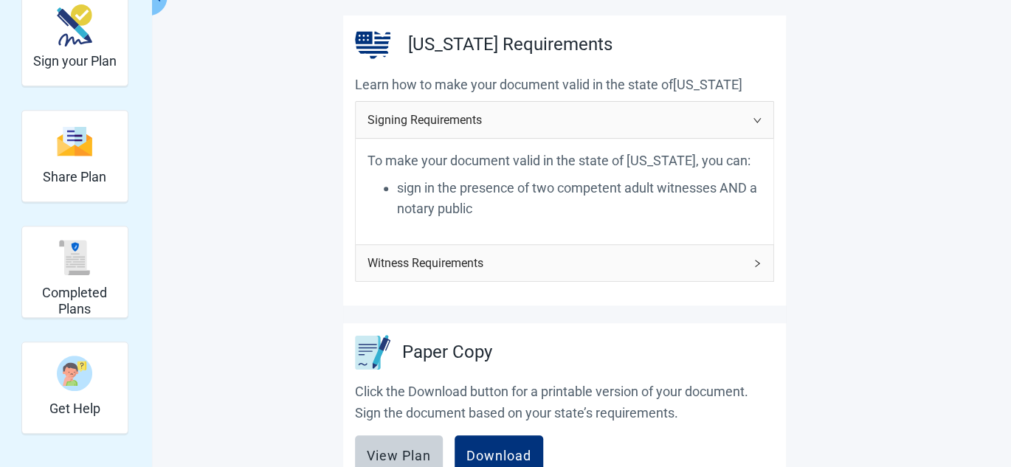
click at [760, 267] on div "Witness Requirements" at bounding box center [565, 263] width 418 height 36
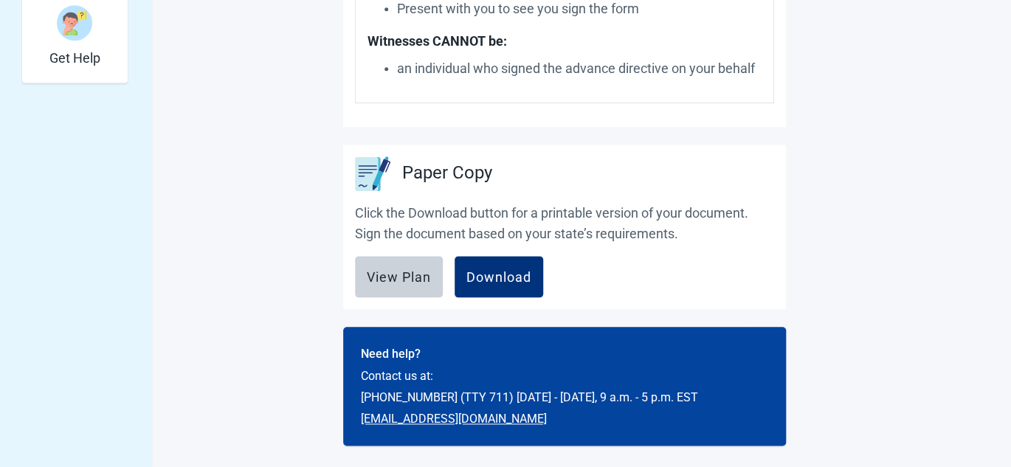
scroll to position [539, 0]
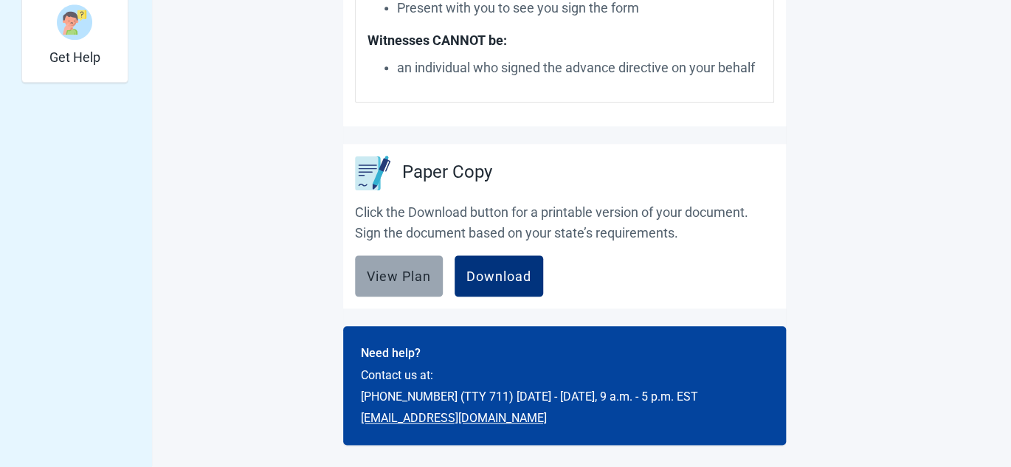
click at [398, 272] on div "View Plan" at bounding box center [399, 276] width 64 height 15
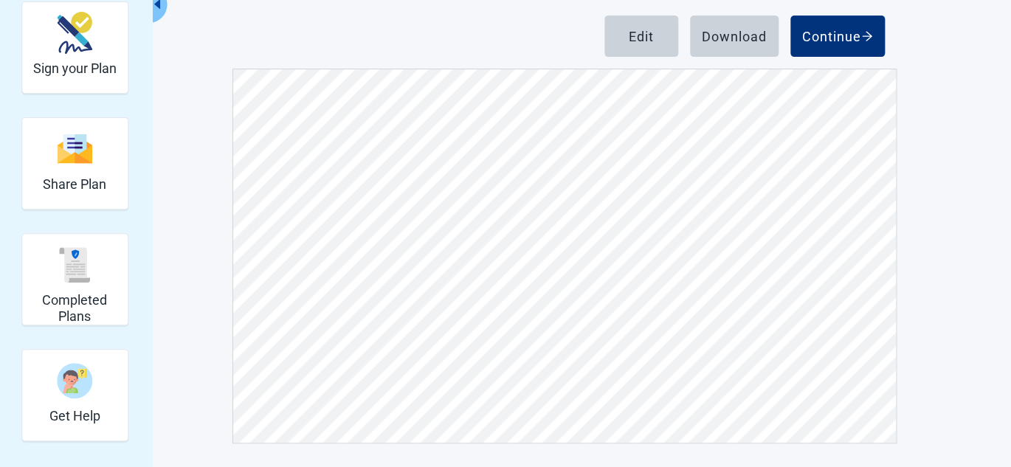
scroll to position [2582, 0]
click at [849, 37] on div "Continue" at bounding box center [837, 36] width 71 height 15
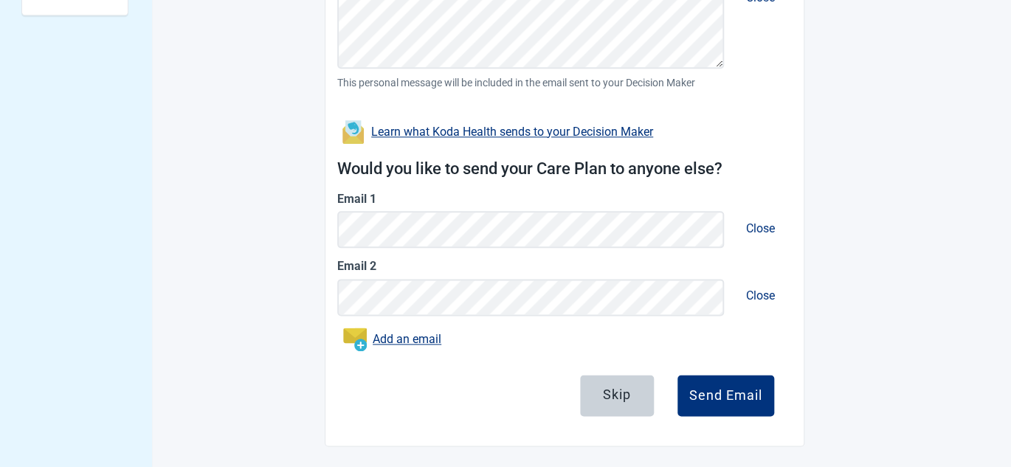
scroll to position [607, 0]
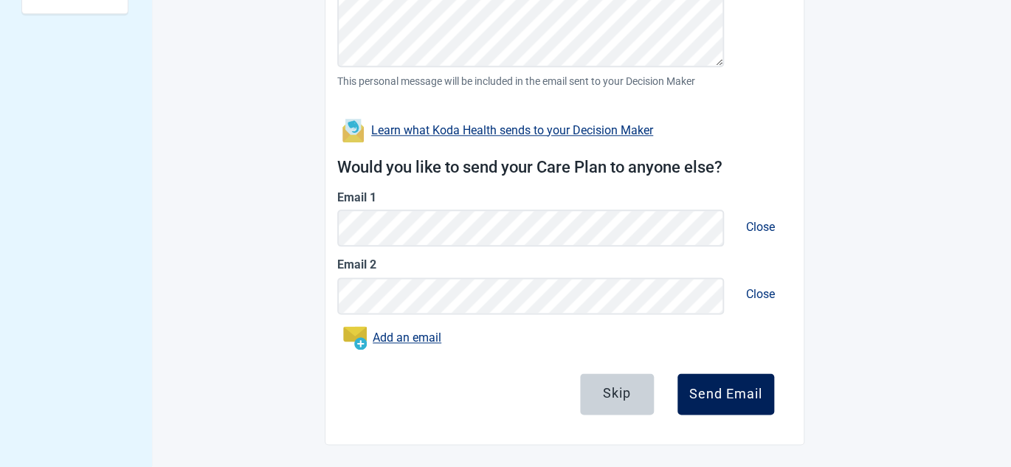
click at [728, 393] on div "Send Email" at bounding box center [725, 394] width 73 height 15
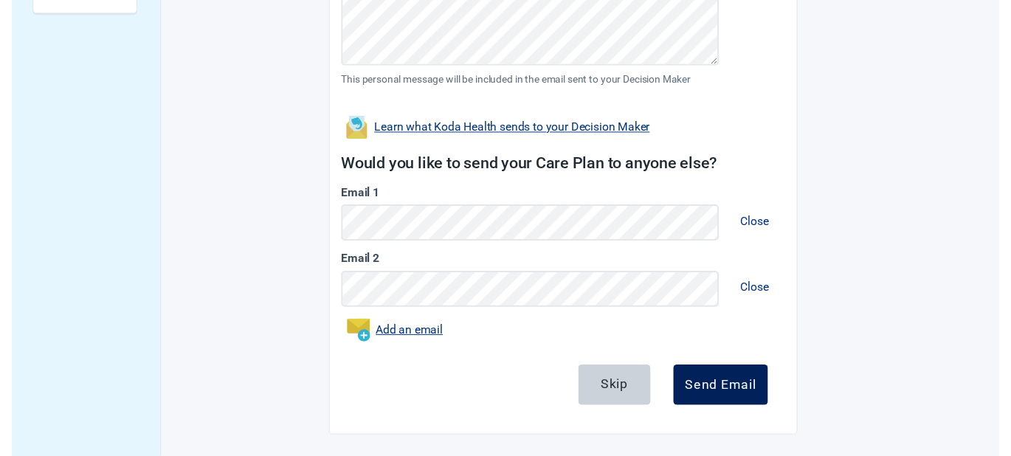
scroll to position [542, 0]
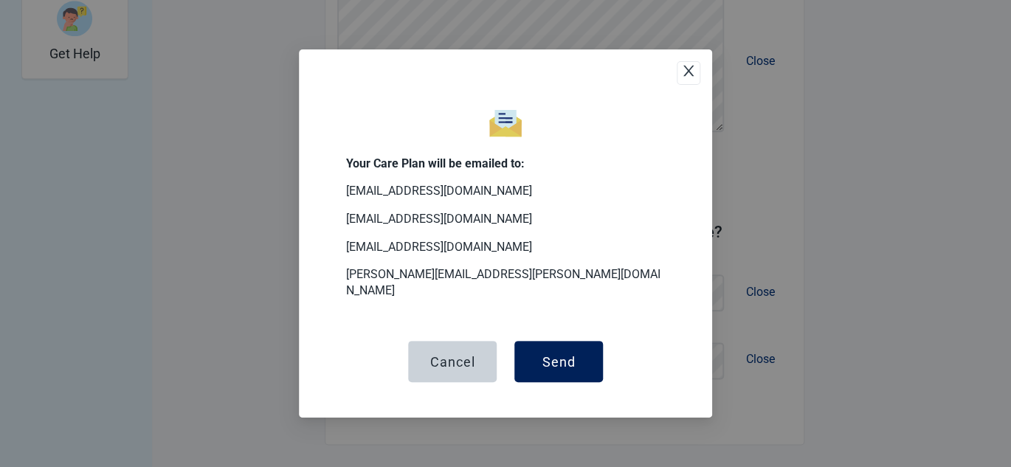
click at [557, 358] on div "Send" at bounding box center [558, 361] width 33 height 15
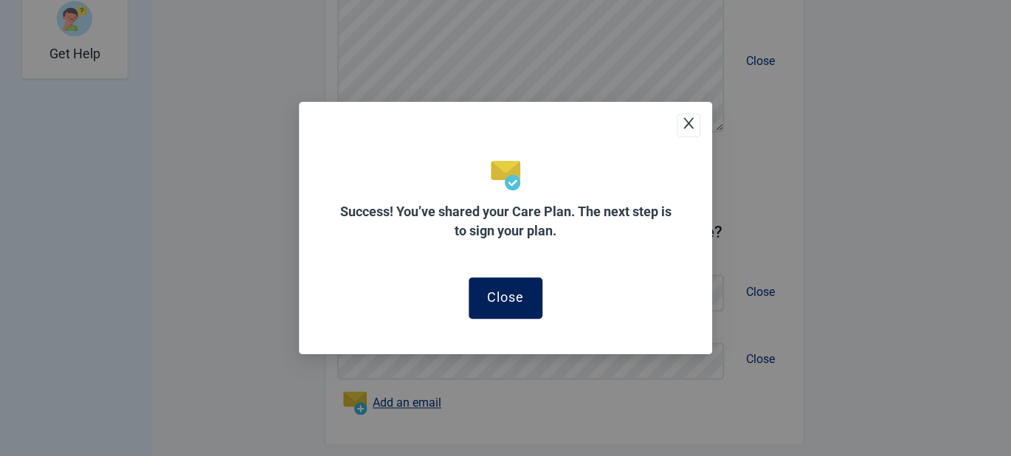
click at [521, 302] on div "Close" at bounding box center [505, 297] width 37 height 15
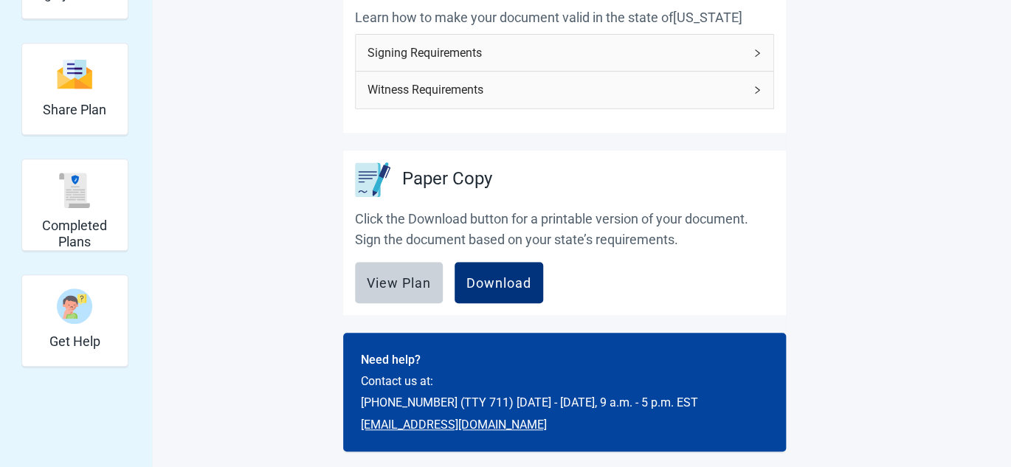
scroll to position [261, 0]
